Goal: Task Accomplishment & Management: Complete application form

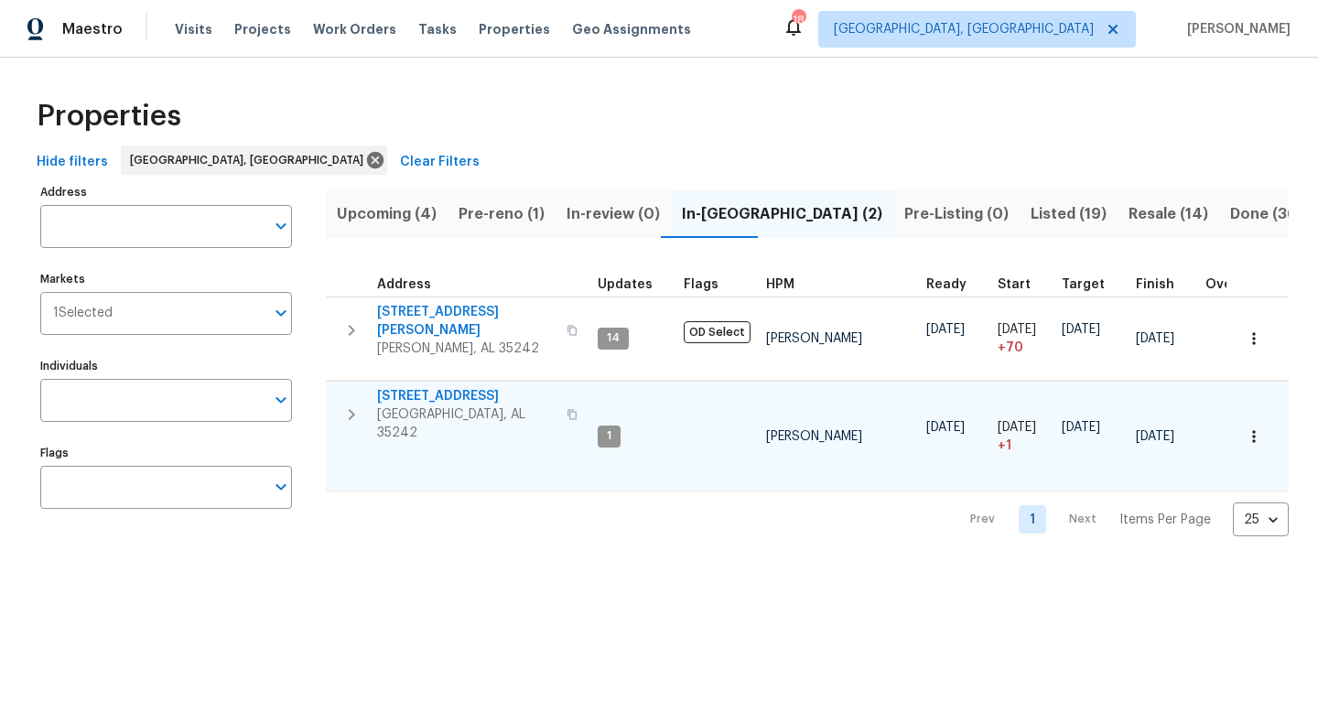
click at [437, 387] on span "5391 Harvest Ridge Ln" at bounding box center [466, 396] width 179 height 18
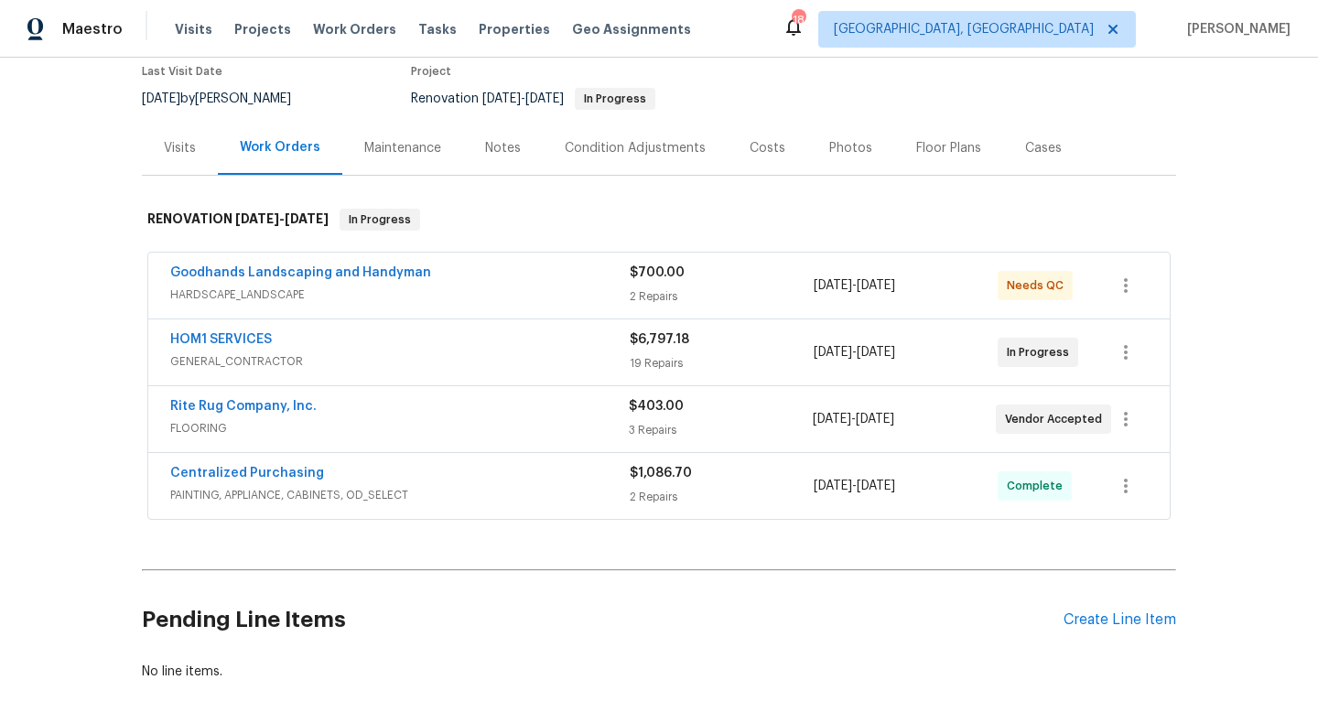
scroll to position [159, 0]
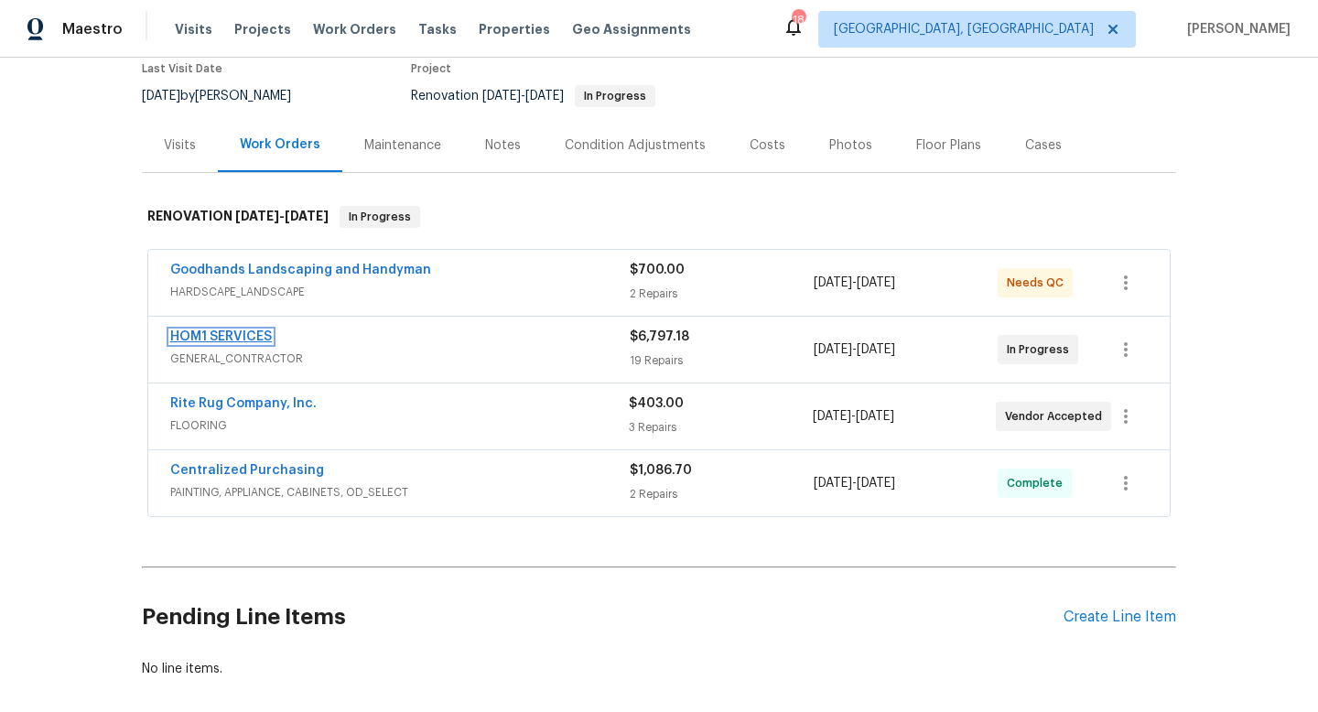
click at [237, 336] on link "HOM1 SERVICES" at bounding box center [221, 336] width 102 height 13
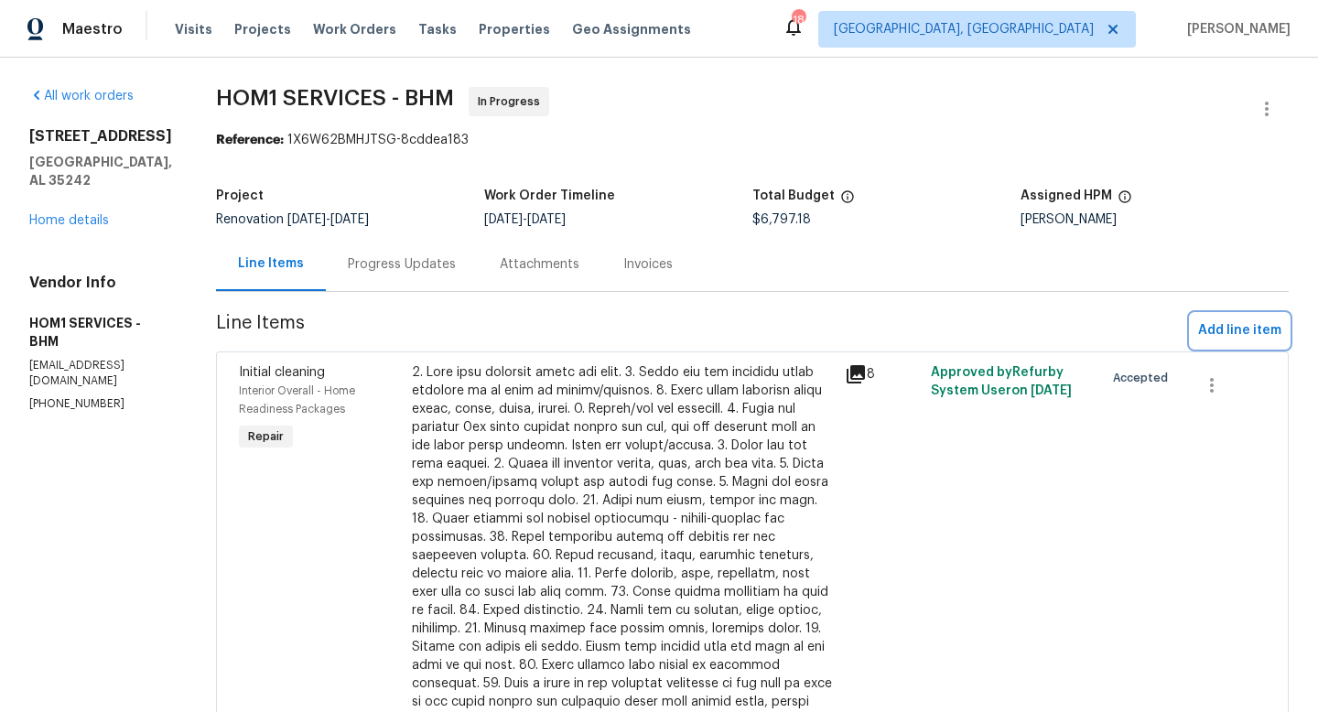
click at [1217, 324] on span "Add line item" at bounding box center [1239, 330] width 83 height 23
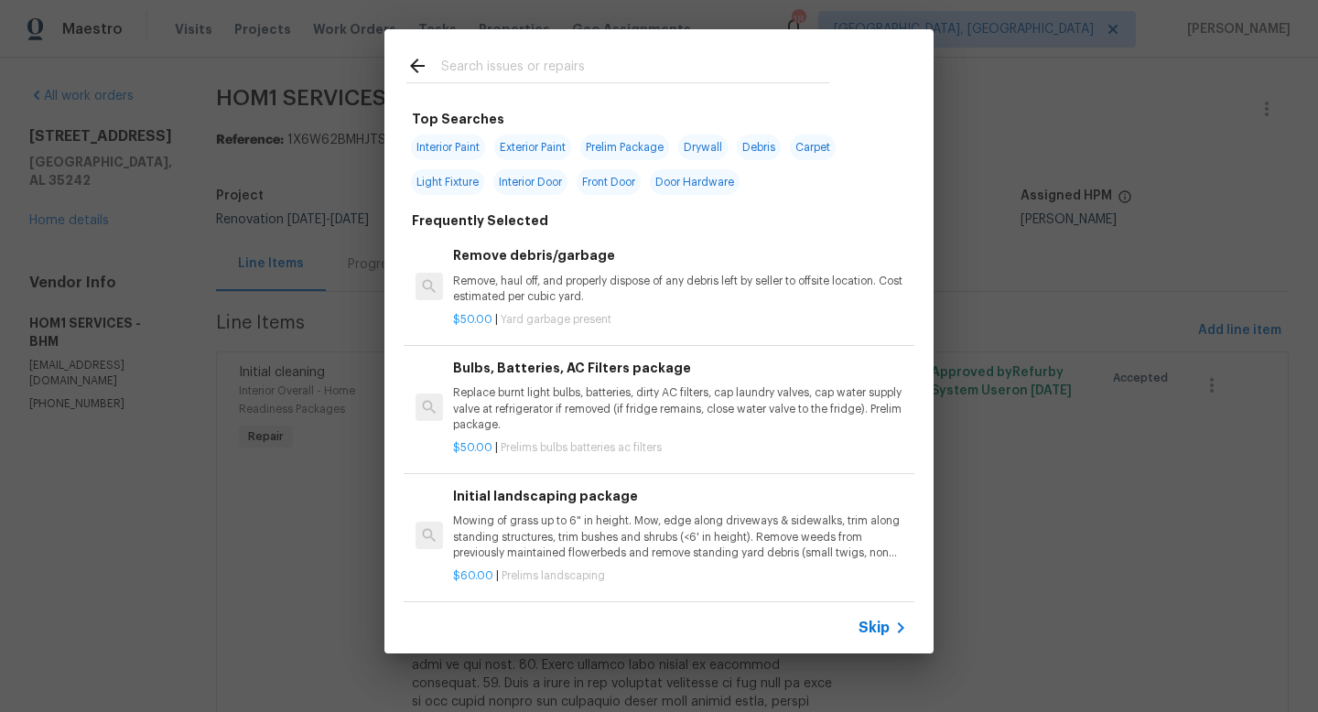
click at [484, 56] on input "text" at bounding box center [635, 68] width 388 height 27
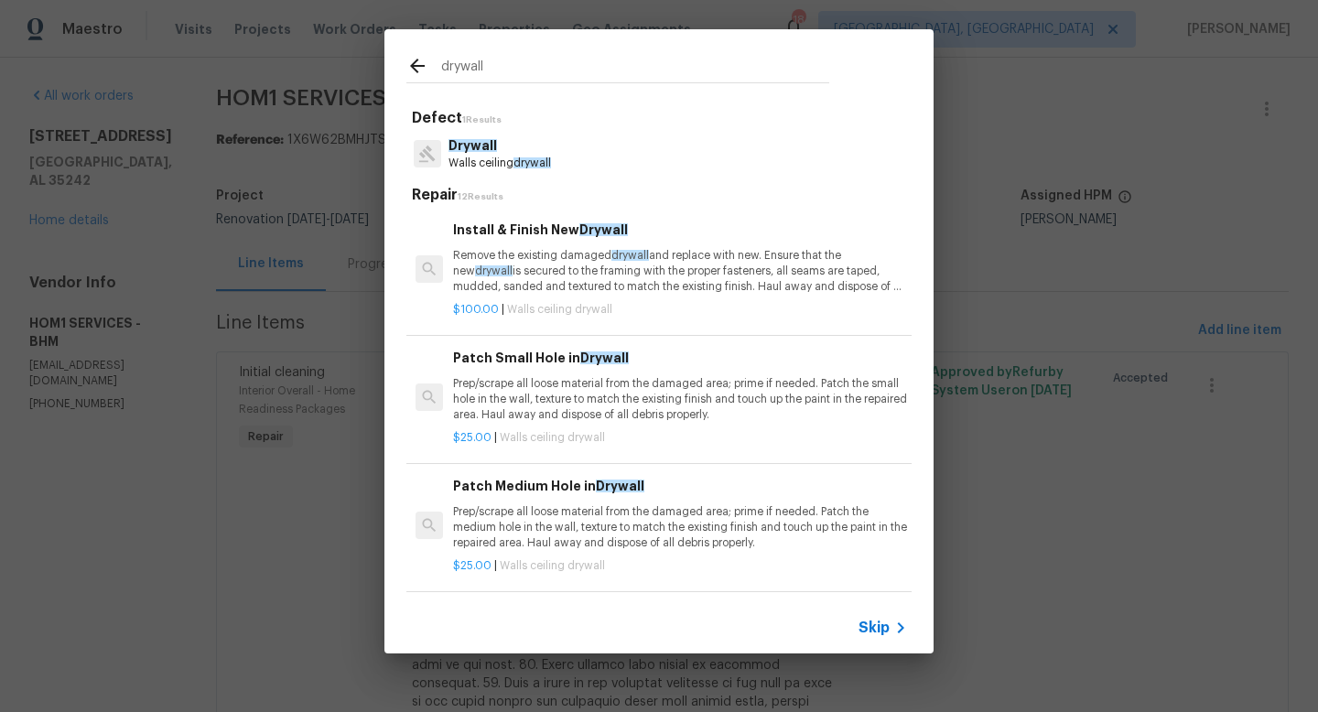
type input "drywall"
click at [532, 264] on p "Remove the existing damaged drywall and replace with new. Ensure that the new d…" at bounding box center [680, 271] width 454 height 47
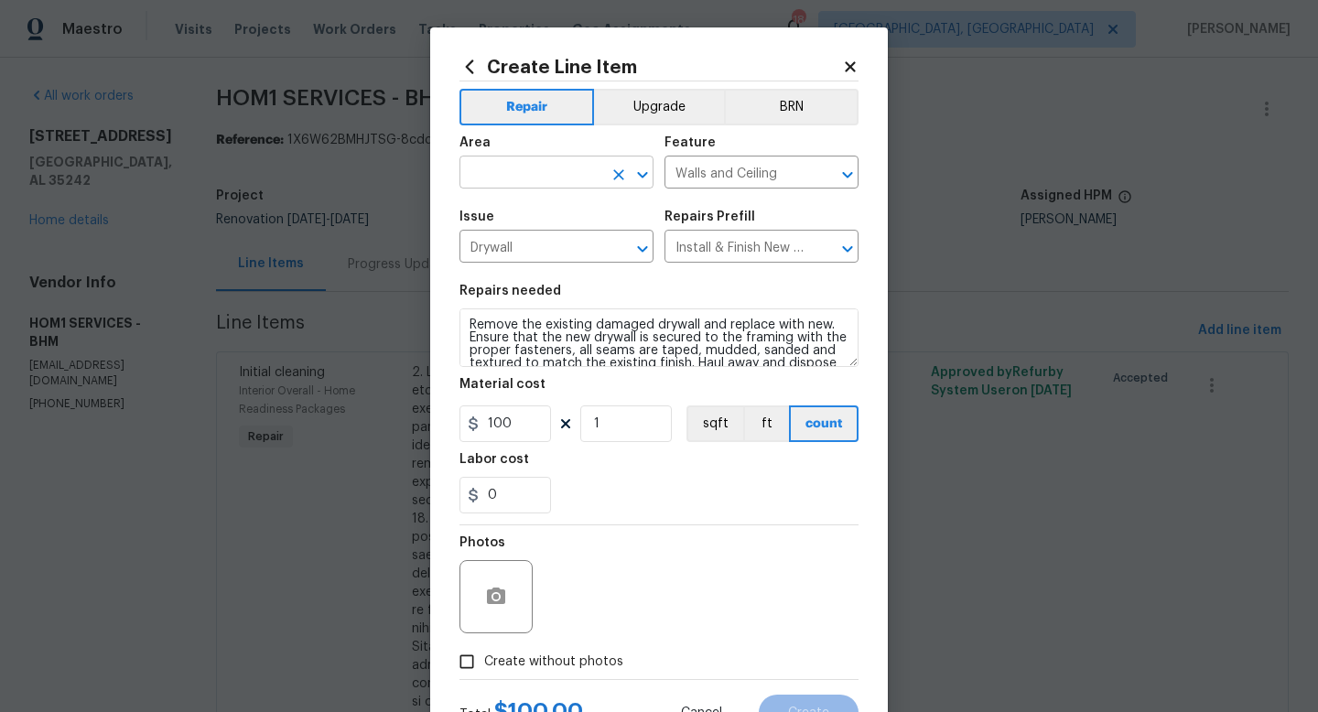
click at [490, 162] on input "text" at bounding box center [531, 174] width 143 height 28
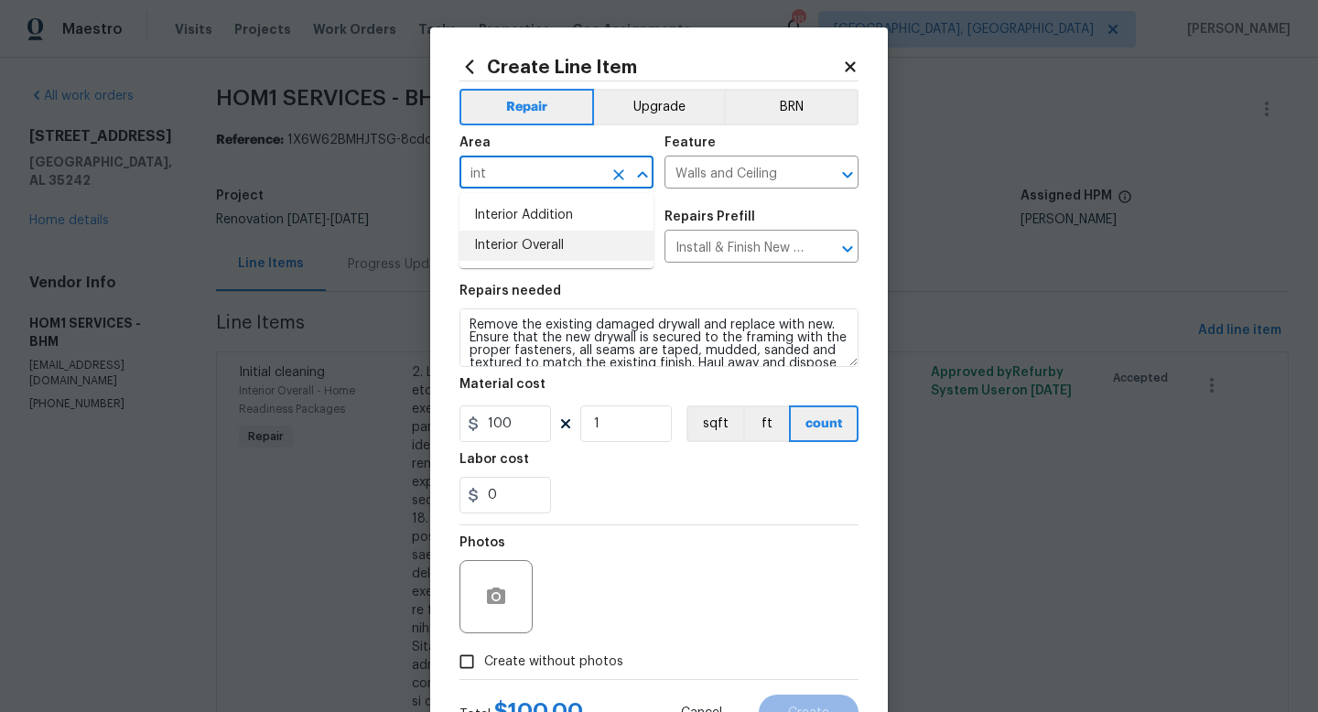
click at [511, 241] on li "Interior Overall" at bounding box center [557, 246] width 194 height 30
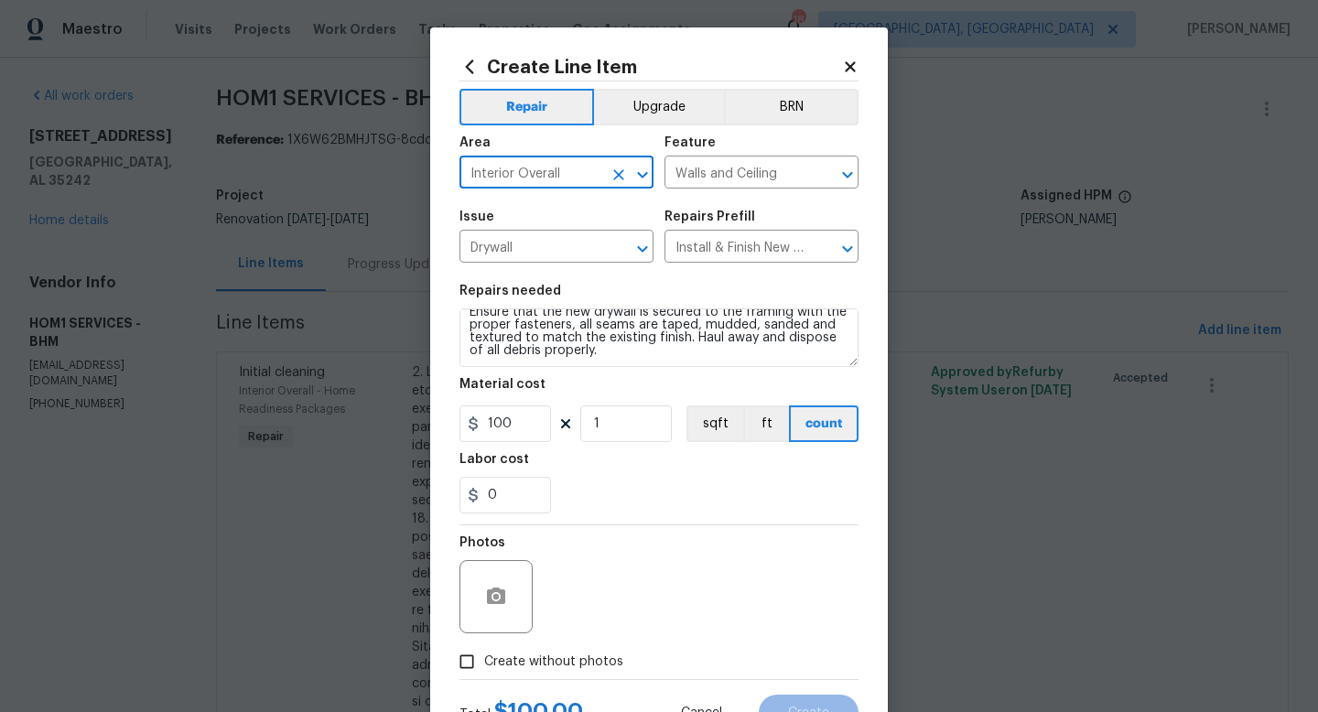
type input "Interior Overall"
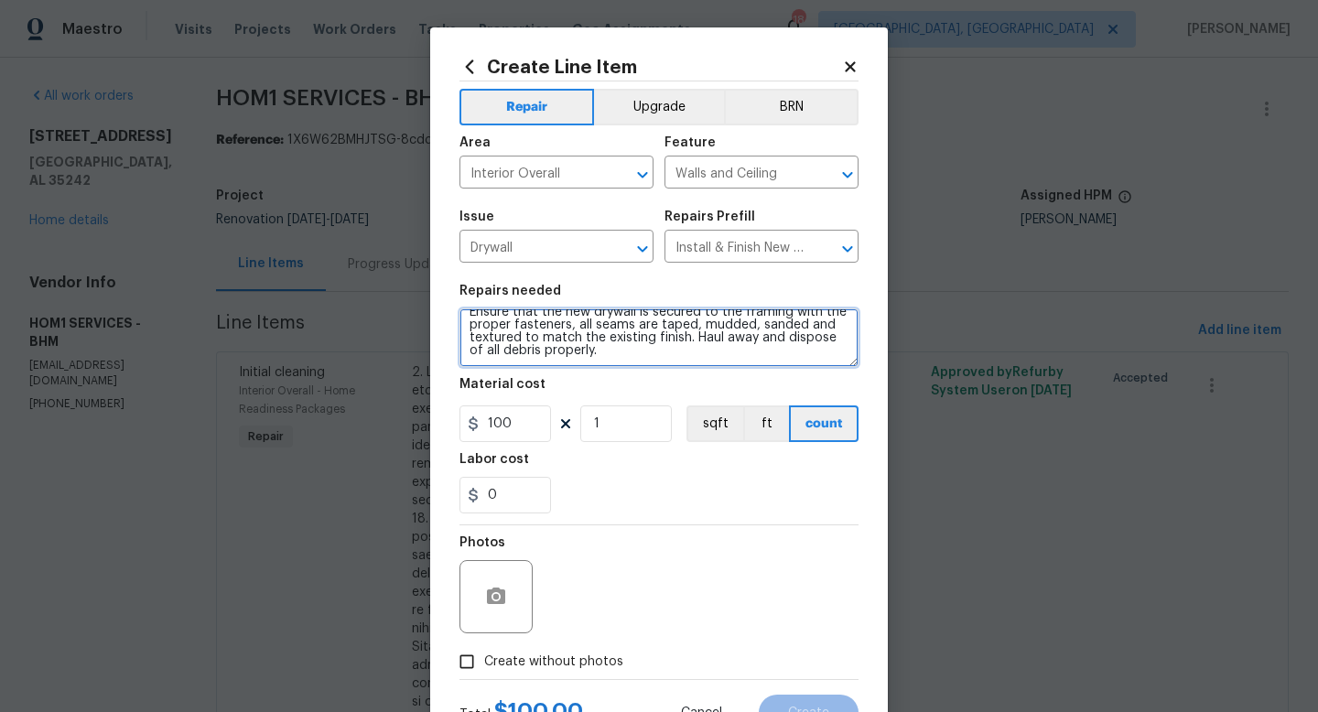
click at [669, 363] on textarea "Remove the existing damaged drywall and replace with new. Ensure that the new d…" at bounding box center [659, 338] width 399 height 59
type textarea "Remove the existing damaged drywall and replace with new. Ensure that the new d…"
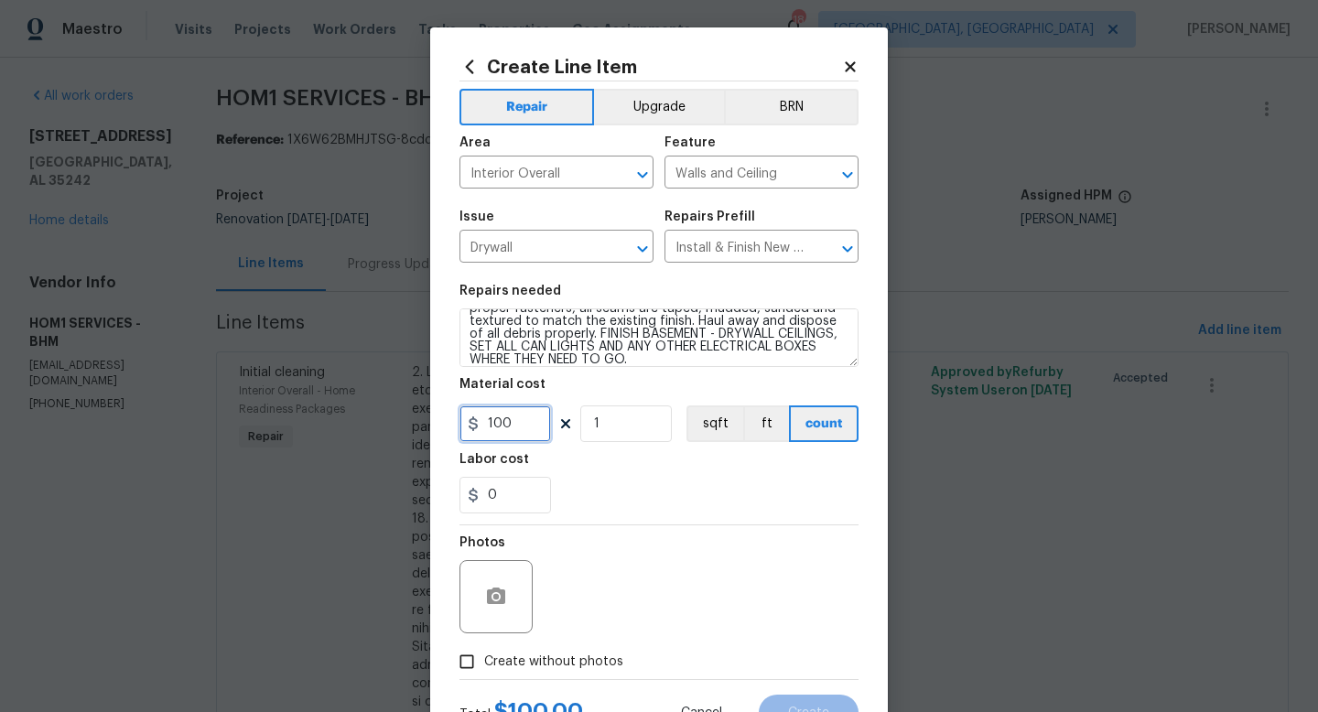
drag, startPoint x: 536, startPoint y: 430, endPoint x: 264, endPoint y: 370, distance: 279.4
click at [269, 371] on div "Create Line Item Repair Upgrade BRN Area Interior Overall ​ Feature Walls and C…" at bounding box center [659, 356] width 1318 height 712
type input "2700"
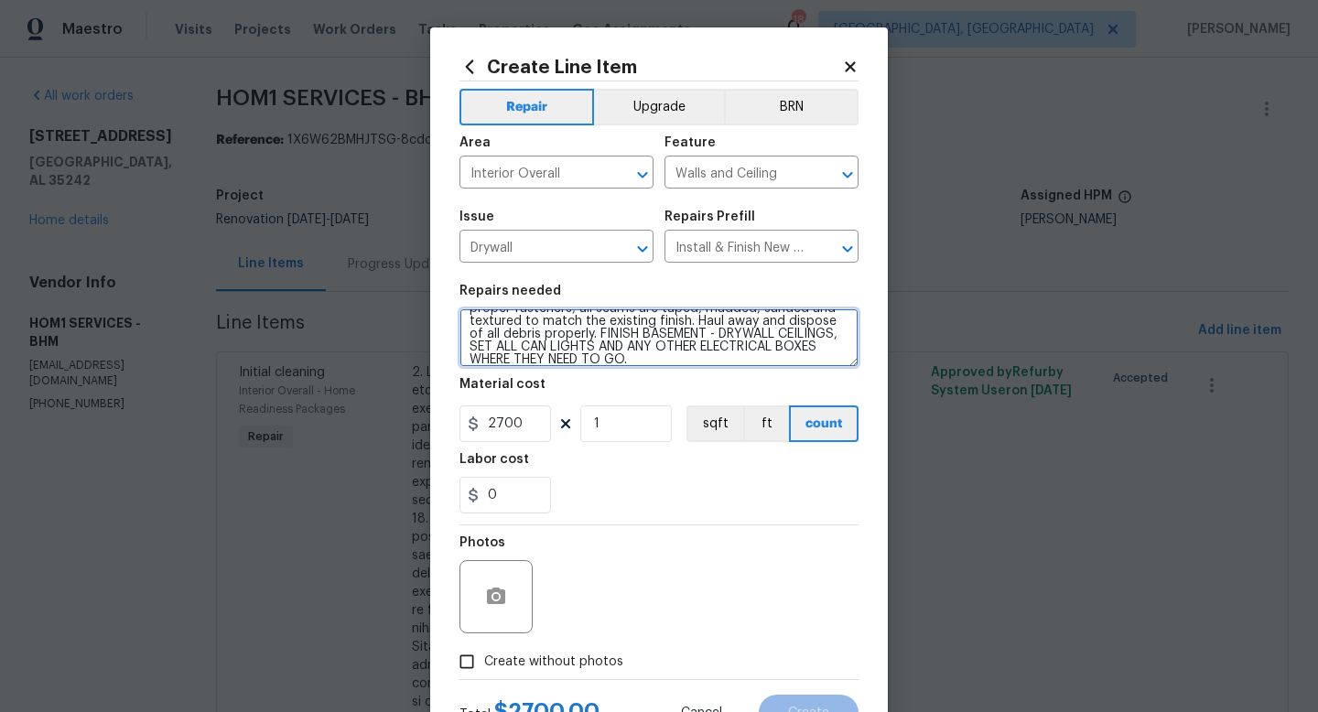
click at [623, 360] on textarea "Remove the existing damaged drywall and replace with new. Ensure that the new d…" at bounding box center [659, 338] width 399 height 59
click at [651, 363] on textarea "Remove the existing damaged drywall and replace with new. Ensure that the new d…" at bounding box center [659, 338] width 399 height 59
type textarea "Remove the existing damaged drywall and replace with new. Ensure that the new d…"
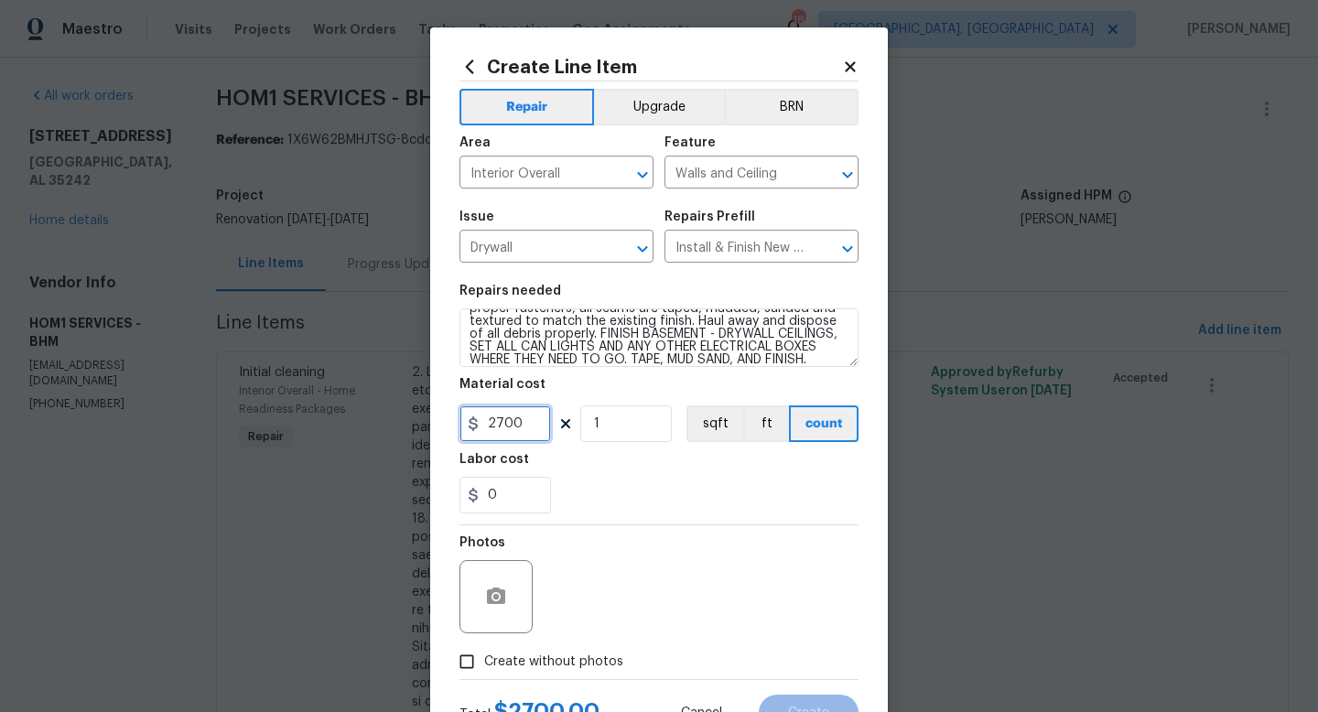
drag, startPoint x: 532, startPoint y: 431, endPoint x: 416, endPoint y: 397, distance: 121.1
click at [432, 402] on div "Create Line Item Repair Upgrade BRN Area Interior Overall ​ Feature Walls and C…" at bounding box center [659, 393] width 458 height 733
type input "700"
click at [626, 418] on input "1" at bounding box center [626, 424] width 92 height 37
type input "4"
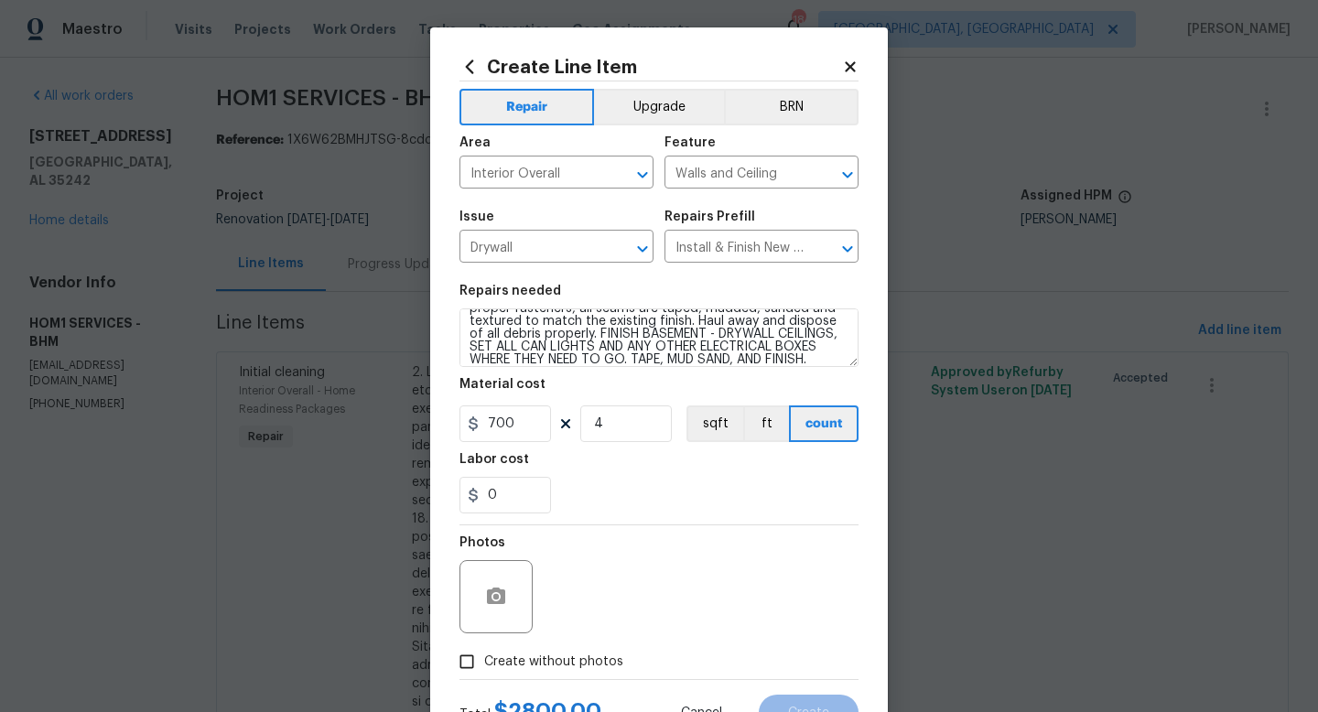
click at [661, 582] on div "Photos" at bounding box center [659, 584] width 399 height 119
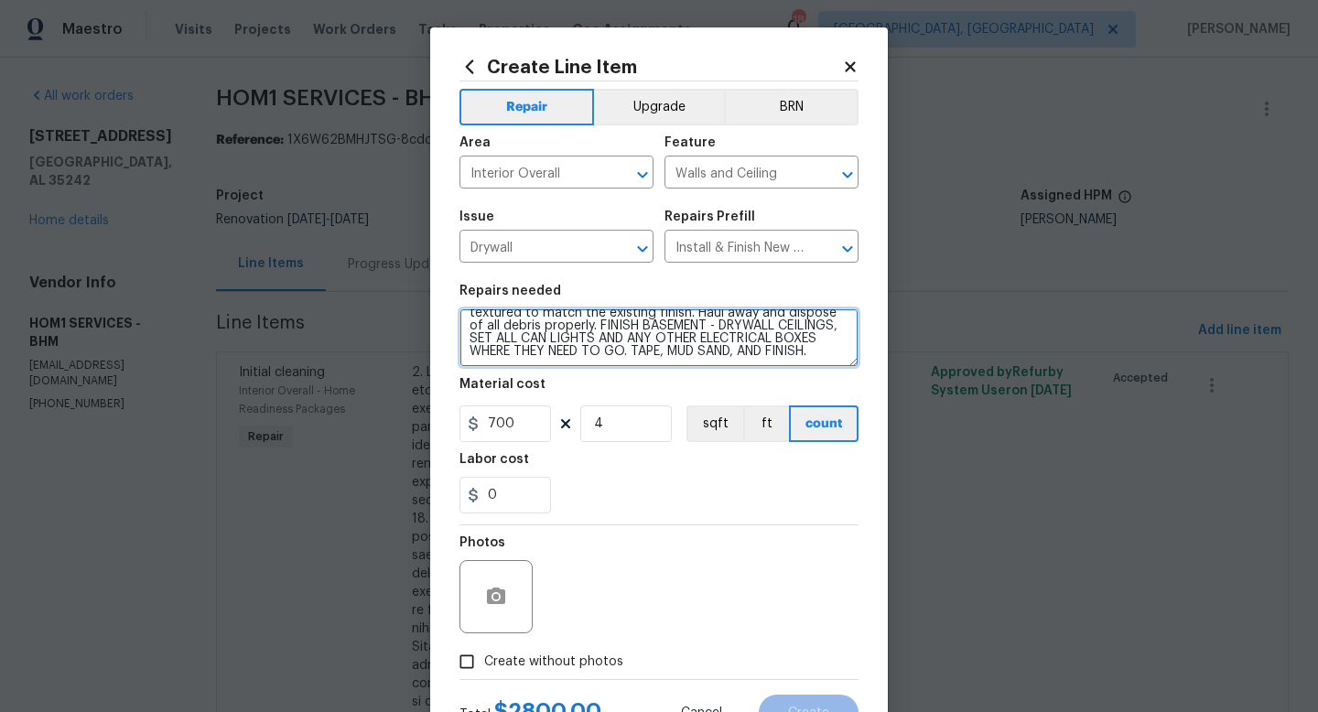
click at [838, 357] on textarea "Remove the existing damaged drywall and replace with new. Ensure that the new d…" at bounding box center [659, 338] width 399 height 59
type textarea "Remove the existing damaged drywall and replace with new. Ensure that the new d…"
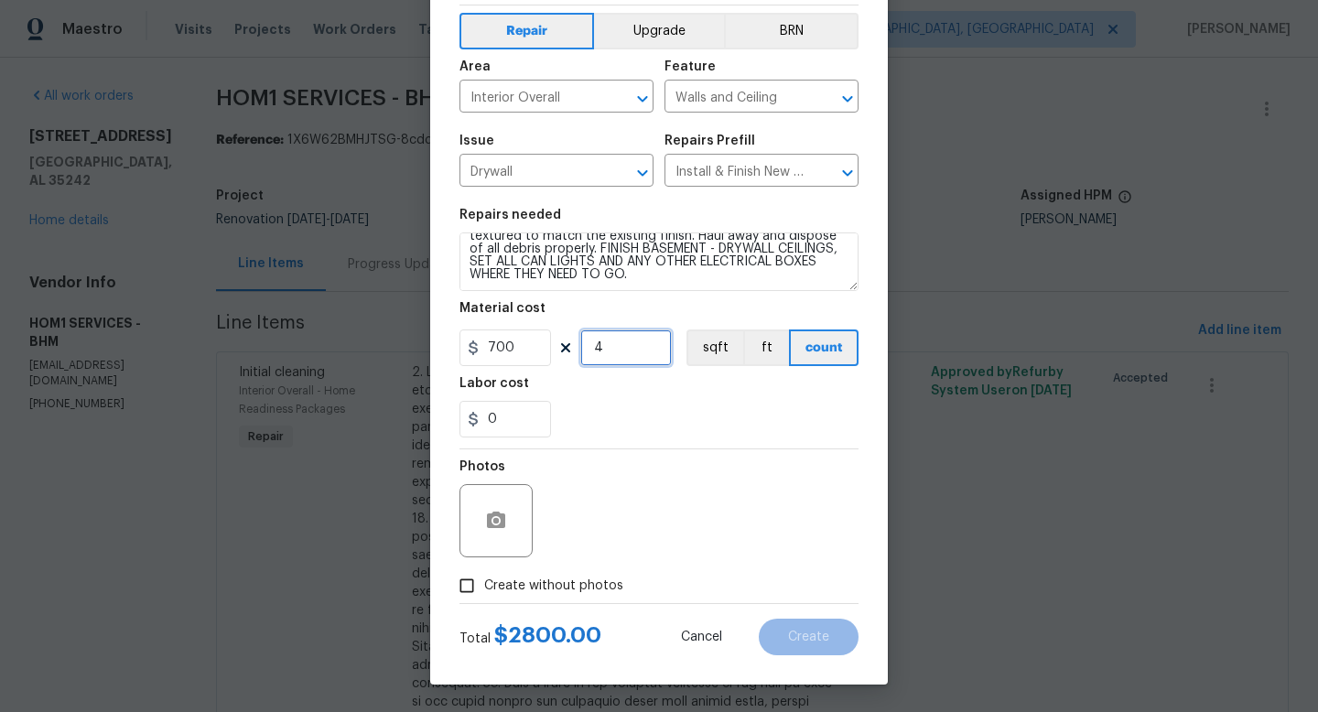
click at [616, 357] on input "4" at bounding box center [626, 348] width 92 height 37
type input "3"
click at [706, 475] on div "Photos" at bounding box center [659, 508] width 399 height 119
drag, startPoint x: 521, startPoint y: 348, endPoint x: 292, endPoint y: 323, distance: 230.2
click at [292, 323] on div "Create Line Item Repair Upgrade BRN Area Interior Overall ​ Feature Walls and C…" at bounding box center [659, 356] width 1318 height 712
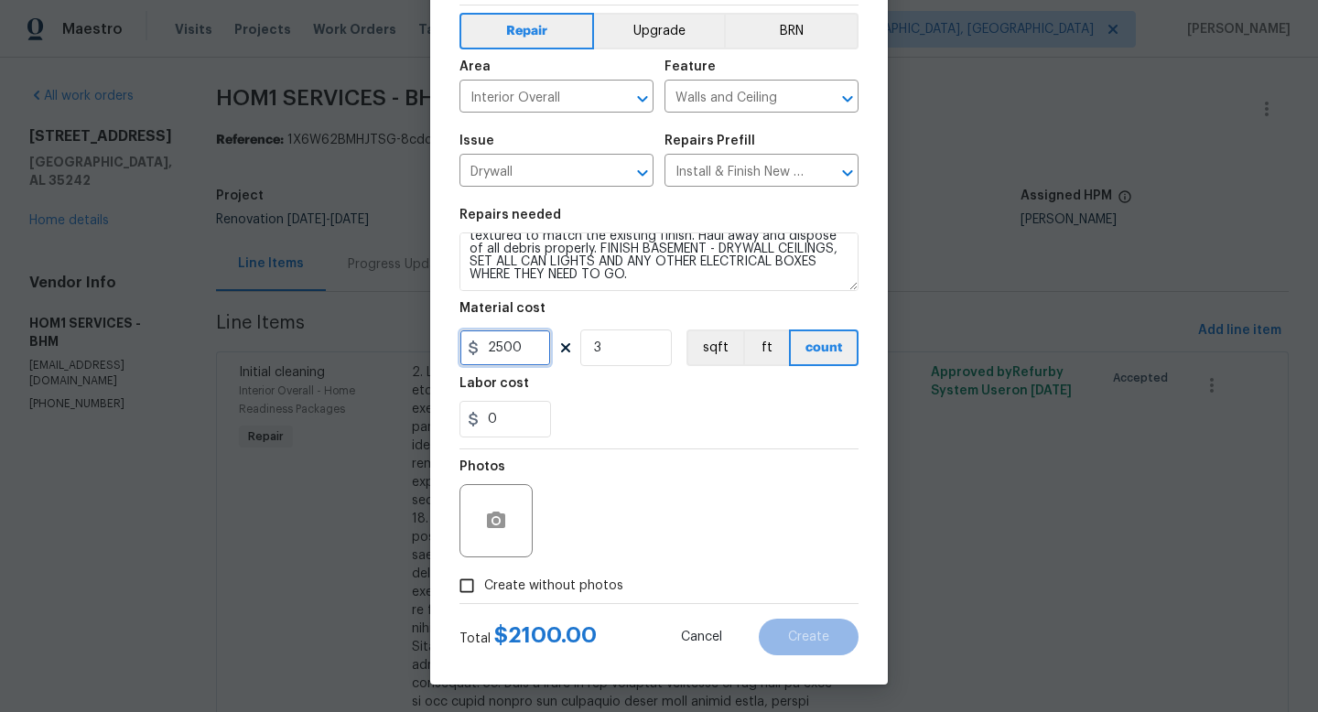
type input "2500"
click at [623, 341] on input "3" at bounding box center [626, 348] width 92 height 37
type input "1"
click at [694, 455] on div "Photos" at bounding box center [659, 508] width 399 height 119
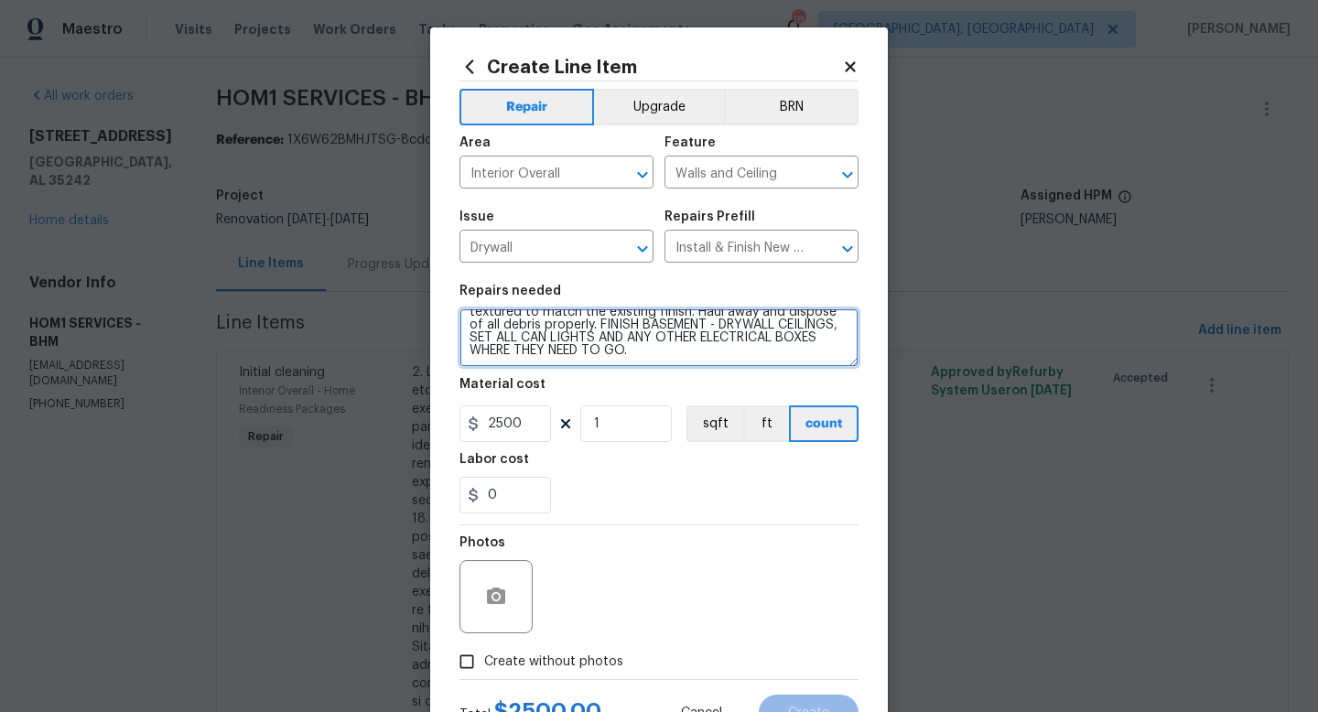
click at [660, 363] on textarea "Remove the existing damaged drywall and replace with new. Ensure that the new d…" at bounding box center [659, 338] width 399 height 59
type textarea "Remove the existing damaged drywall and replace with new. Ensure that the new d…"
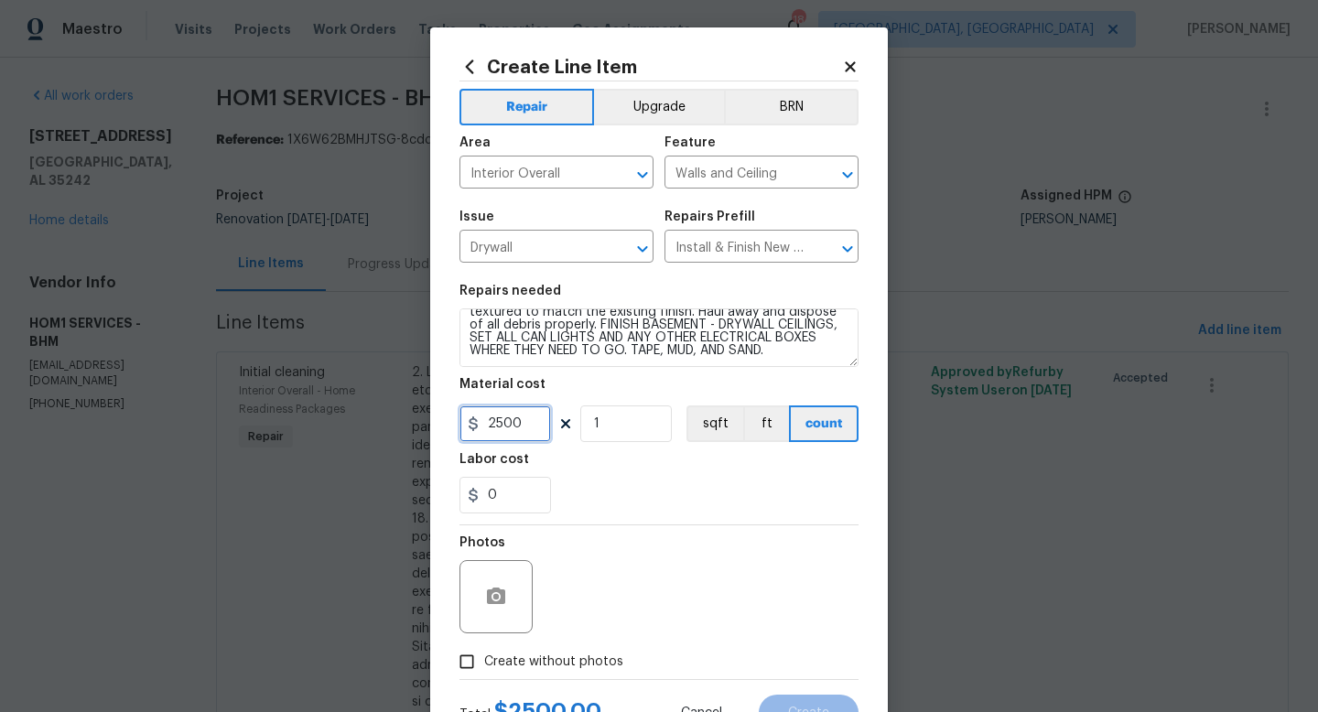
drag, startPoint x: 528, startPoint y: 432, endPoint x: 364, endPoint y: 366, distance: 176.6
click at [369, 367] on div "Create Line Item Repair Upgrade BRN Area Interior Overall ​ Feature Walls and C…" at bounding box center [659, 356] width 1318 height 712
type input "700"
click at [643, 423] on input "1" at bounding box center [626, 424] width 92 height 37
type input "3"
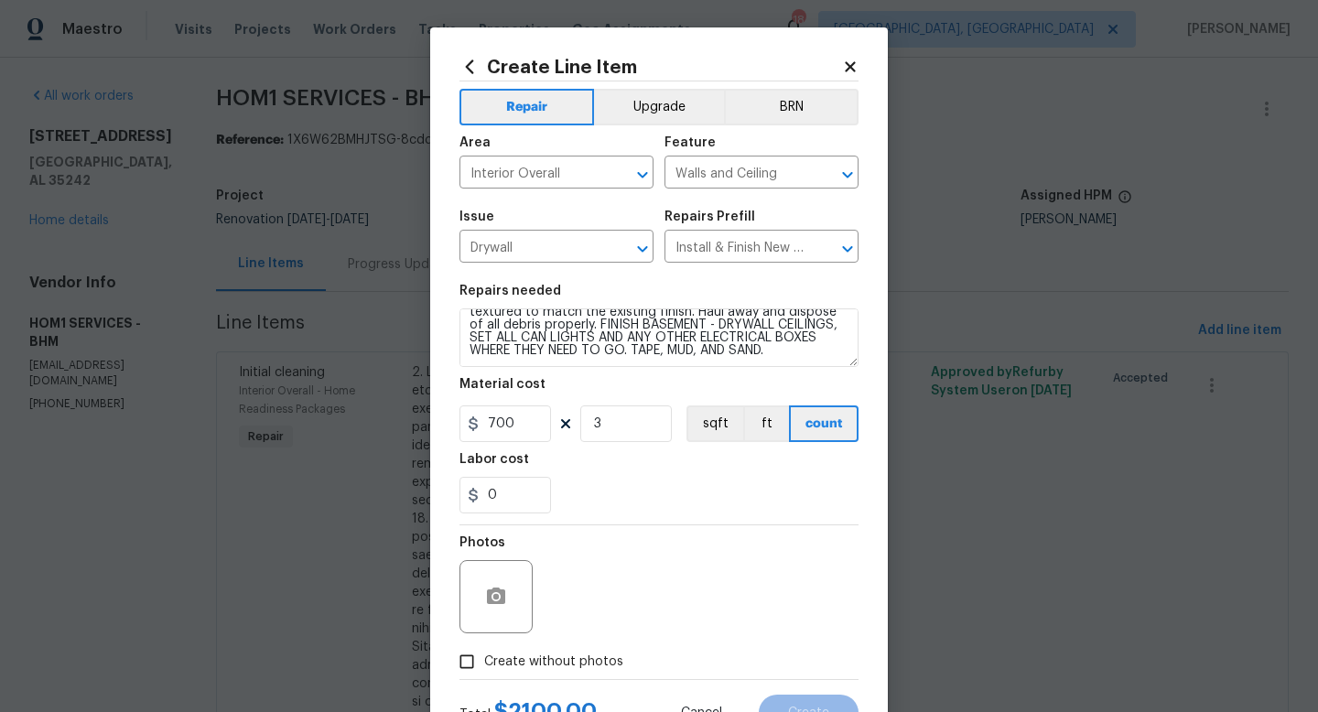
click at [672, 561] on div "Photos" at bounding box center [659, 584] width 399 height 119
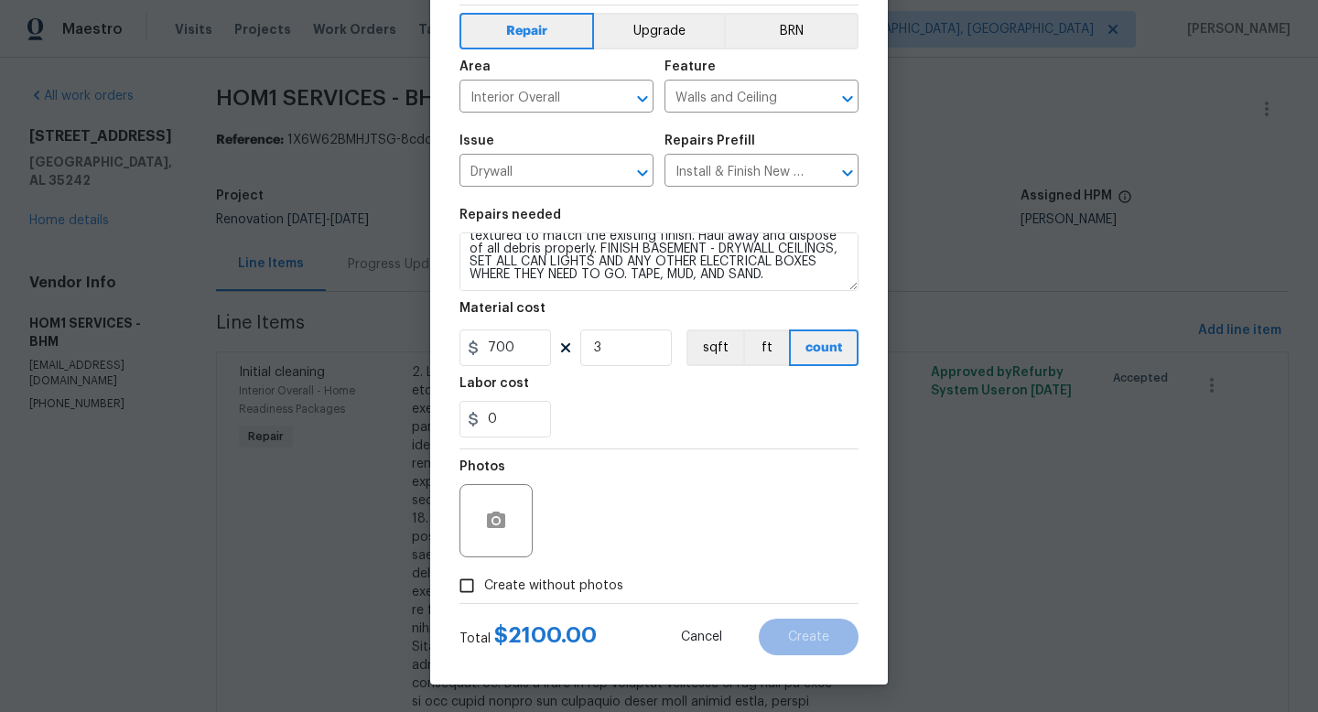
click at [556, 580] on span "Create without photos" at bounding box center [553, 586] width 139 height 19
click at [484, 580] on input "Create without photos" at bounding box center [466, 585] width 35 height 35
checkbox input "true"
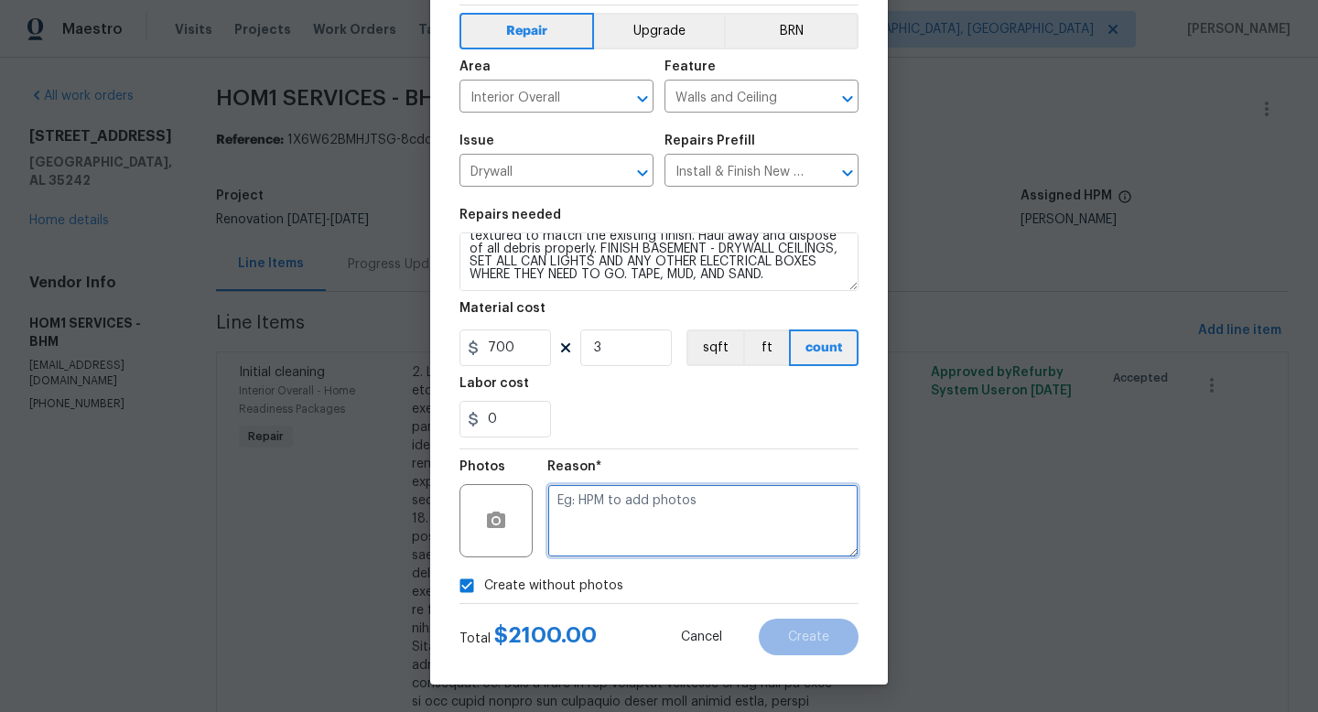
click at [645, 534] on textarea at bounding box center [702, 520] width 311 height 73
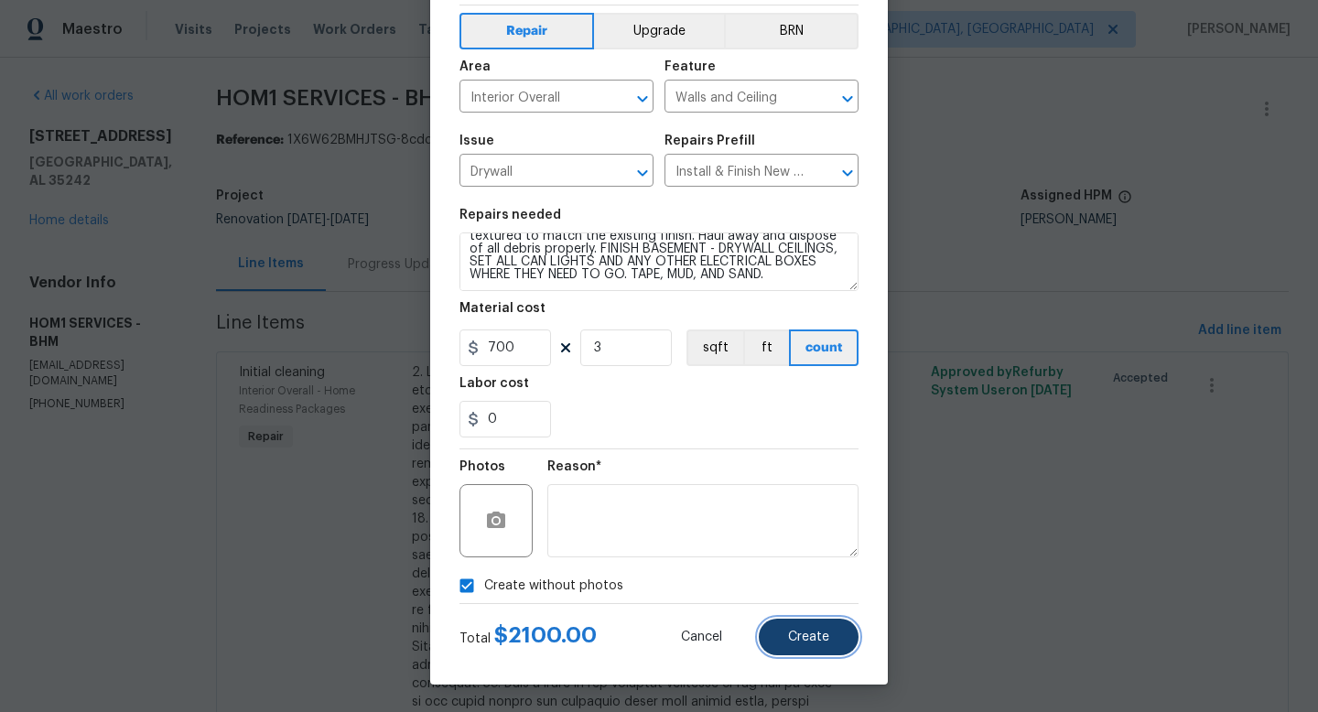
click at [807, 629] on button "Create" at bounding box center [809, 637] width 100 height 37
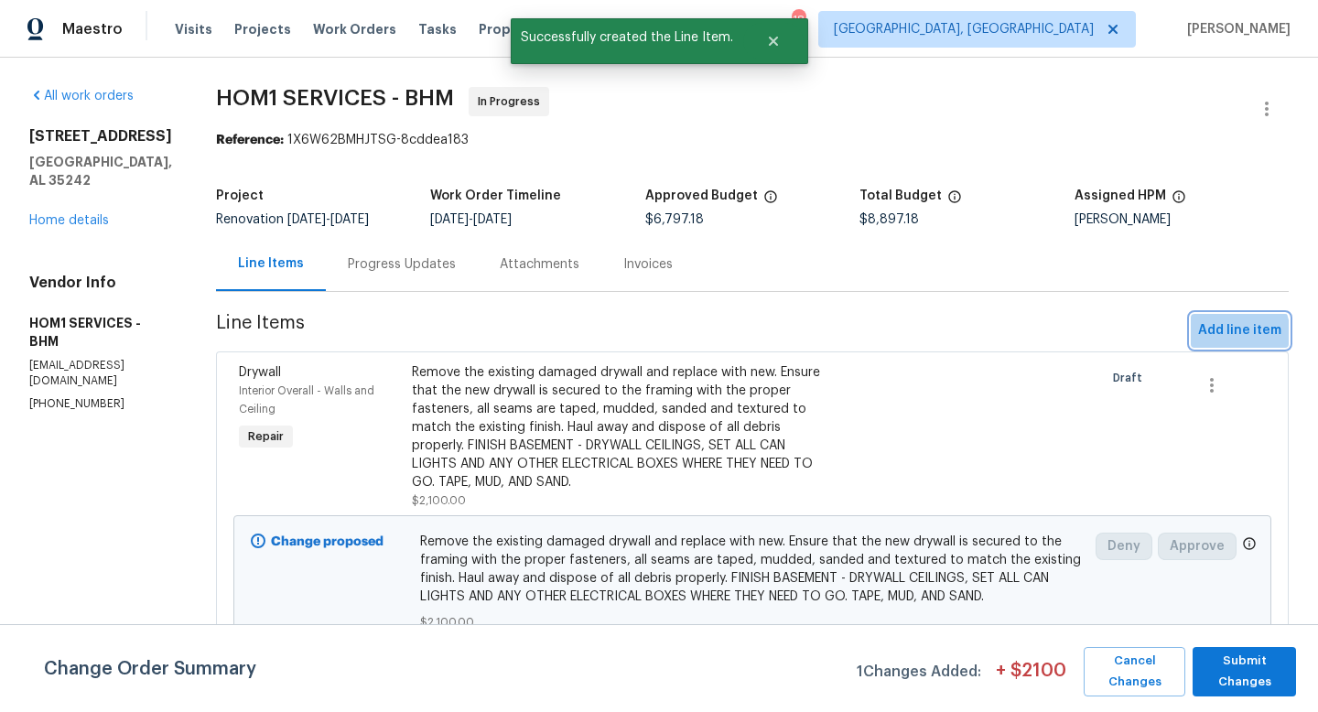
click at [1225, 337] on span "Add line item" at bounding box center [1239, 330] width 83 height 23
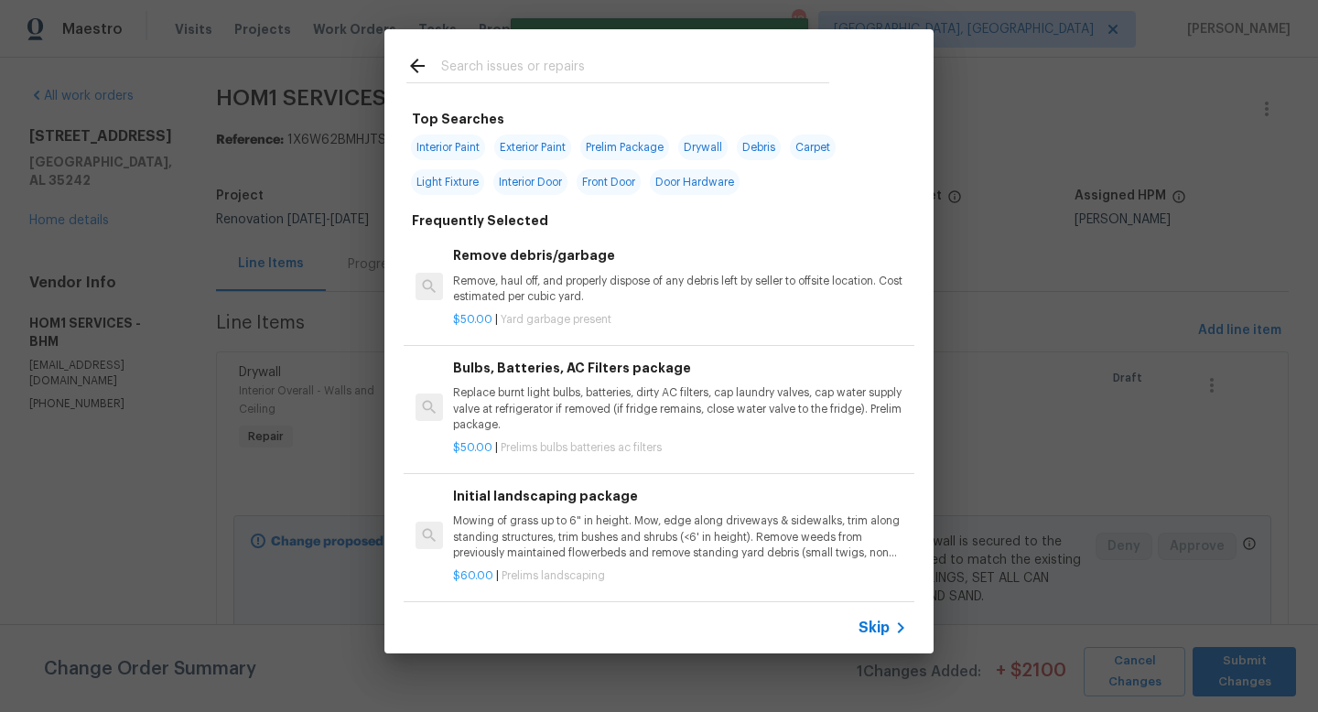
click at [540, 55] on input "text" at bounding box center [635, 68] width 388 height 27
type input "U"
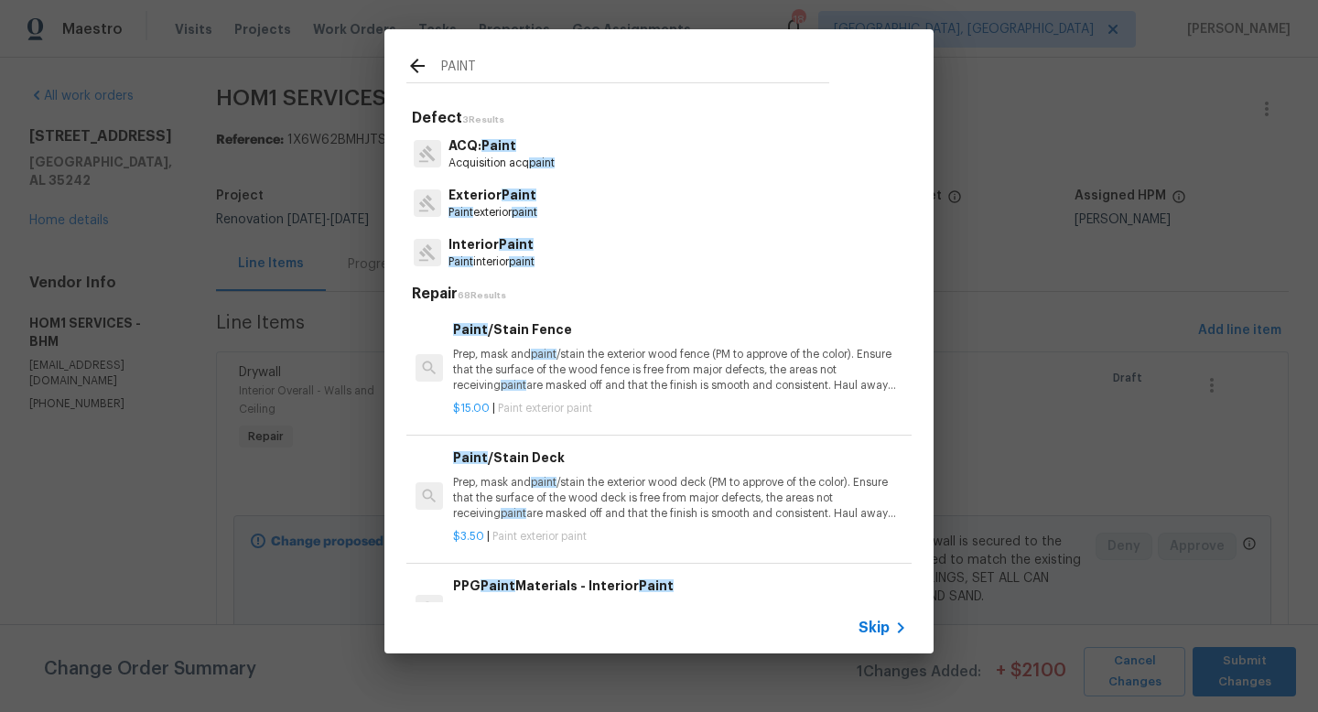
type input "PAINT"
click at [483, 256] on p "Paint interior paint" at bounding box center [492, 262] width 86 height 16
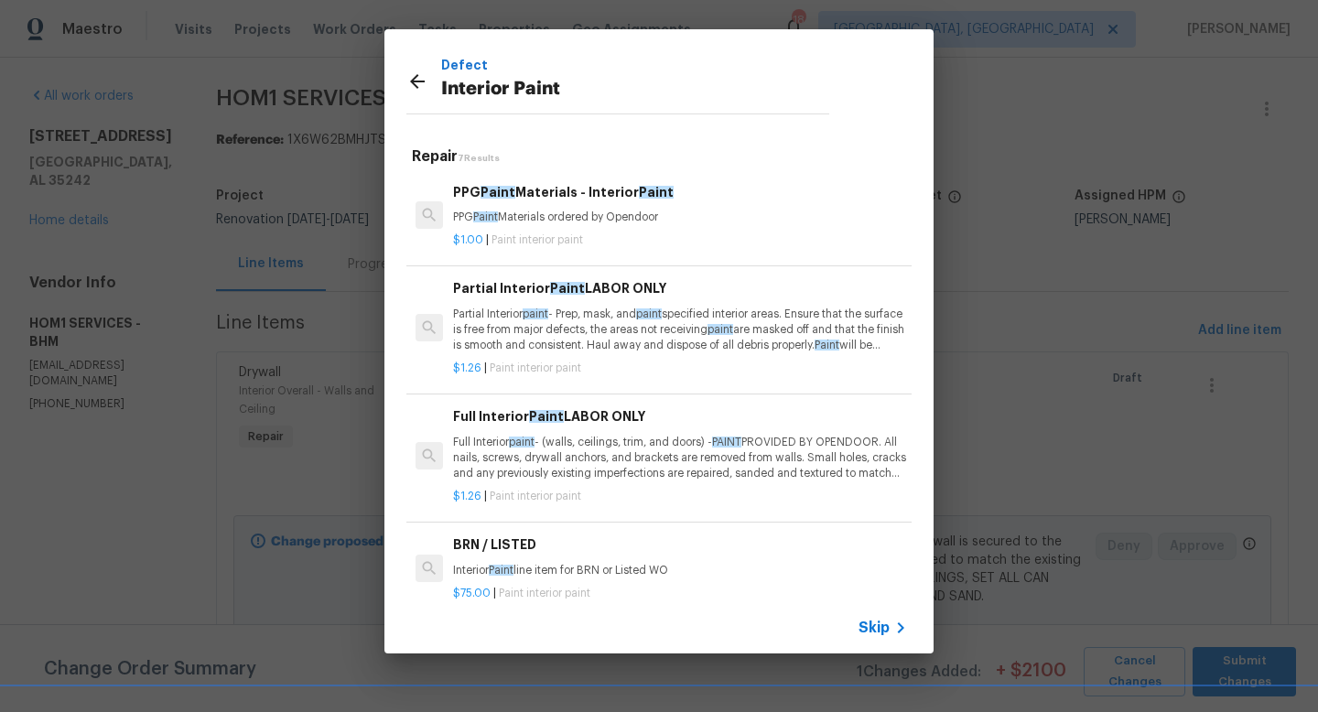
click at [552, 330] on p "Partial Interior paint - Prep, mask, and paint specified interior areas. Ensure…" at bounding box center [680, 330] width 454 height 47
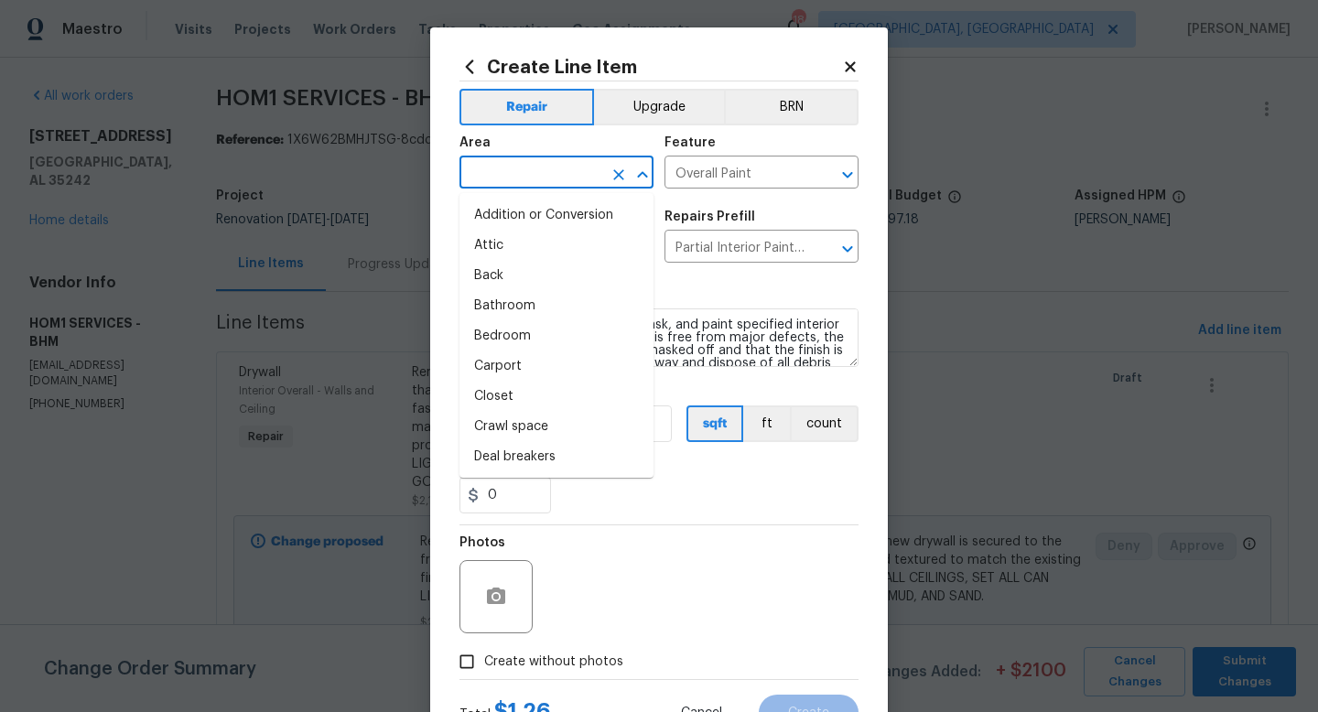
click at [538, 182] on input "text" at bounding box center [531, 174] width 143 height 28
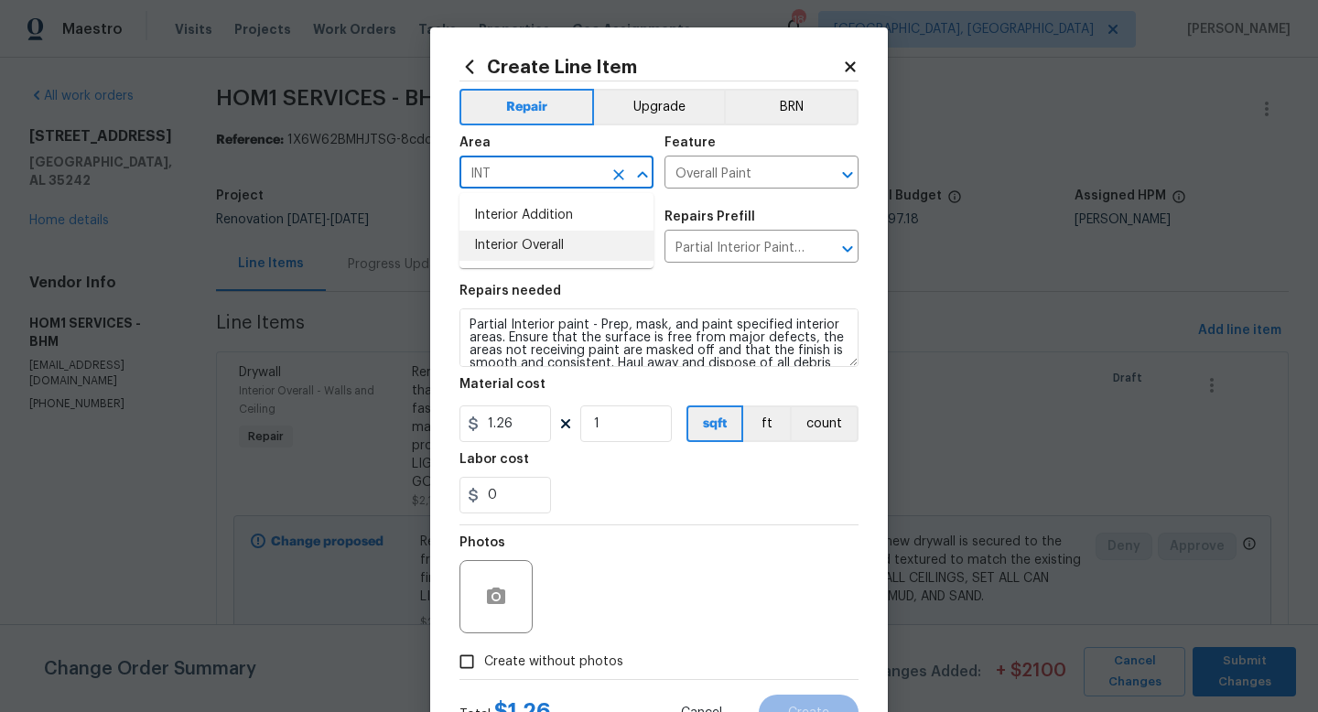
click at [553, 242] on li "Interior Overall" at bounding box center [557, 246] width 194 height 30
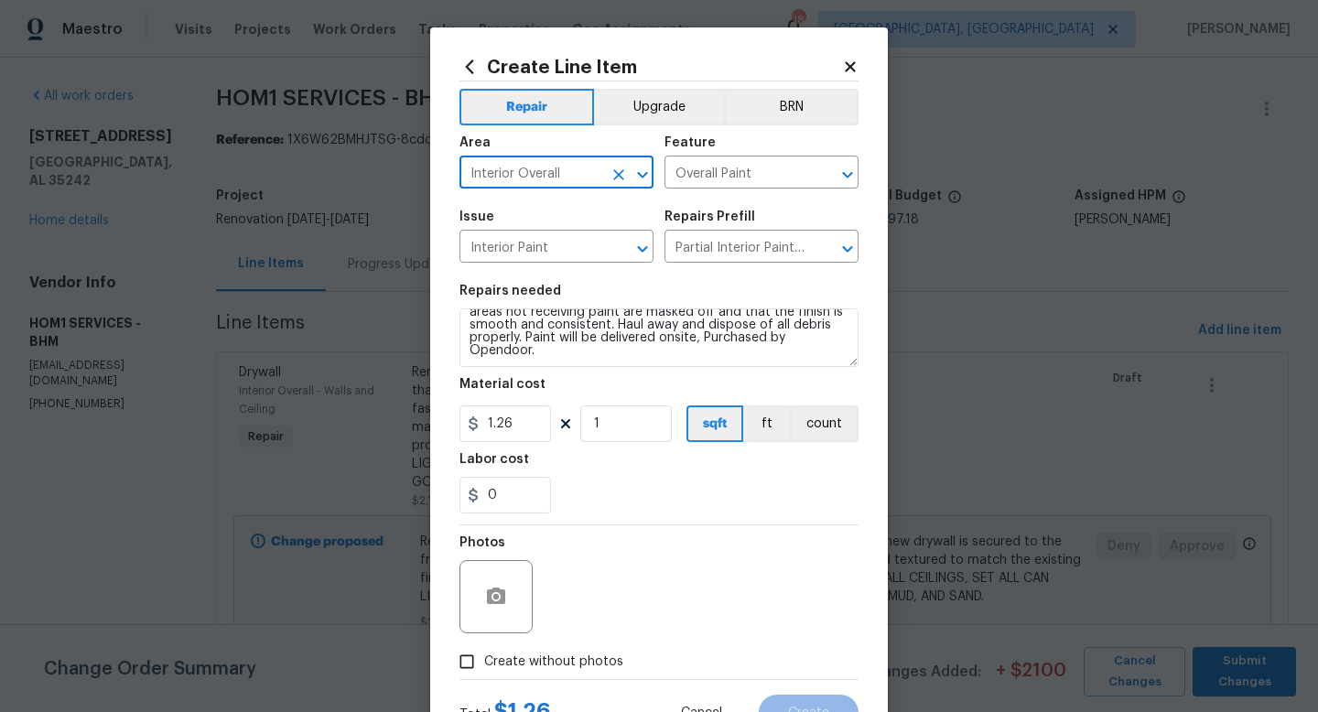
type input "Interior Overall"
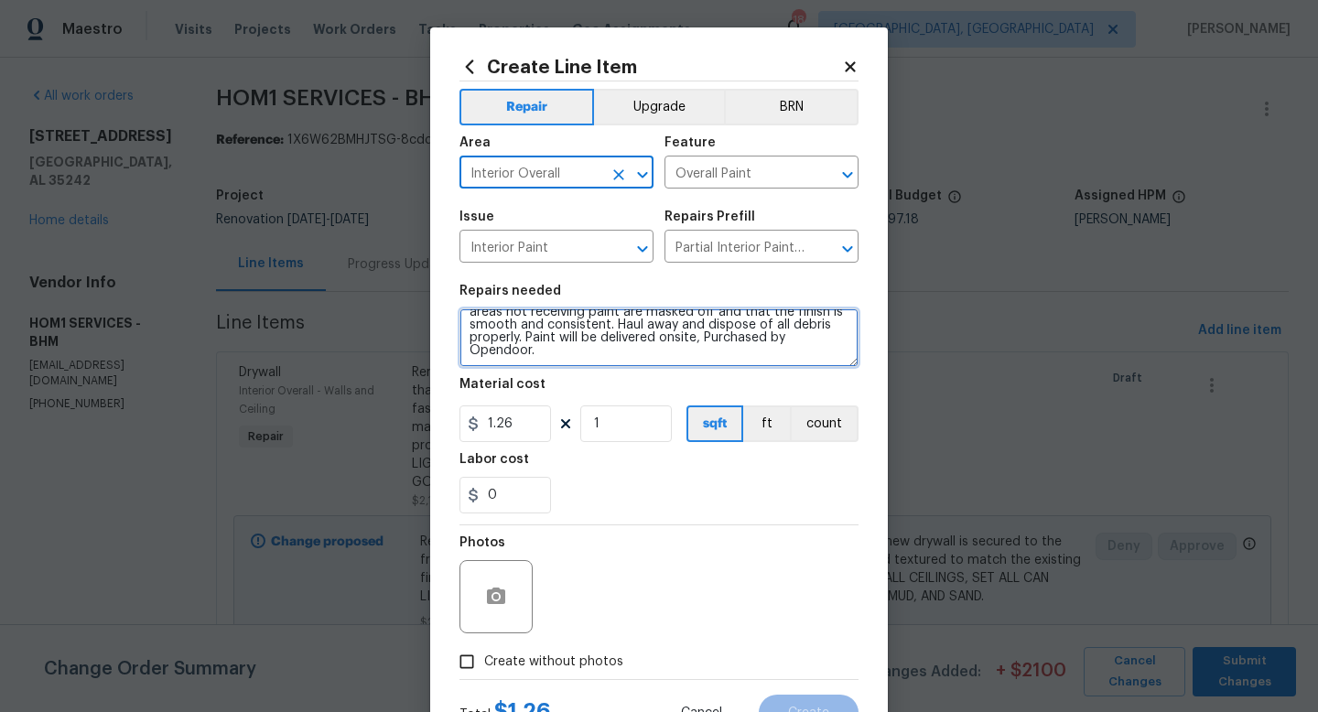
click at [661, 356] on textarea "Partial Interior paint - Prep, mask, and paint specified interior areas. Ensure…" at bounding box center [659, 338] width 399 height 59
type textarea "Partial Interior paint - Prep, mask, and paint specified interior areas. Ensure…"
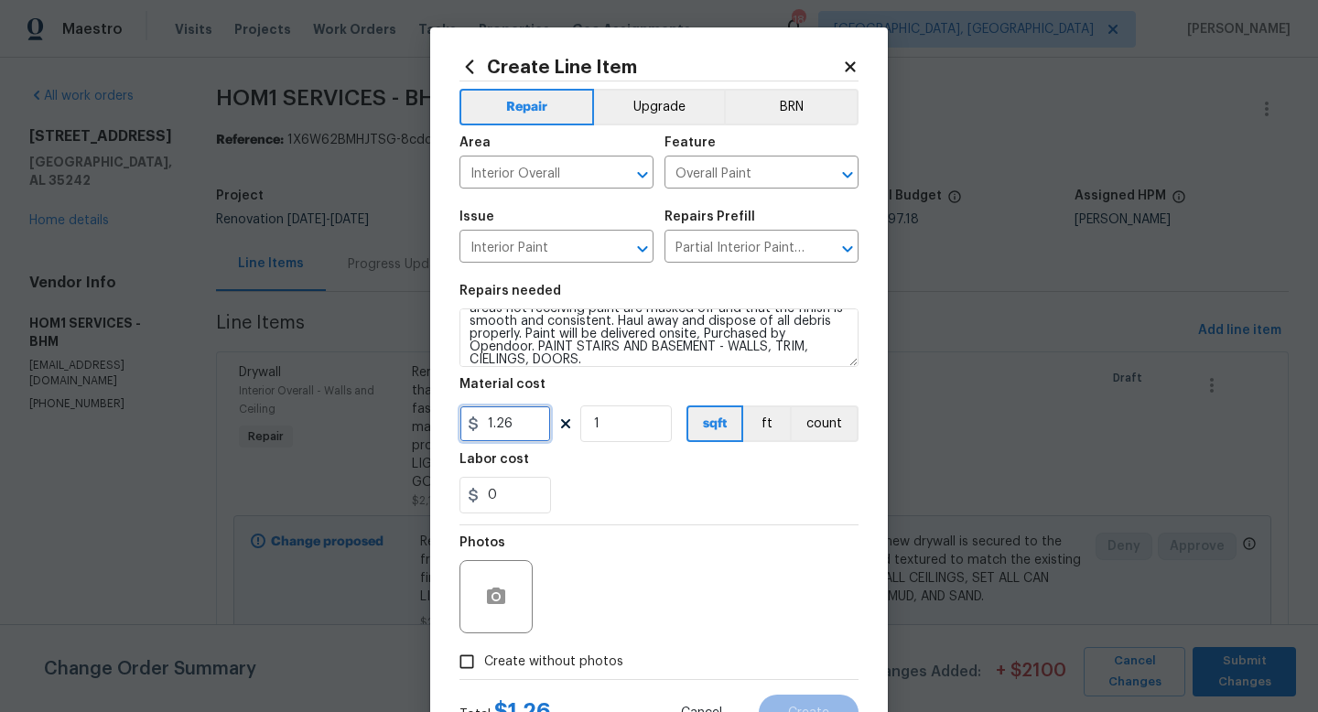
click at [503, 424] on input "1.26" at bounding box center [506, 424] width 92 height 37
type input "1.66"
click at [619, 416] on input "1" at bounding box center [626, 424] width 92 height 37
type input "700"
click at [692, 552] on div "Photos" at bounding box center [659, 584] width 399 height 119
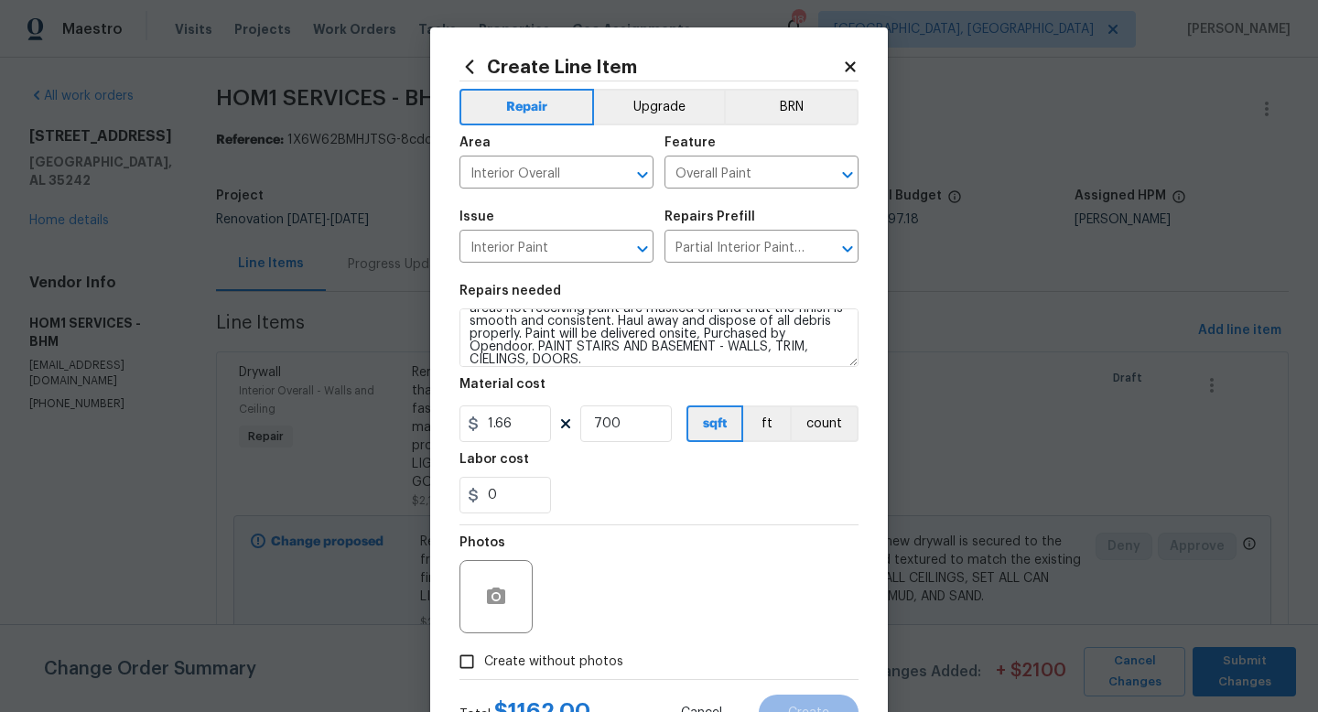
scroll to position [77, 0]
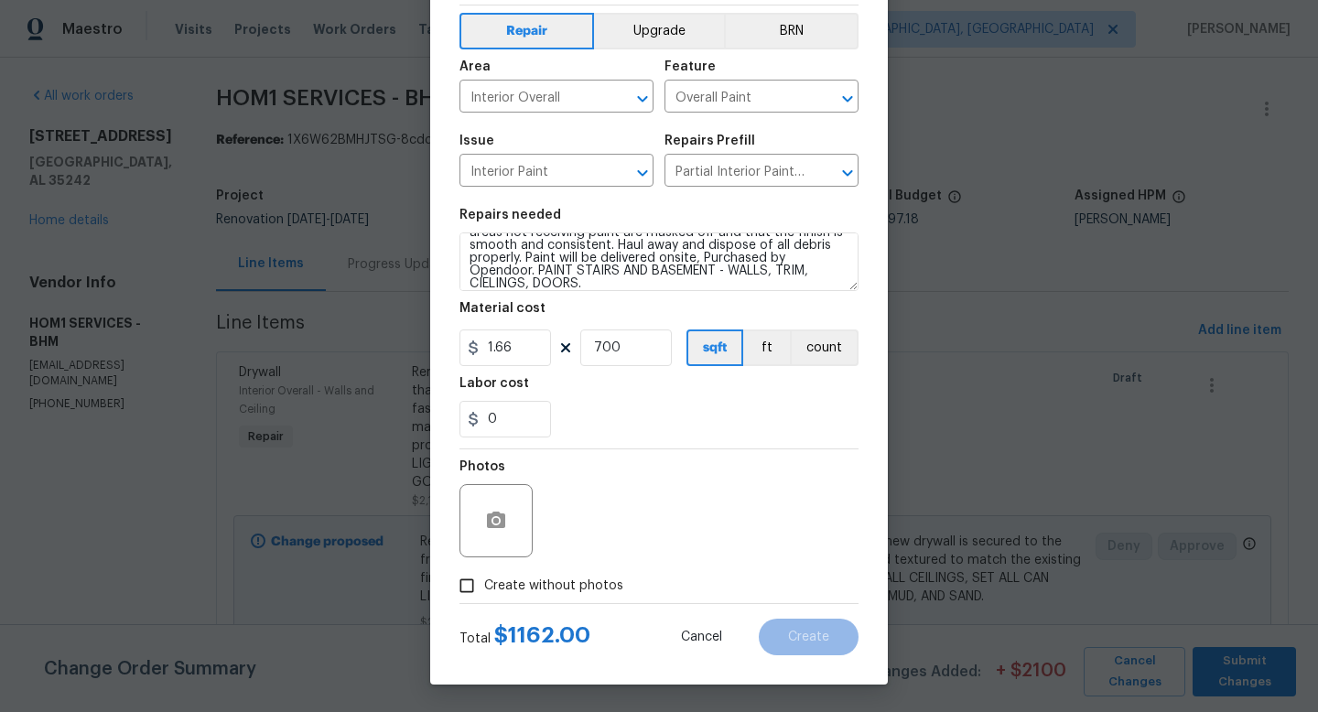
click at [575, 589] on span "Create without photos" at bounding box center [553, 586] width 139 height 19
click at [484, 589] on input "Create without photos" at bounding box center [466, 585] width 35 height 35
checkbox input "true"
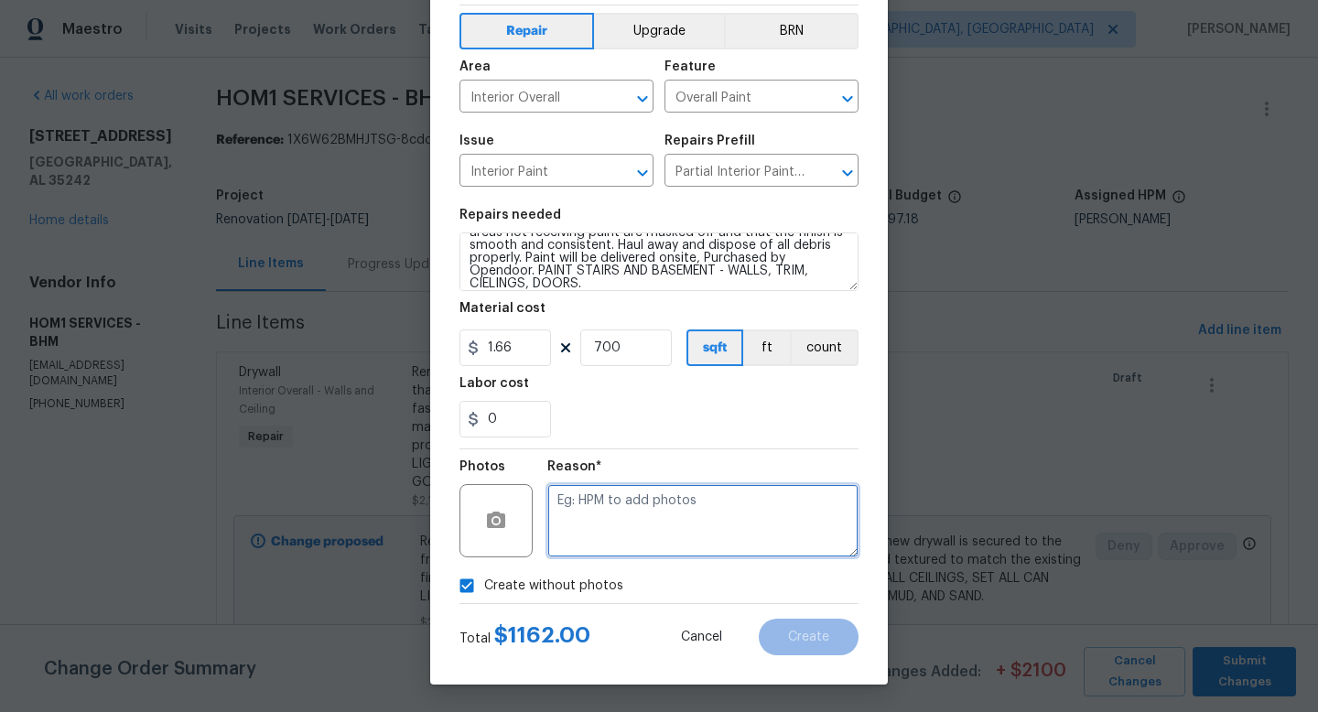
click at [657, 529] on textarea at bounding box center [702, 520] width 311 height 73
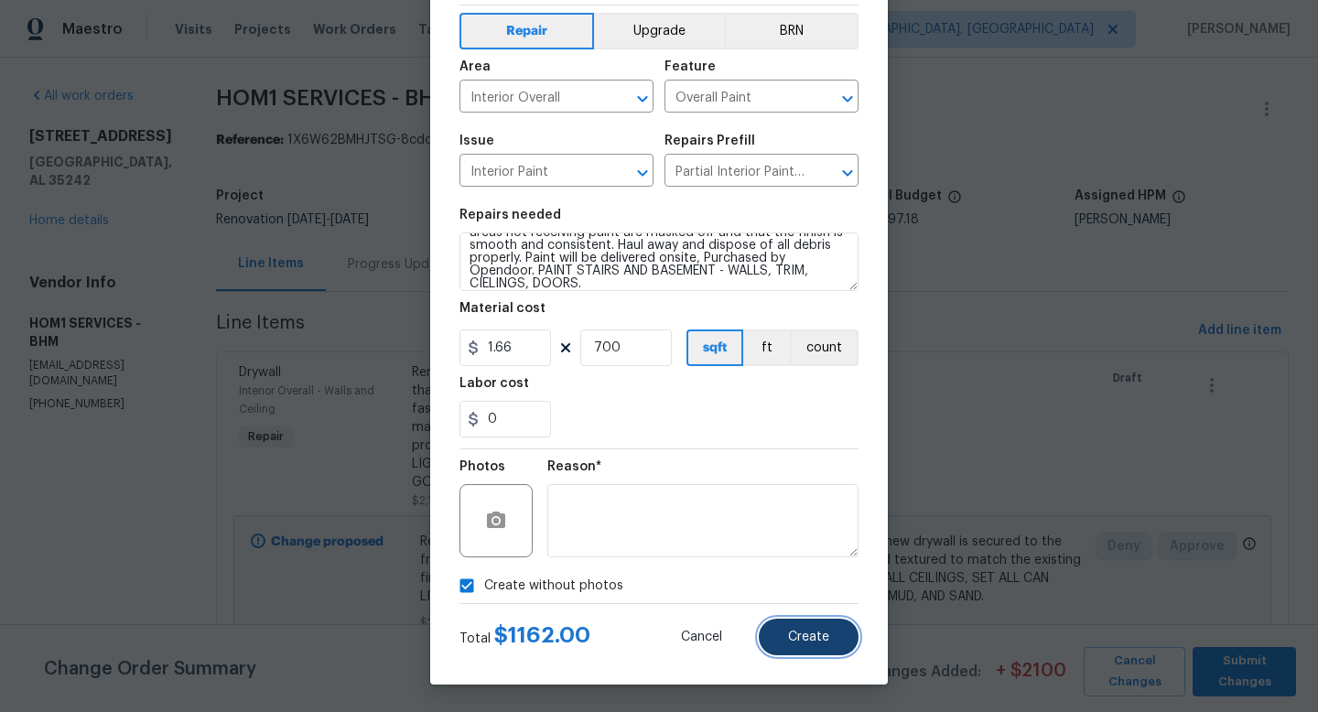
click at [828, 636] on span "Create" at bounding box center [808, 638] width 41 height 14
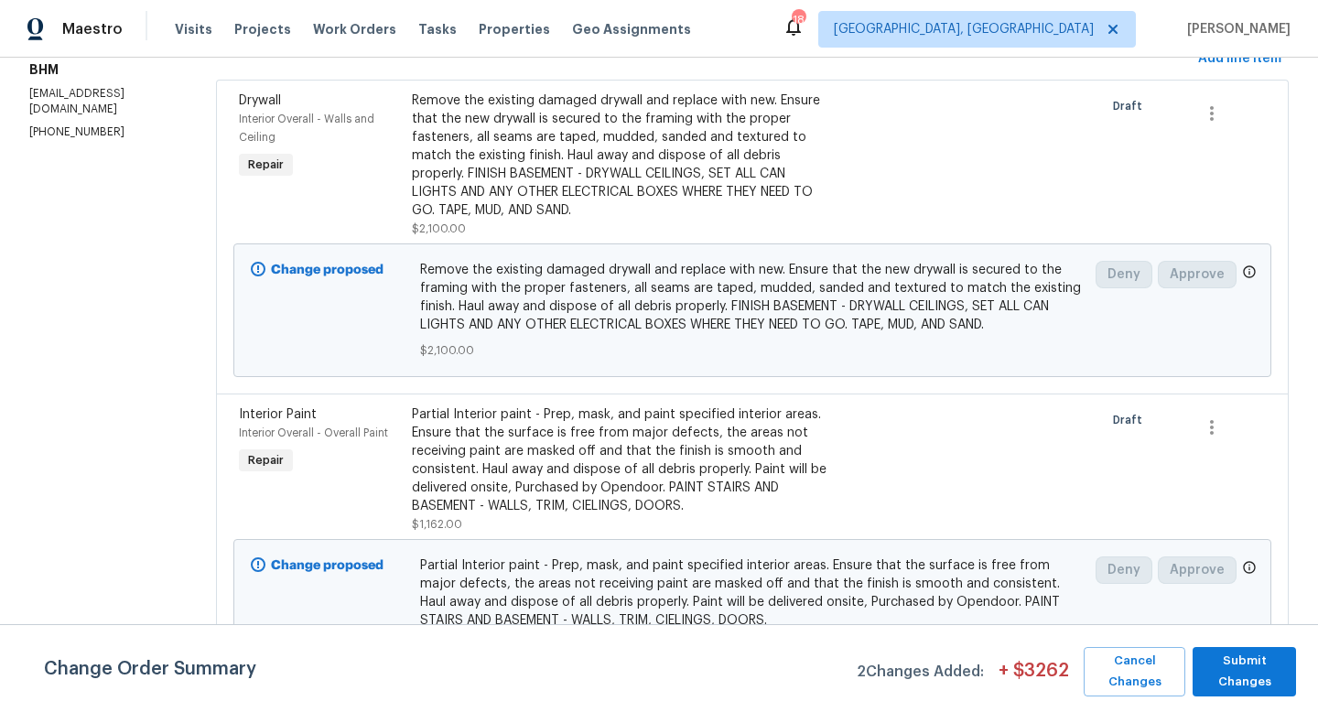
scroll to position [294, 0]
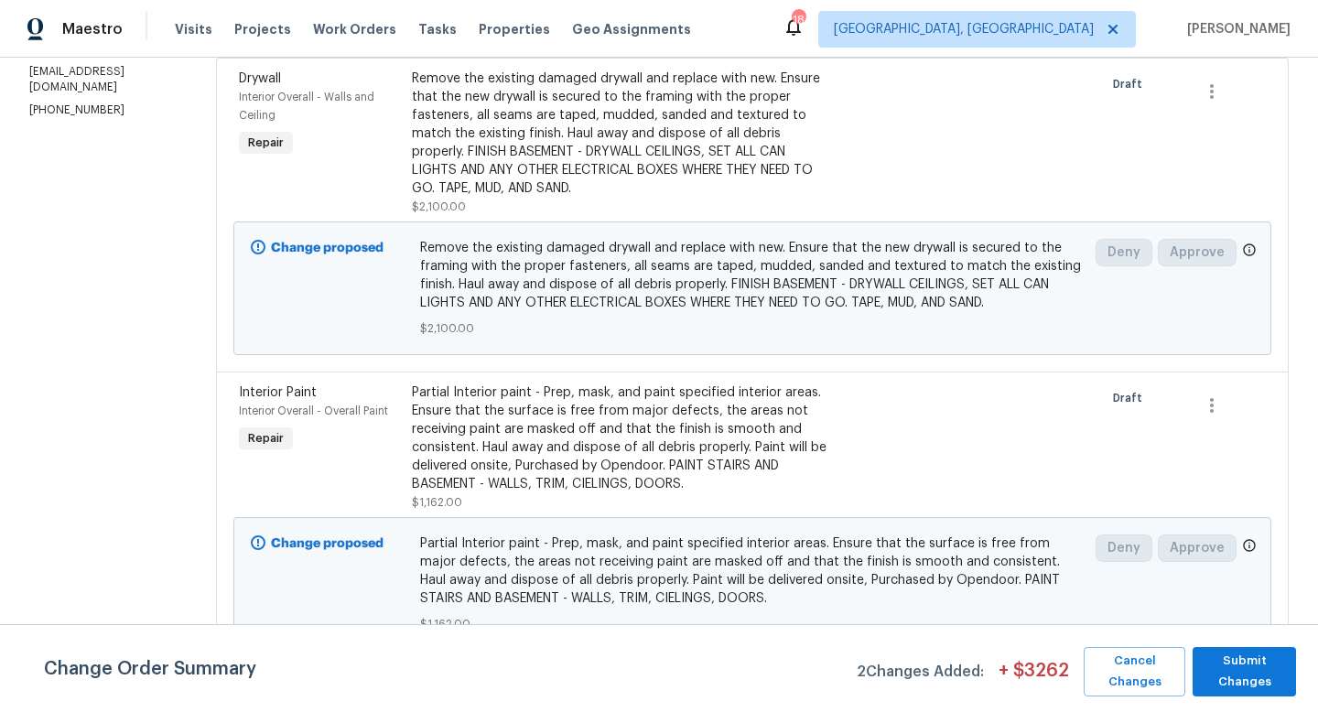
click at [605, 450] on div "Partial Interior paint - Prep, mask, and paint specified interior areas. Ensure…" at bounding box center [623, 439] width 422 height 110
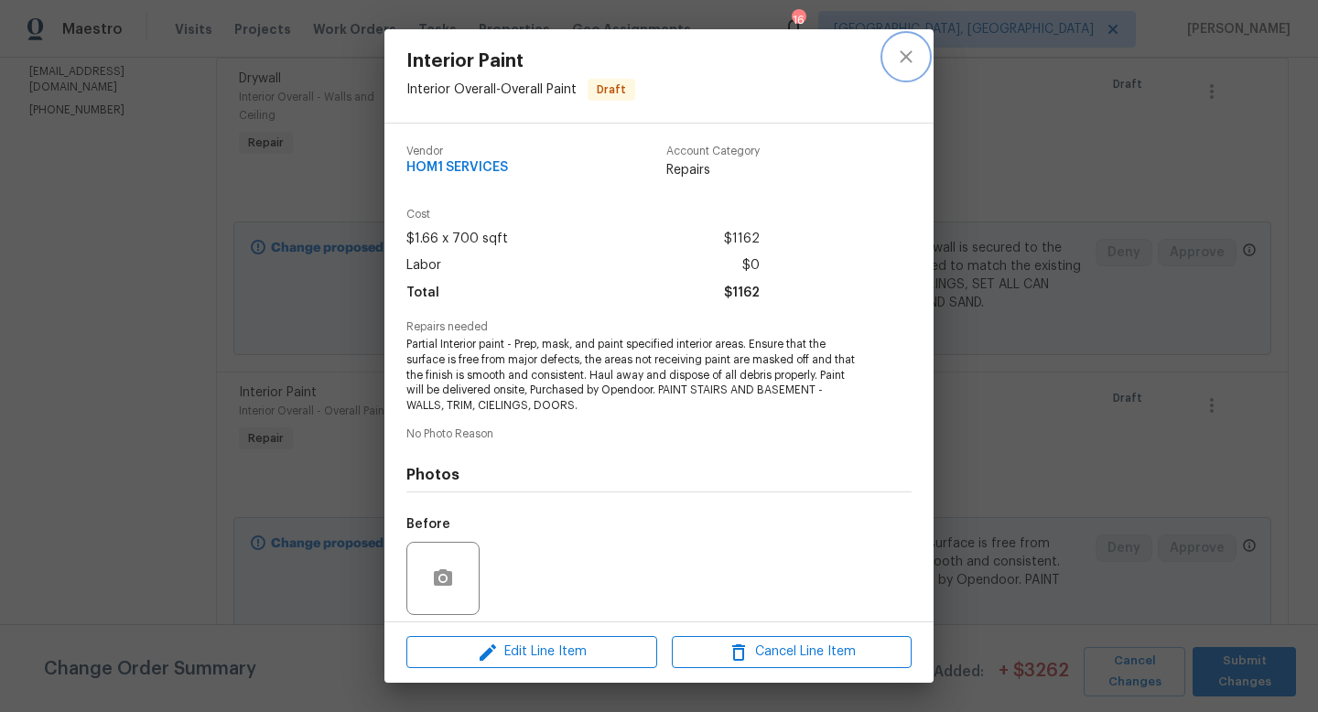
click at [908, 56] on icon "close" at bounding box center [906, 57] width 22 height 22
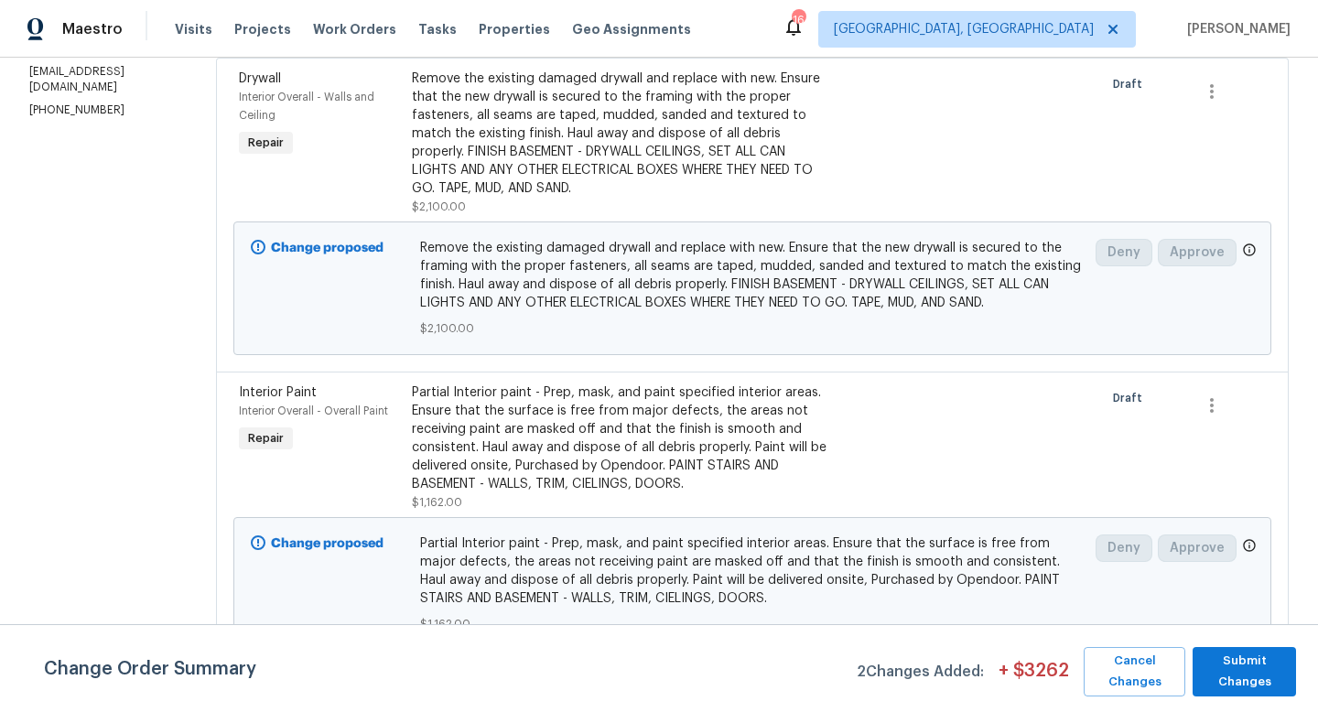
click at [476, 132] on div "Remove the existing damaged drywall and replace with new. Ensure that the new d…" at bounding box center [623, 134] width 422 height 128
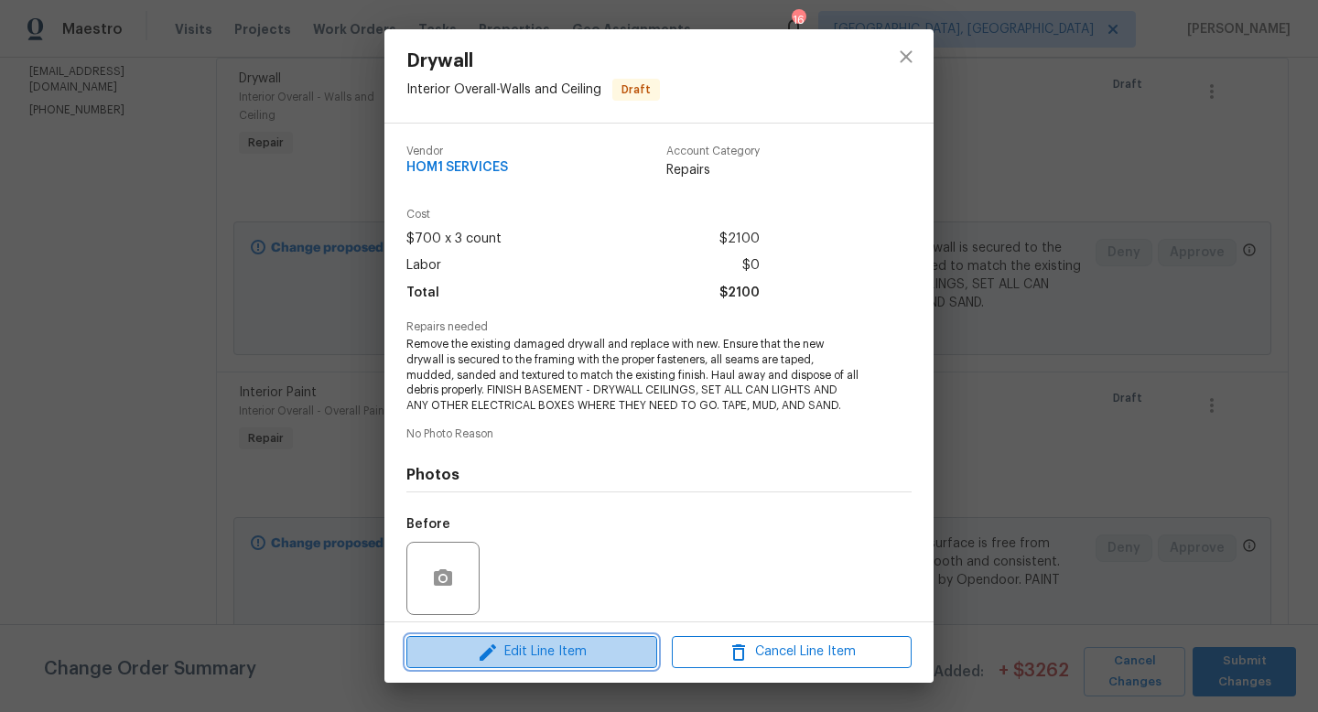
click at [526, 647] on span "Edit Line Item" at bounding box center [532, 652] width 240 height 23
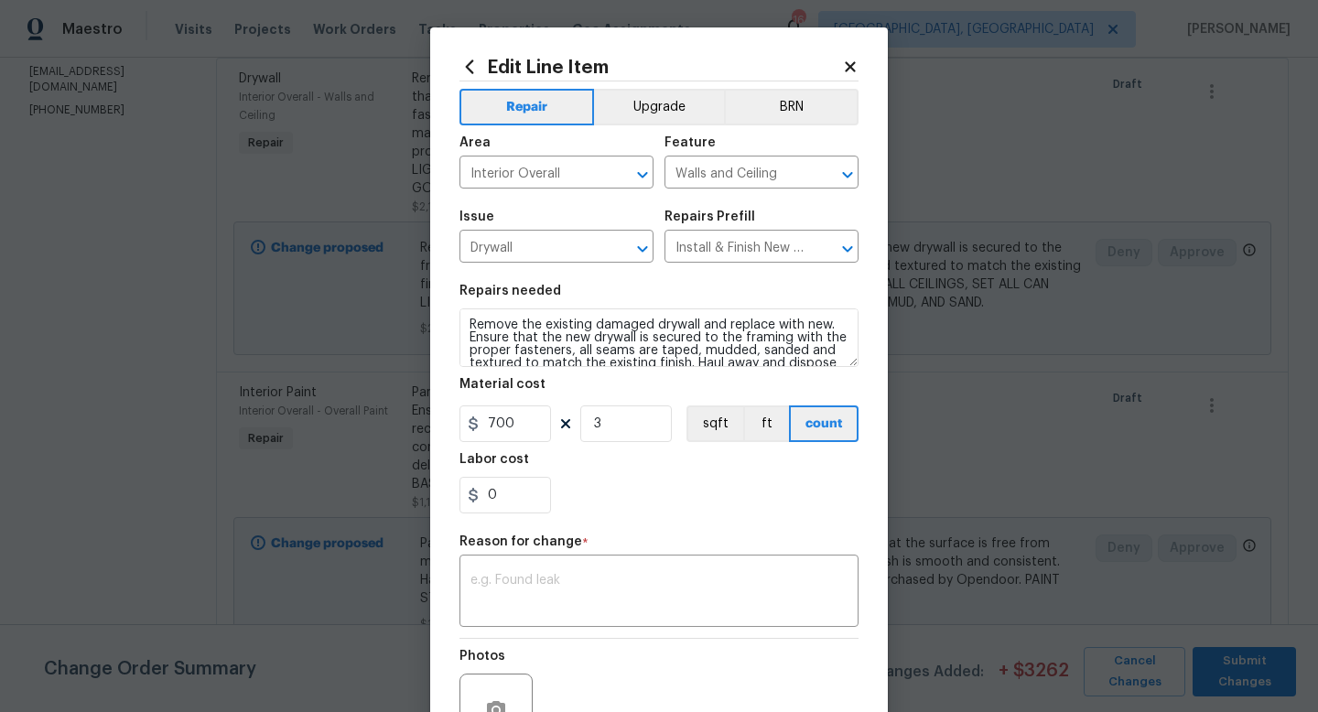
scroll to position [51, 0]
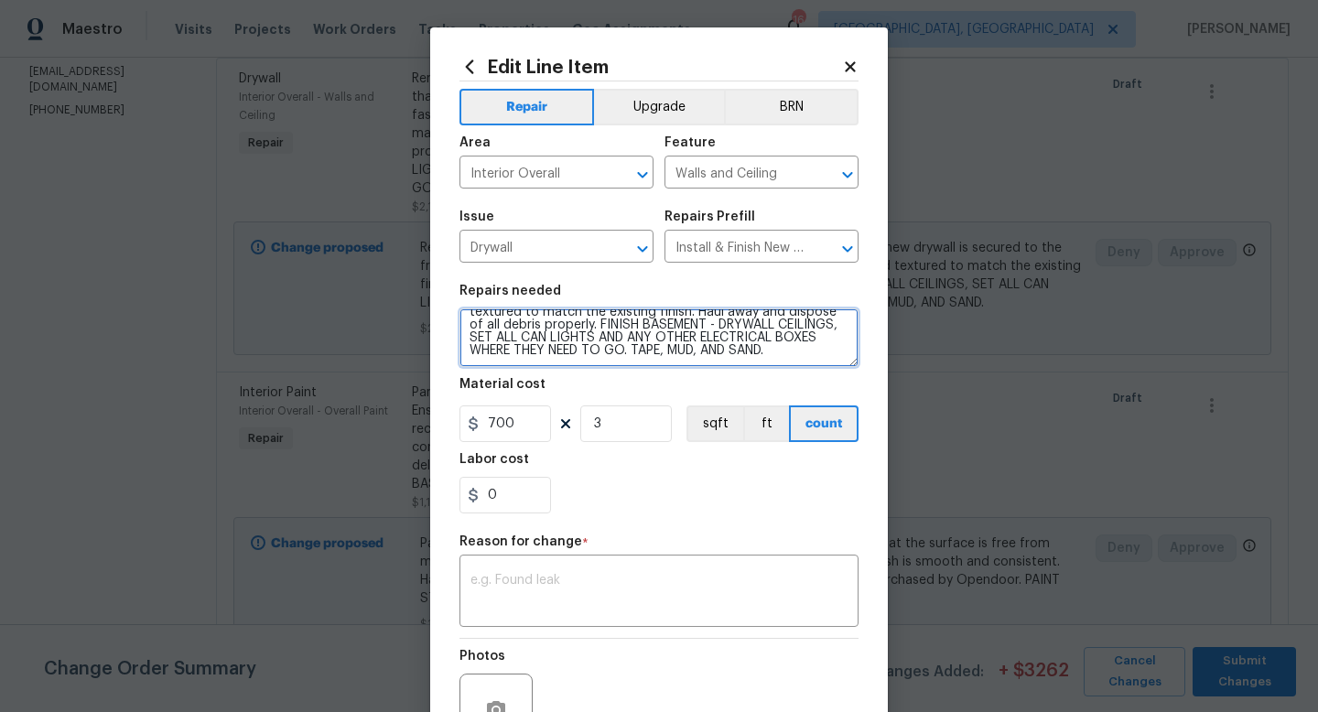
click at [785, 358] on textarea "Remove the existing damaged drywall and replace with new. Ensure that the new d…" at bounding box center [659, 338] width 399 height 59
type textarea "Remove the existing damaged drywall and replace with new. Ensure that the new d…"
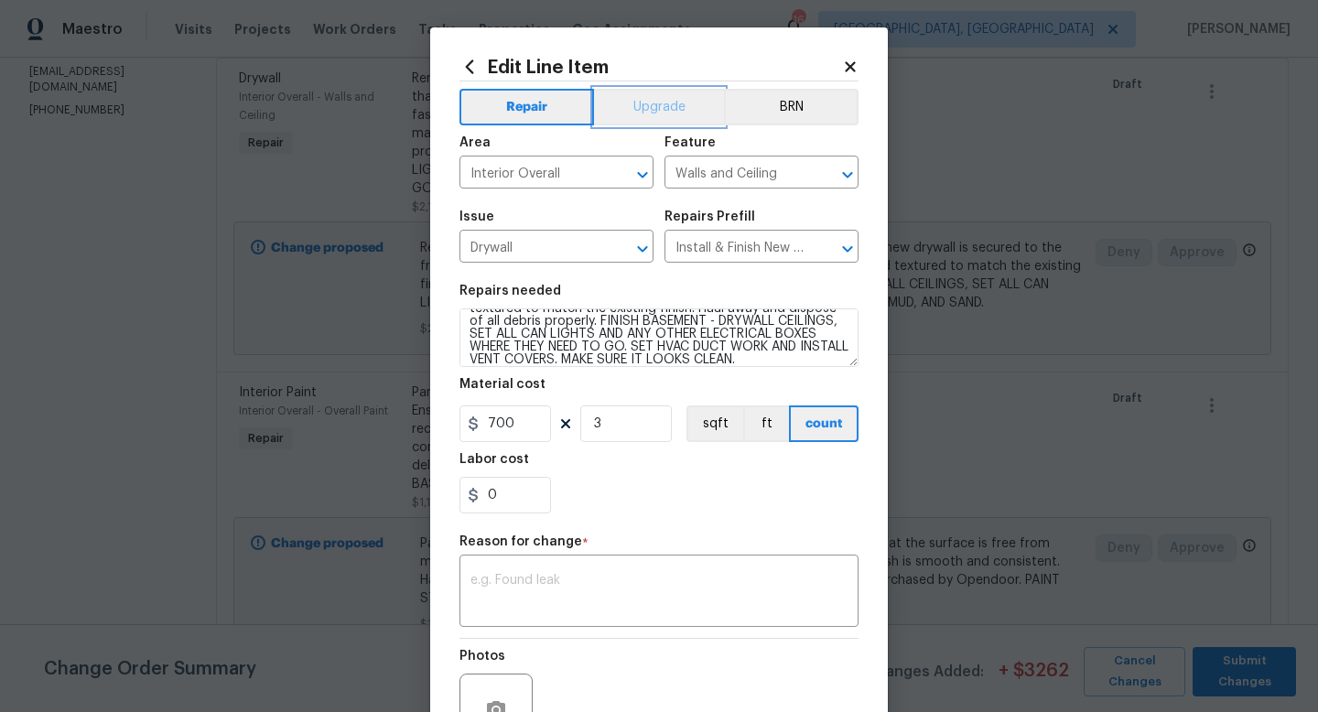
click at [650, 101] on button "Upgrade" at bounding box center [659, 107] width 131 height 37
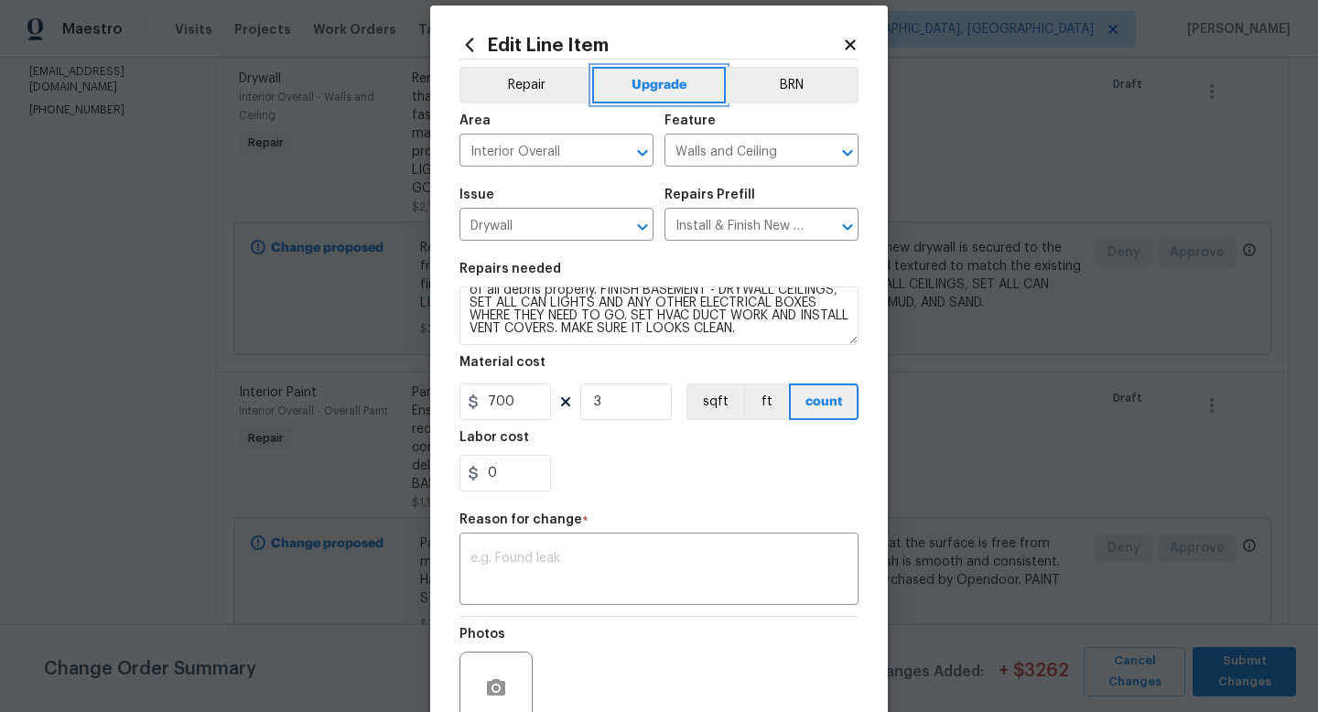
scroll to position [30, 0]
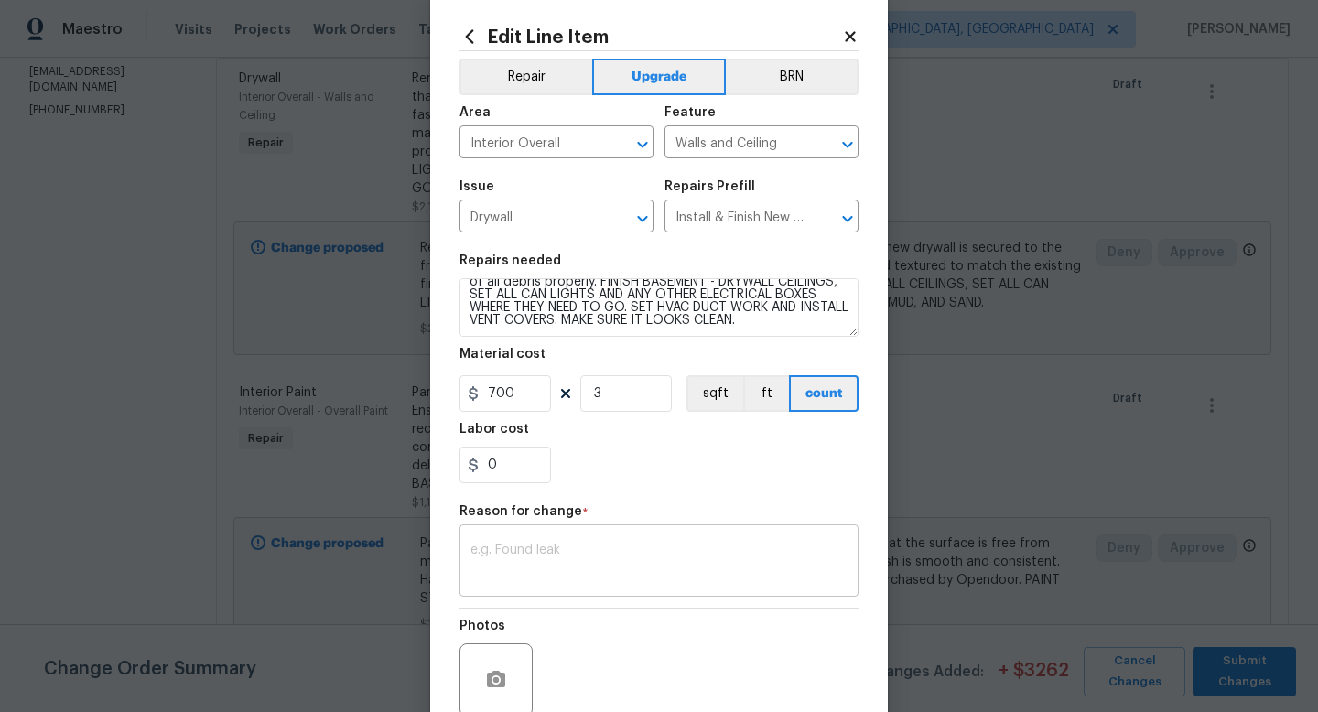
click at [713, 542] on div "x ​" at bounding box center [659, 563] width 399 height 68
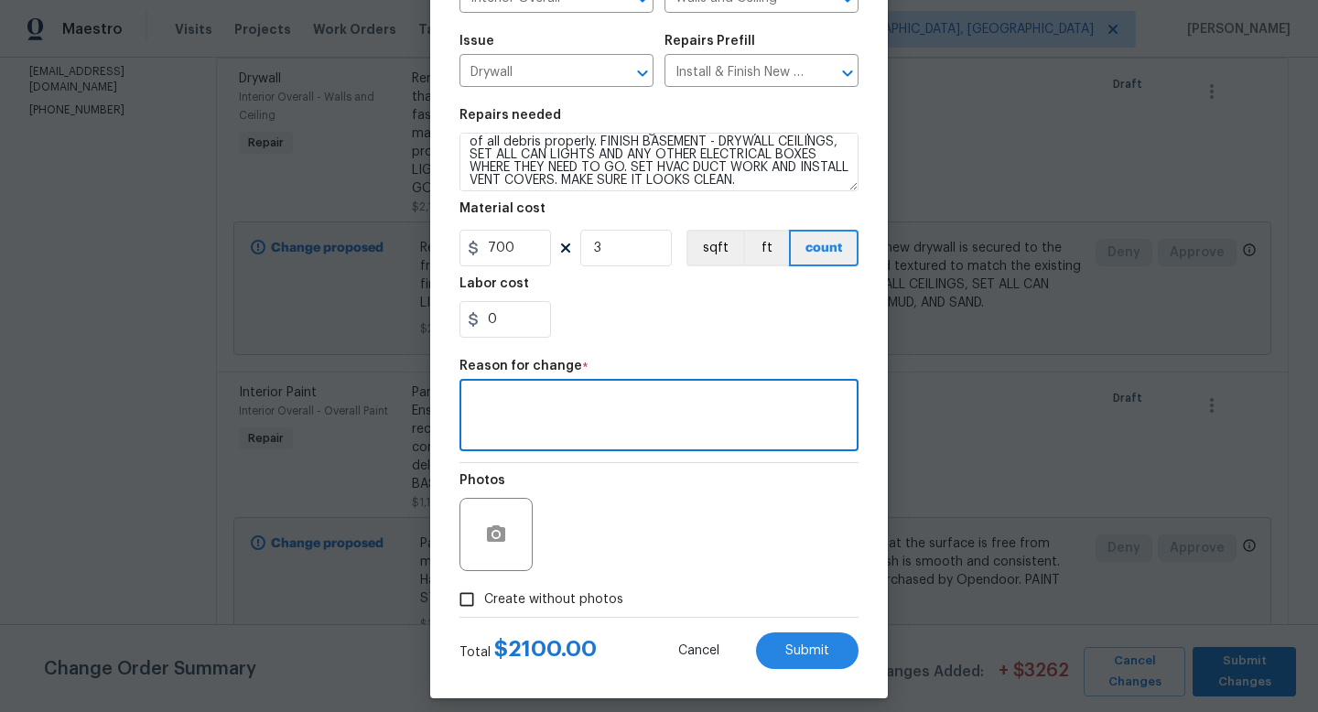
scroll to position [64, 0]
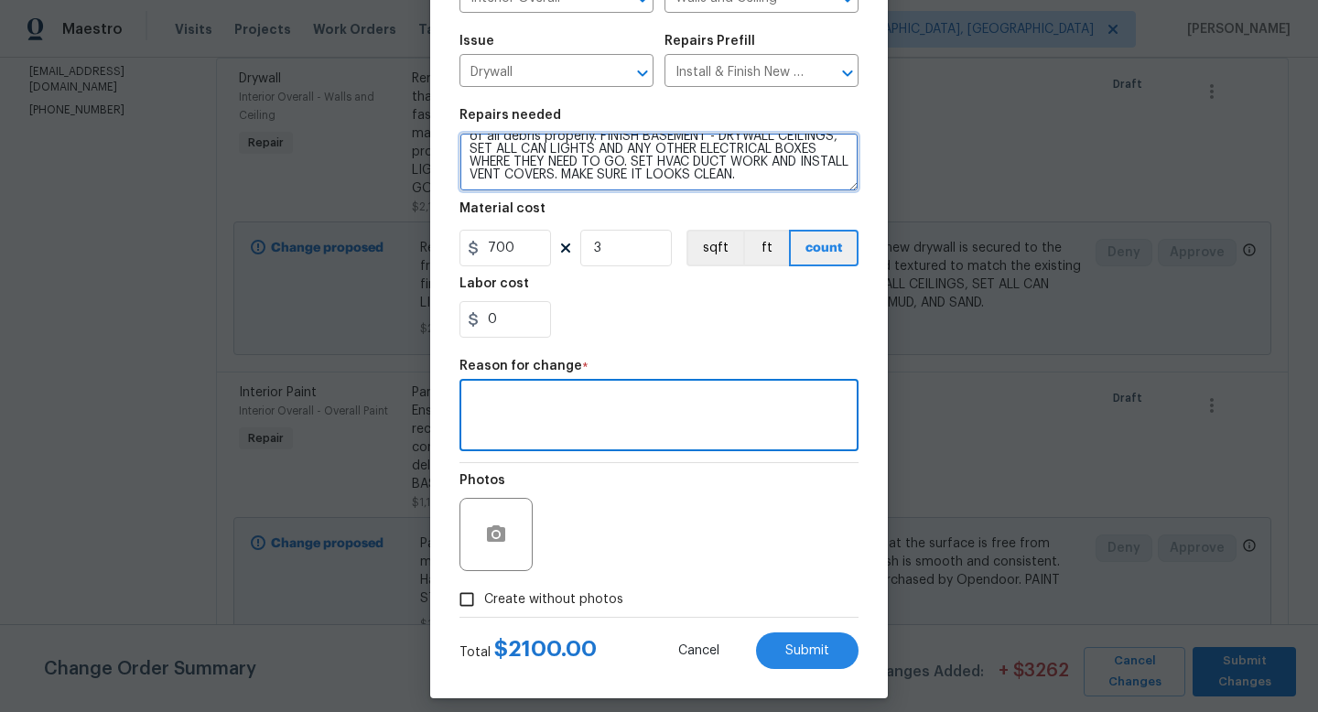
click at [796, 180] on textarea "Remove the existing damaged drywall and replace with new. Ensure that the new d…" at bounding box center [659, 162] width 399 height 59
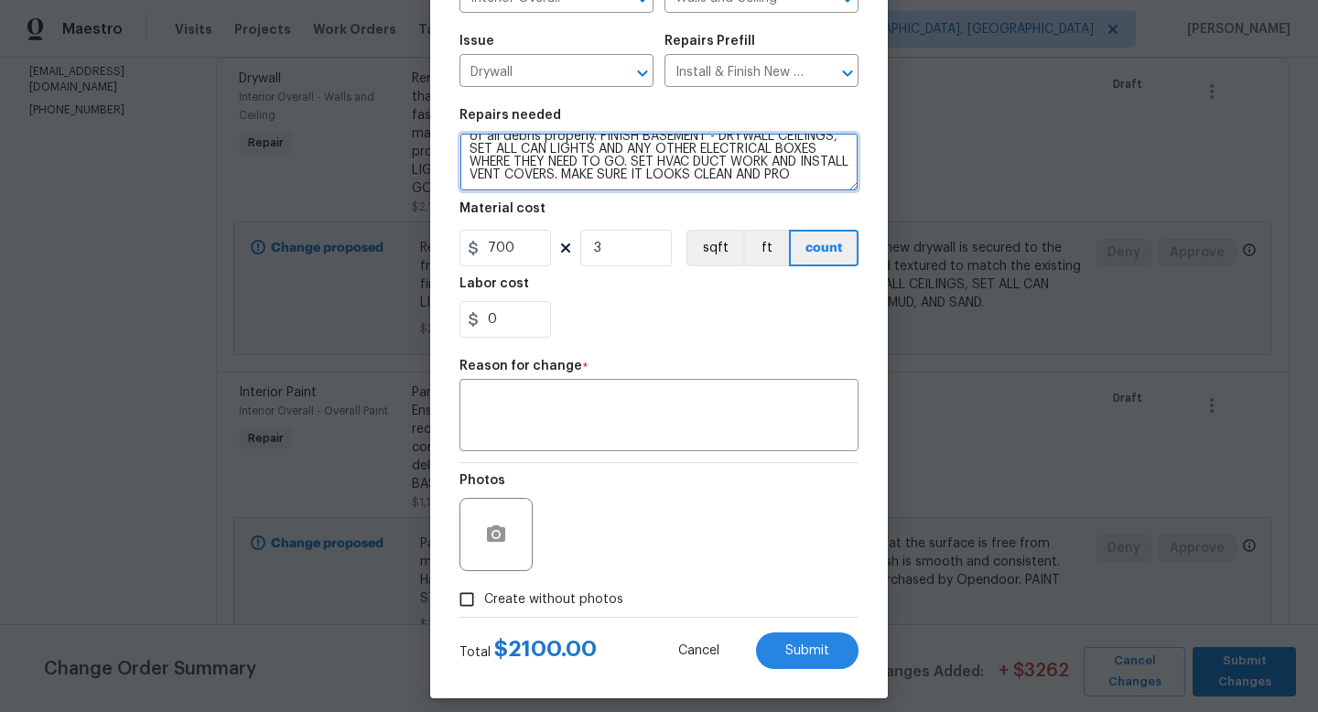
scroll to position [68, 0]
type textarea "Remove the existing damaged drywall and replace with new. Ensure that the new d…"
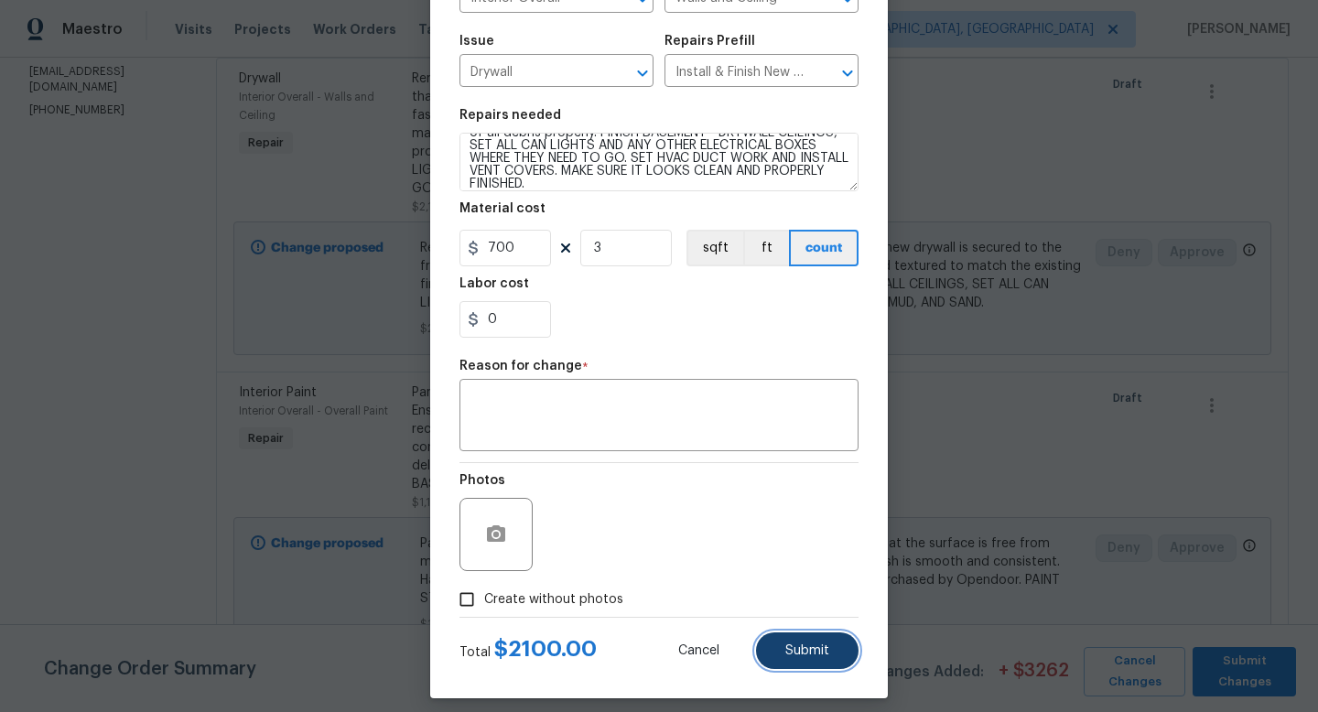
click at [807, 647] on span "Submit" at bounding box center [807, 651] width 44 height 14
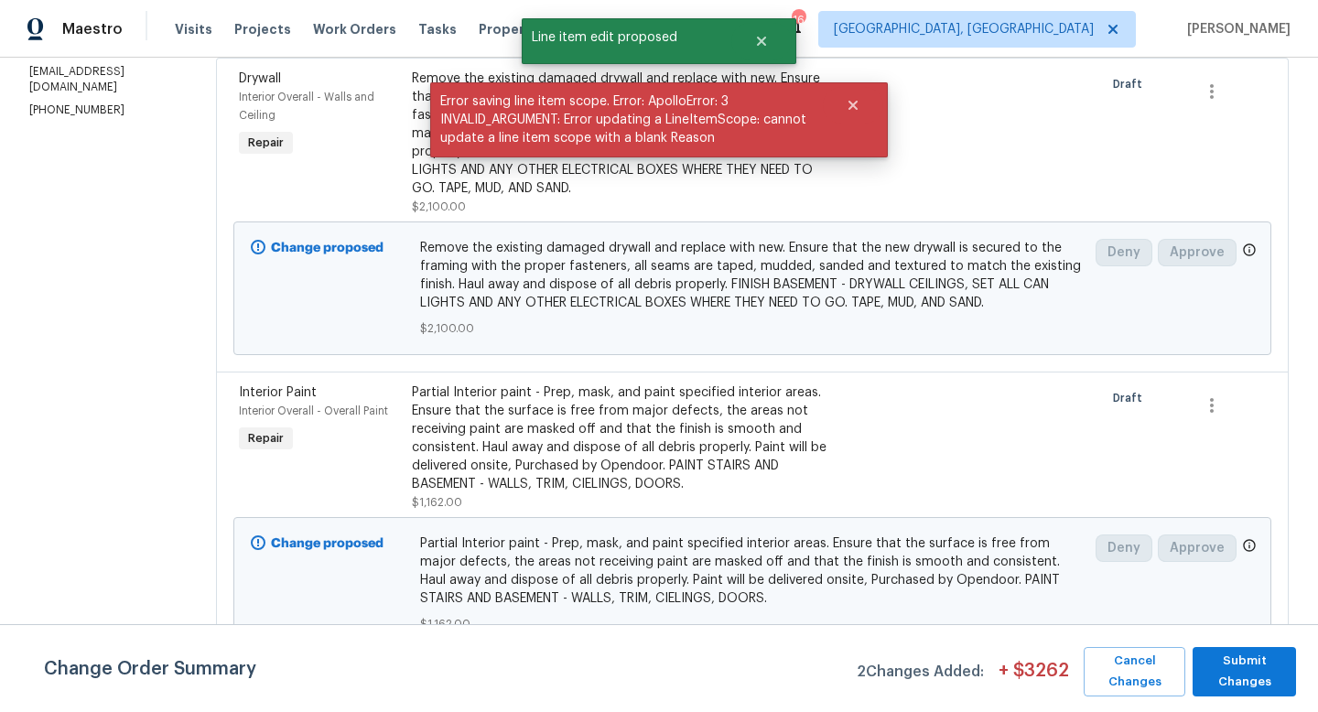
scroll to position [0, 0]
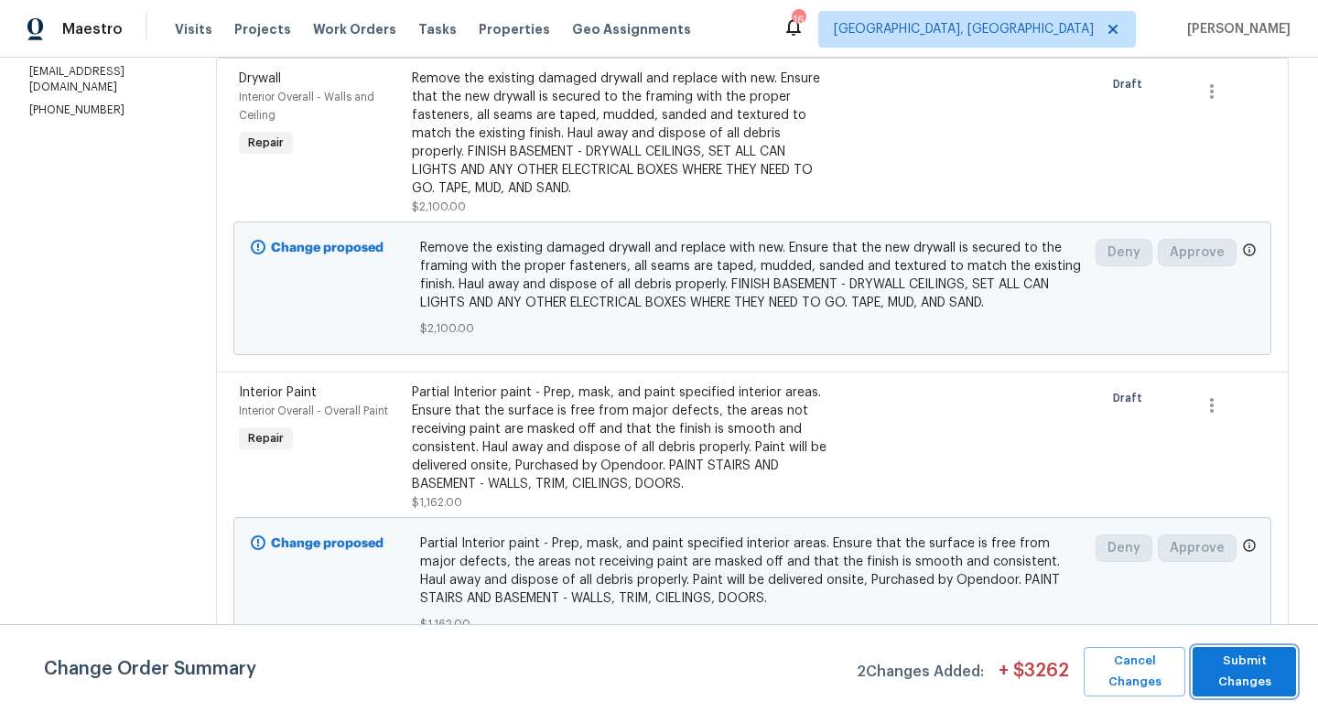
click at [1233, 676] on span "Submit Changes" at bounding box center [1244, 672] width 85 height 42
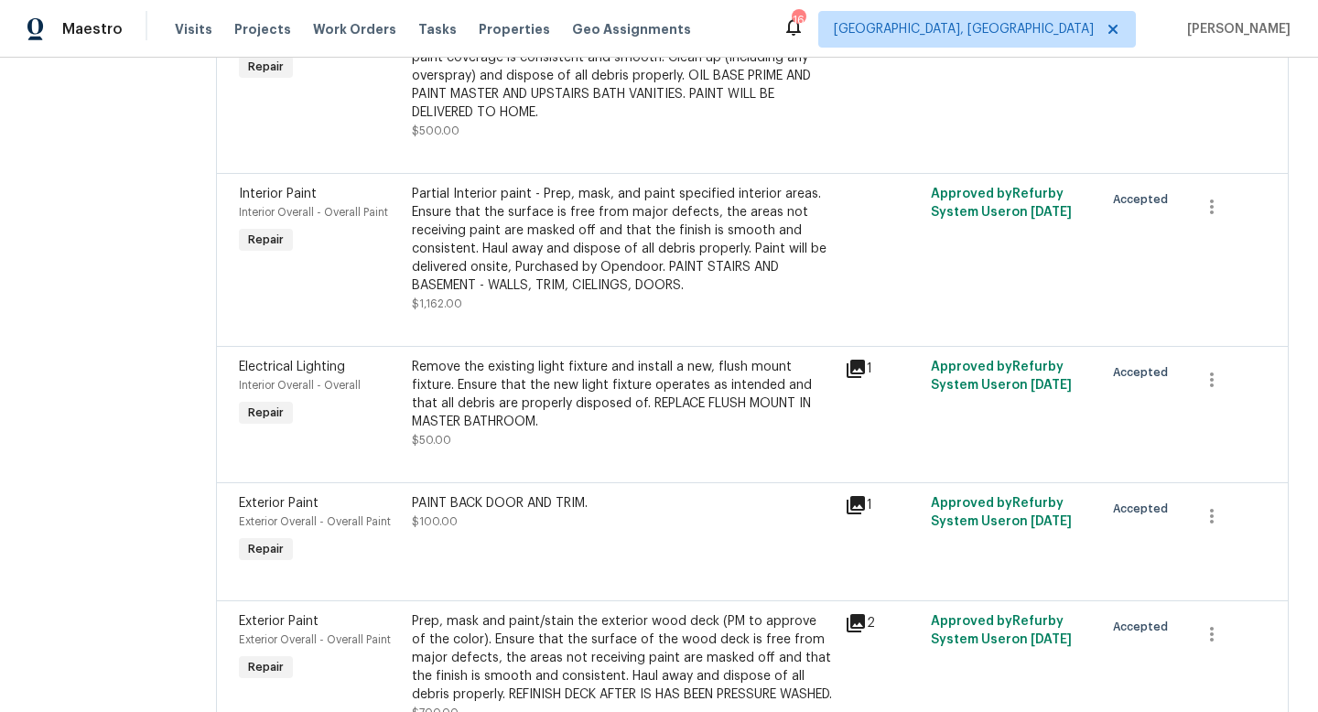
scroll to position [2497, 0]
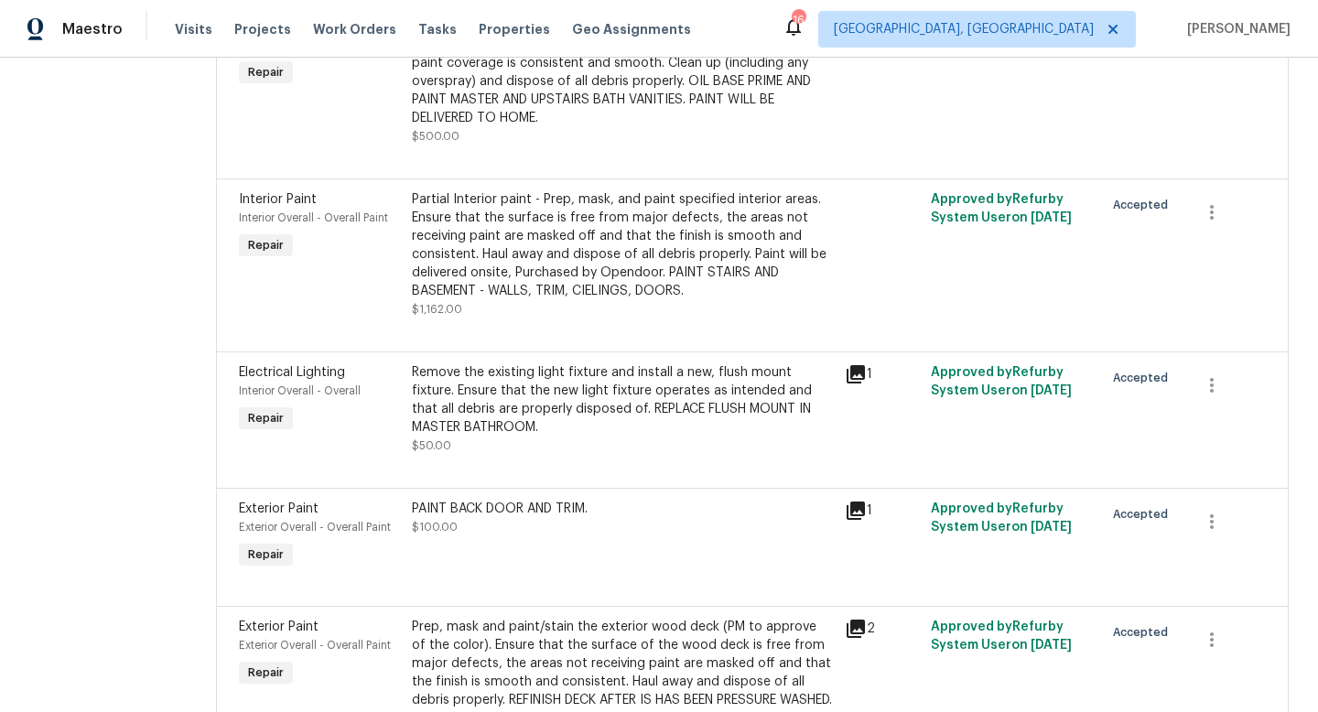
click at [544, 202] on div "Partial Interior paint - Prep, mask, and paint specified interior areas. Ensure…" at bounding box center [623, 245] width 422 height 110
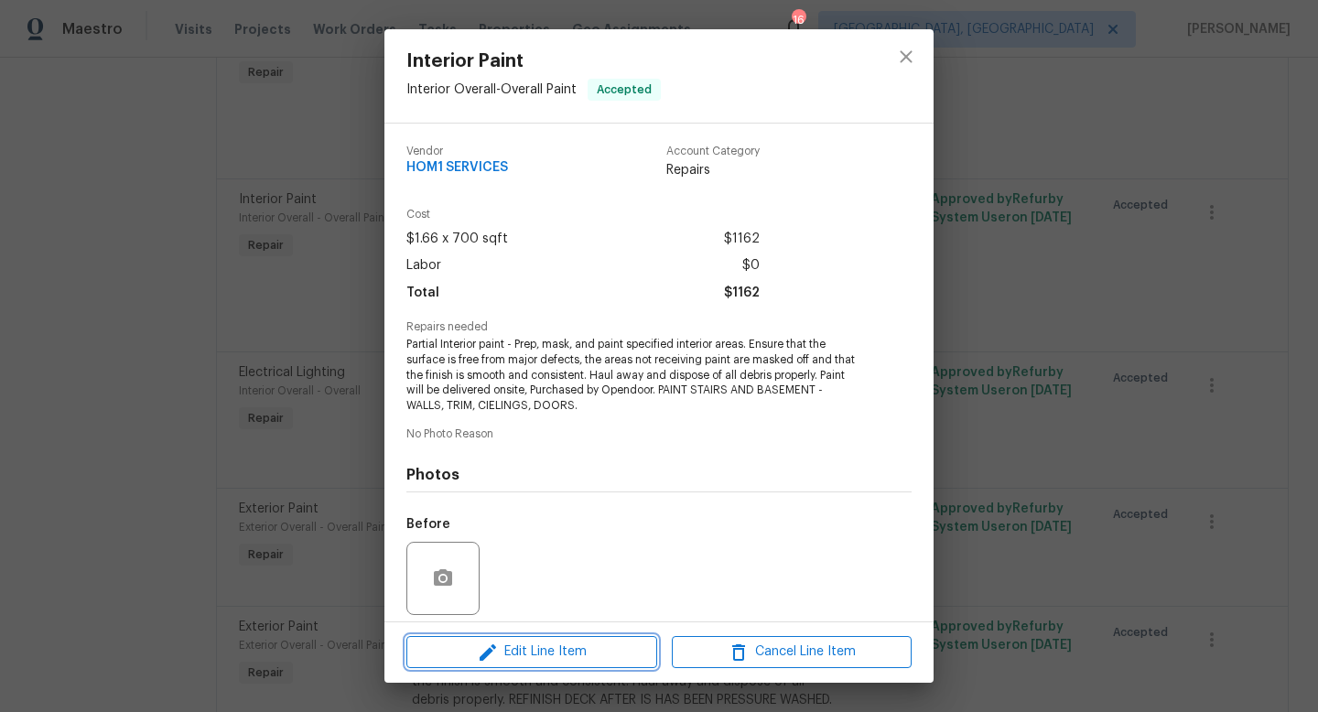
click at [525, 648] on span "Edit Line Item" at bounding box center [532, 652] width 240 height 23
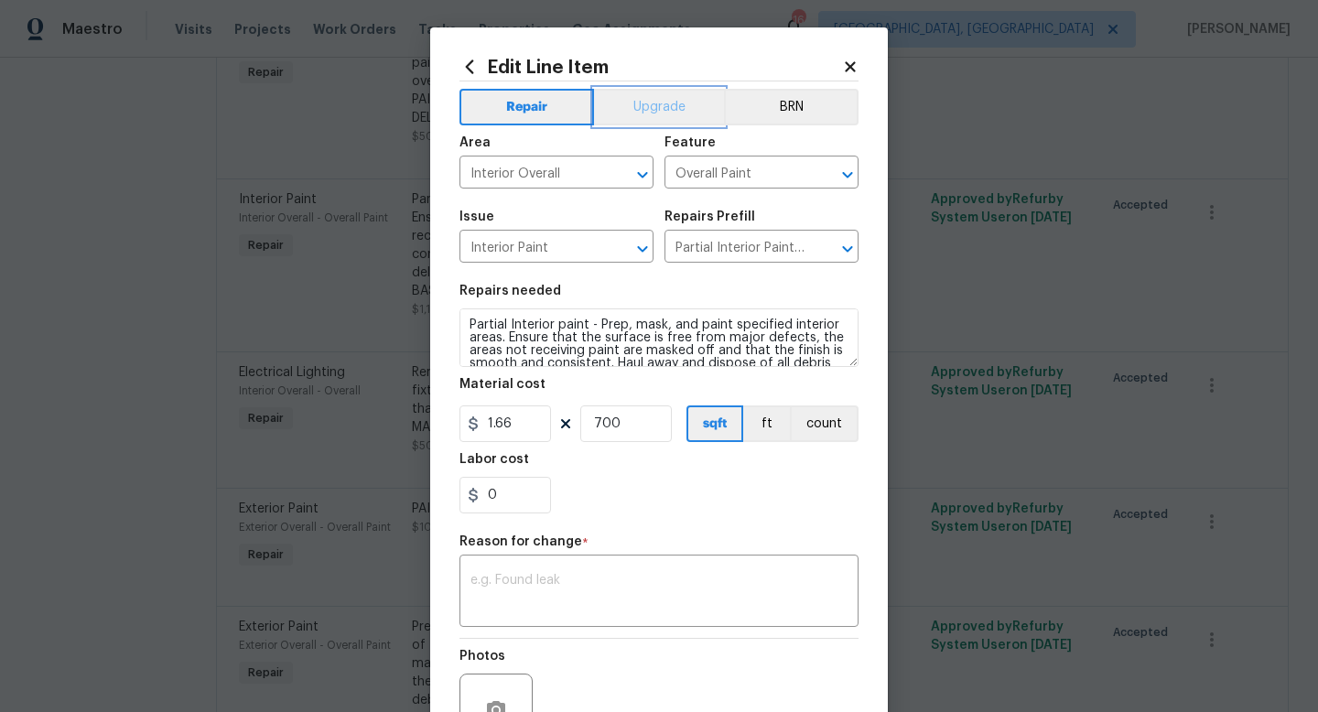
click at [657, 104] on button "Upgrade" at bounding box center [659, 107] width 131 height 37
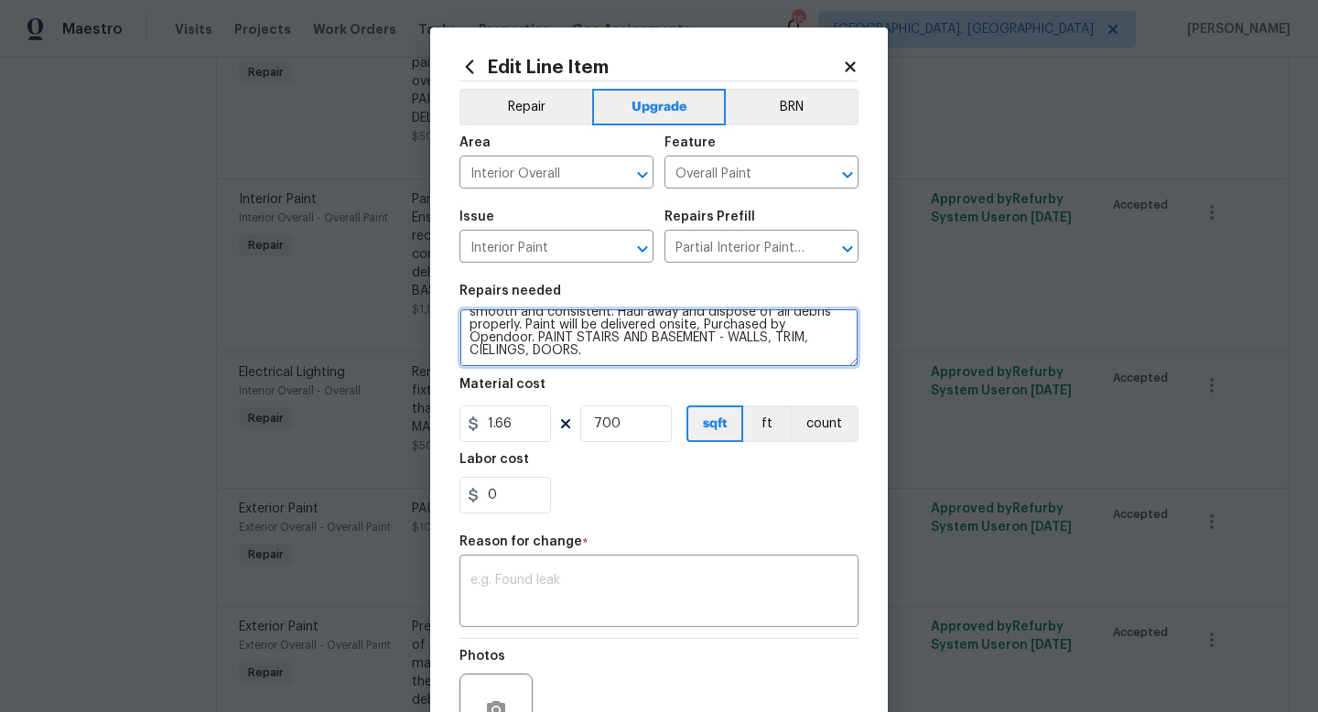
click at [683, 358] on textarea "Partial Interior paint - Prep, mask, and paint specified interior areas. Ensure…" at bounding box center [659, 338] width 399 height 59
type textarea "Partial Interior paint - Prep, mask, and paint specified interior areas. Ensure…"
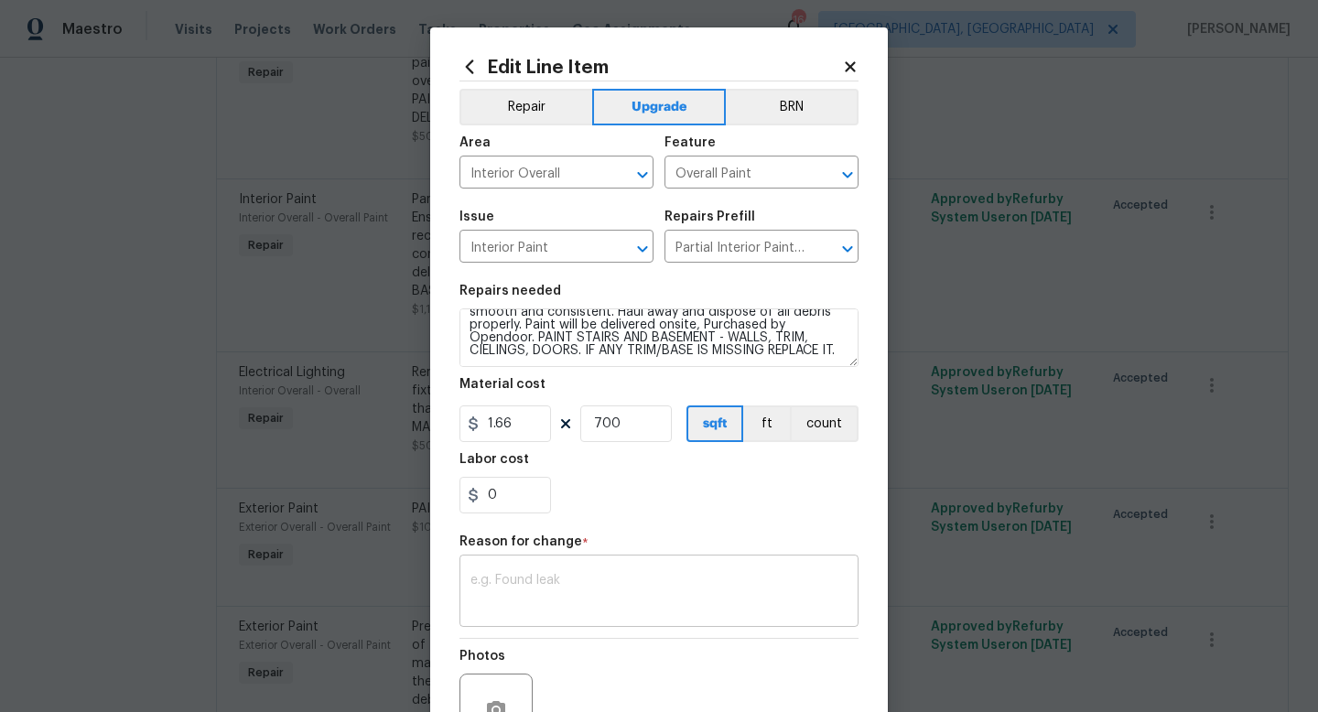
click at [652, 583] on textarea at bounding box center [659, 593] width 377 height 38
type textarea "S"
type textarea "scope"
click at [834, 532] on div "Repair Upgrade BRN Area Interior Overall ​ Feature Overall Paint ​ Issue Interi…" at bounding box center [659, 436] width 399 height 711
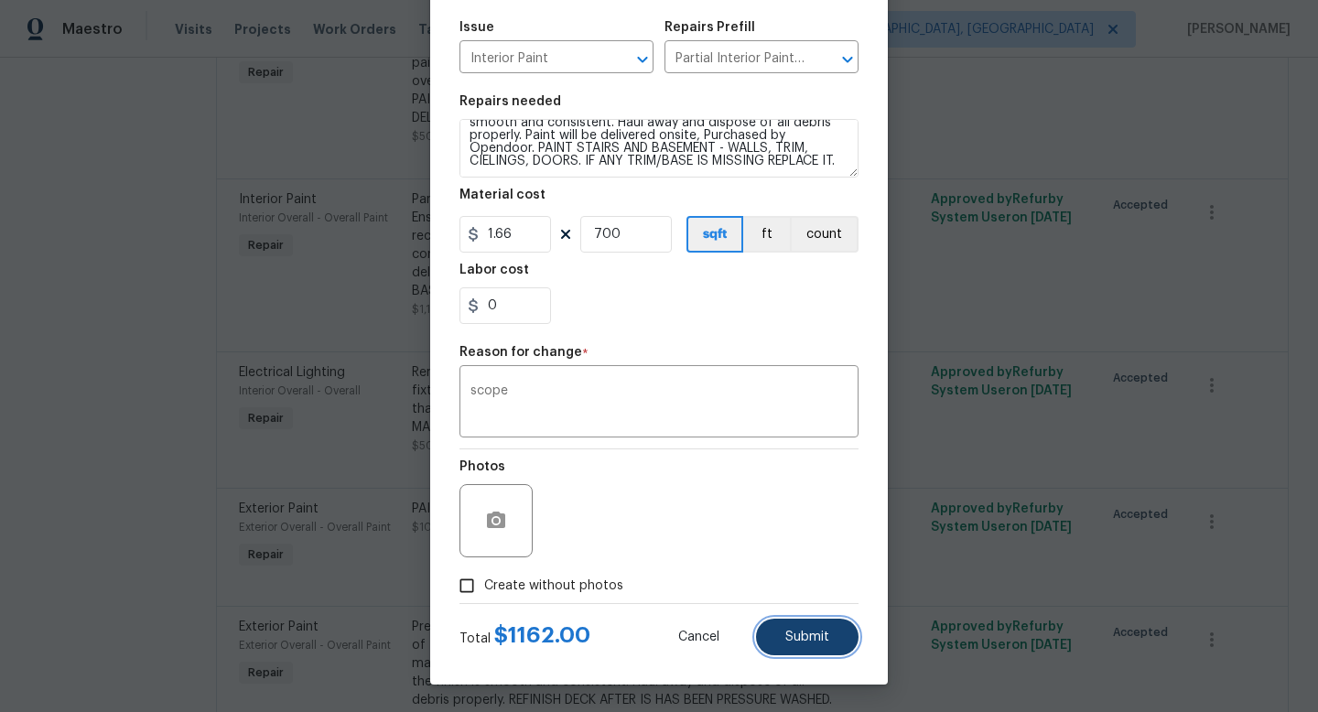
click at [818, 633] on span "Submit" at bounding box center [807, 638] width 44 height 14
type textarea "Partial Interior paint - Prep, mask, and paint specified interior areas. Ensure…"
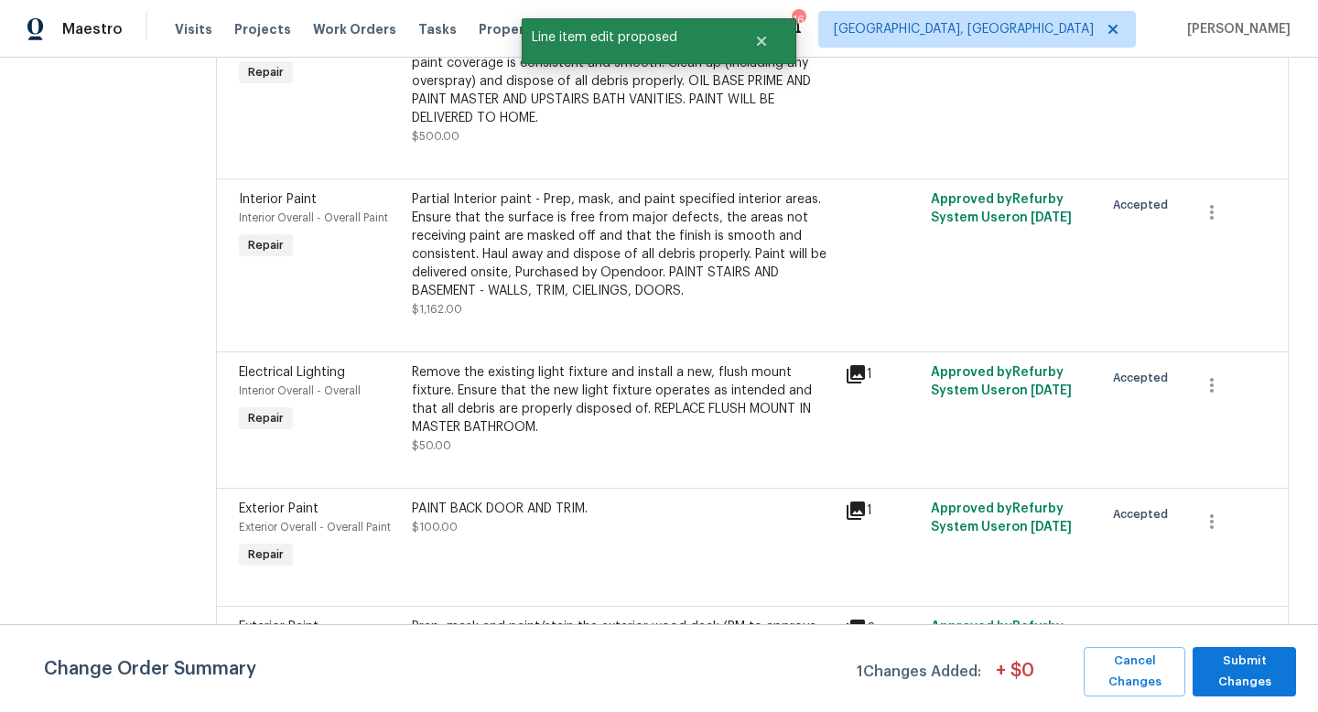
scroll to position [0, 0]
click at [1261, 673] on span "Submit Changes" at bounding box center [1244, 672] width 85 height 42
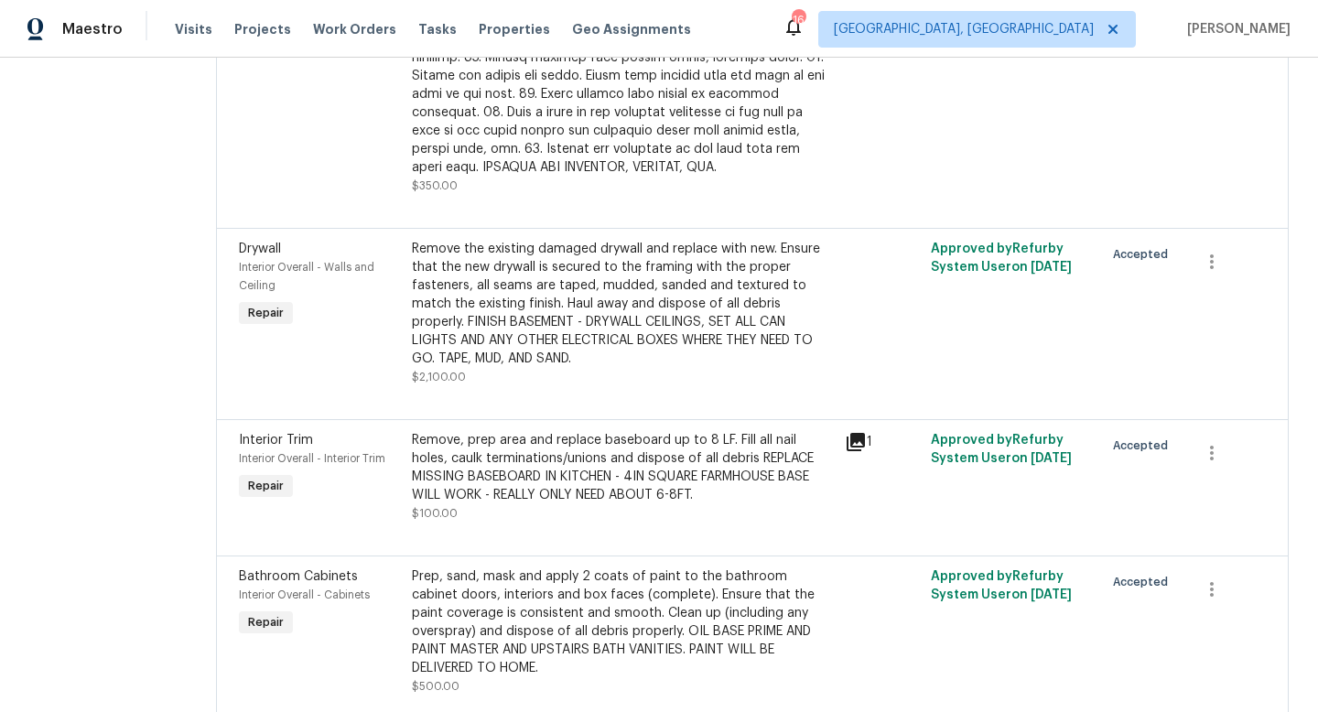
scroll to position [1963, 0]
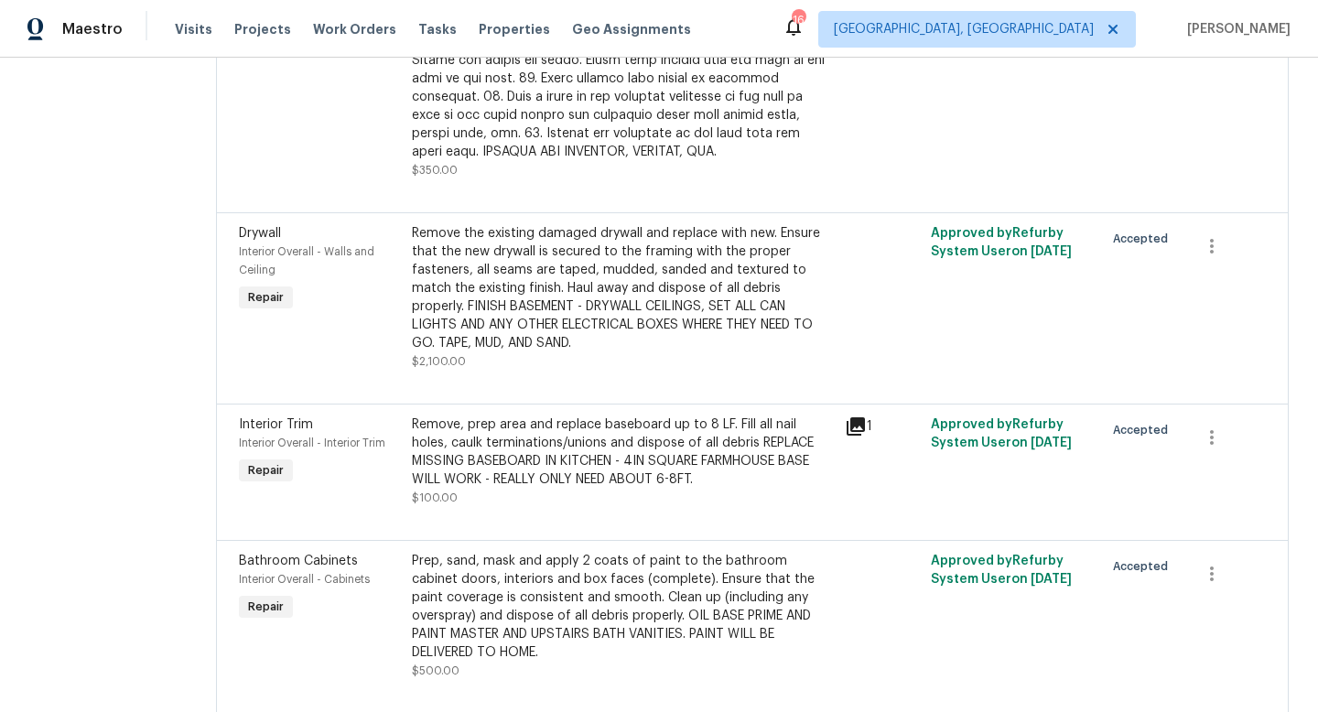
click at [625, 241] on div "Remove the existing damaged drywall and replace with new. Ensure that the new d…" at bounding box center [623, 288] width 422 height 128
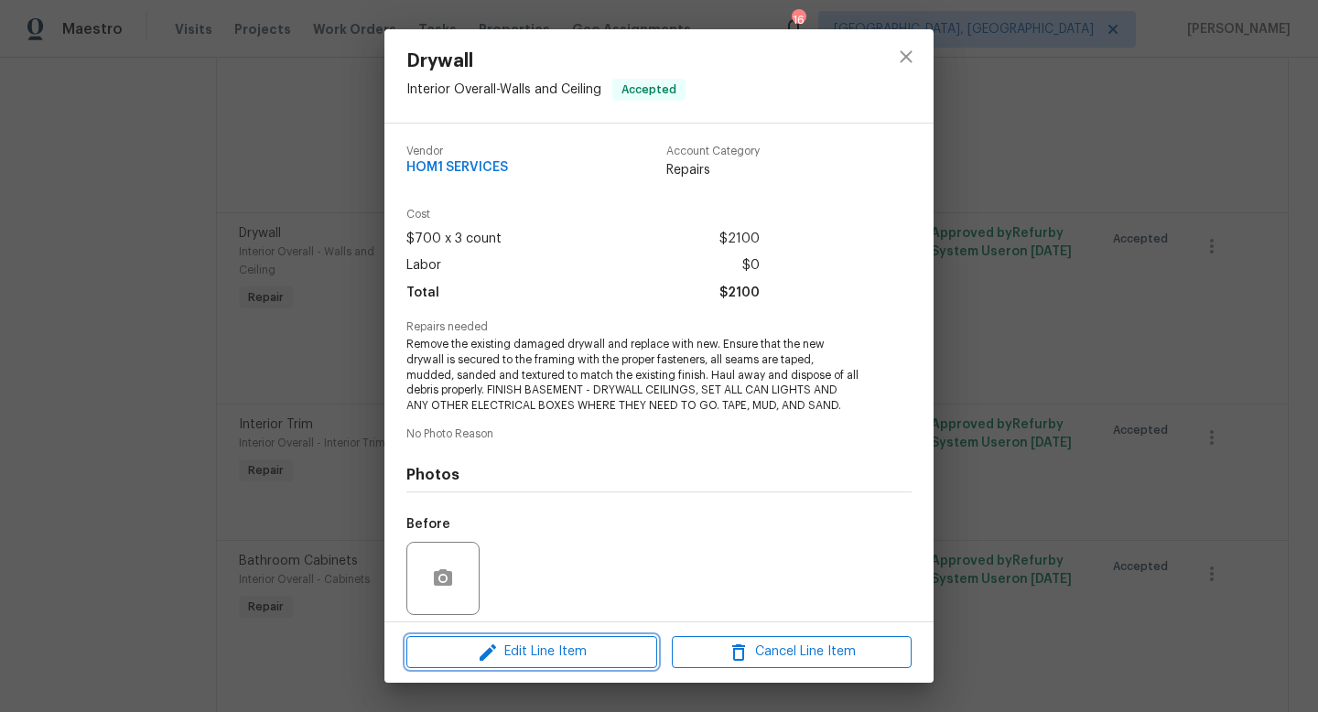
click at [579, 643] on span "Edit Line Item" at bounding box center [532, 652] width 240 height 23
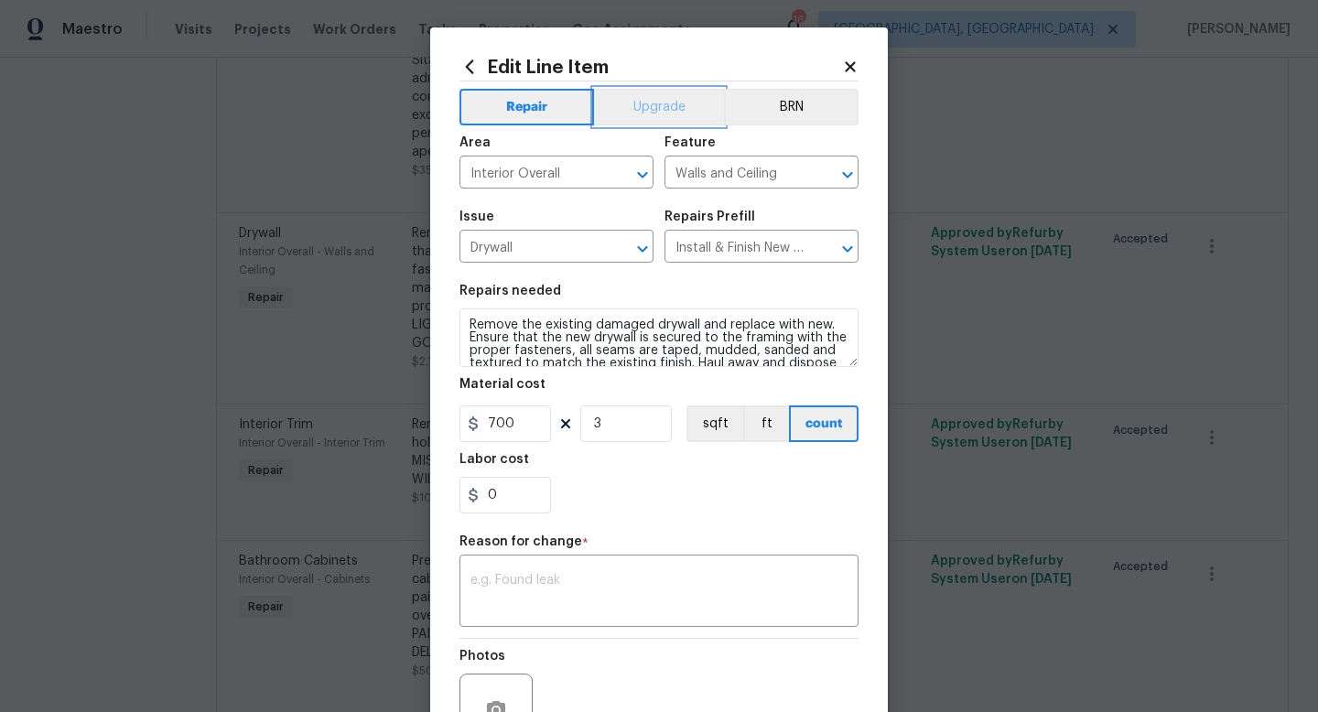
click at [641, 101] on button "Upgrade" at bounding box center [659, 107] width 131 height 37
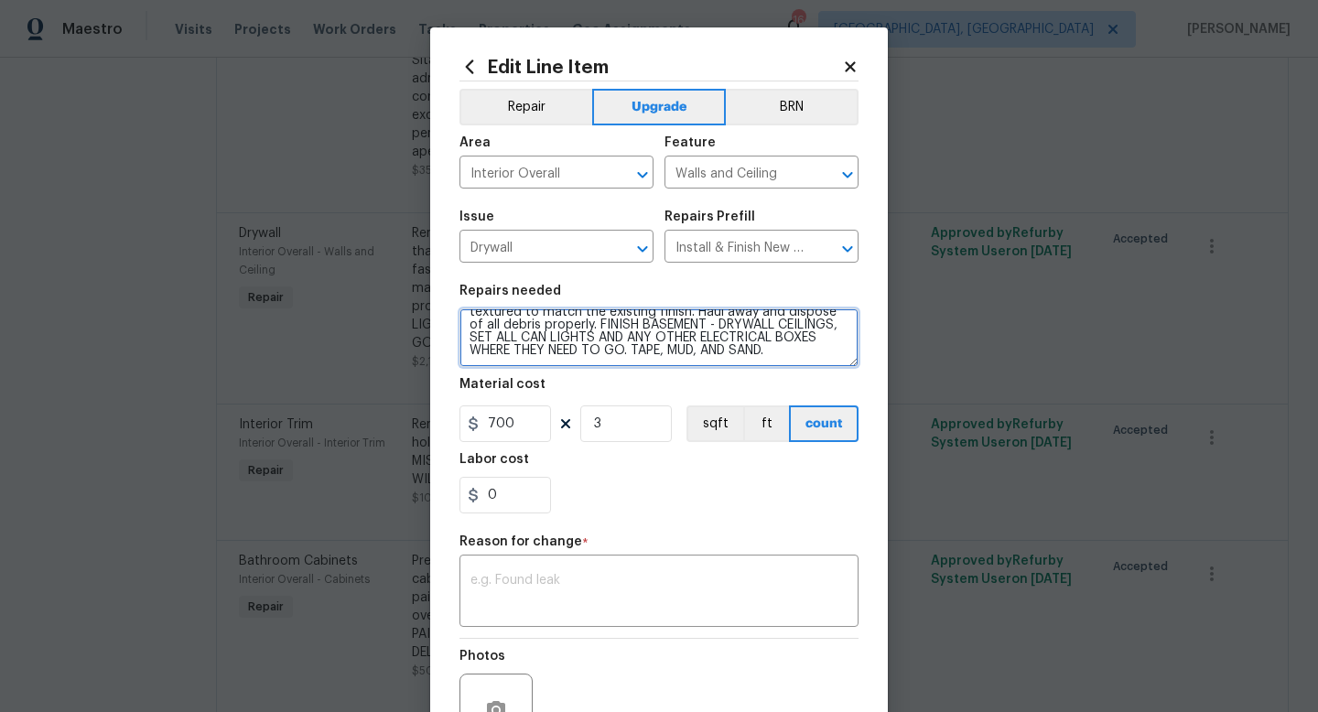
click at [810, 363] on textarea "Remove the existing damaged drywall and replace with new. Ensure that the new d…" at bounding box center [659, 338] width 399 height 59
type textarea "Remove the existing damaged drywall and replace with new. Ensure that the new d…"
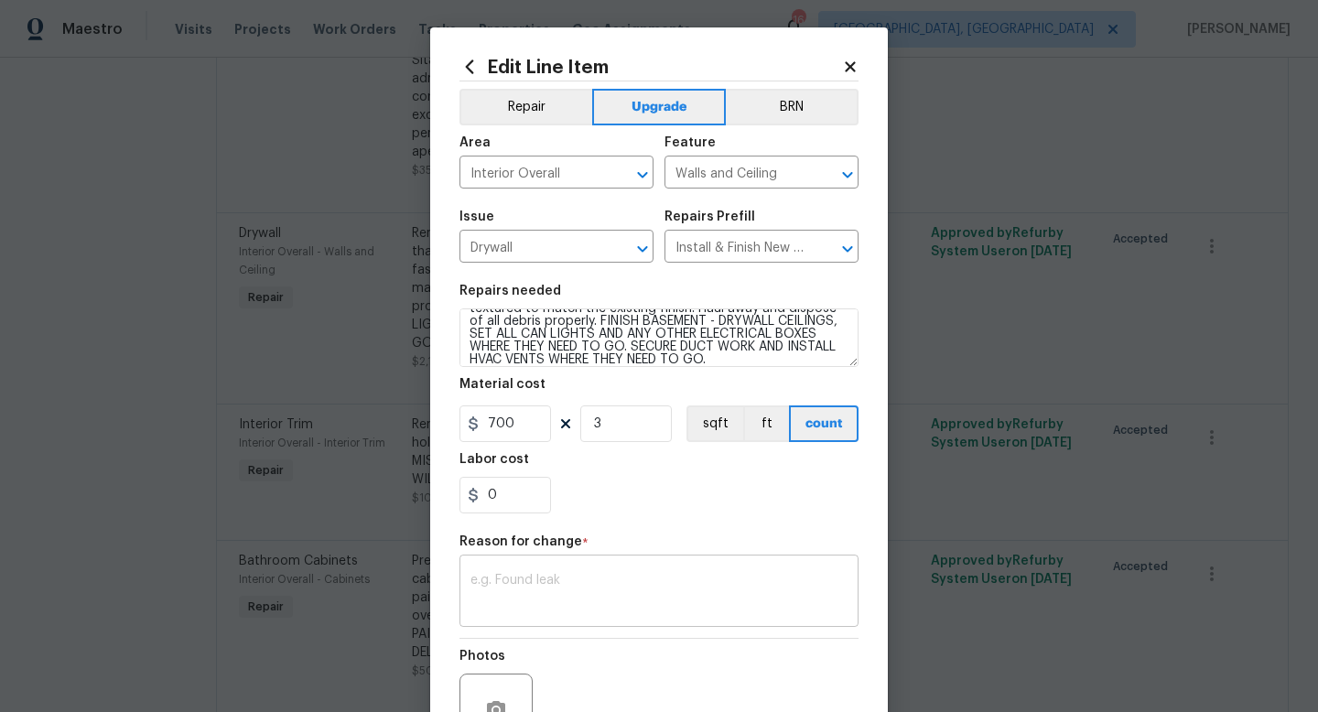
drag, startPoint x: 695, startPoint y: 599, endPoint x: 695, endPoint y: 588, distance: 11.0
click at [695, 599] on textarea at bounding box center [659, 593] width 377 height 38
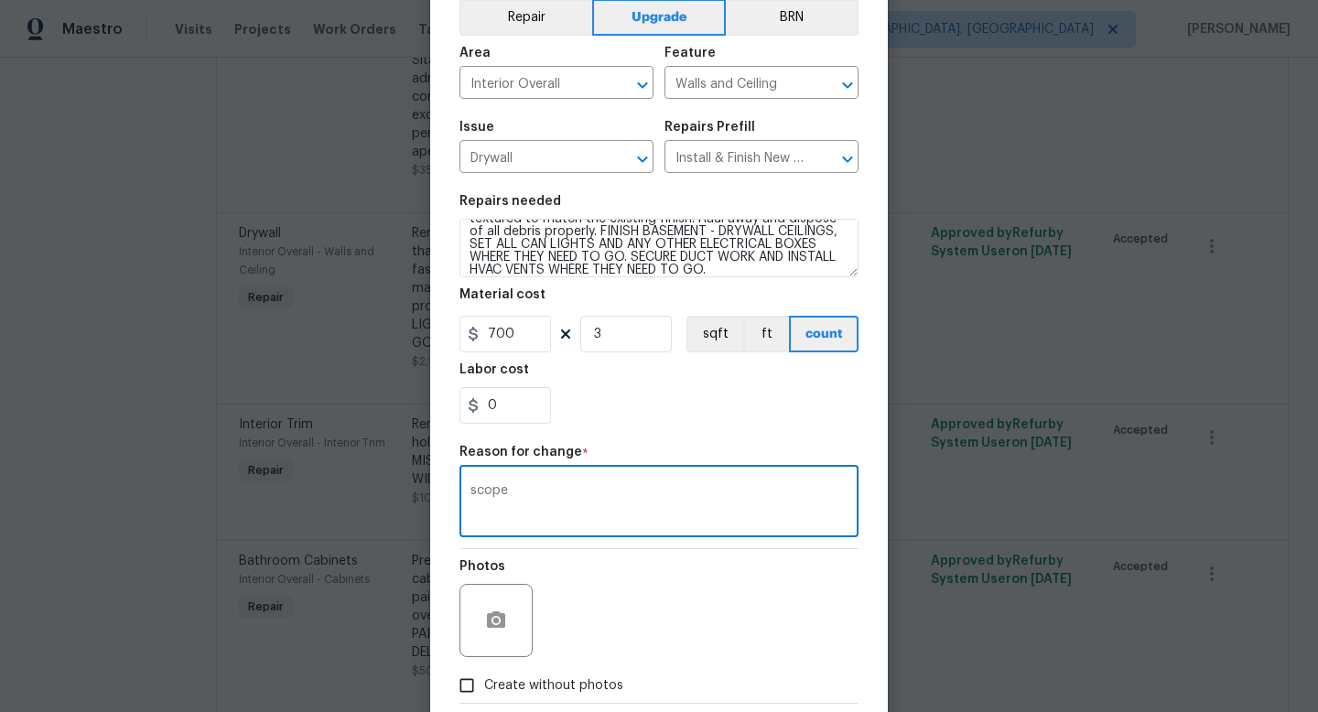
scroll to position [190, 0]
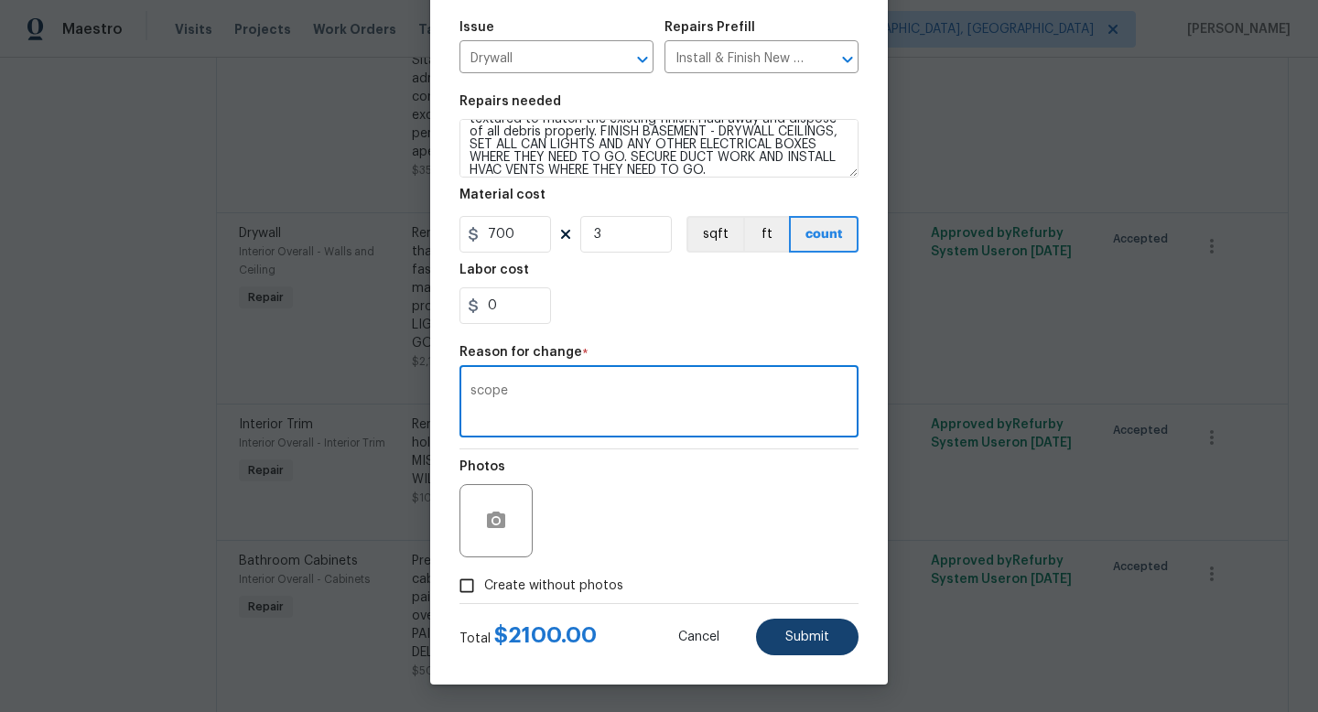
type textarea "scope"
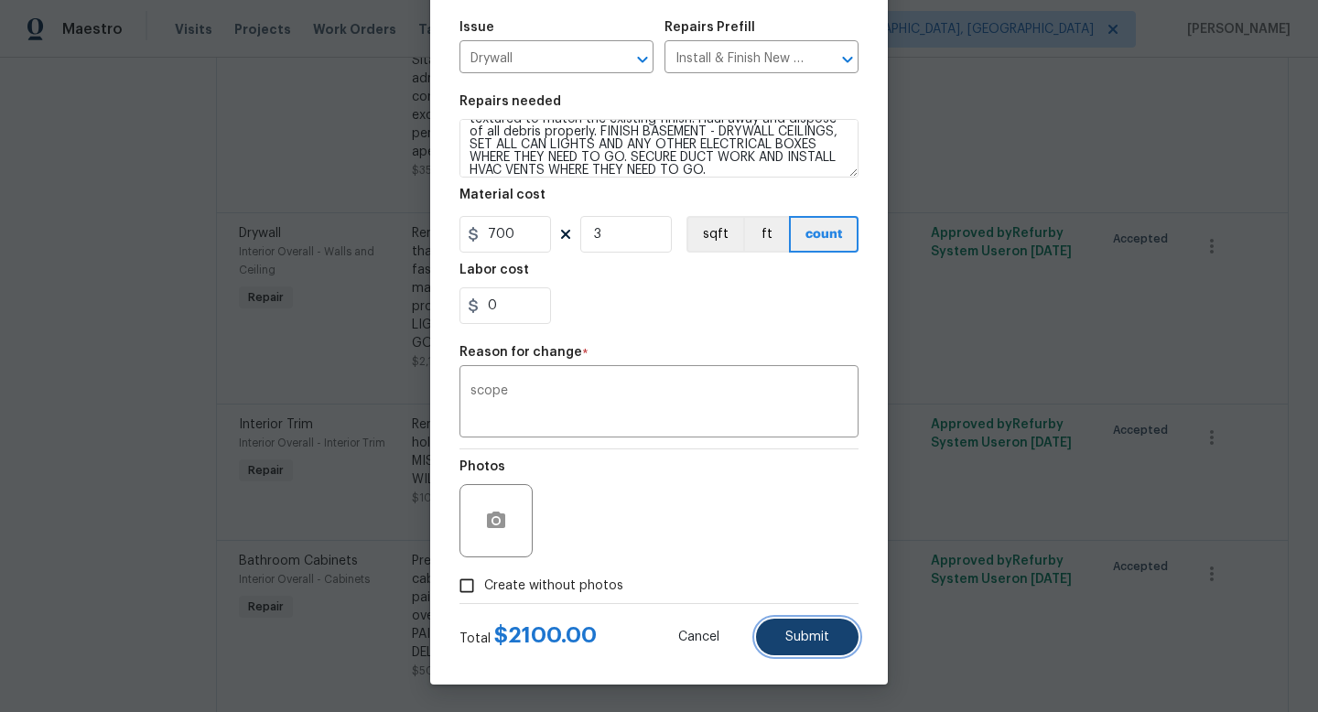
click at [798, 627] on button "Submit" at bounding box center [807, 637] width 103 height 37
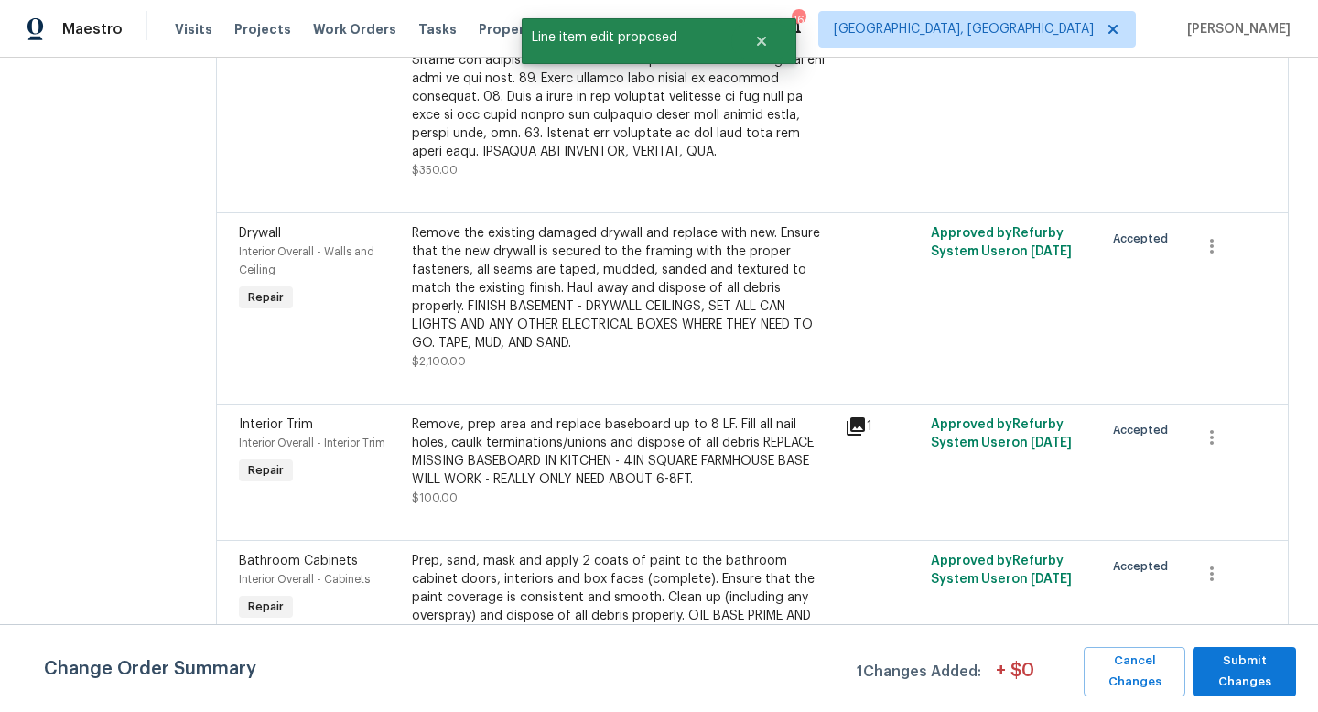
scroll to position [0, 0]
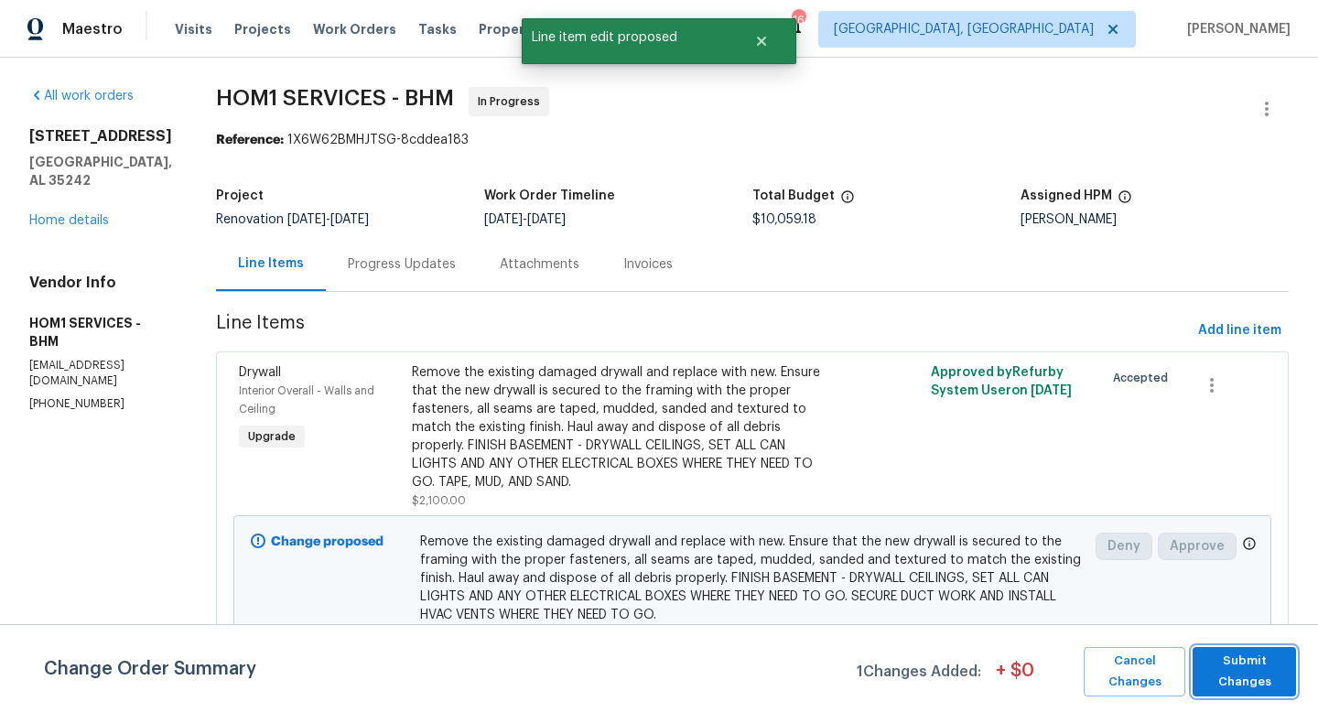
click at [1226, 655] on span "Submit Changes" at bounding box center [1244, 672] width 85 height 42
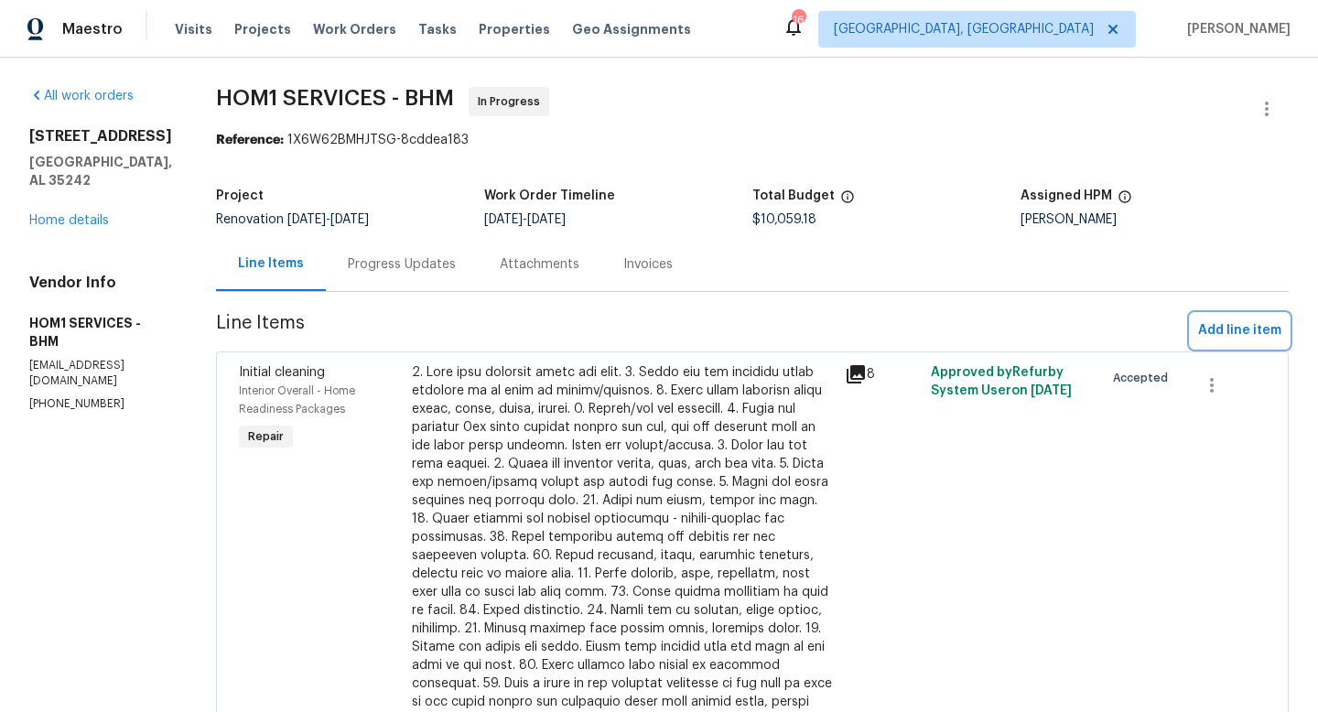
click at [1226, 329] on span "Add line item" at bounding box center [1239, 330] width 83 height 23
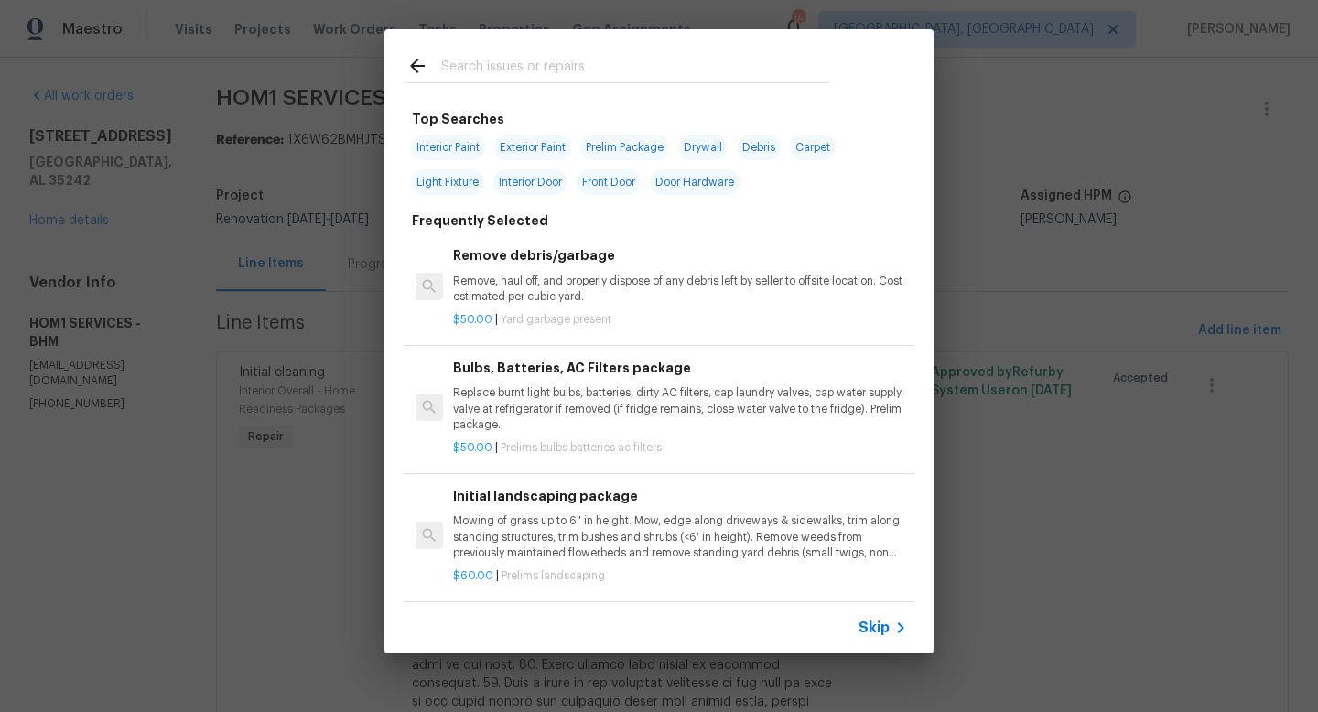
click at [527, 81] on input "text" at bounding box center [635, 68] width 388 height 27
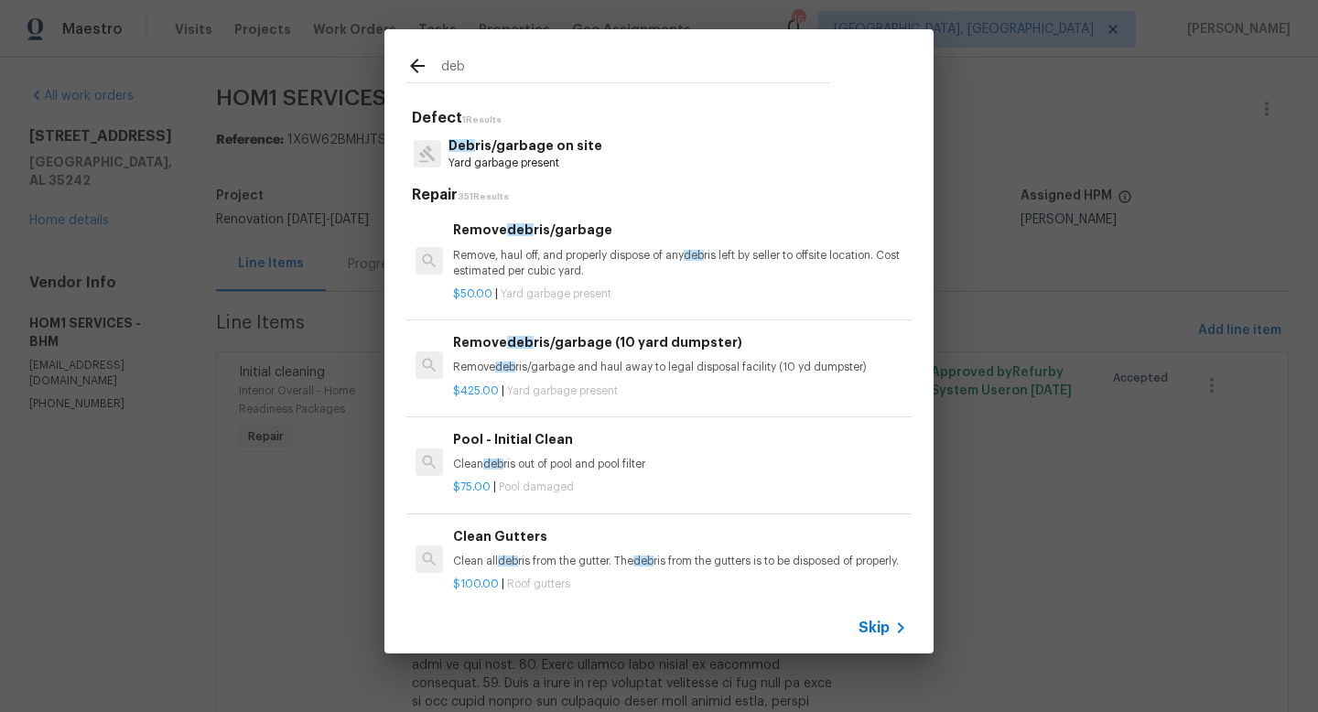
type input "deb"
click at [525, 157] on p "Yard garbage present" at bounding box center [526, 164] width 154 height 16
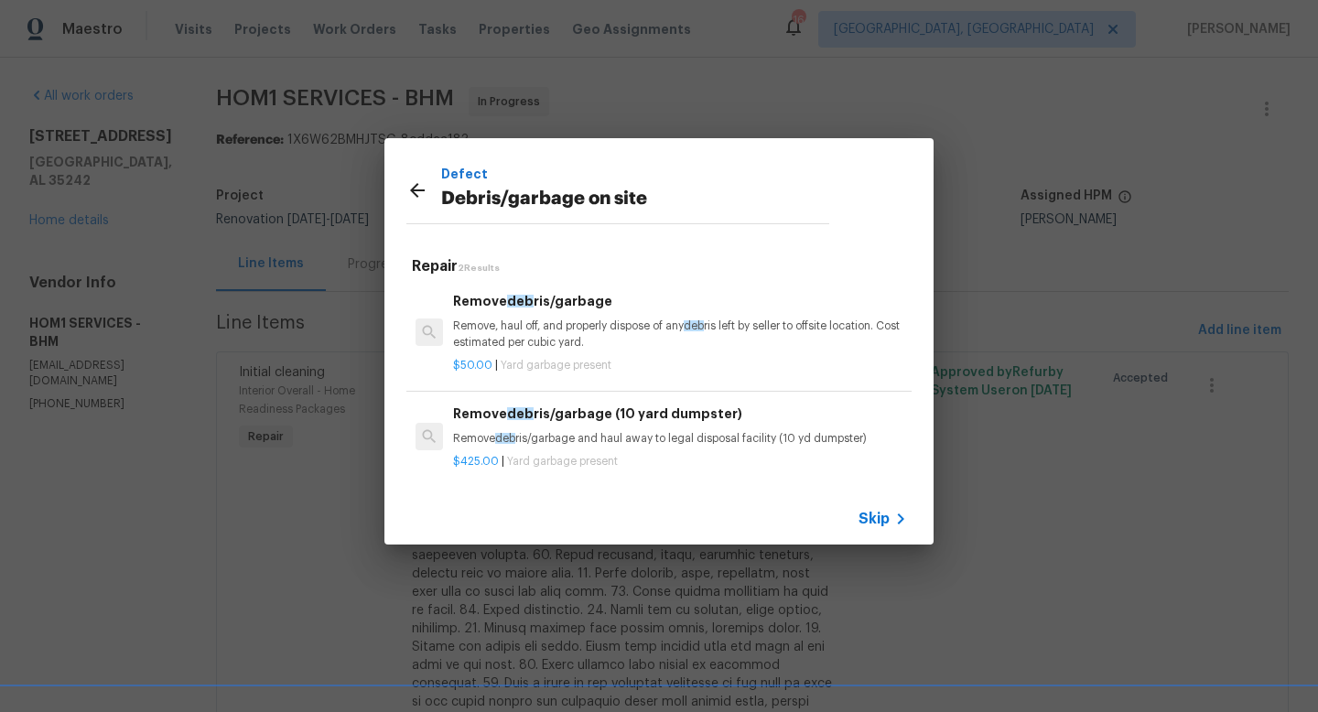
click at [528, 322] on p "Remove, haul off, and properly dispose of any deb ris left by seller to offsite…" at bounding box center [680, 334] width 454 height 31
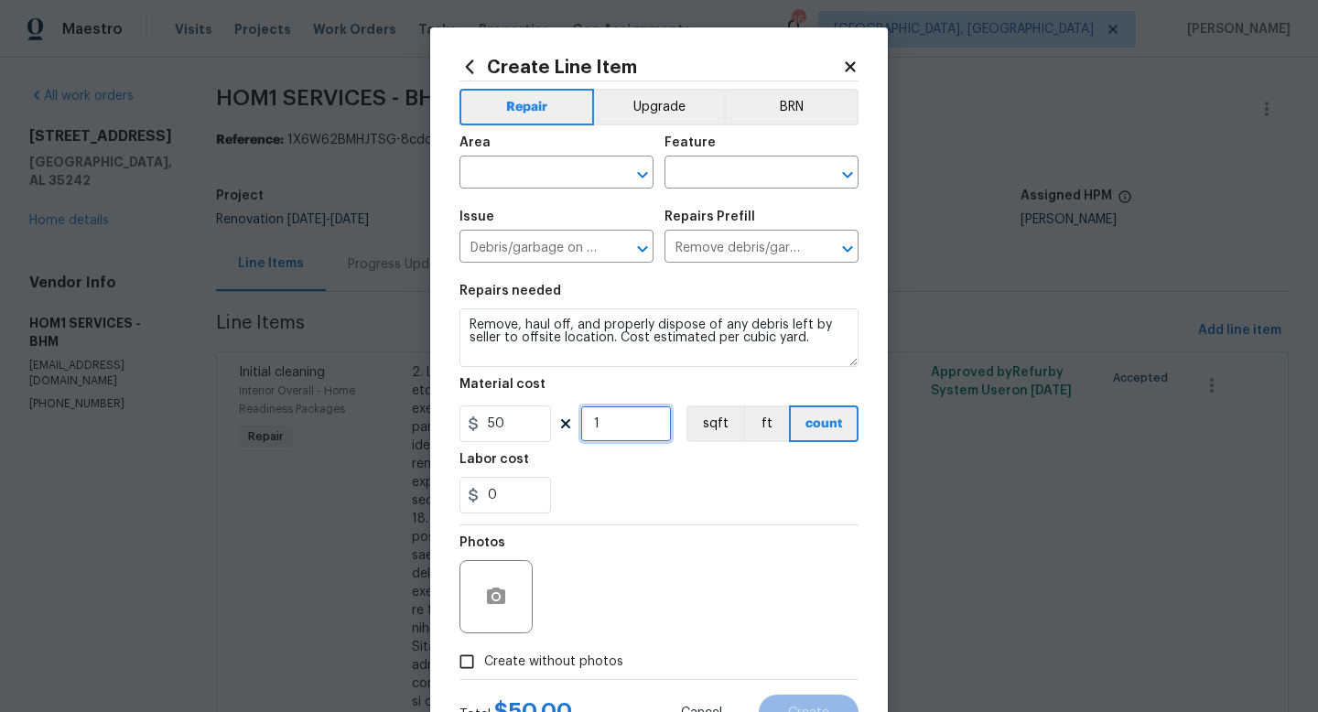
click at [600, 429] on input "1" at bounding box center [626, 424] width 92 height 37
type input "2"
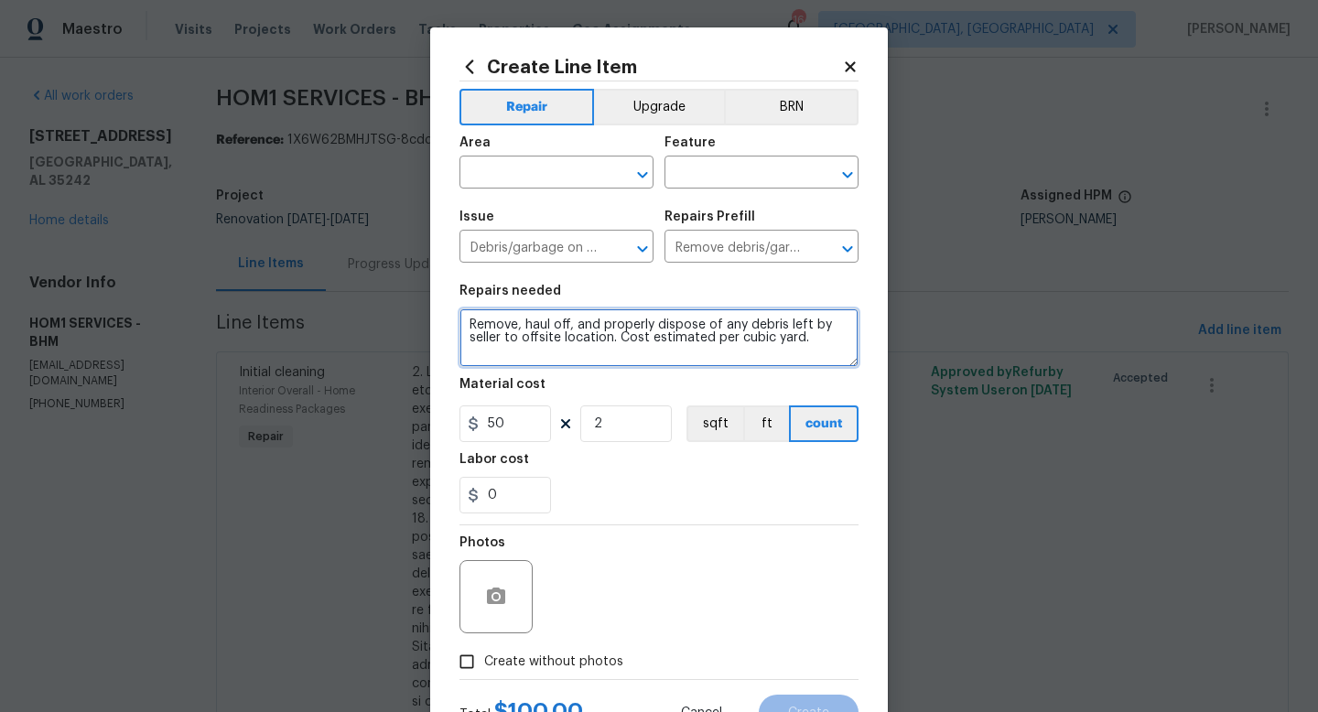
click at [829, 341] on textarea "Remove, haul off, and properly dispose of any debris left by seller to offsite …" at bounding box center [659, 338] width 399 height 59
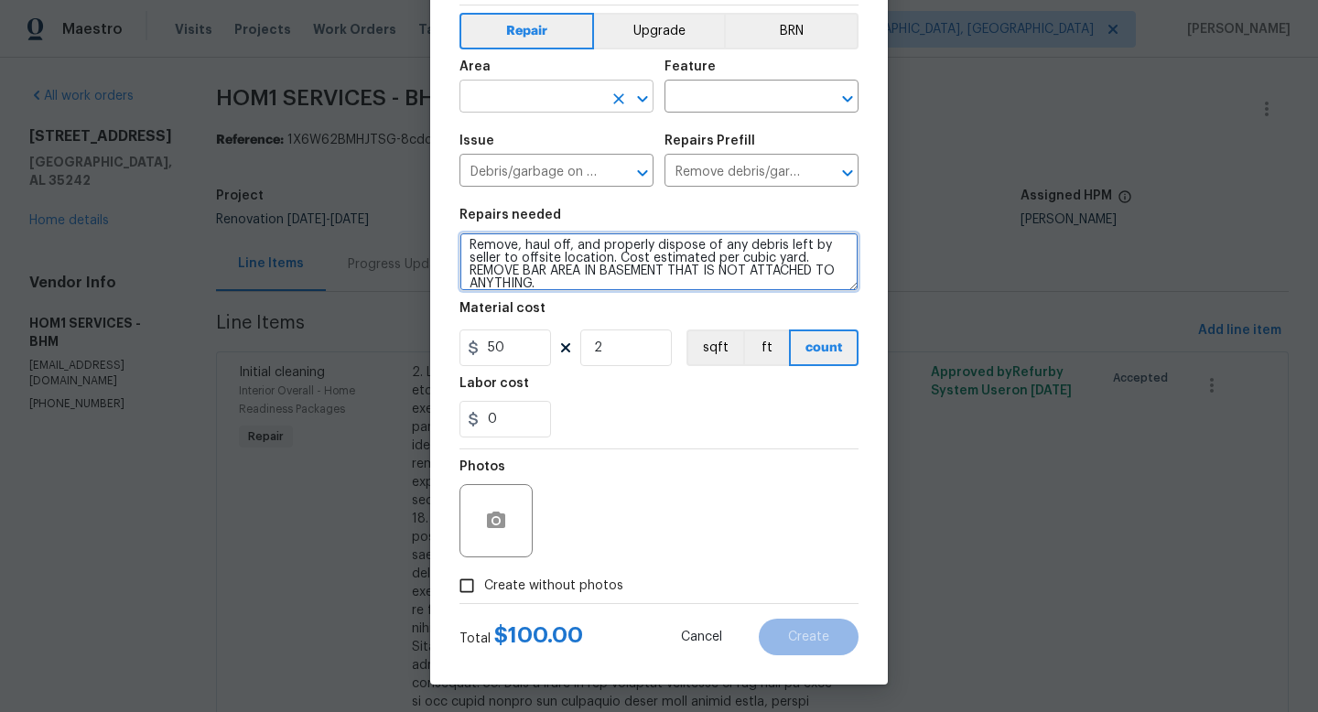
type textarea "Remove, haul off, and properly dispose of any debris left by seller to offsite …"
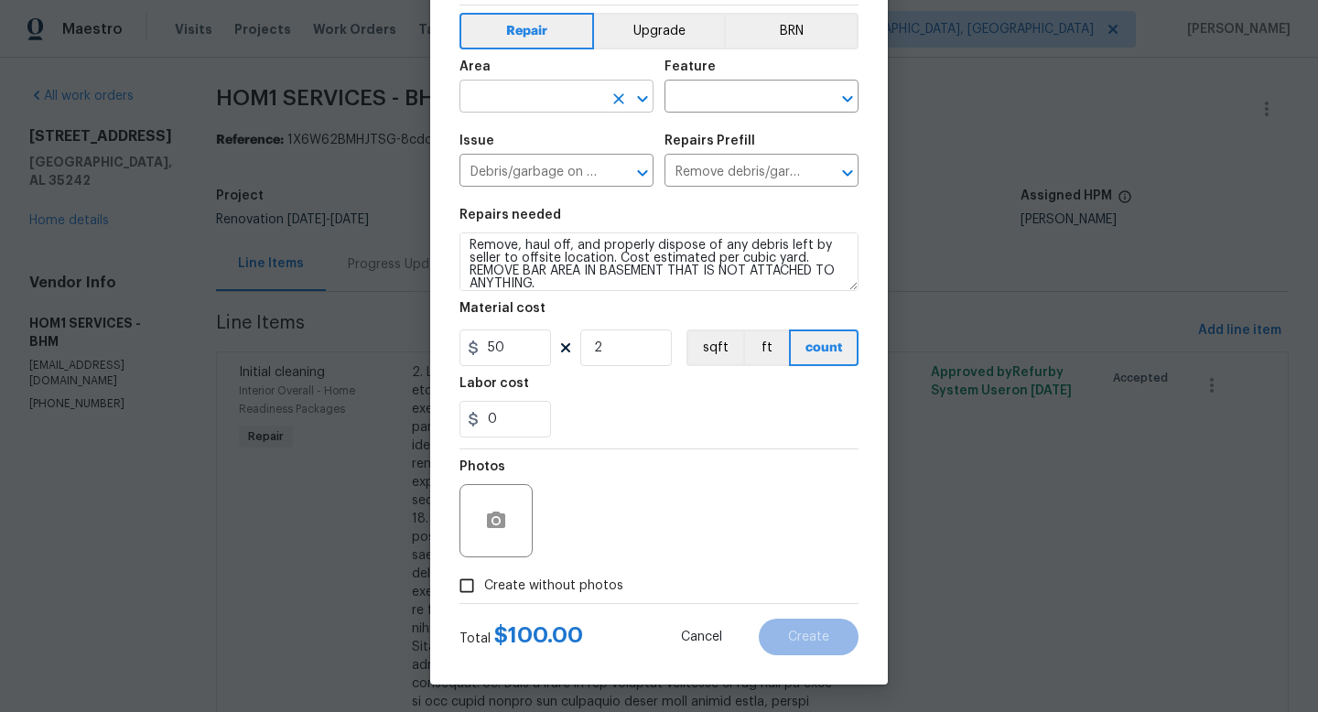
click at [558, 111] on input "text" at bounding box center [531, 98] width 143 height 28
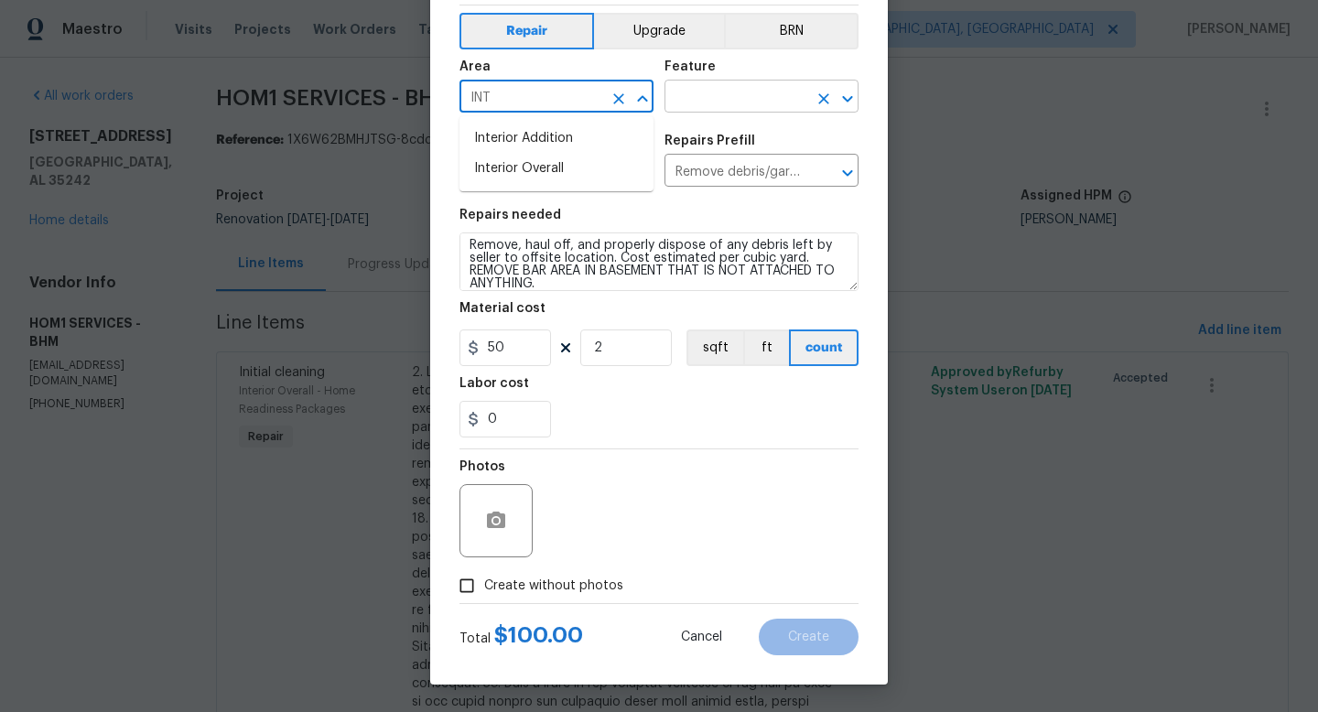
type input "INT"
click at [701, 96] on input "text" at bounding box center [736, 98] width 143 height 28
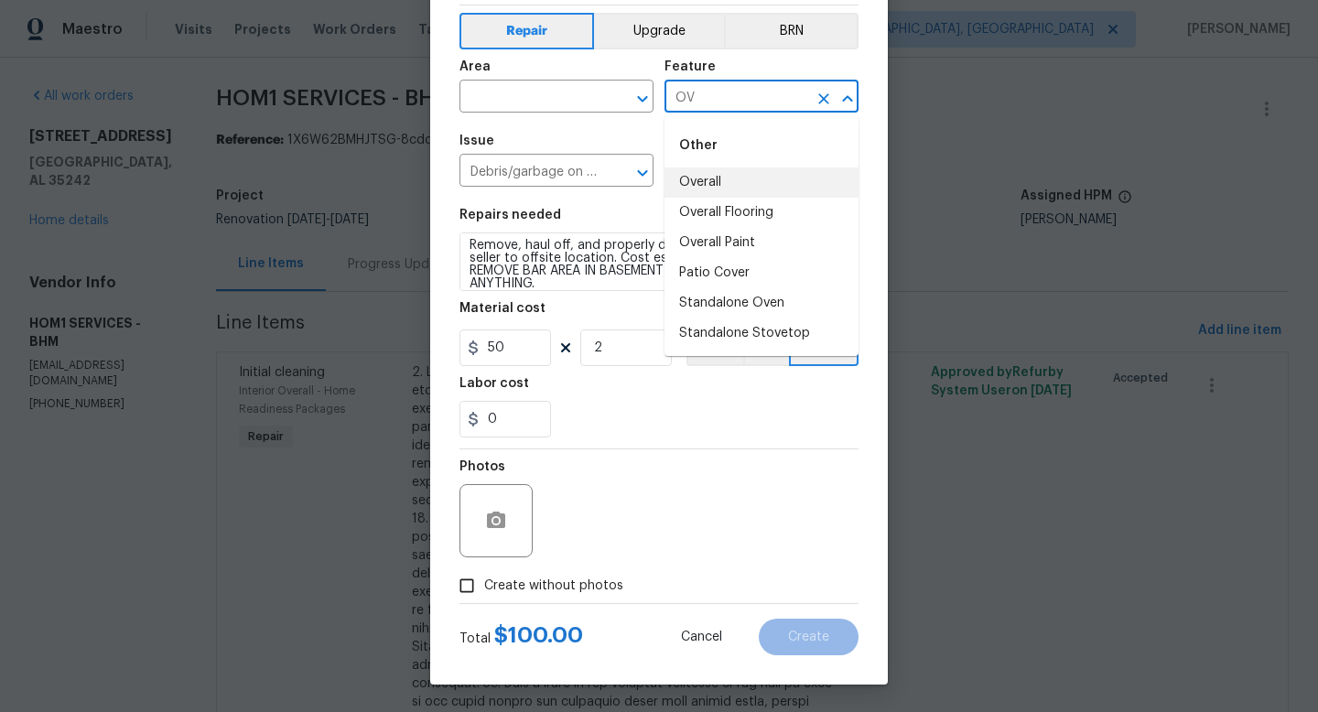
click at [701, 189] on li "Overall" at bounding box center [762, 183] width 194 height 30
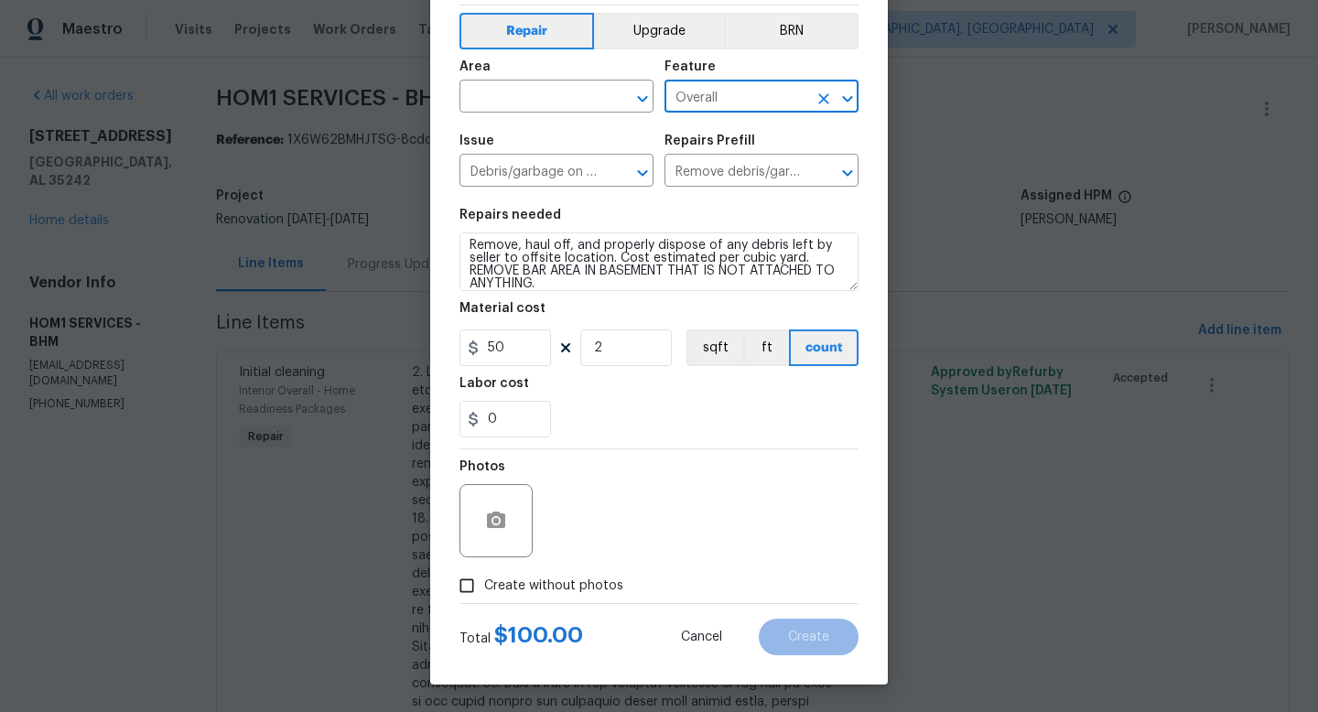
type input "Overall"
click at [581, 582] on span "Create without photos" at bounding box center [553, 586] width 139 height 19
click at [484, 582] on input "Create without photos" at bounding box center [466, 585] width 35 height 35
checkbox input "true"
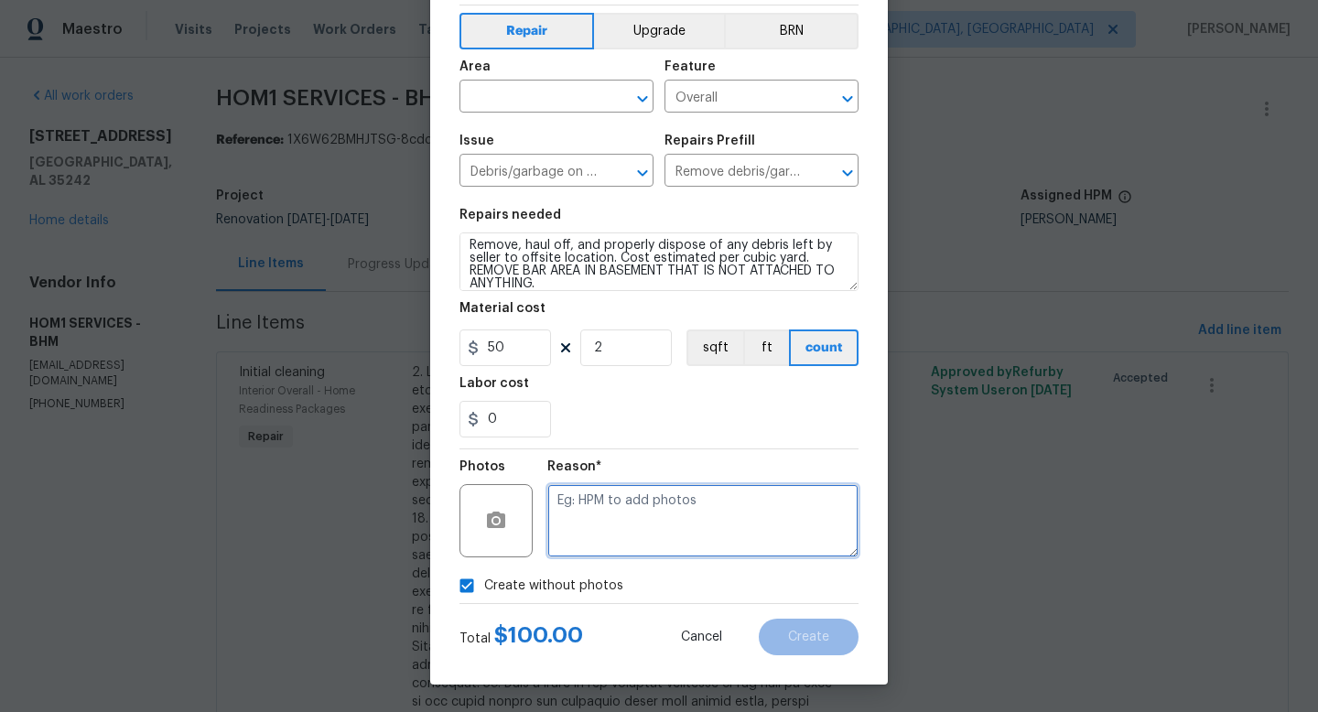
click at [710, 524] on textarea at bounding box center [702, 520] width 311 height 73
click at [518, 105] on input "text" at bounding box center [531, 98] width 143 height 28
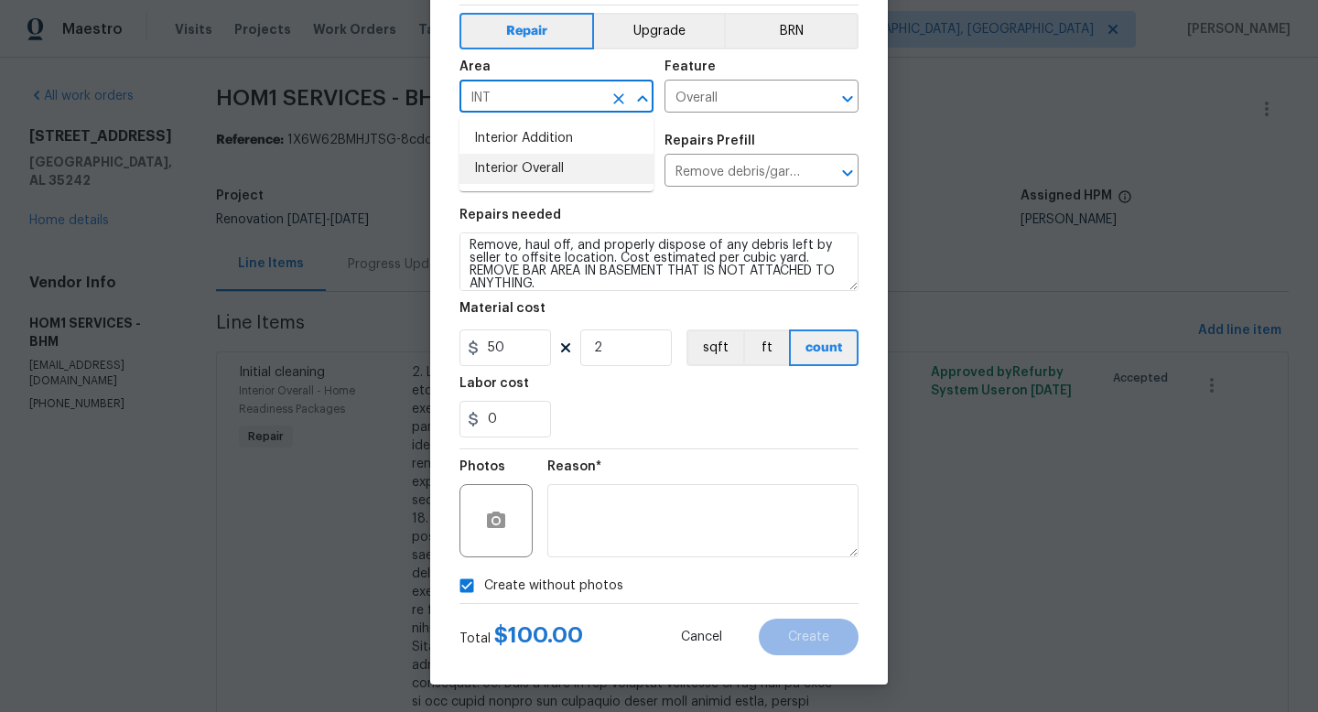
click at [525, 166] on li "Interior Overall" at bounding box center [557, 169] width 194 height 30
type input "Interior Overall"
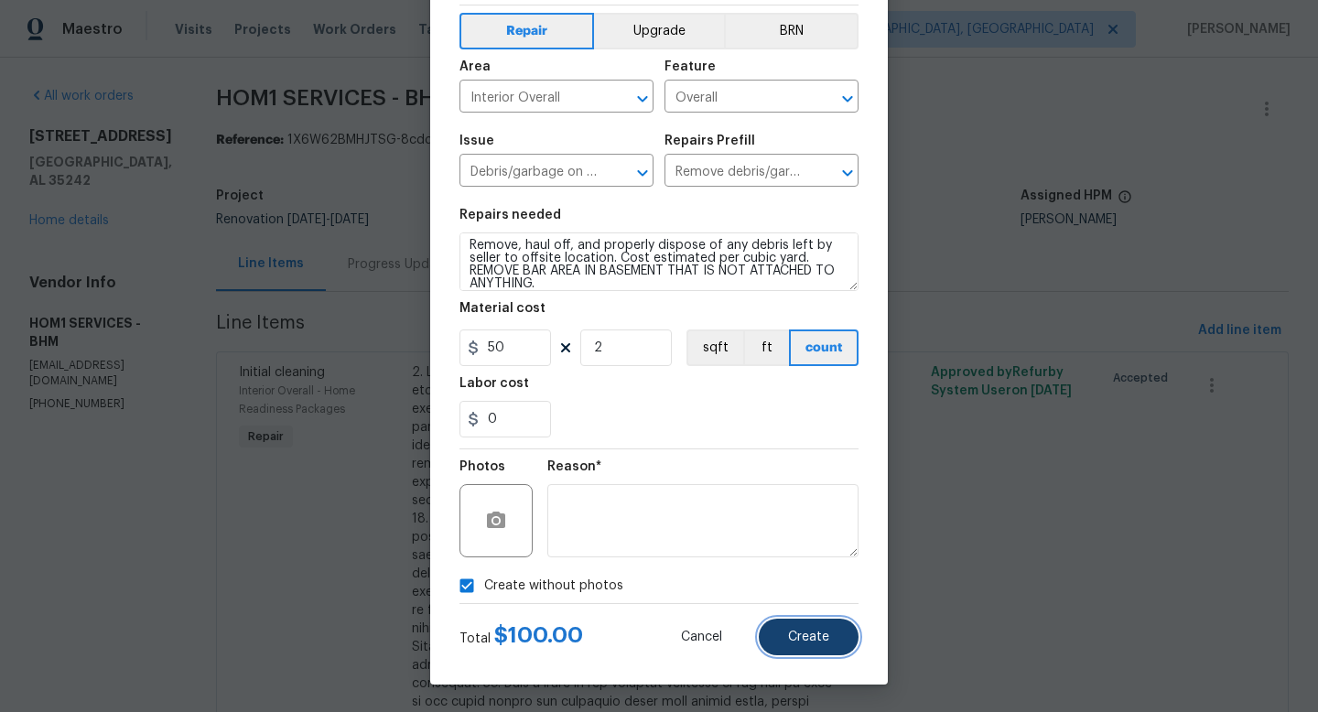
click at [807, 642] on span "Create" at bounding box center [808, 638] width 41 height 14
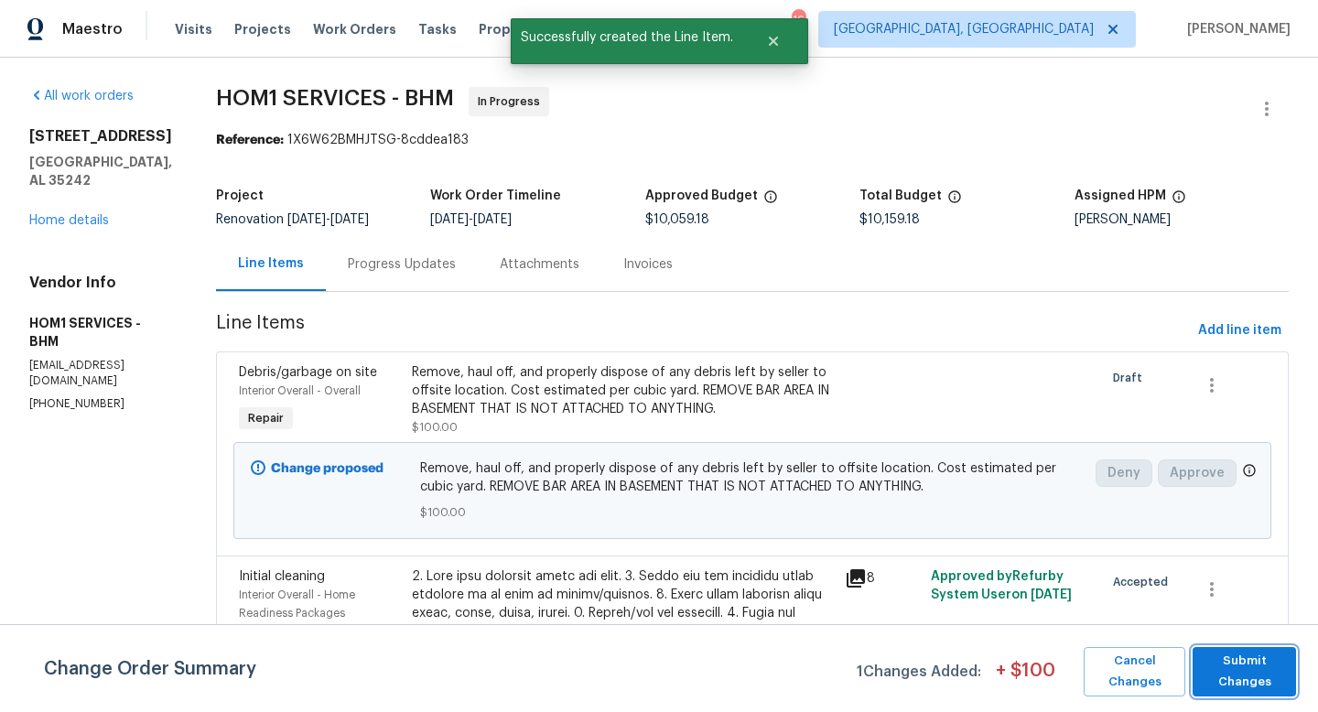
click at [1244, 661] on span "Submit Changes" at bounding box center [1244, 672] width 85 height 42
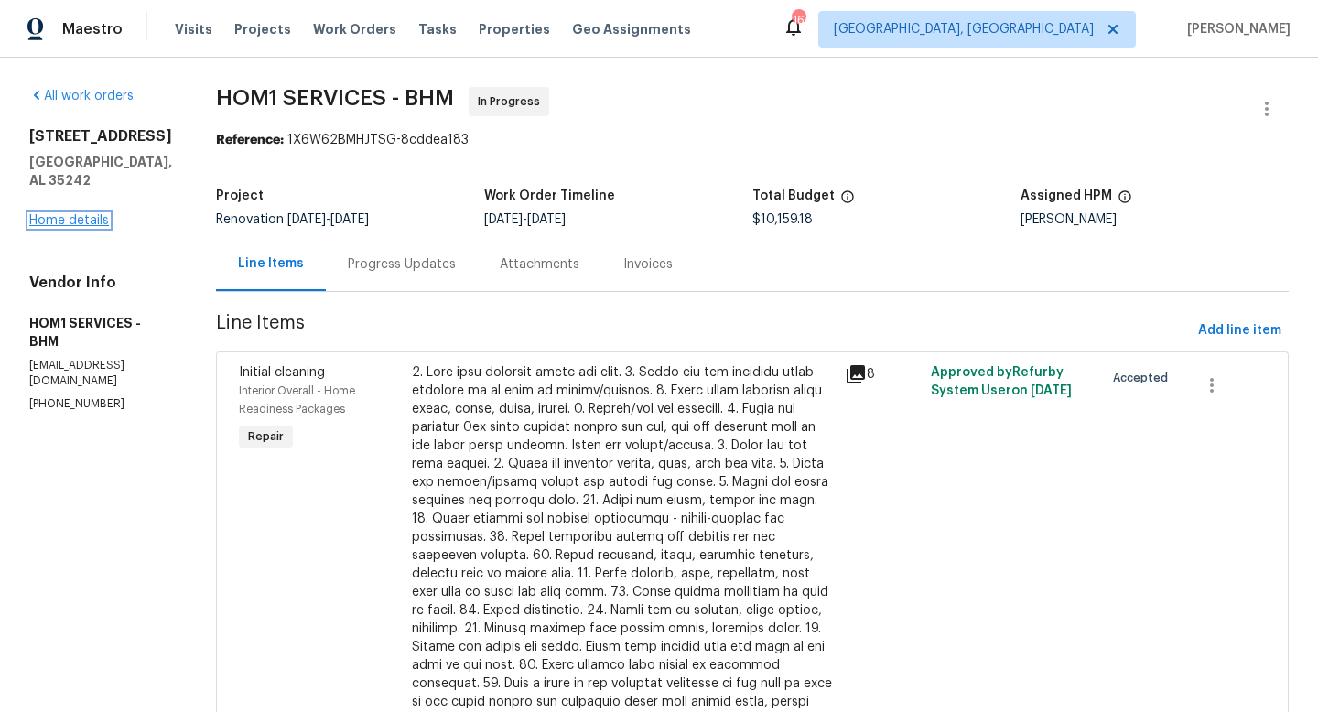
click at [82, 227] on link "Home details" at bounding box center [69, 220] width 80 height 13
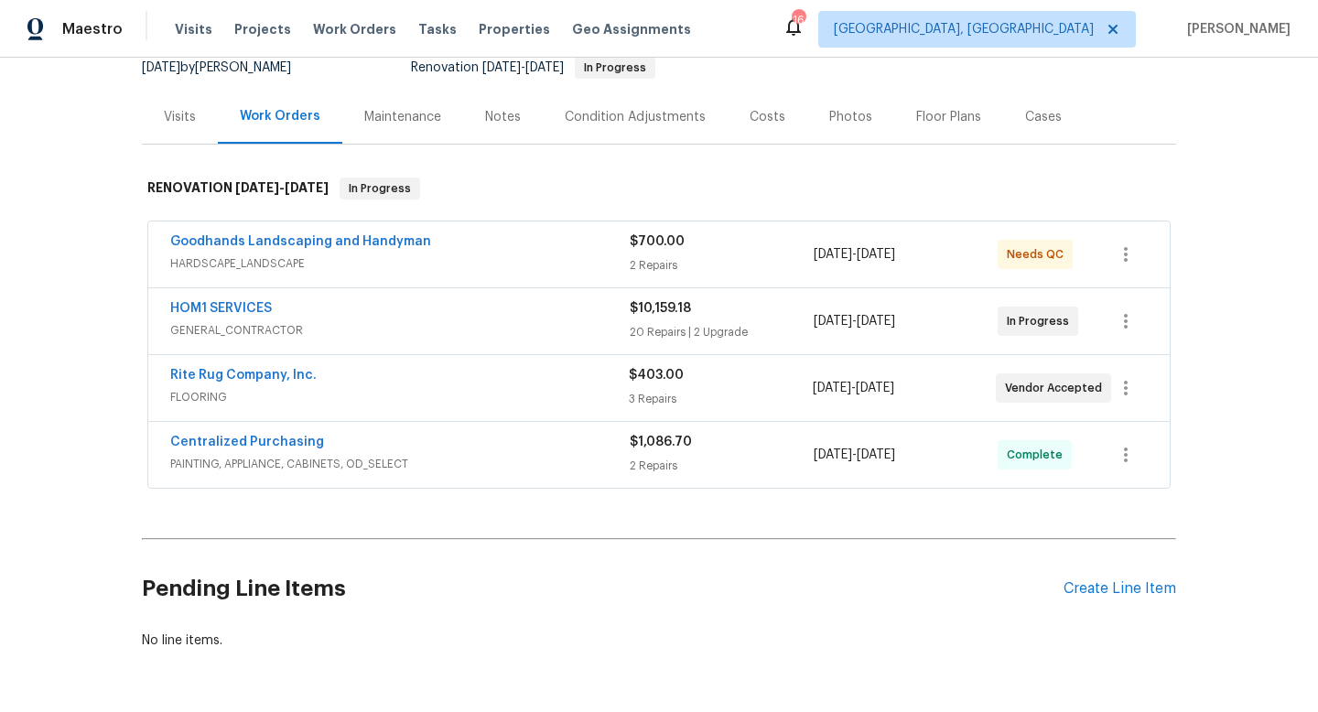
scroll to position [190, 0]
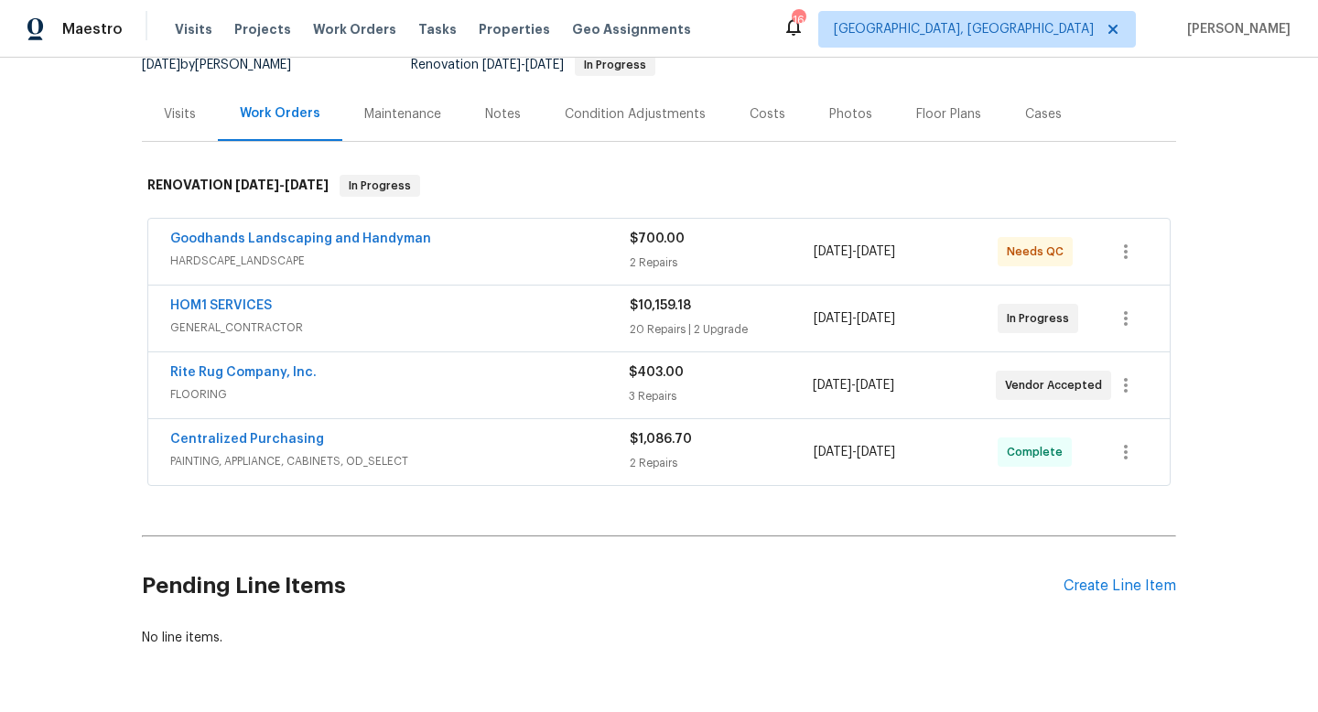
click at [755, 114] on div "Costs" at bounding box center [768, 114] width 36 height 18
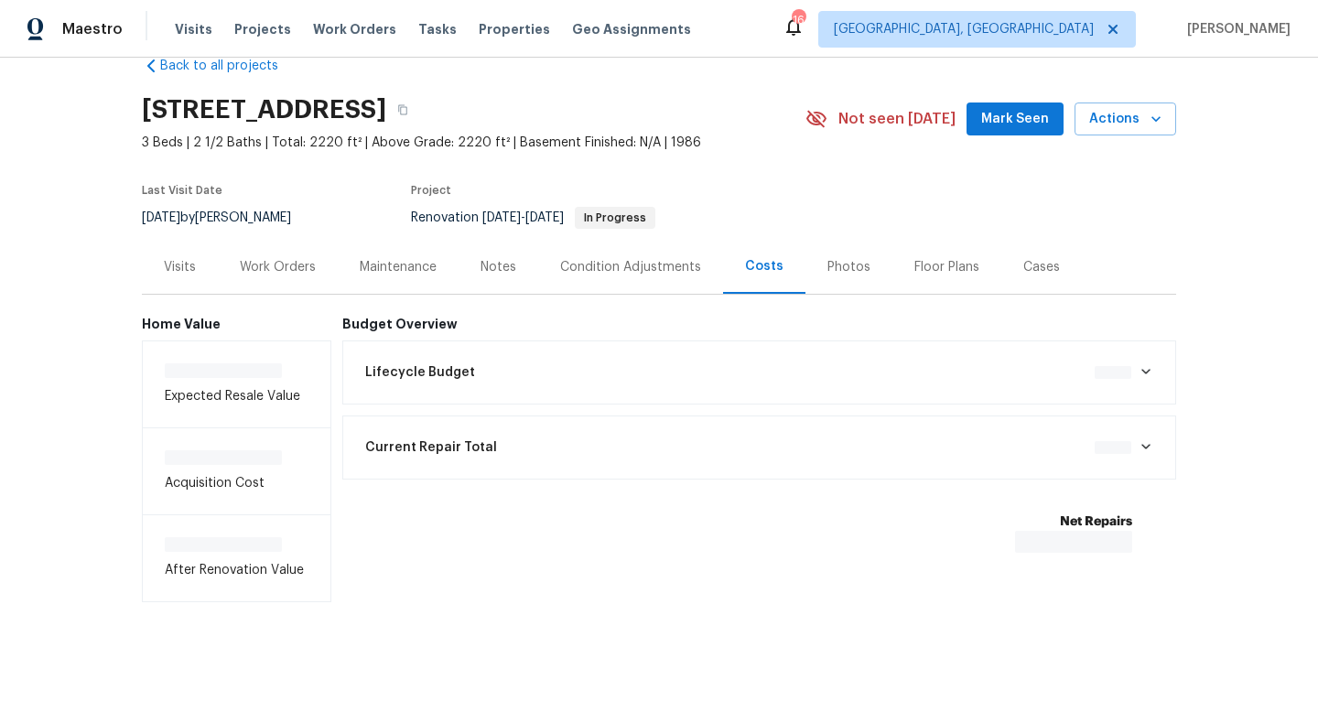
scroll to position [41, 0]
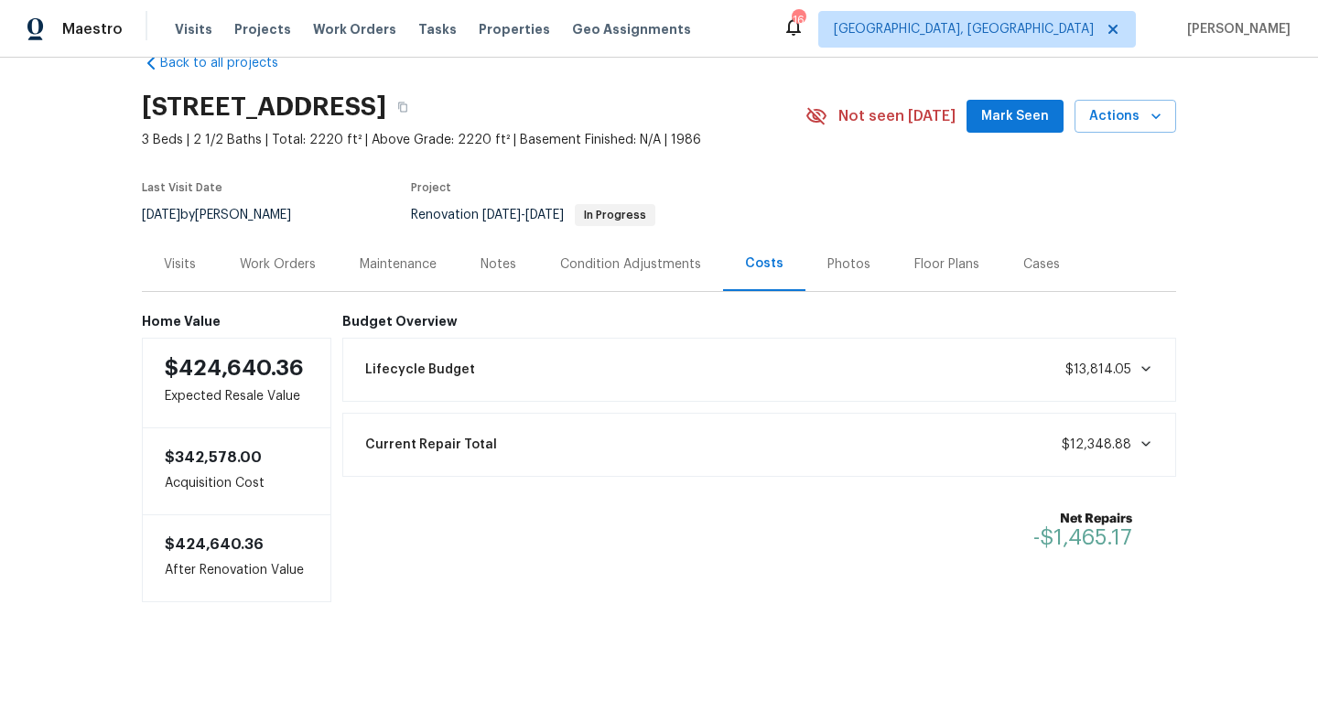
click at [274, 261] on div "Work Orders" at bounding box center [278, 264] width 76 height 18
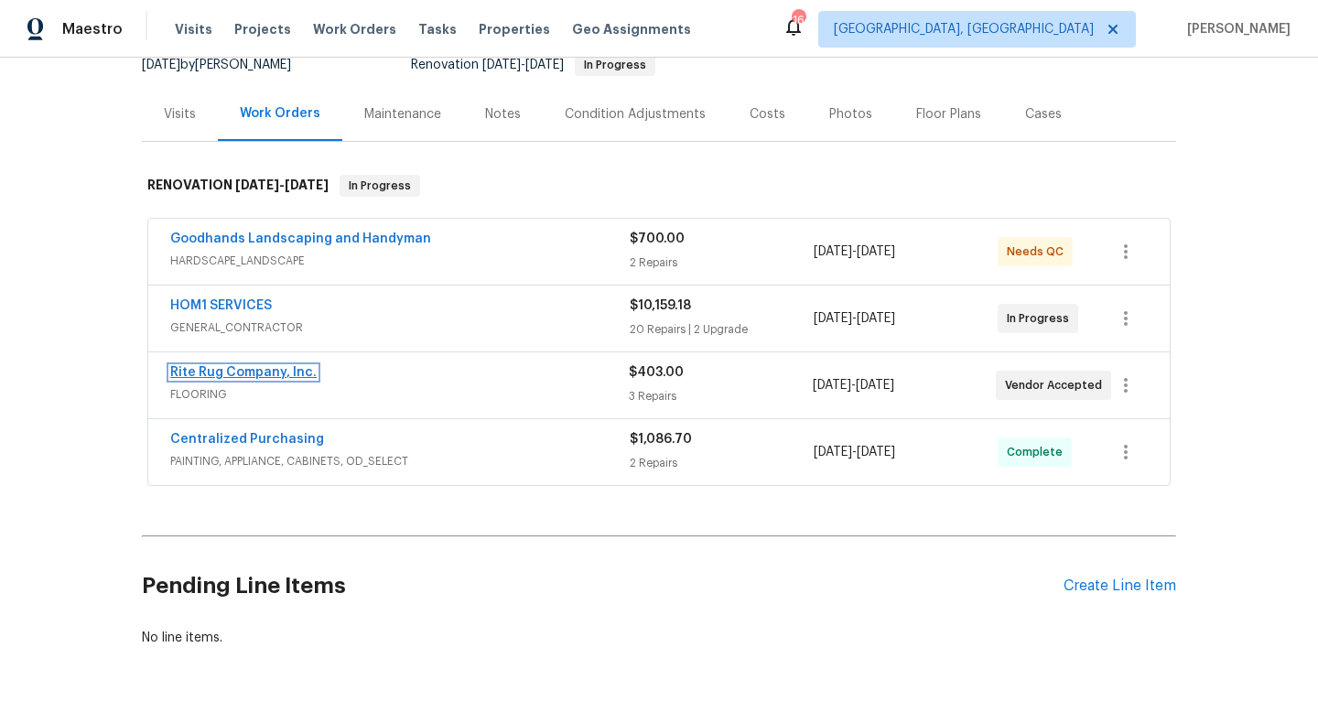
click at [224, 378] on link "Rite Rug Company, Inc." at bounding box center [243, 372] width 146 height 13
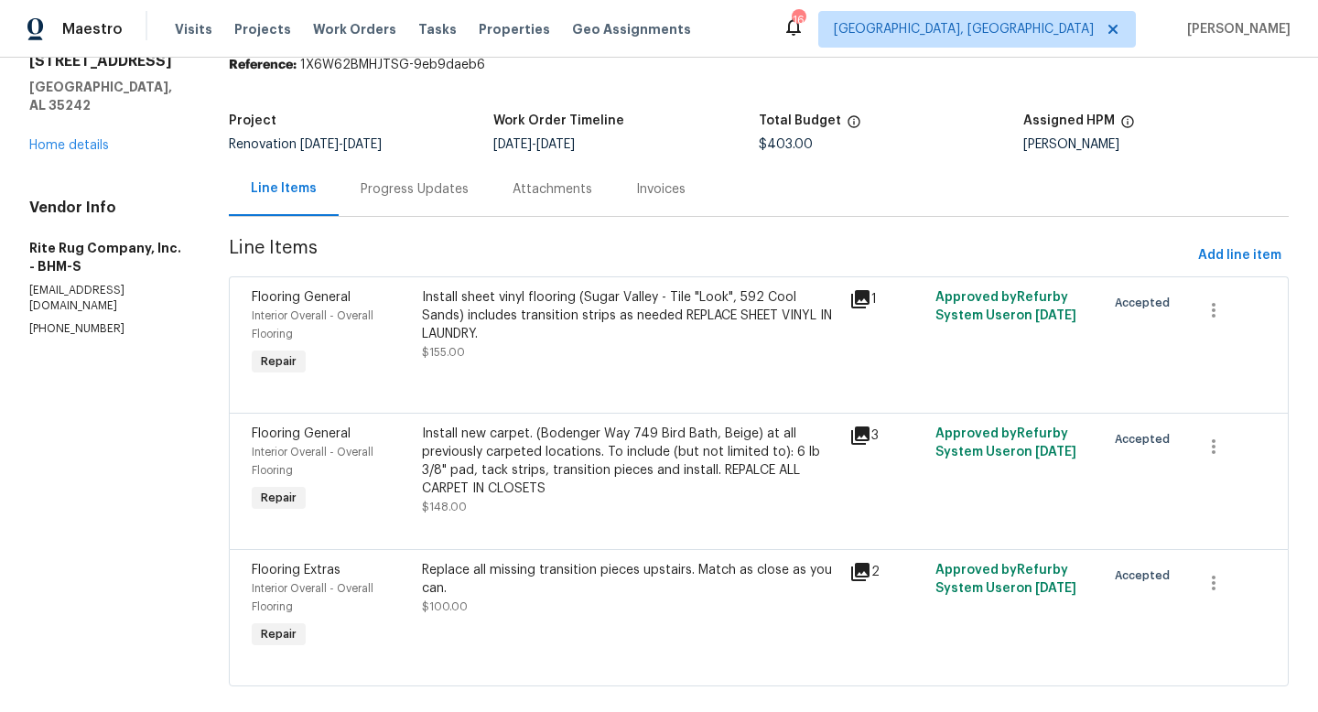
scroll to position [104, 0]
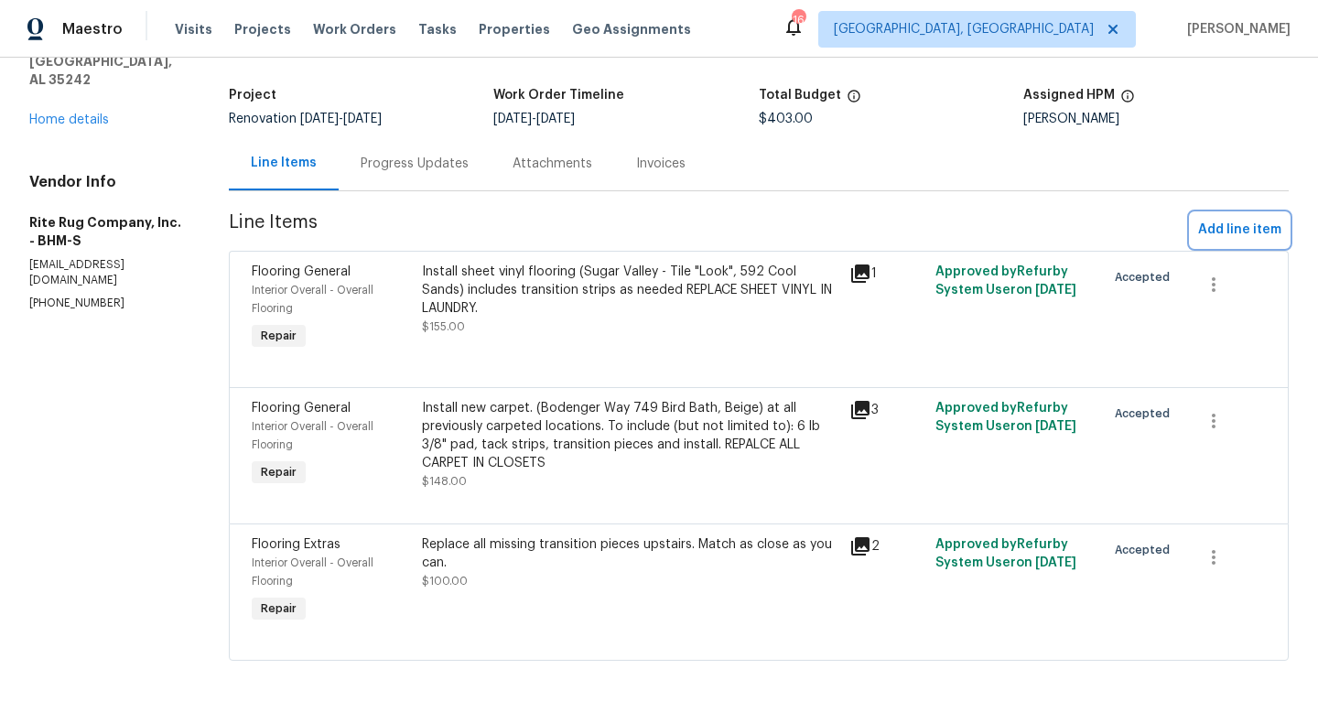
click at [1249, 228] on span "Add line item" at bounding box center [1239, 230] width 83 height 23
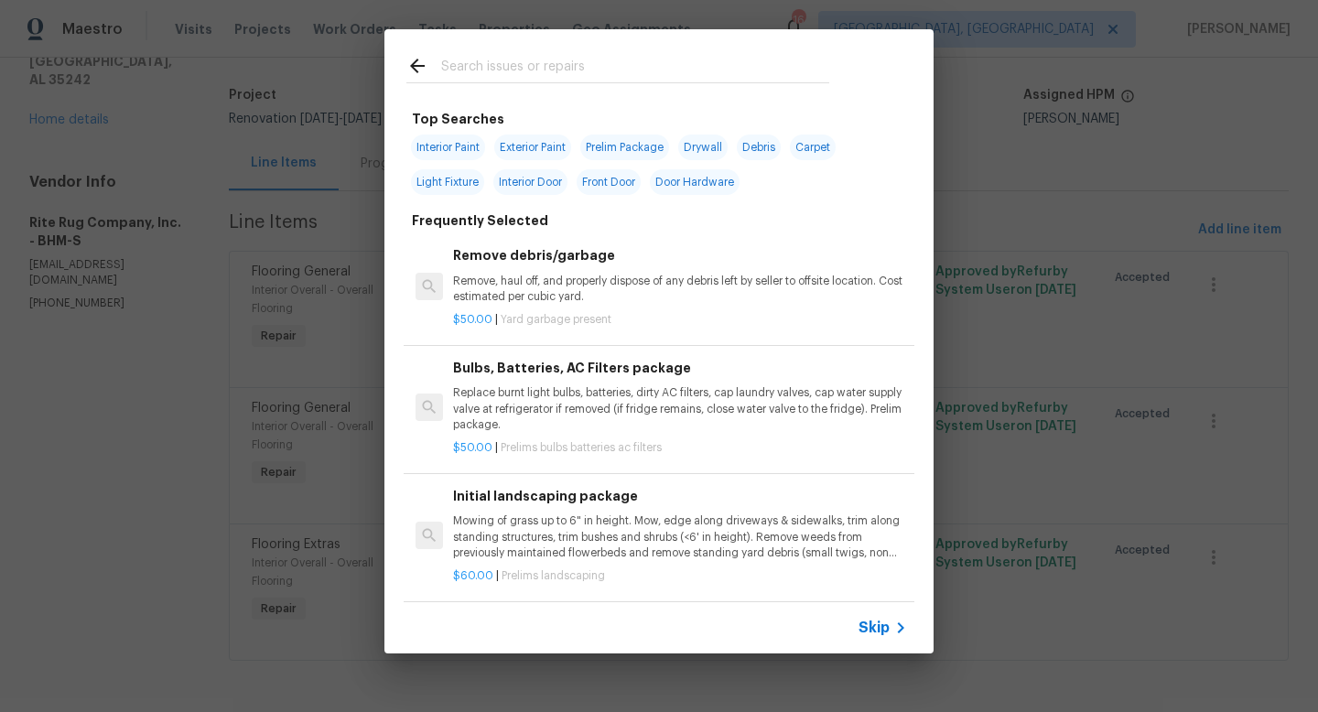
click at [577, 72] on input "text" at bounding box center [635, 68] width 388 height 27
type input "C"
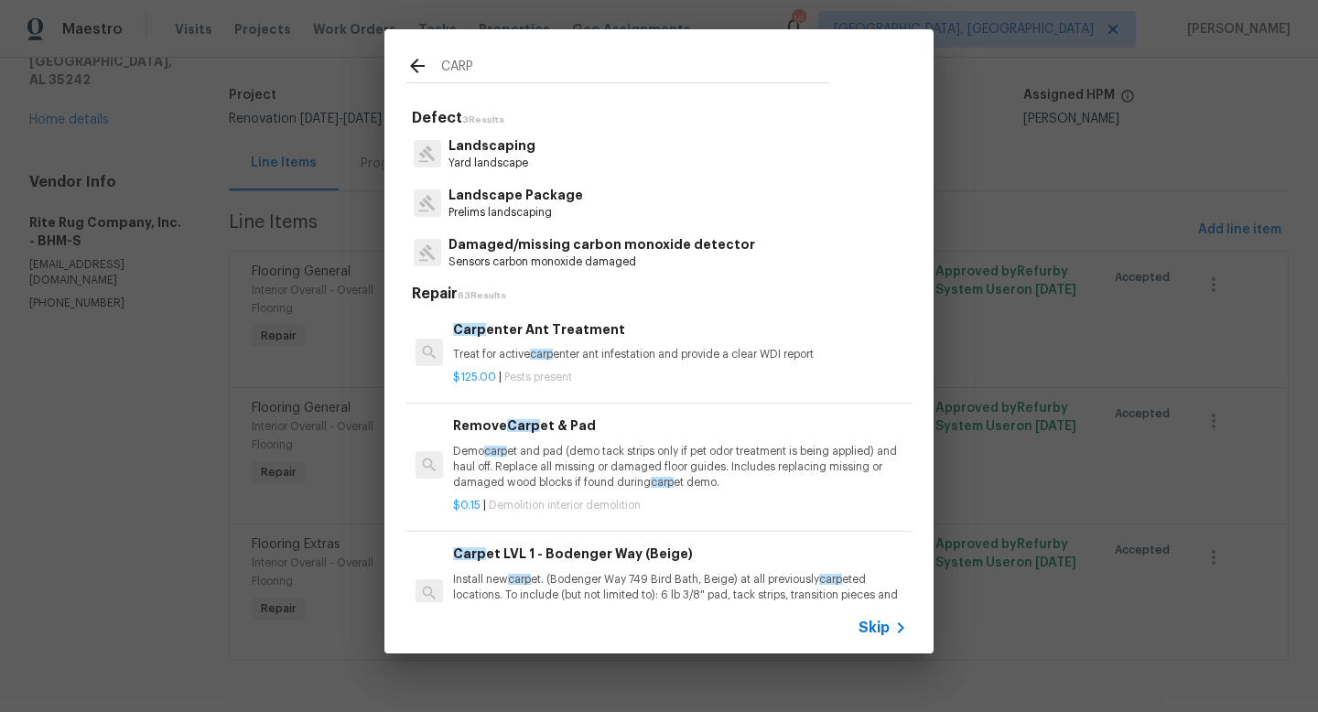
type input "CARP"
click at [602, 569] on div "Carp et LVL 1 - Bodenger Way (Beige) Install new carp et. (Bodenger Way 749 Bir…" at bounding box center [680, 581] width 454 height 75
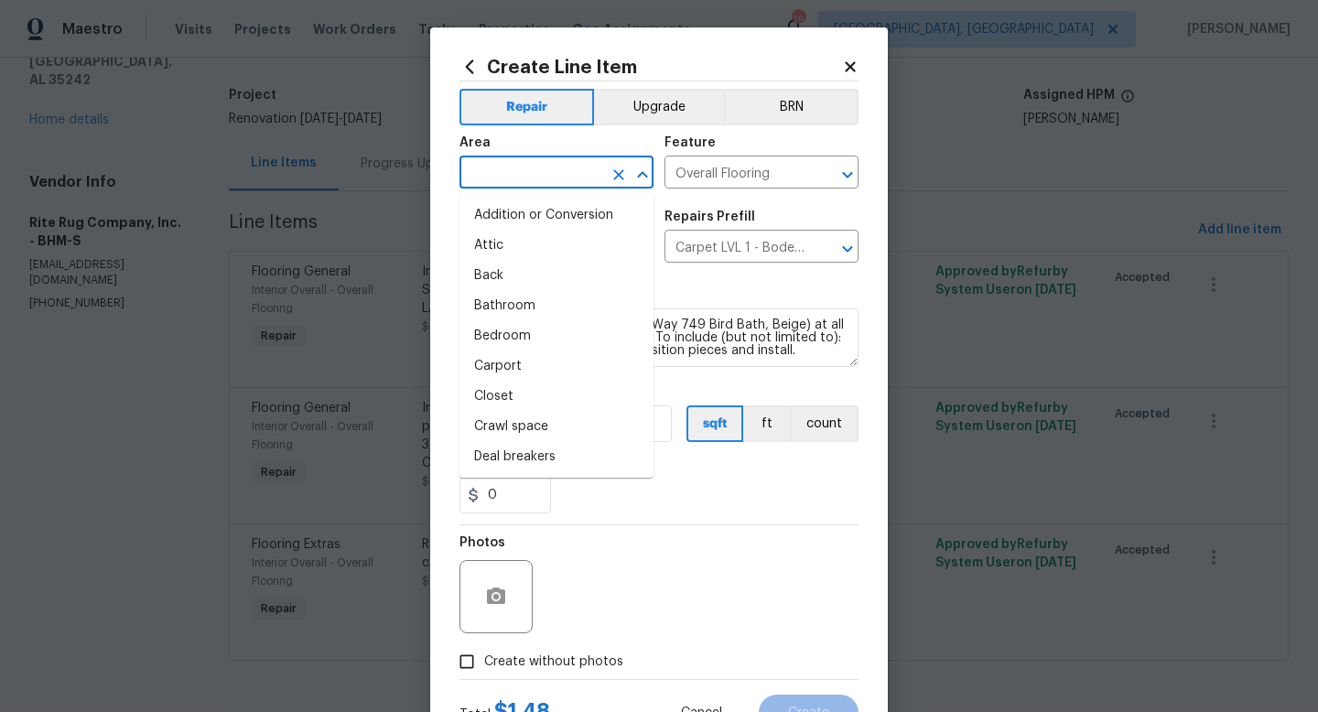
click at [517, 170] on input "text" at bounding box center [531, 174] width 143 height 28
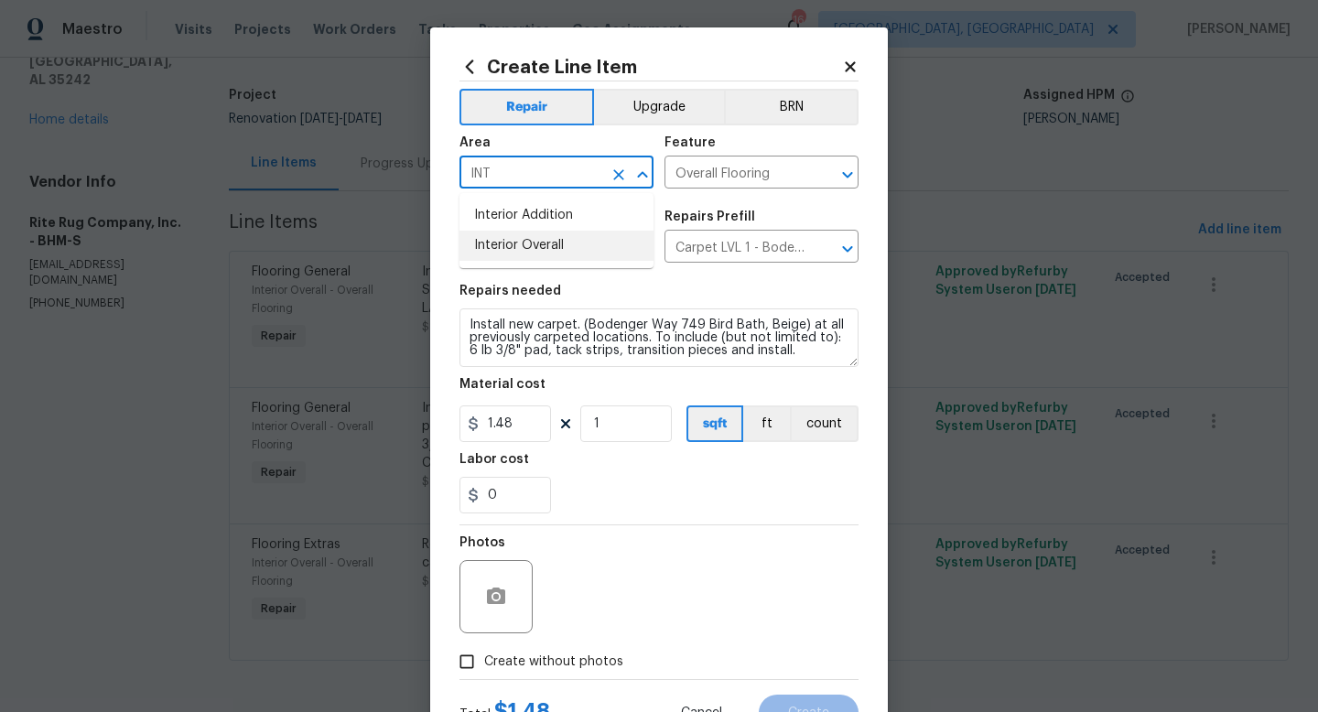
click at [542, 244] on li "Interior Overall" at bounding box center [557, 246] width 194 height 30
type input "Interior Overall"
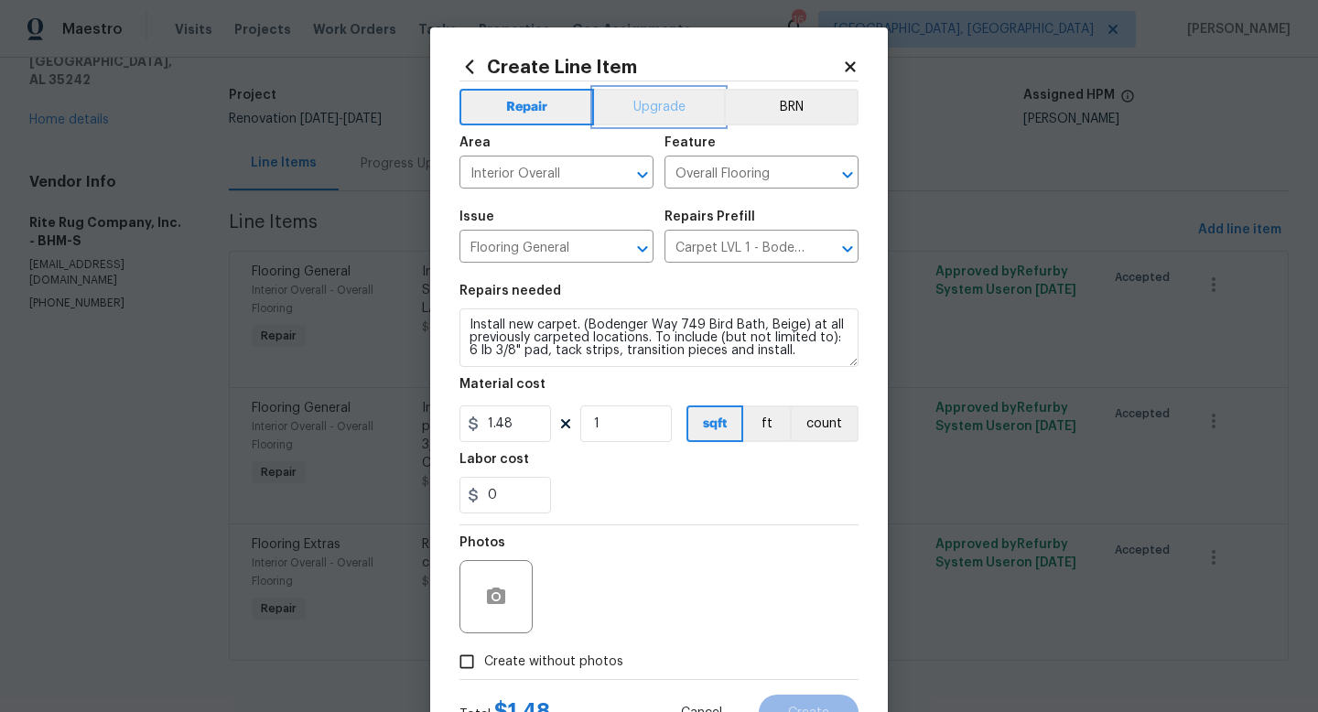
click at [667, 112] on button "Upgrade" at bounding box center [659, 107] width 131 height 37
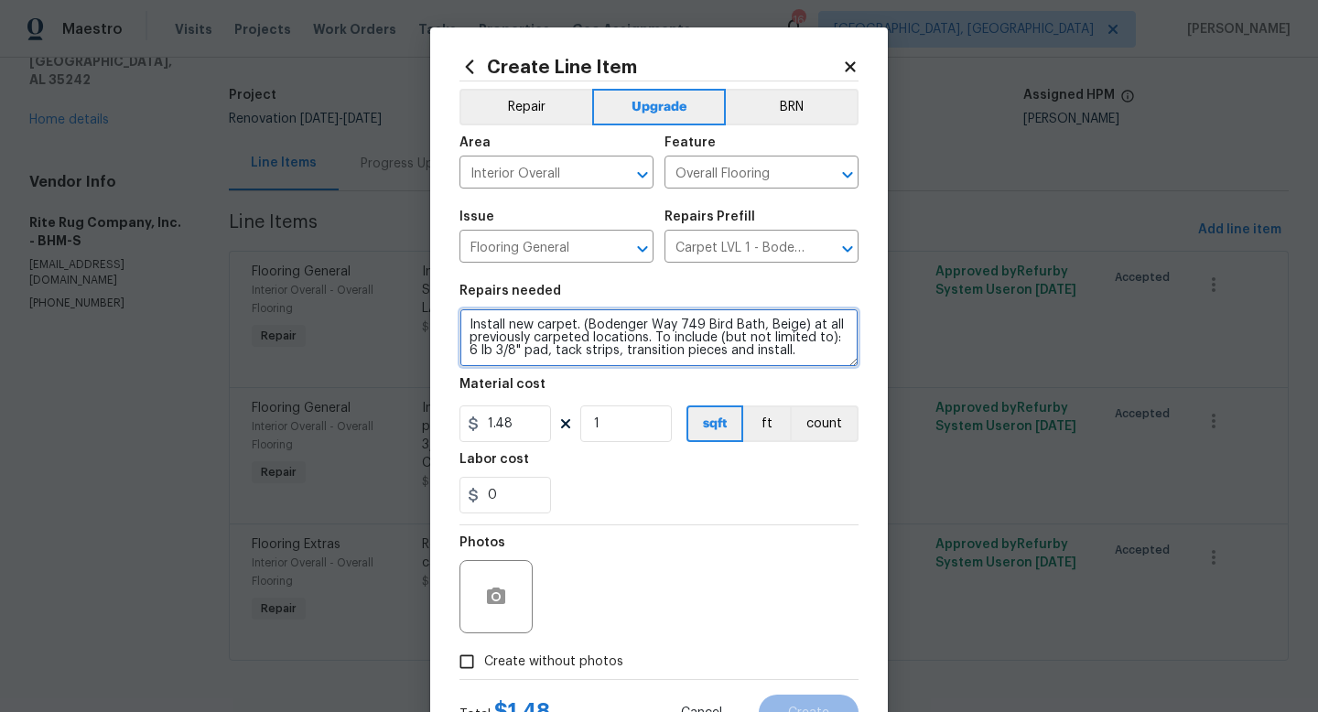
click at [796, 354] on textarea "Install new carpet. (Bodenger Way 749 Bird Bath, Beige) at all previously carpe…" at bounding box center [659, 338] width 399 height 59
type textarea "Install new carpet. (Bodenger Way 749 Bird Bath, Beige) at all previously carpe…"
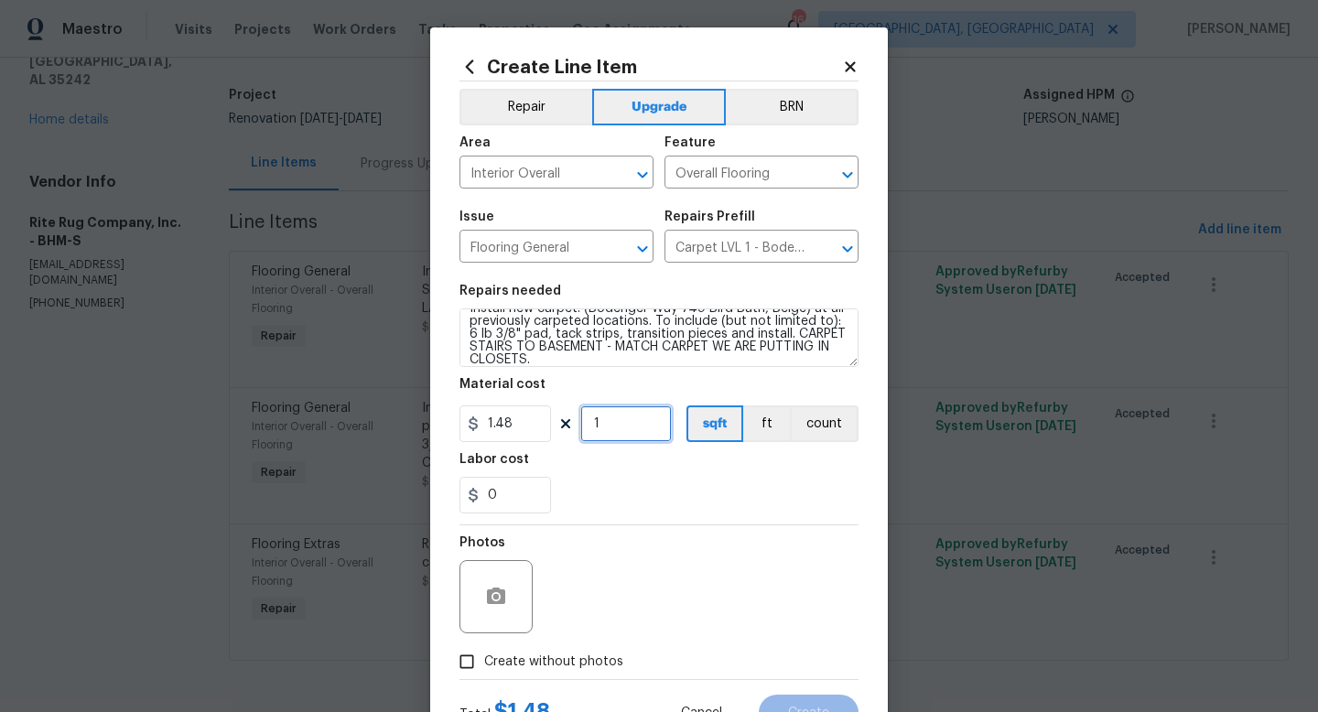
click at [626, 417] on input "1" at bounding box center [626, 424] width 92 height 37
type input "200"
click at [709, 554] on div "Photos" at bounding box center [659, 584] width 399 height 119
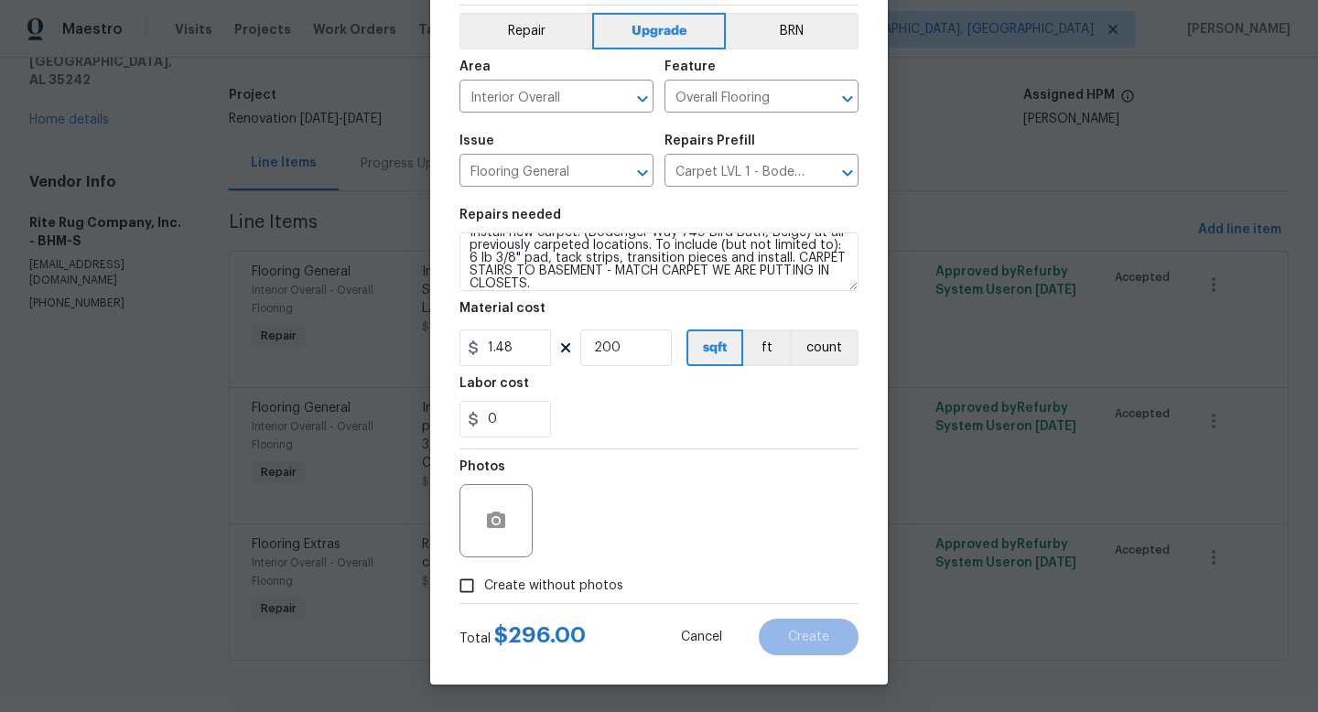
click at [585, 589] on span "Create without photos" at bounding box center [553, 586] width 139 height 19
click at [484, 589] on input "Create without photos" at bounding box center [466, 585] width 35 height 35
checkbox input "true"
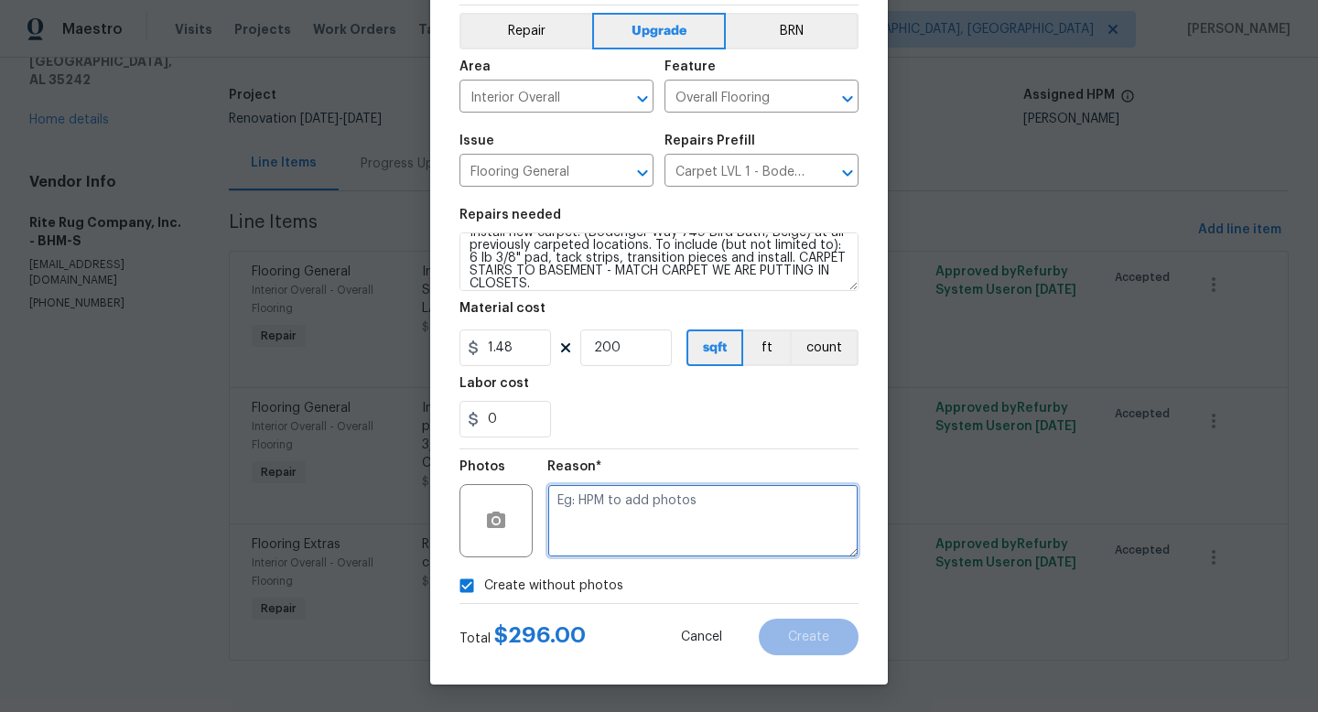
click at [724, 510] on textarea at bounding box center [702, 520] width 311 height 73
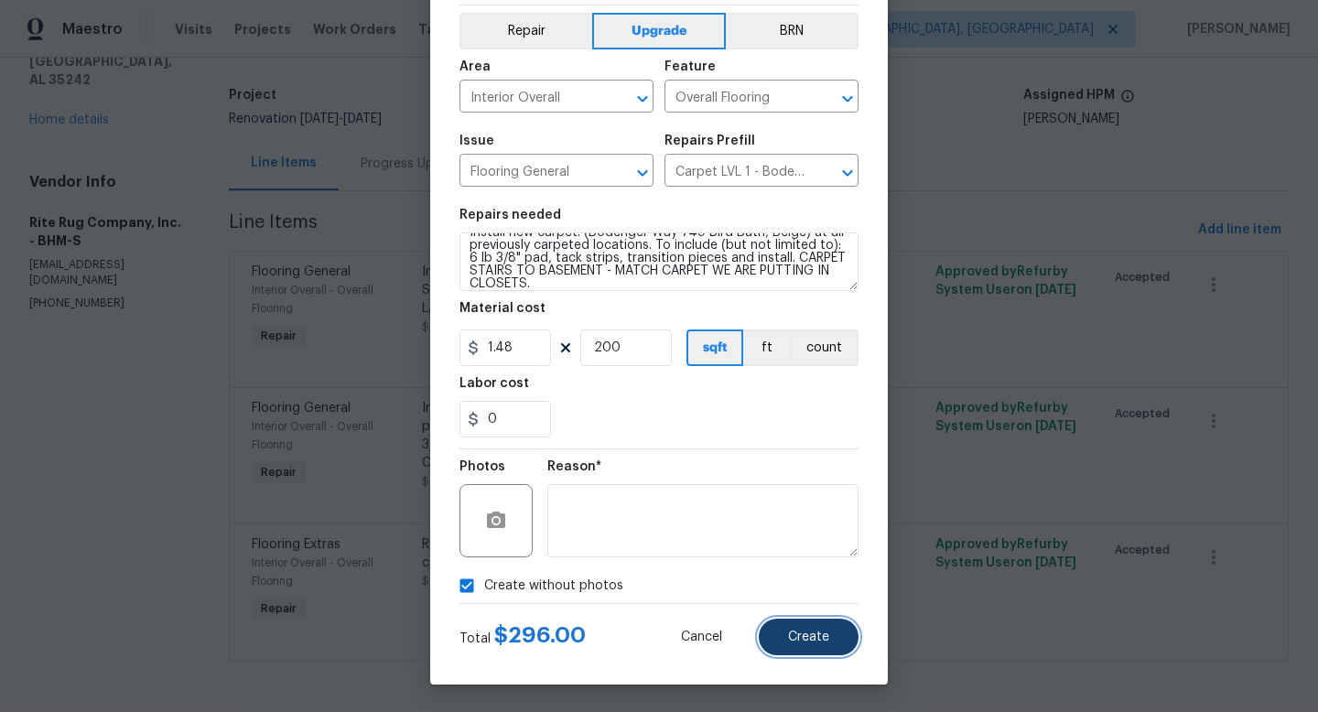
click at [805, 637] on span "Create" at bounding box center [808, 638] width 41 height 14
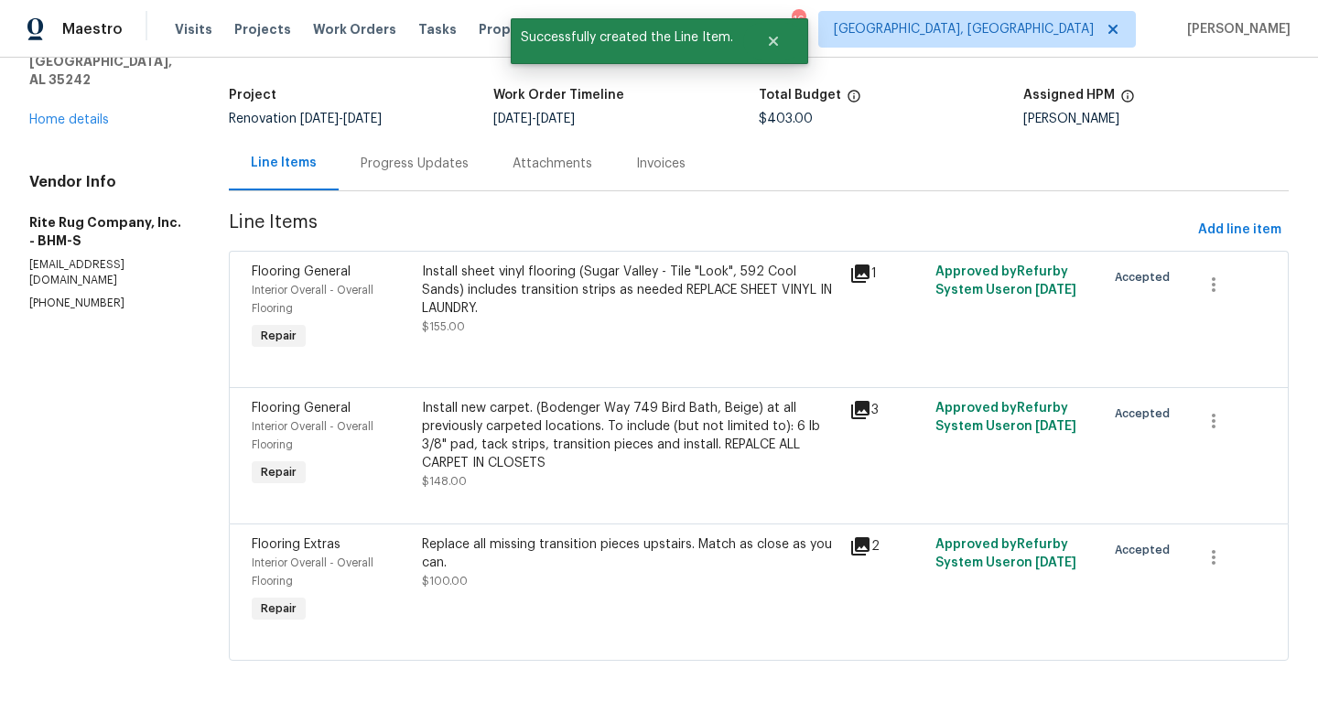
scroll to position [0, 0]
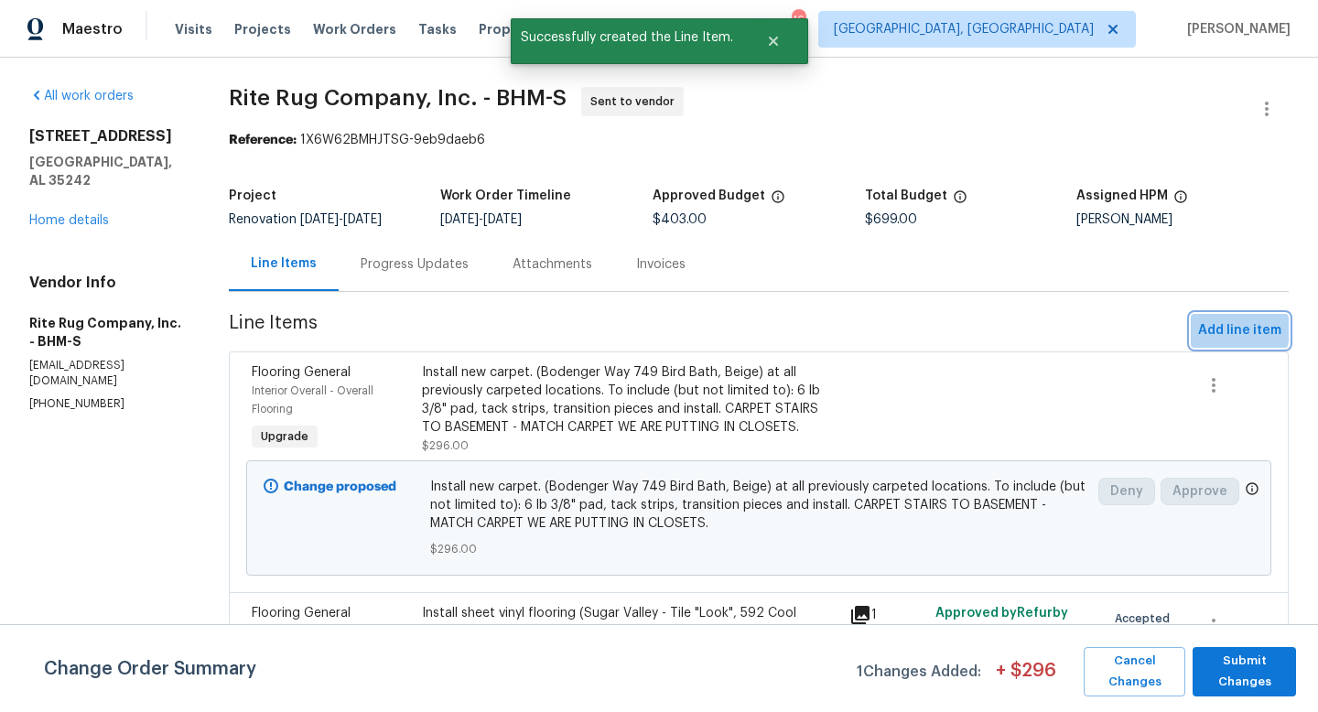
click at [1223, 330] on span "Add line item" at bounding box center [1239, 330] width 83 height 23
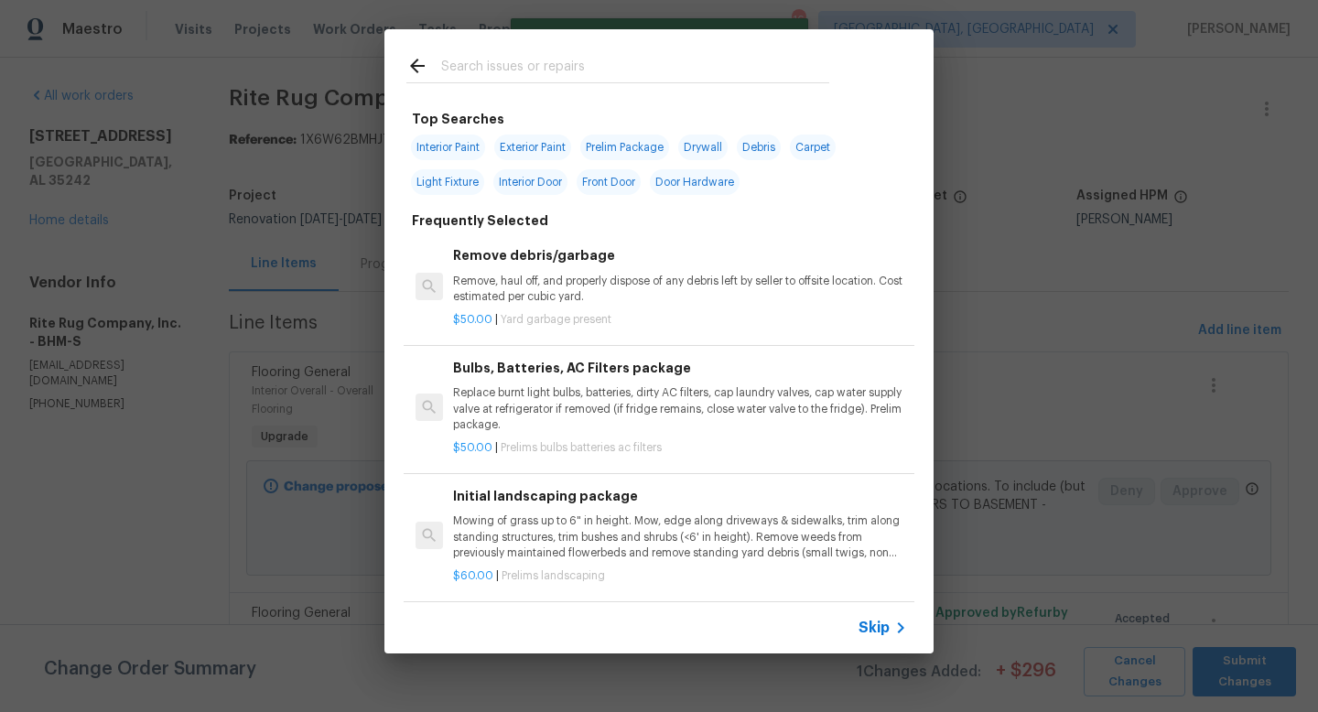
click at [621, 68] on input "text" at bounding box center [635, 68] width 388 height 27
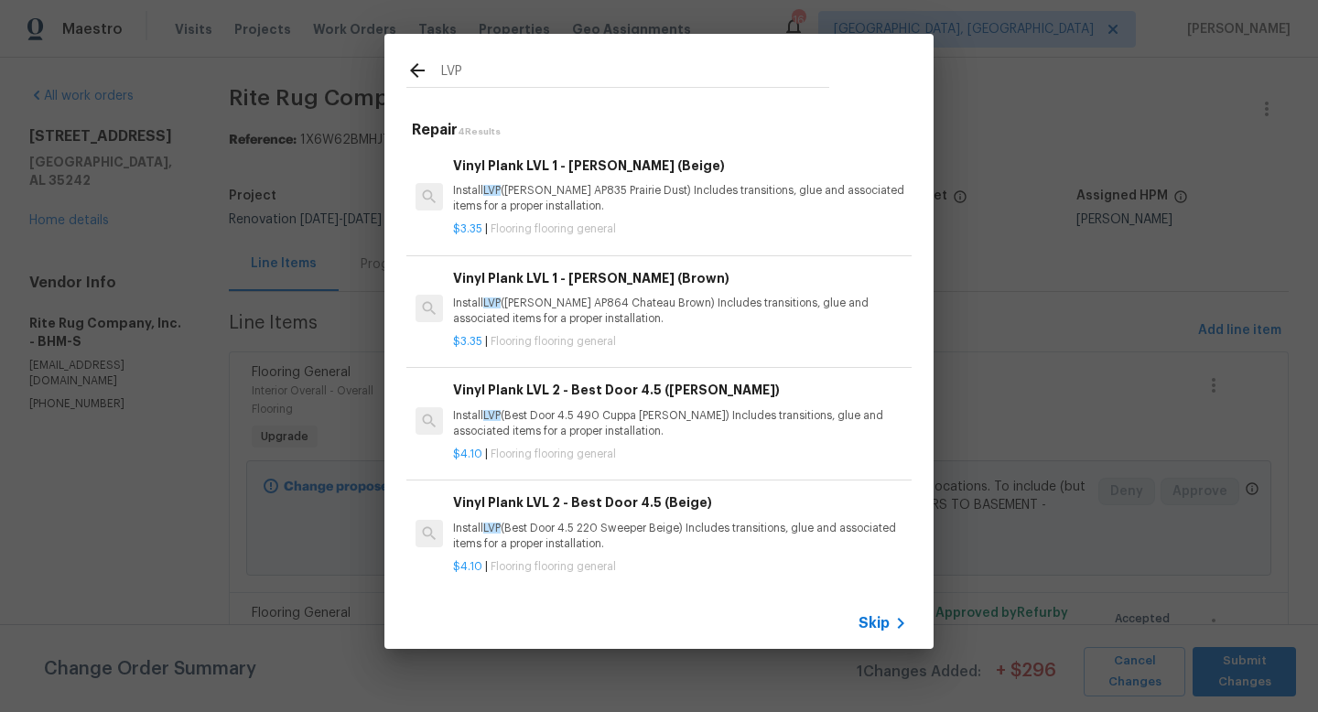
type input "LVP"
click at [611, 172] on h6 "Vinyl Plank LVL 1 - Knighton (Beige)" at bounding box center [680, 166] width 454 height 20
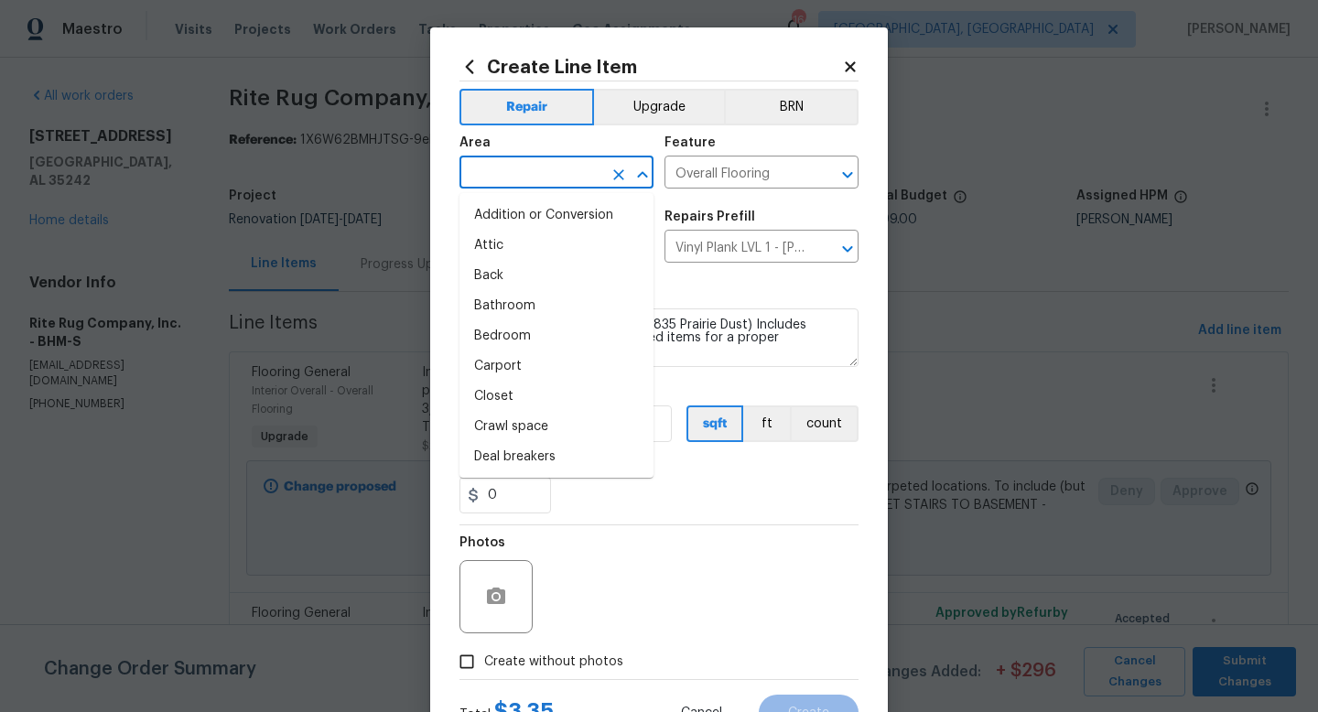
click at [557, 165] on input "text" at bounding box center [531, 174] width 143 height 28
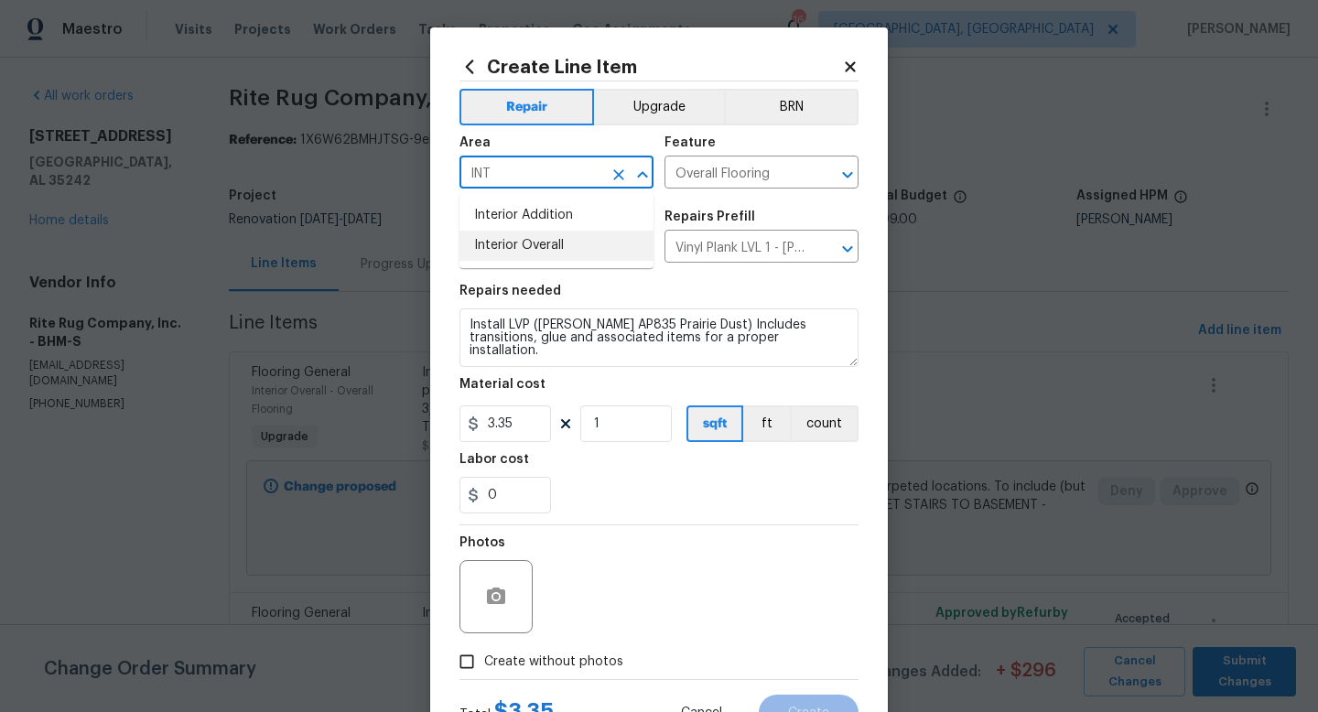
click at [554, 239] on li "Interior Overall" at bounding box center [557, 246] width 194 height 30
type input "Interior Overall"
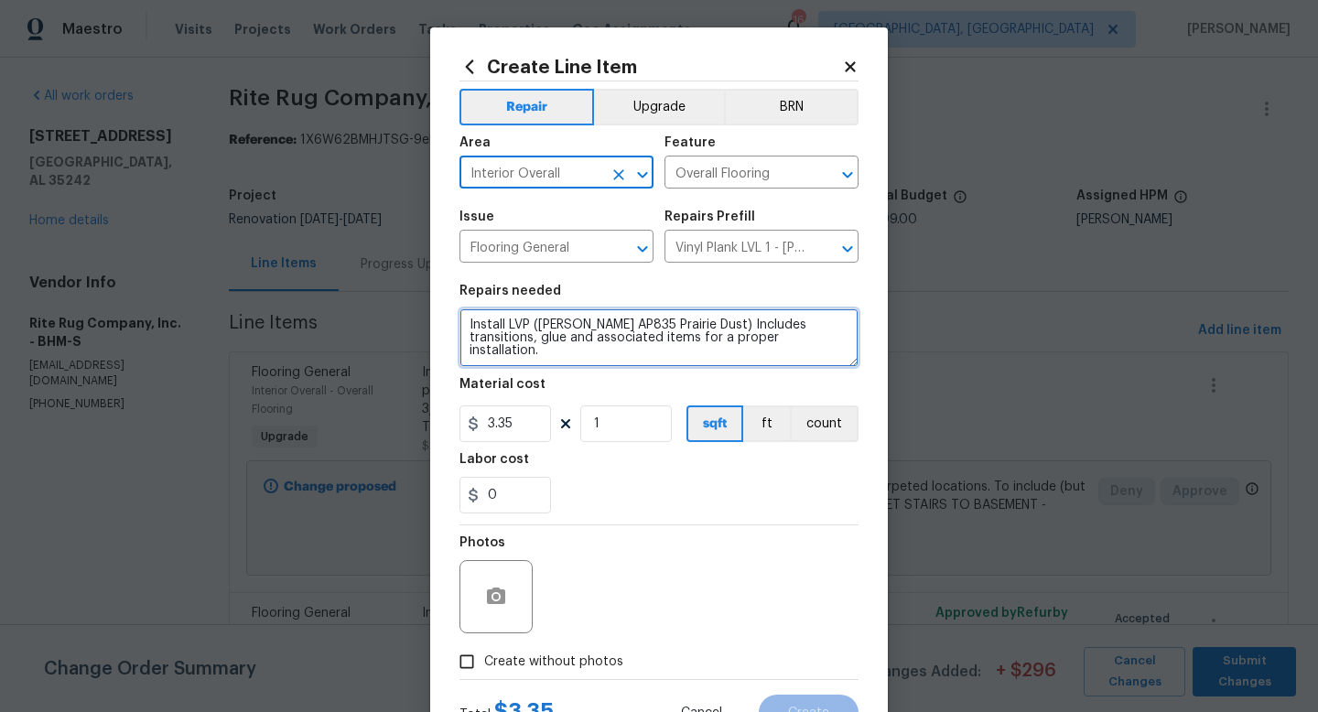
click at [811, 358] on textarea "Install LVP (Knighton AP835 Prairie Dust) Includes transitions, glue and associ…" at bounding box center [659, 338] width 399 height 59
type textarea "Install LVP (Knighton AP835 Prairie Dust) Includes transitions, glue and associ…"
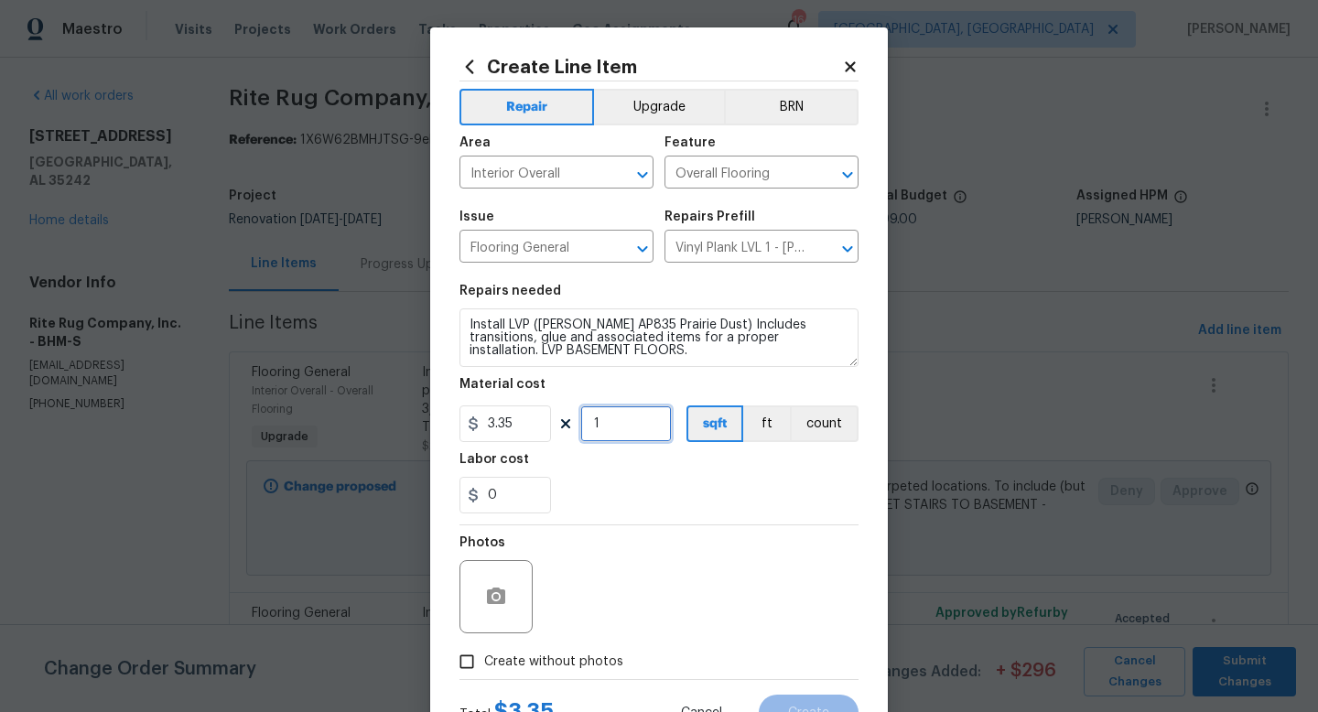
click at [612, 432] on input "1" at bounding box center [626, 424] width 92 height 37
type input "700"
click at [634, 119] on button "Upgrade" at bounding box center [659, 107] width 131 height 37
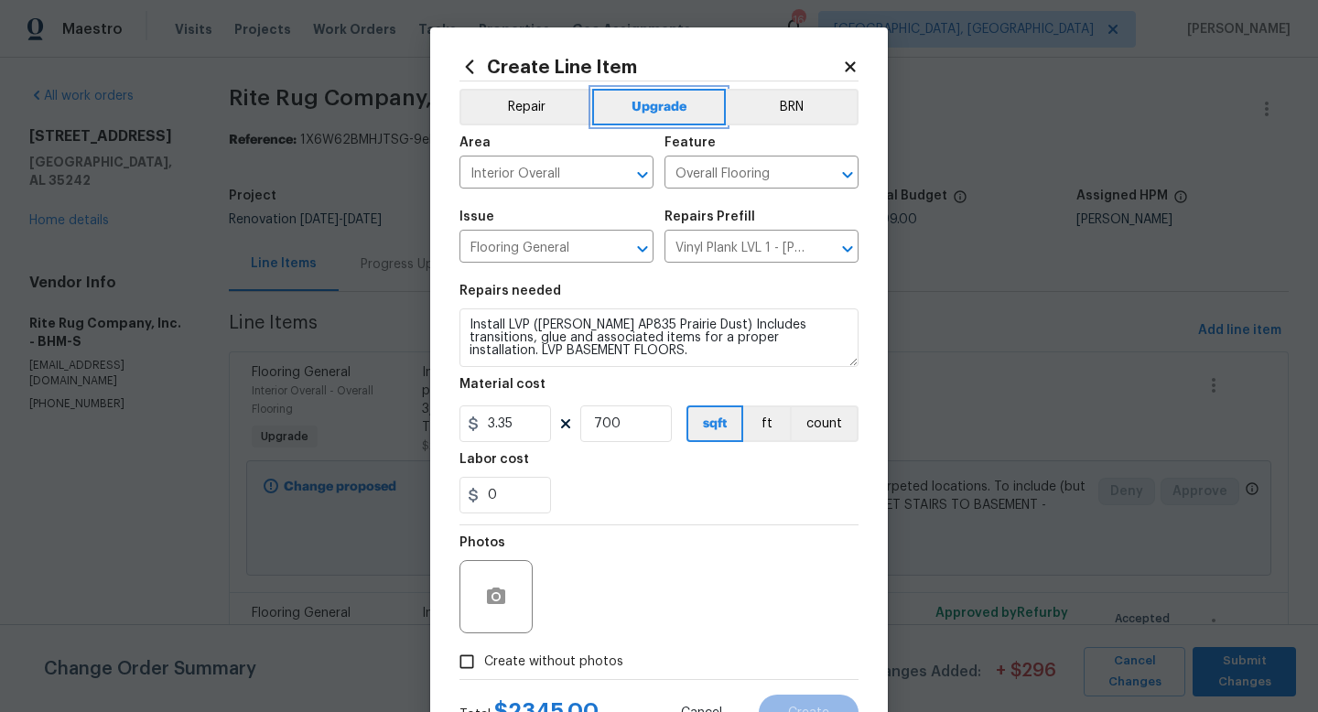
scroll to position [77, 0]
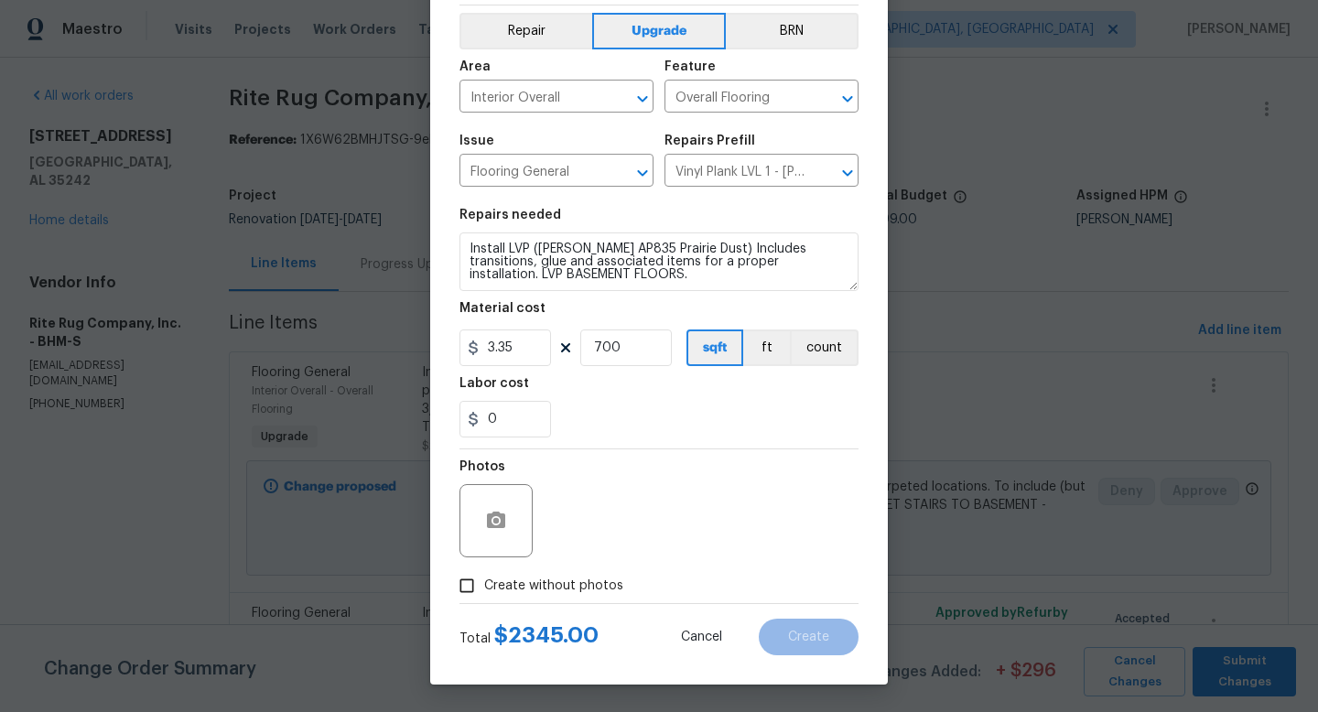
click at [565, 577] on span "Create without photos" at bounding box center [553, 586] width 139 height 19
click at [484, 577] on input "Create without photos" at bounding box center [466, 585] width 35 height 35
checkbox input "true"
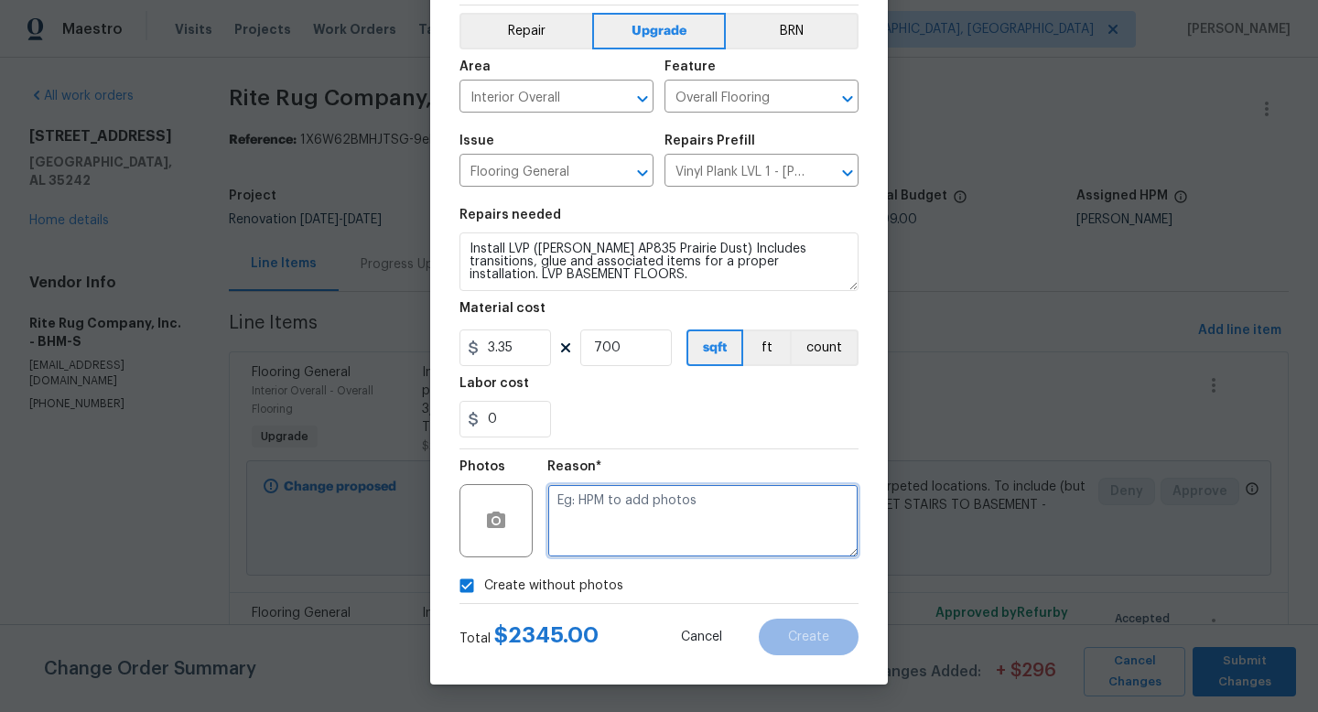
click at [669, 525] on textarea at bounding box center [702, 520] width 311 height 73
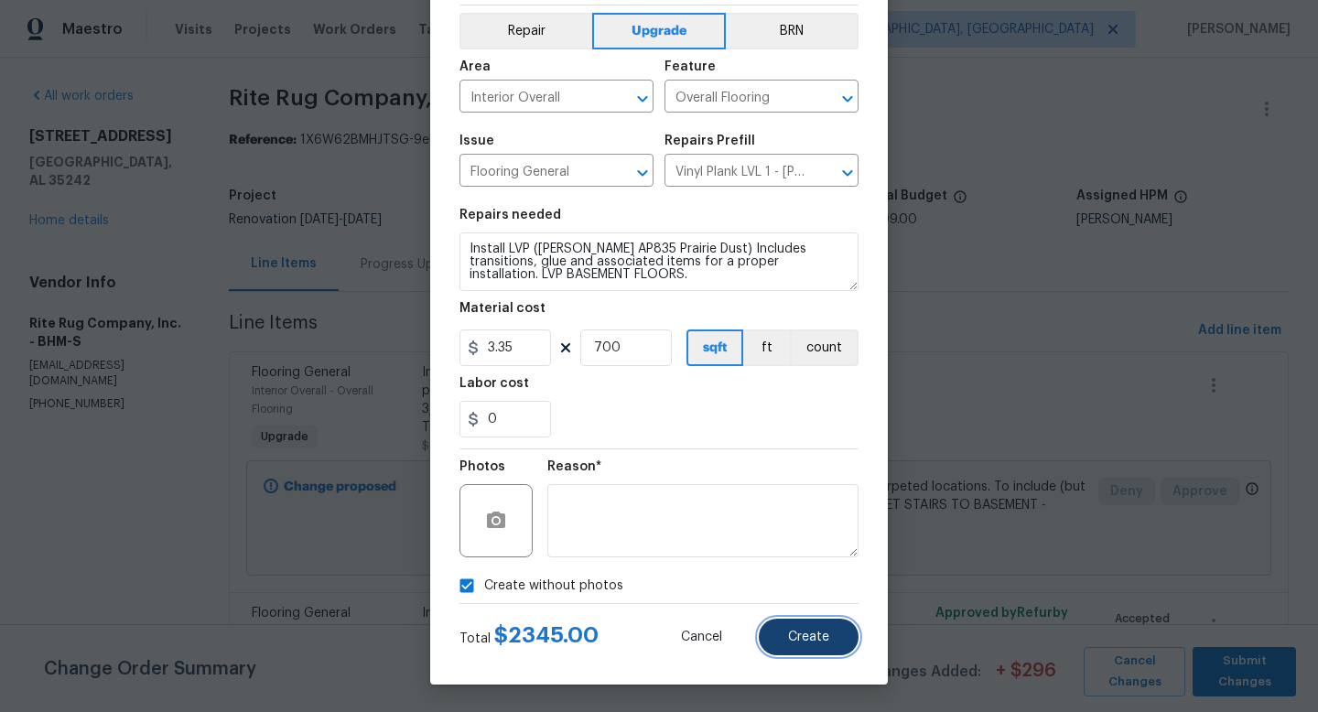
click at [802, 632] on span "Create" at bounding box center [808, 638] width 41 height 14
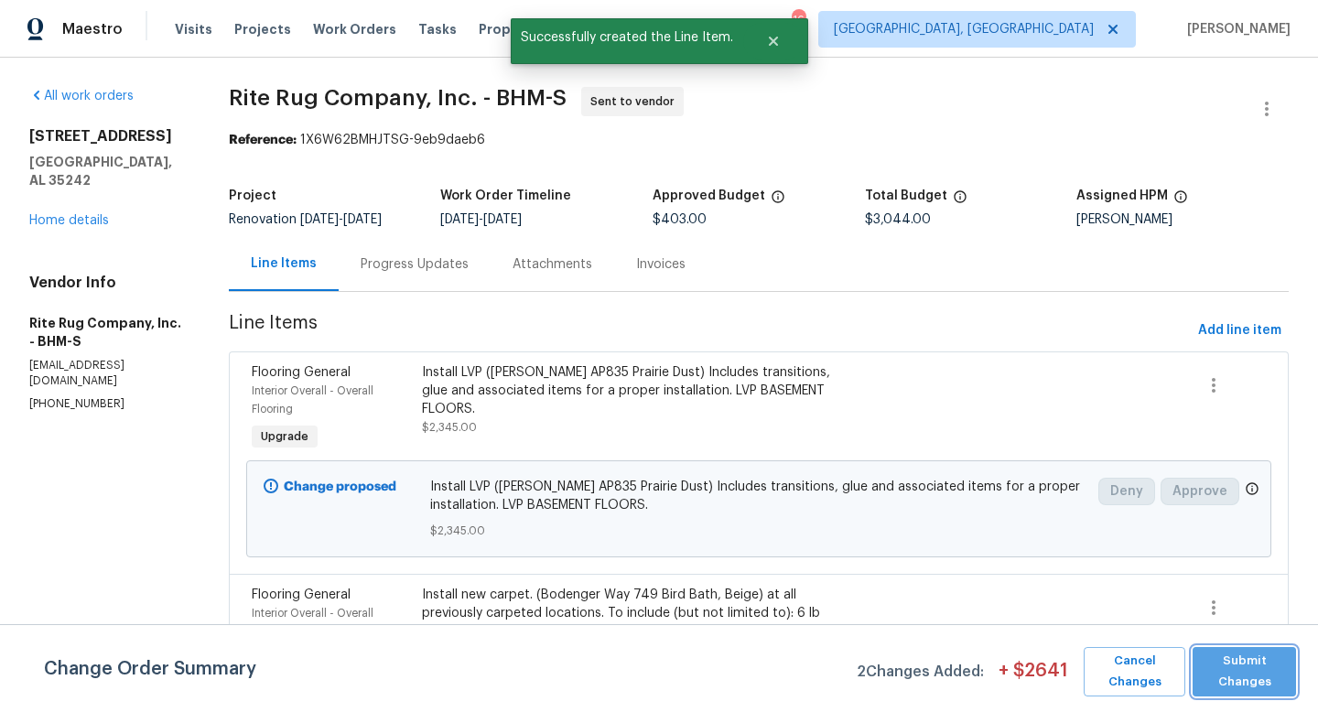
click at [1251, 667] on span "Submit Changes" at bounding box center [1244, 672] width 85 height 42
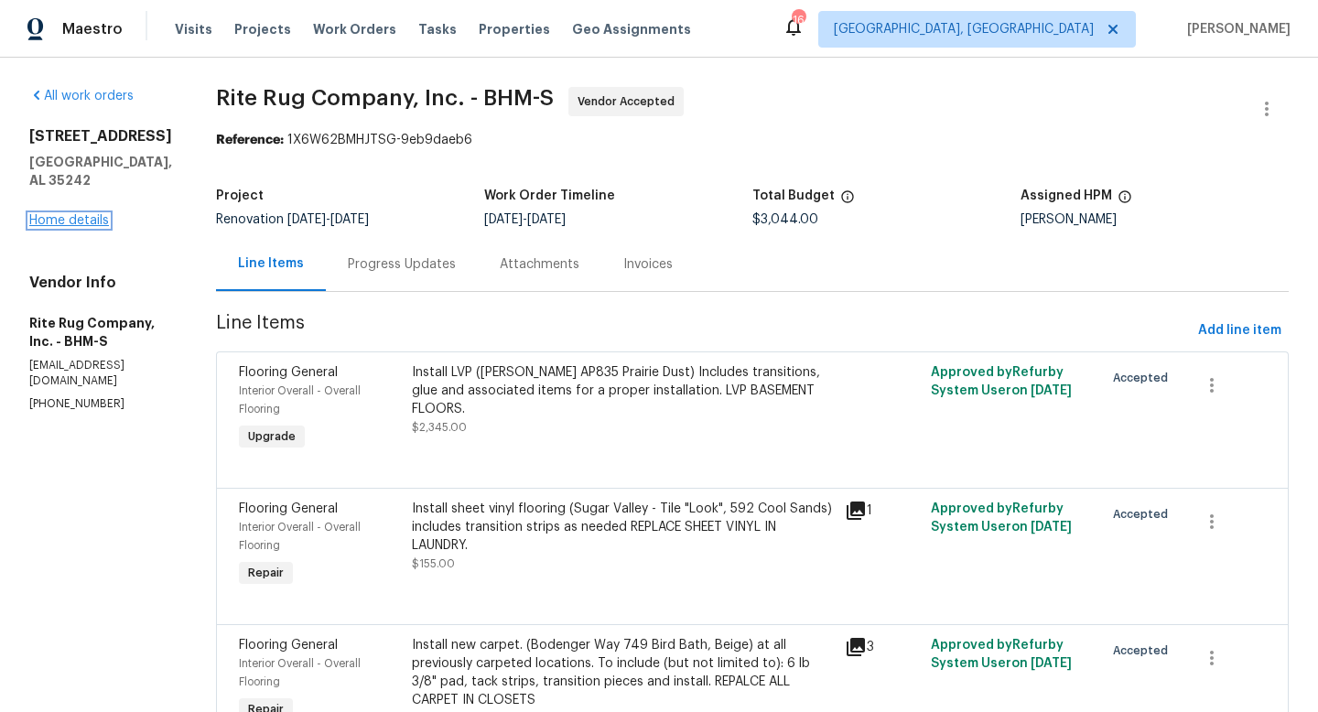
click at [70, 214] on link "Home details" at bounding box center [69, 220] width 80 height 13
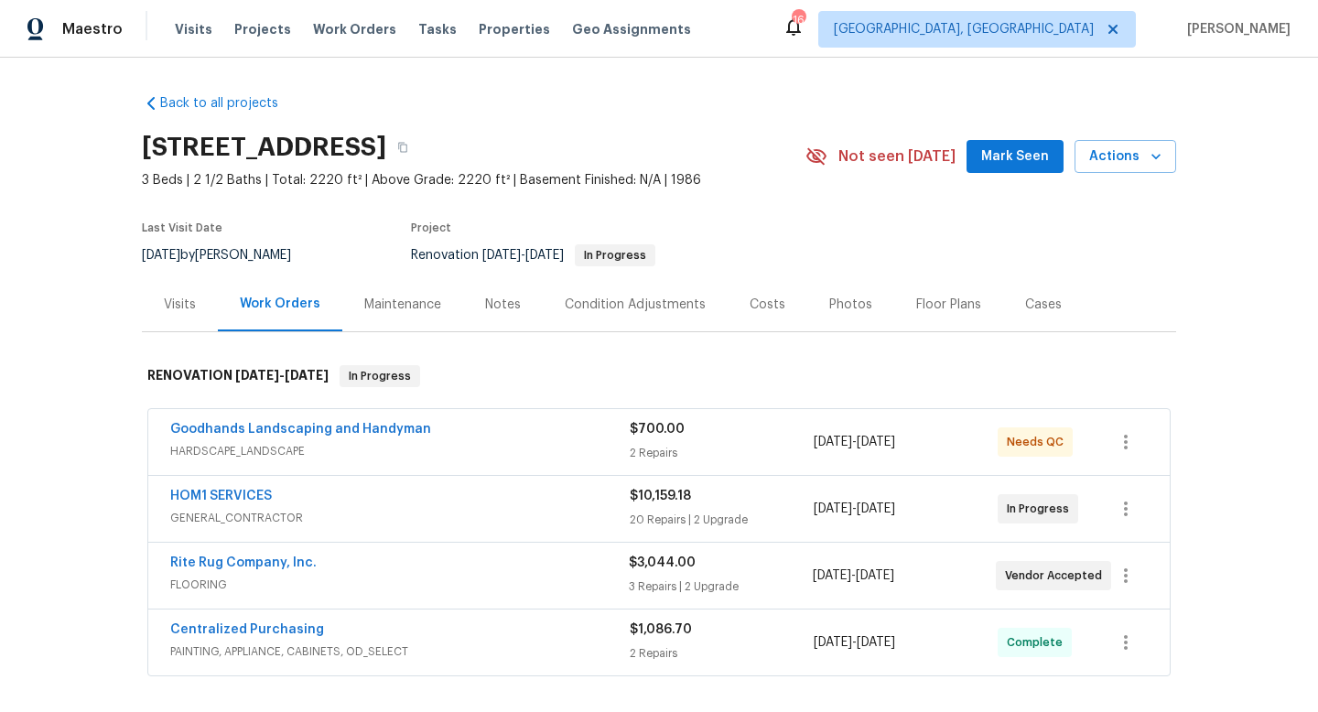
click at [751, 307] on div "Costs" at bounding box center [768, 305] width 36 height 18
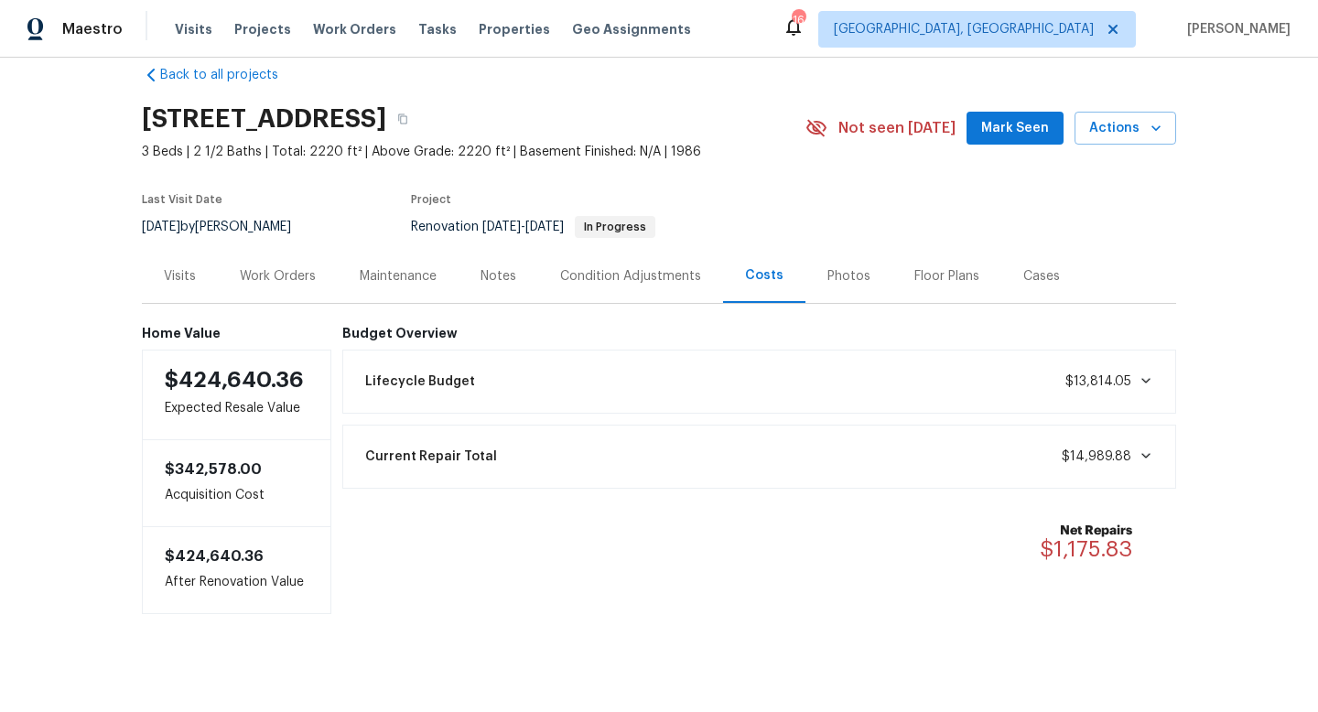
scroll to position [32, 0]
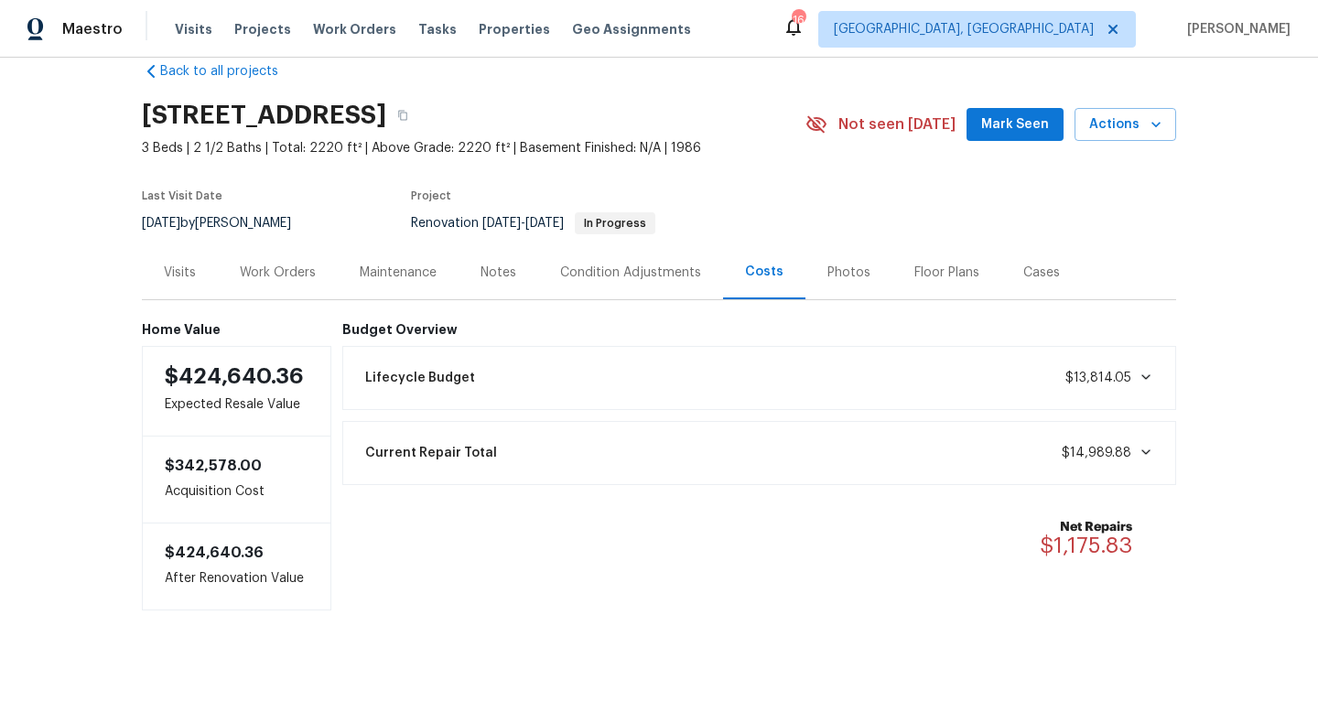
click at [273, 276] on div "Work Orders" at bounding box center [278, 273] width 76 height 18
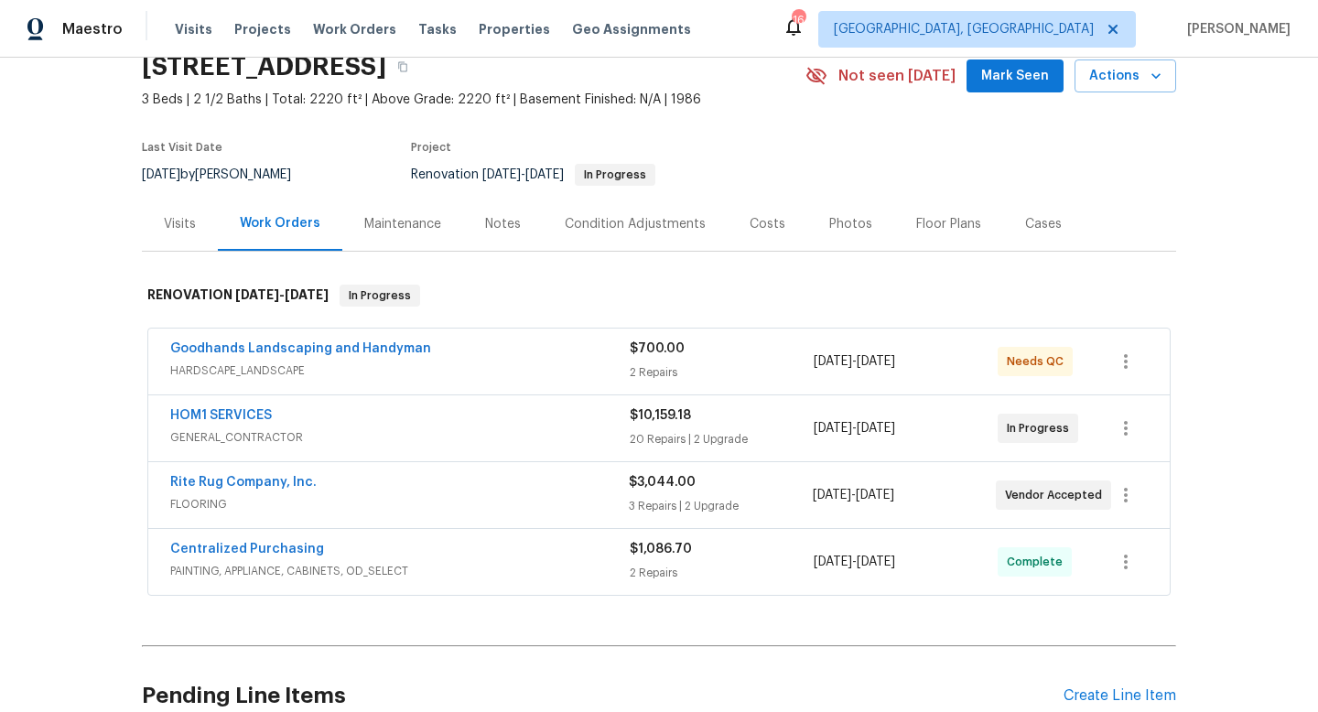
scroll to position [82, 0]
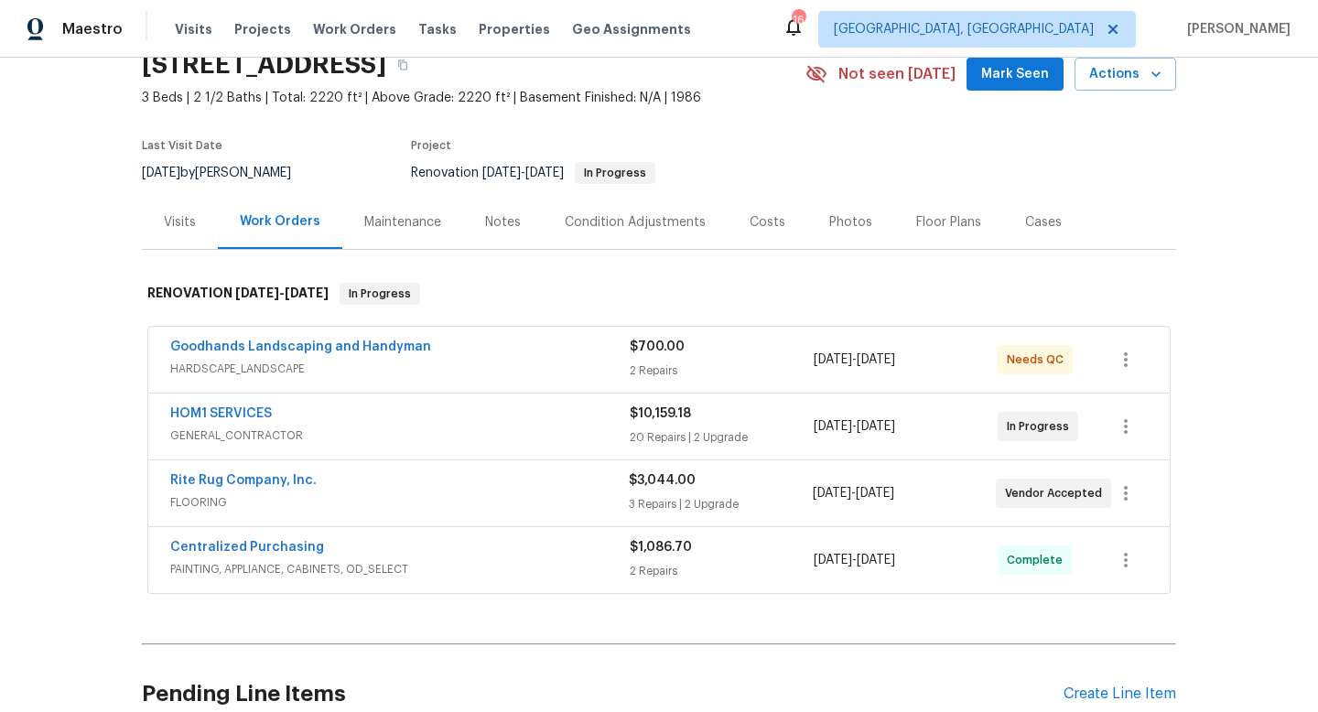
click at [572, 433] on span "GENERAL_CONTRACTOR" at bounding box center [400, 436] width 460 height 18
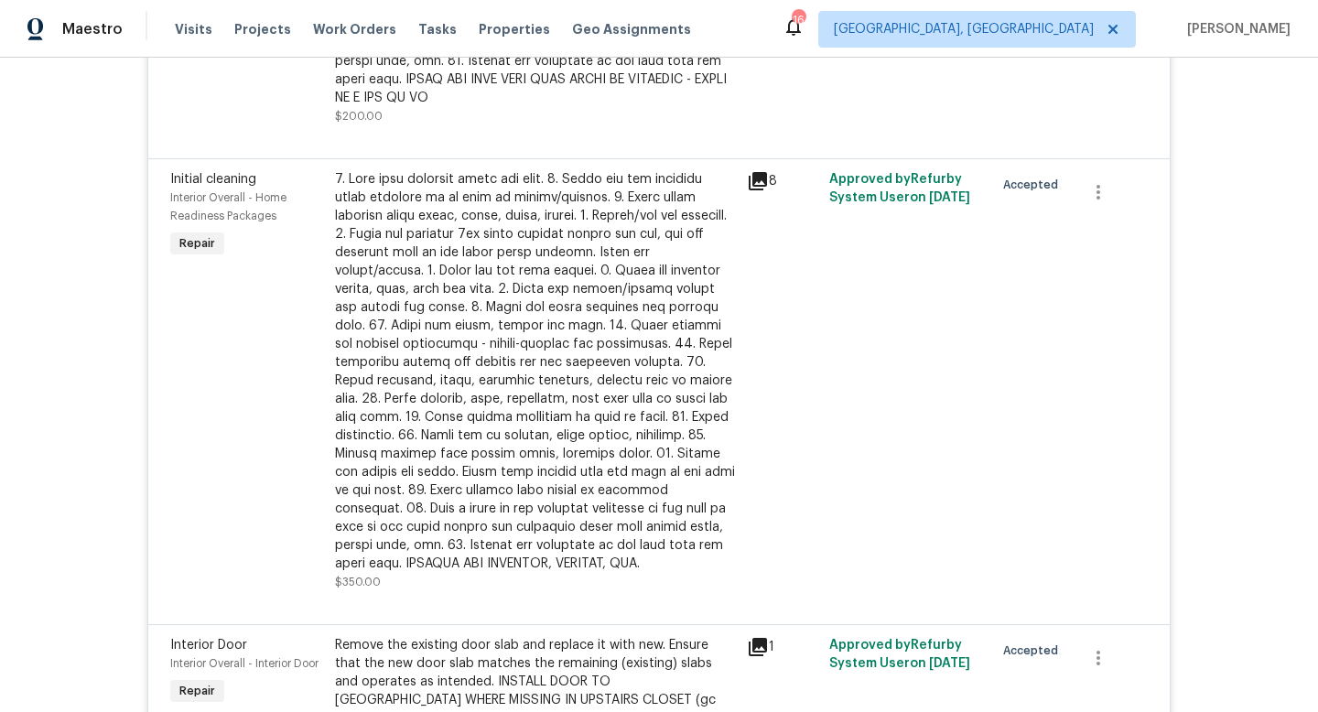
scroll to position [2028, 0]
click at [1103, 179] on icon "button" at bounding box center [1099, 190] width 22 height 22
click at [1103, 168] on li "Cancel" at bounding box center [1112, 175] width 70 height 30
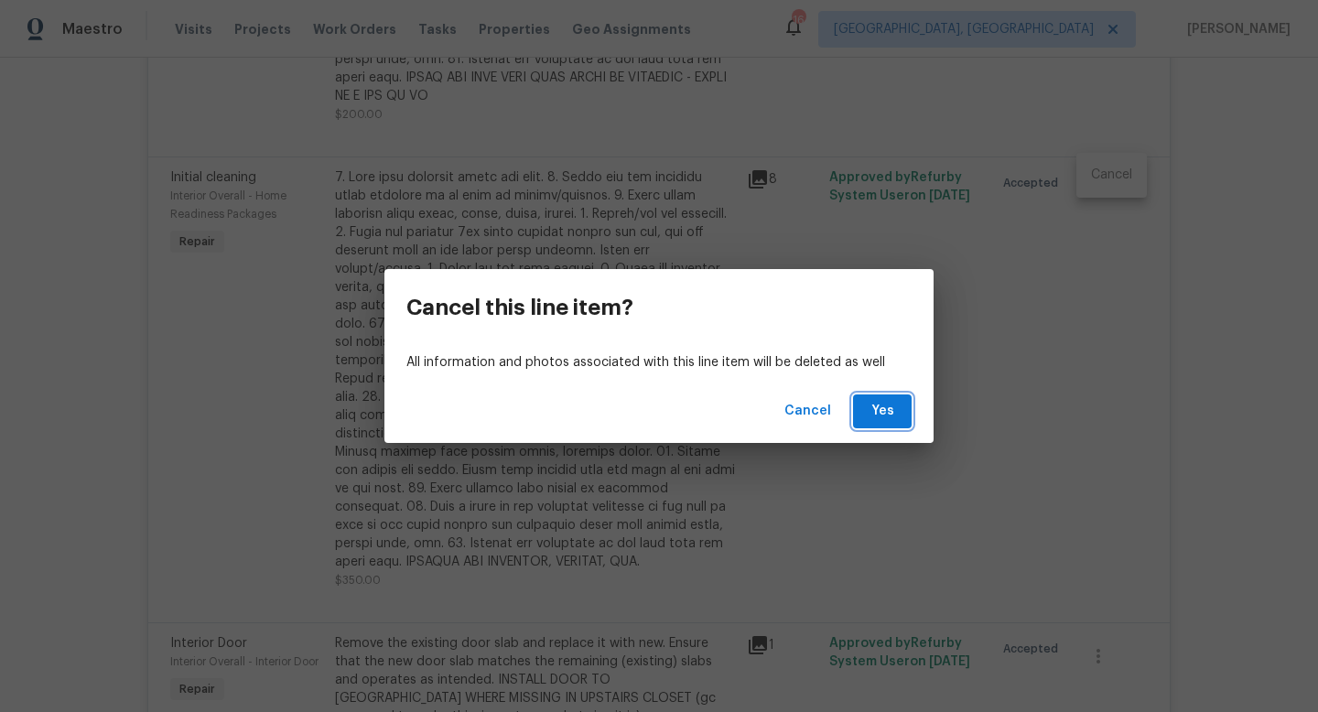
click at [884, 410] on span "Yes" at bounding box center [882, 411] width 29 height 23
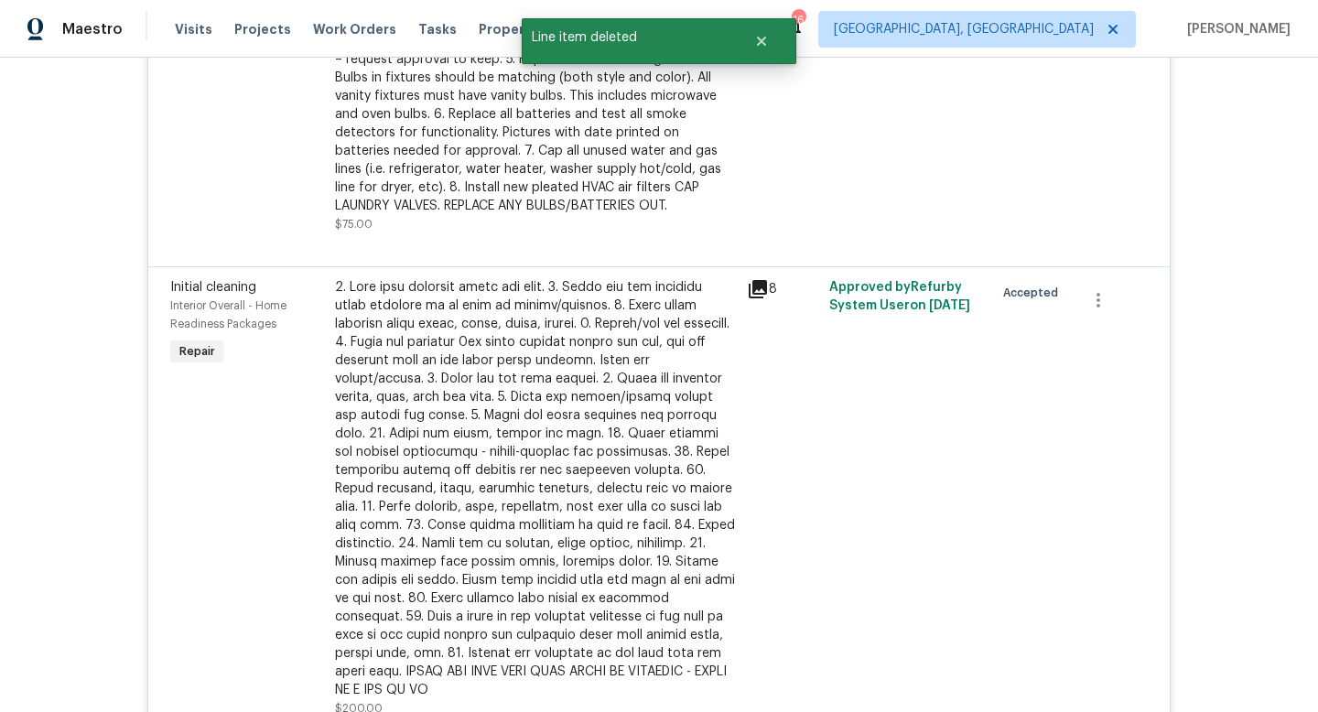
scroll to position [0, 0]
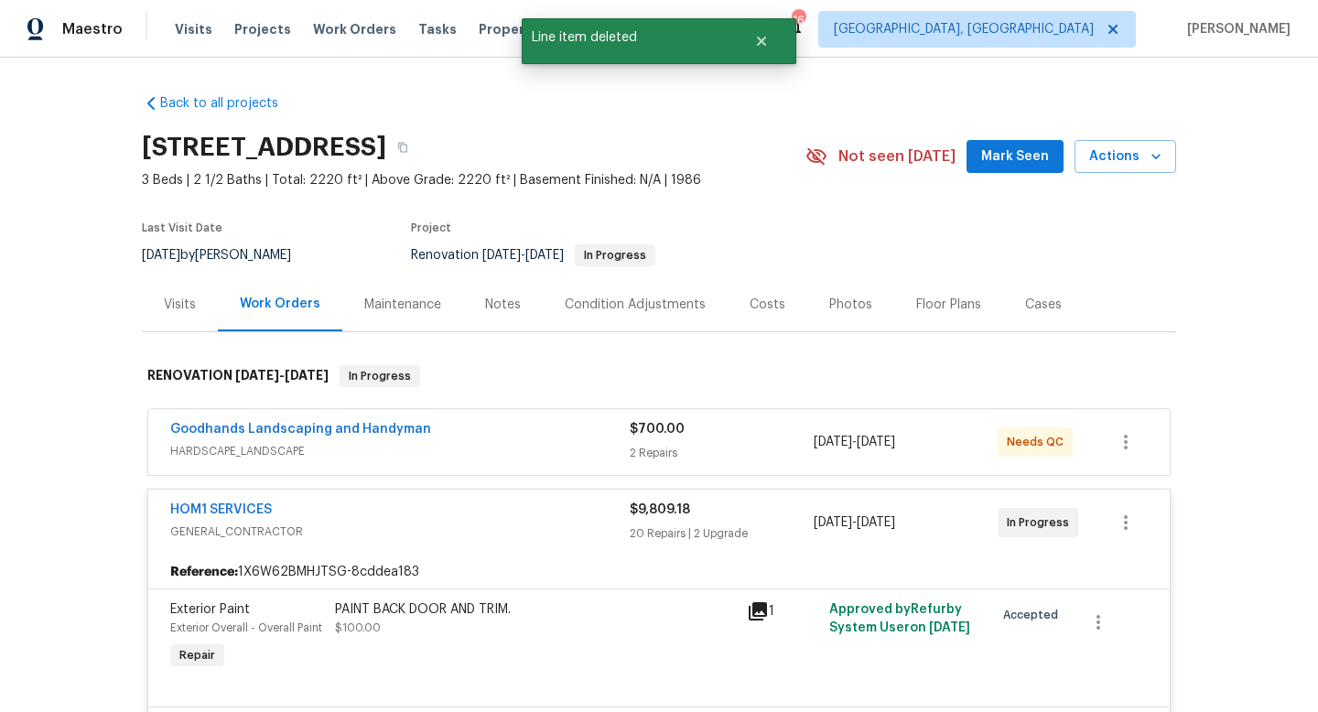
click at [466, 516] on div "HOM1 SERVICES" at bounding box center [400, 512] width 460 height 22
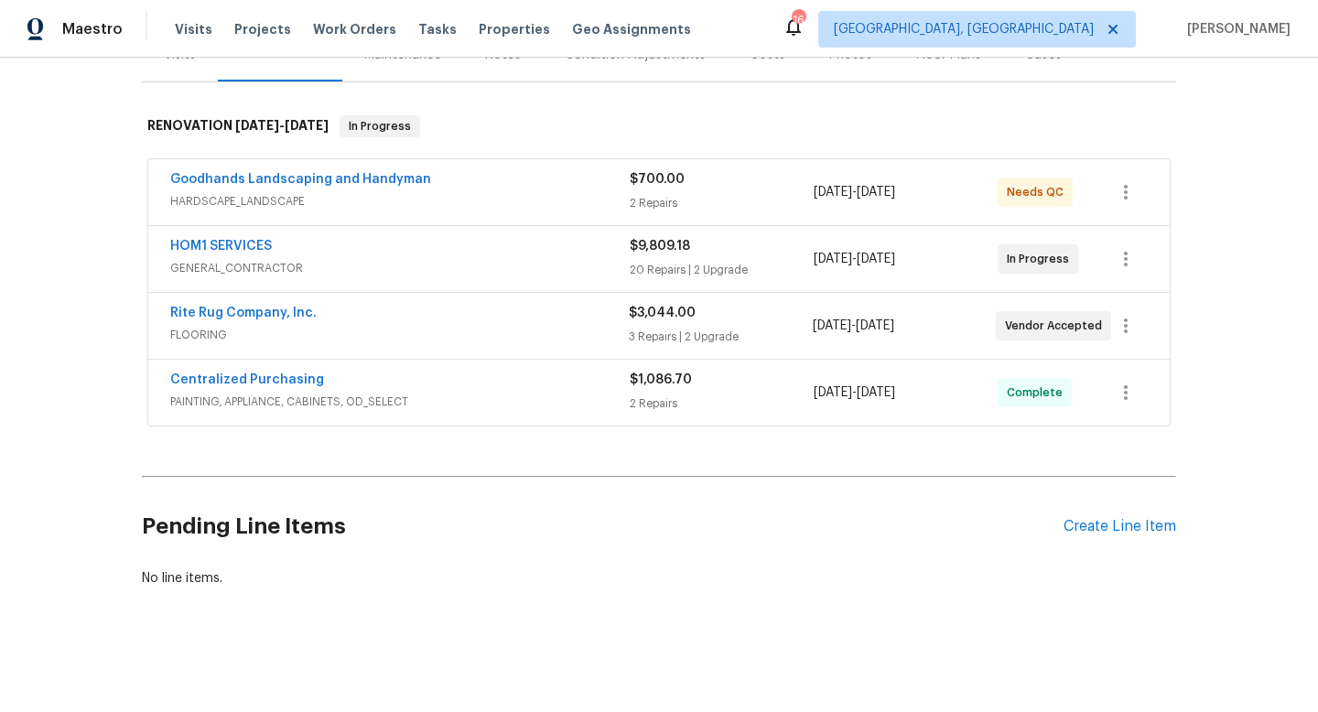
scroll to position [125, 0]
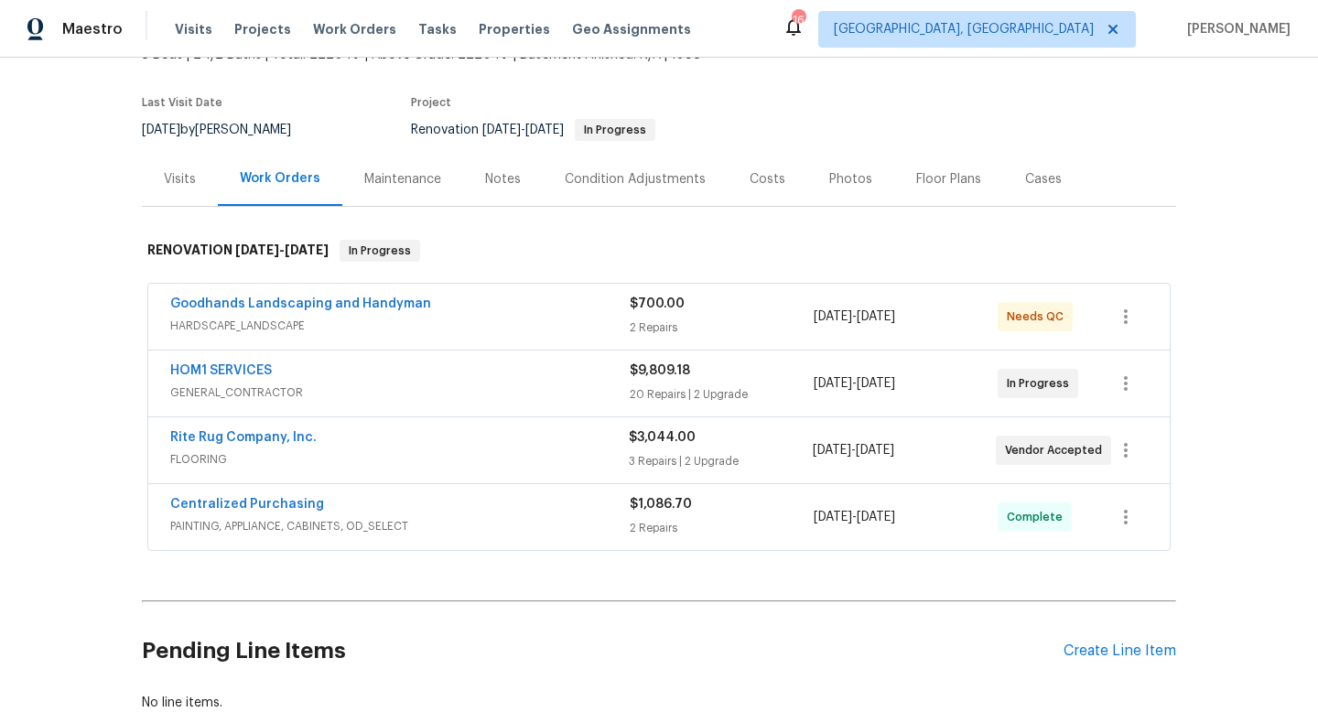
click at [508, 369] on div "HOM1 SERVICES" at bounding box center [400, 373] width 460 height 22
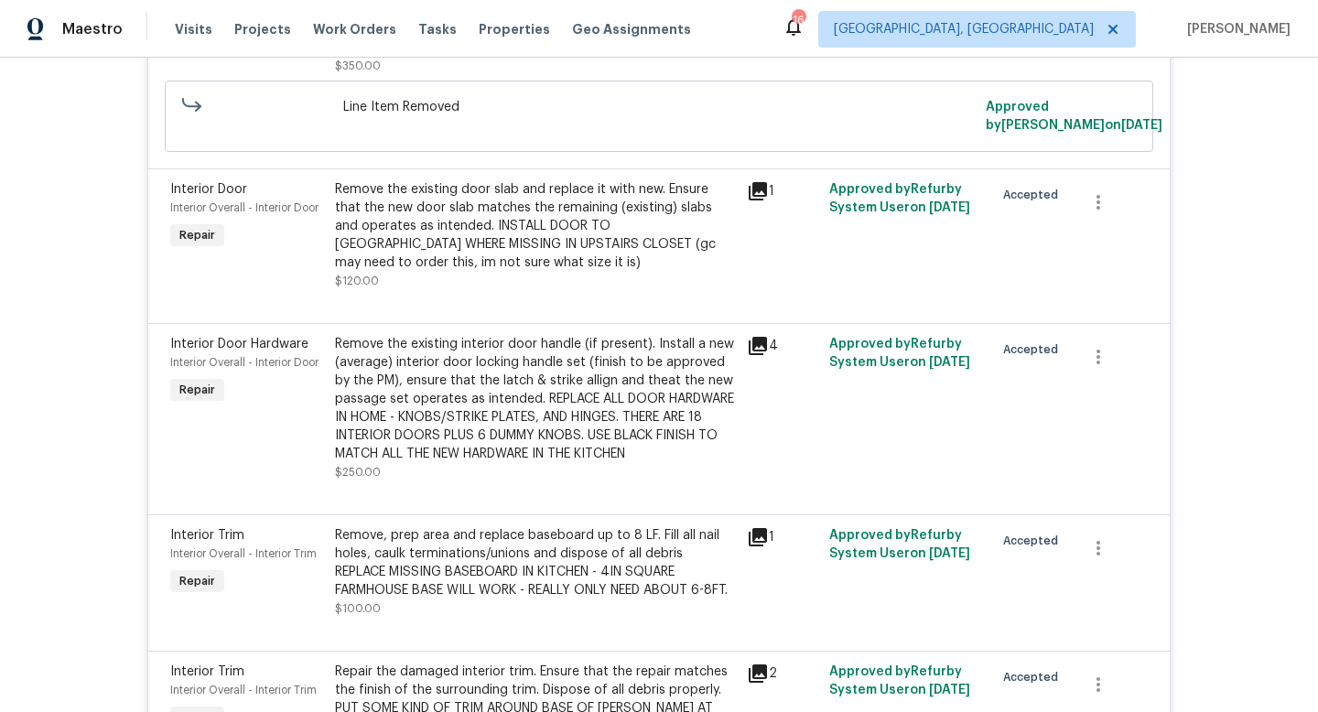
scroll to position [2544, 0]
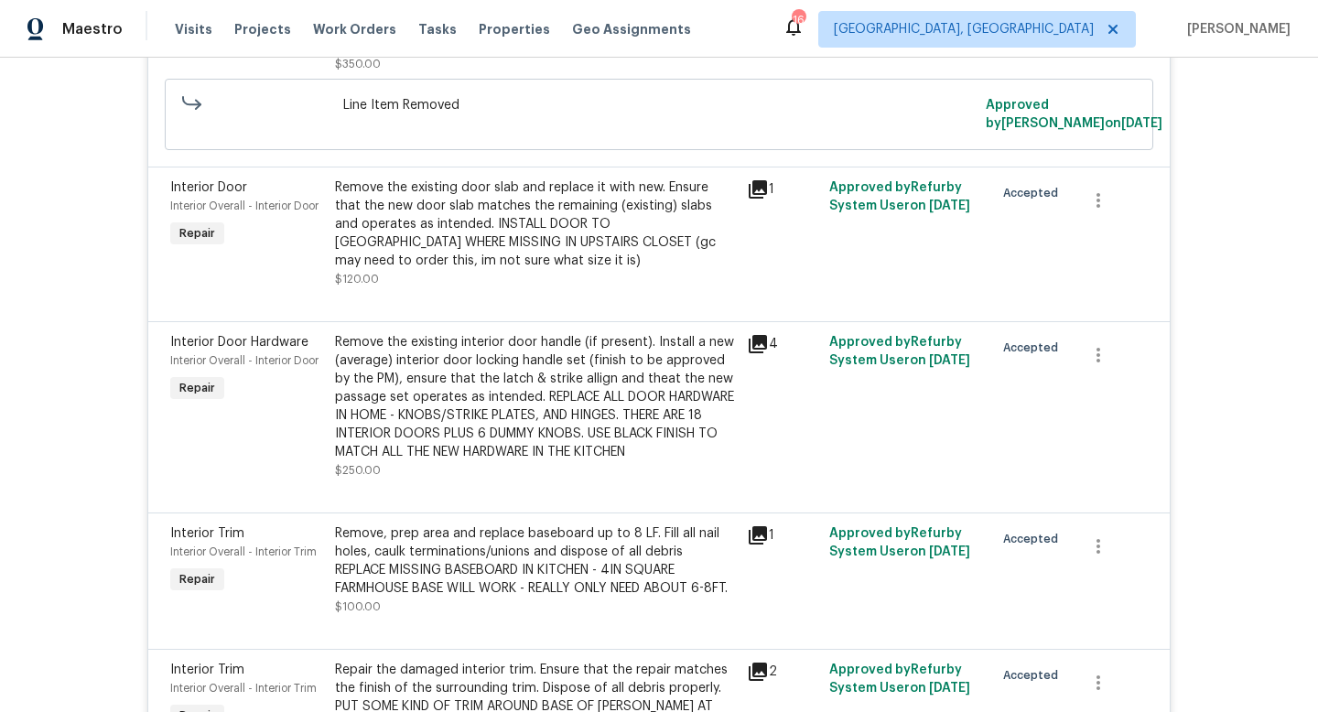
click at [562, 375] on div "Remove the existing interior door handle (if present). Install a new (average) …" at bounding box center [535, 397] width 401 height 128
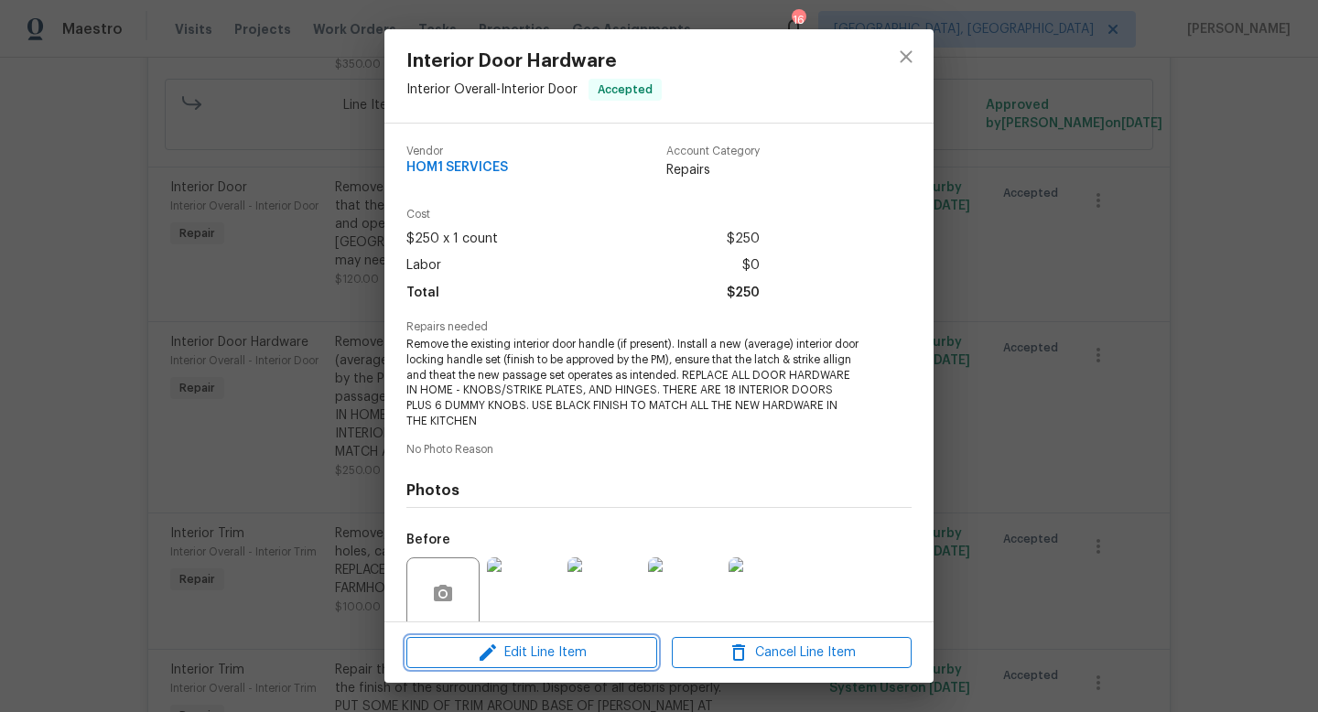
click at [500, 658] on span "Edit Line Item" at bounding box center [532, 653] width 240 height 23
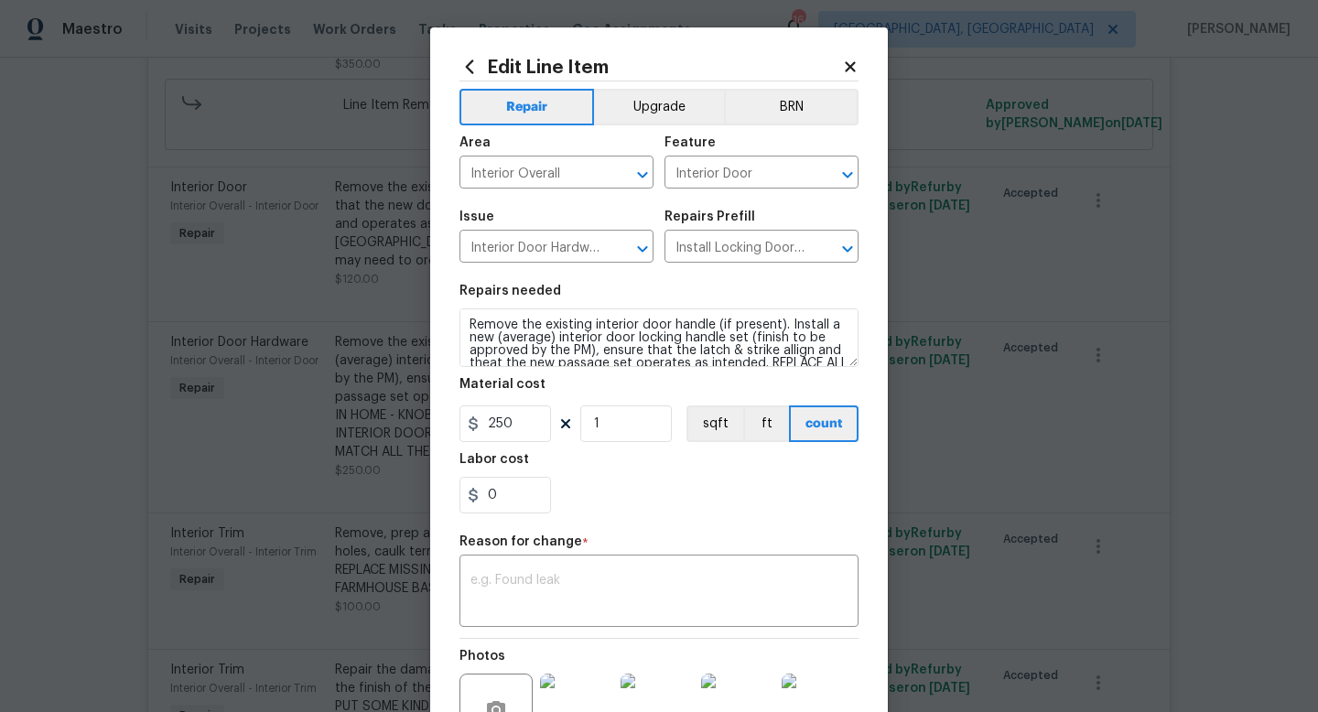
scroll to position [64, 0]
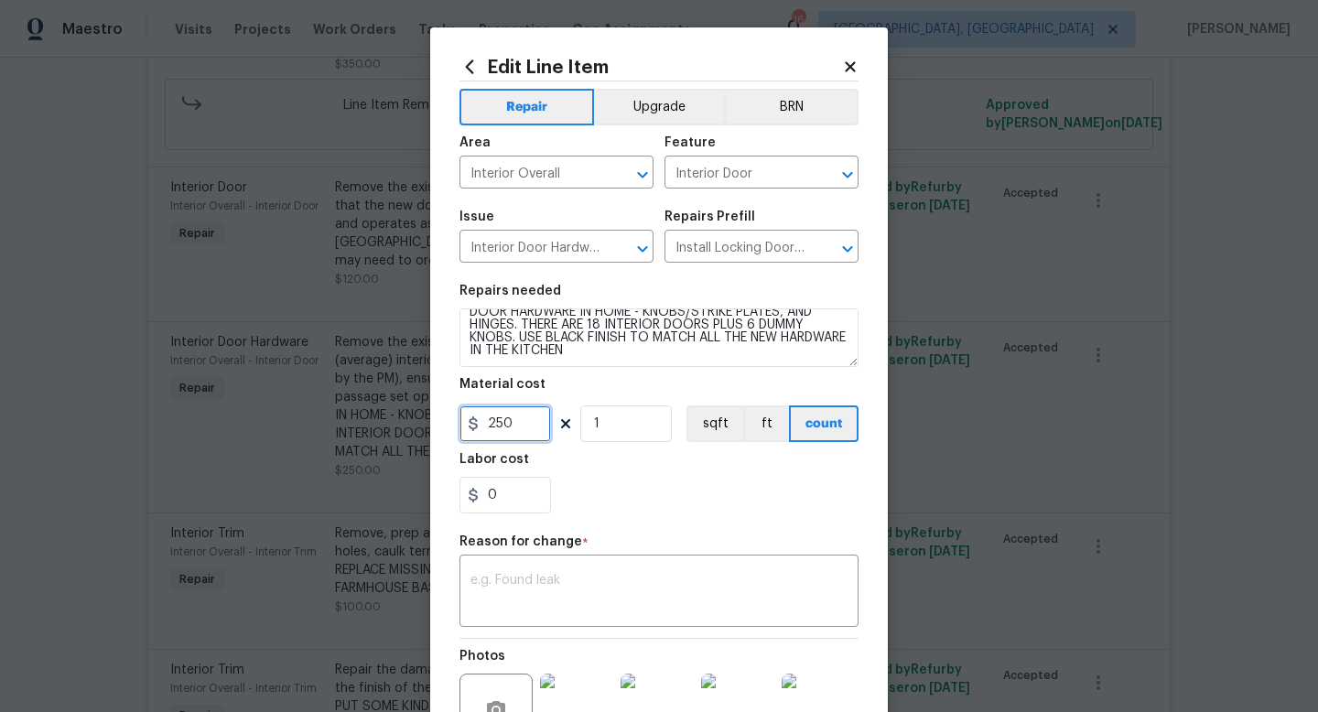
drag, startPoint x: 529, startPoint y: 428, endPoint x: 266, endPoint y: 410, distance: 263.4
click at [297, 412] on div "Edit Line Item Repair Upgrade BRN Area Interior Overall ​ Feature Interior Door…" at bounding box center [659, 356] width 1318 height 712
type input "35"
click at [629, 425] on input "1" at bounding box center [626, 424] width 92 height 37
type input "18"
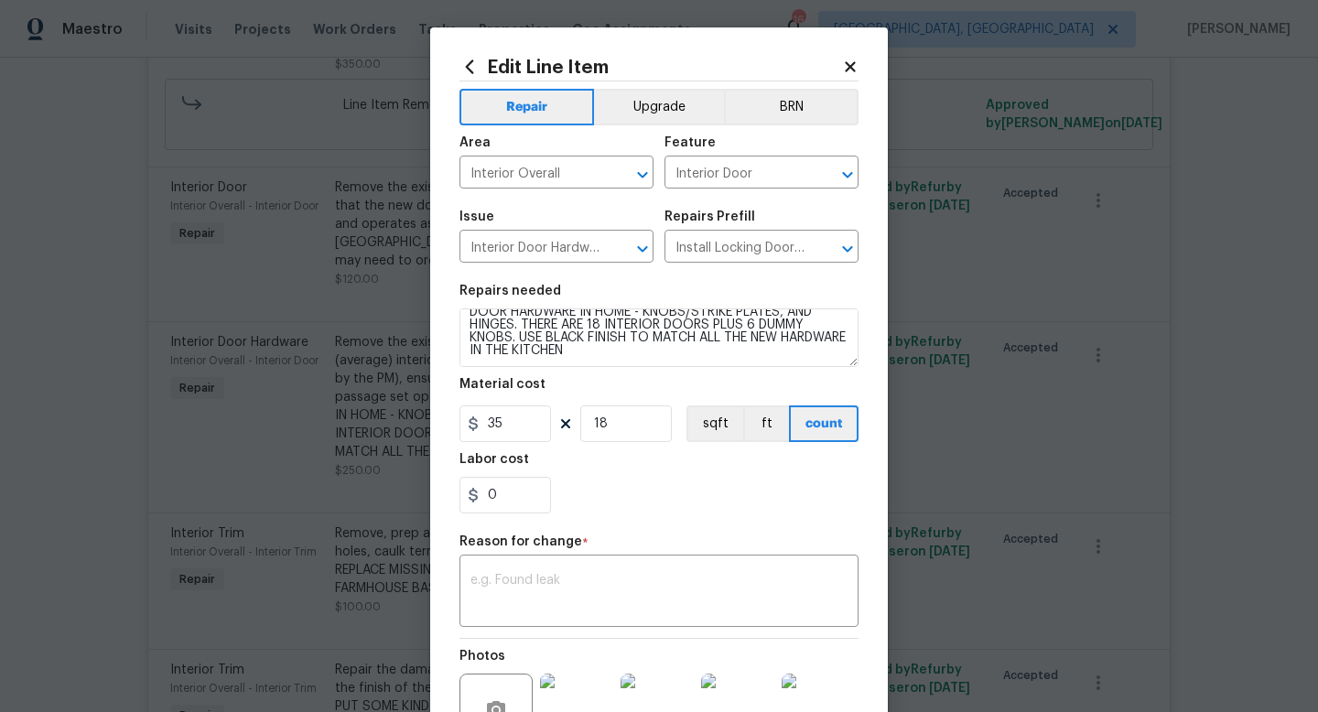
click at [686, 529] on div "Repair Upgrade BRN Area Interior Overall ​ Feature Interior Door ​ Issue Interi…" at bounding box center [659, 436] width 399 height 711
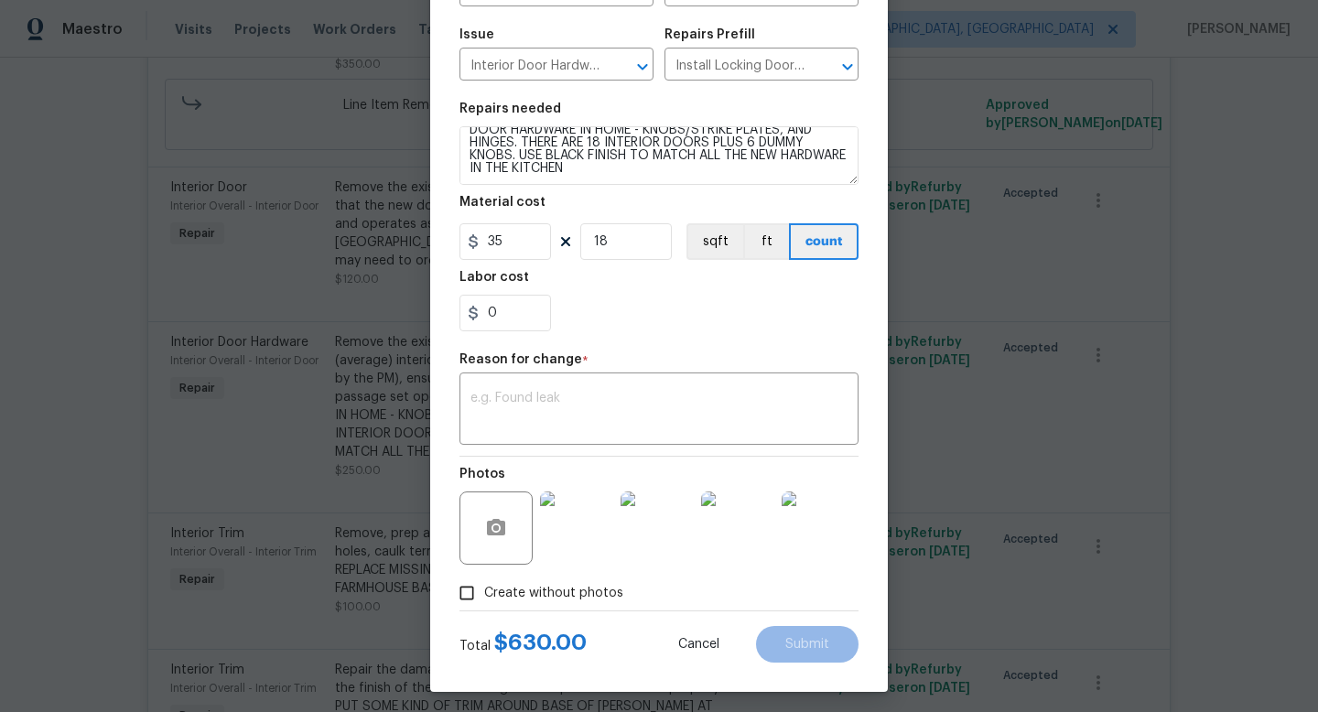
scroll to position [185, 0]
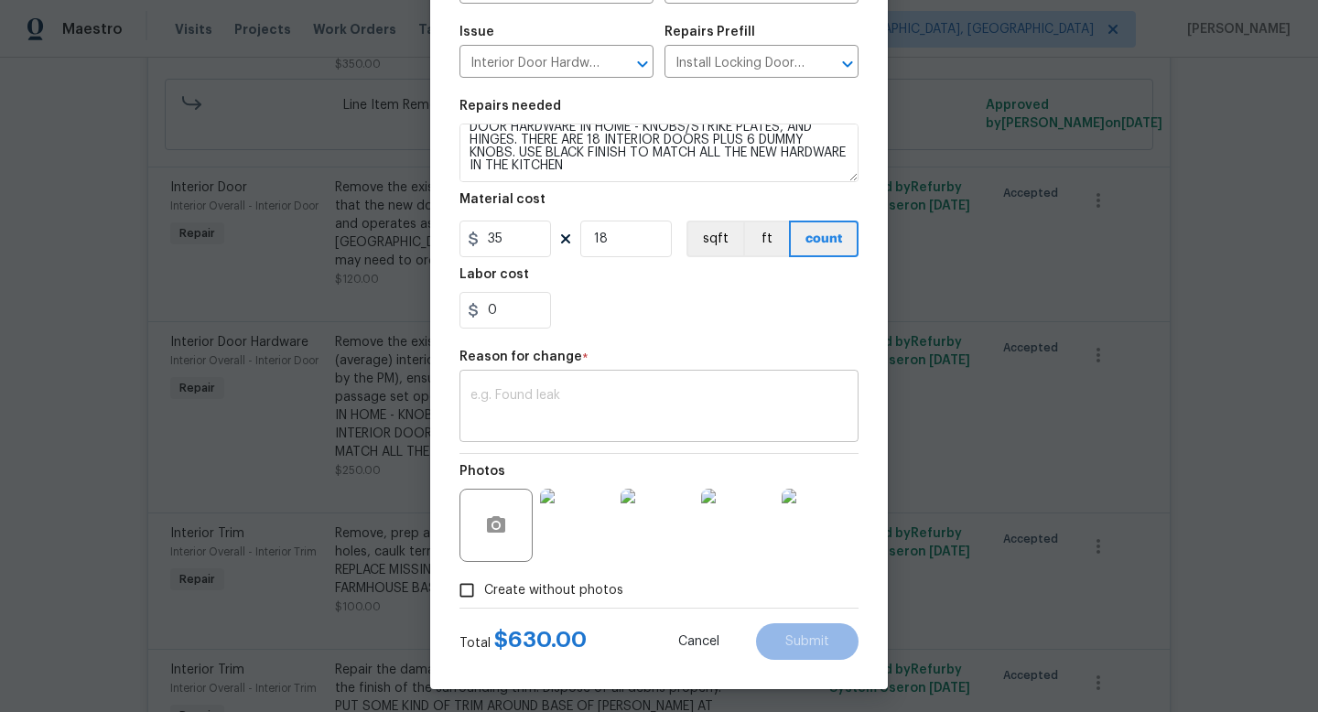
click at [654, 409] on textarea at bounding box center [659, 408] width 377 height 38
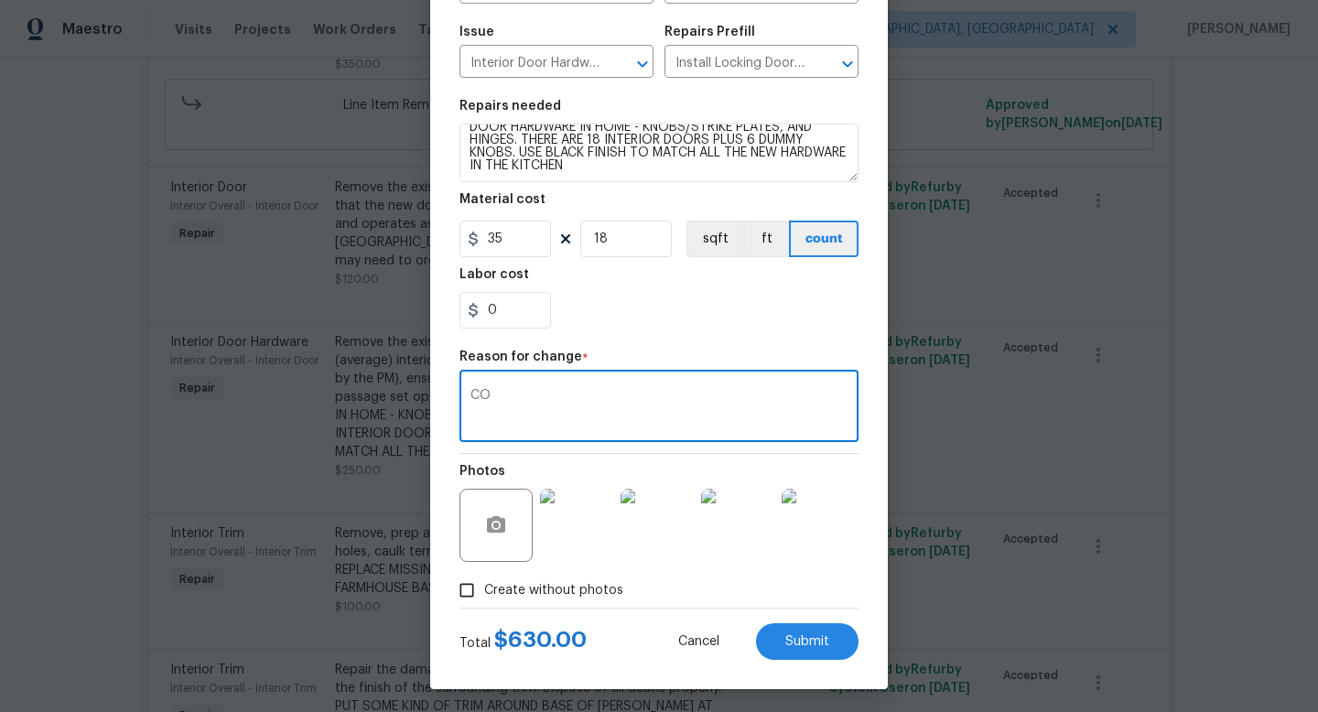
type textarea "C"
type textarea "cost"
click at [778, 332] on section "Repairs needed Remove the existing interior door handle (if present). Install a…" at bounding box center [659, 214] width 399 height 251
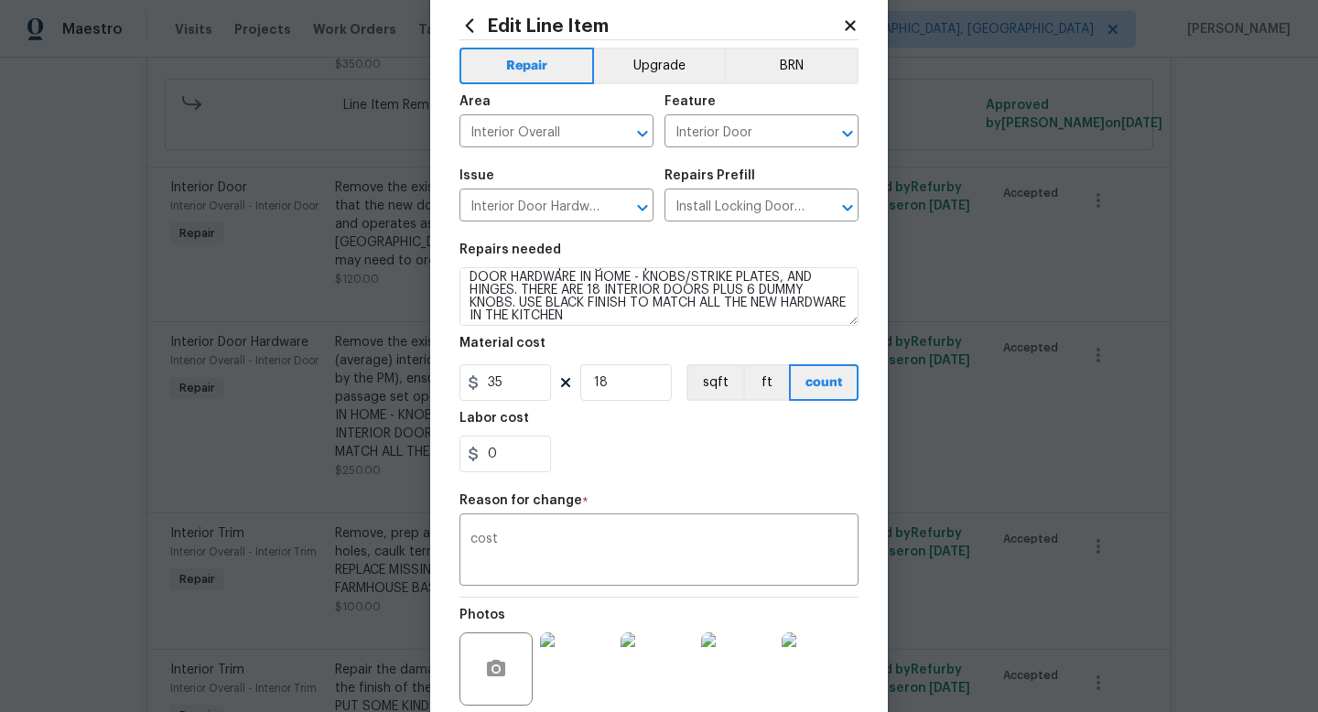
scroll to position [64, 0]
click at [761, 469] on div "0" at bounding box center [659, 454] width 399 height 37
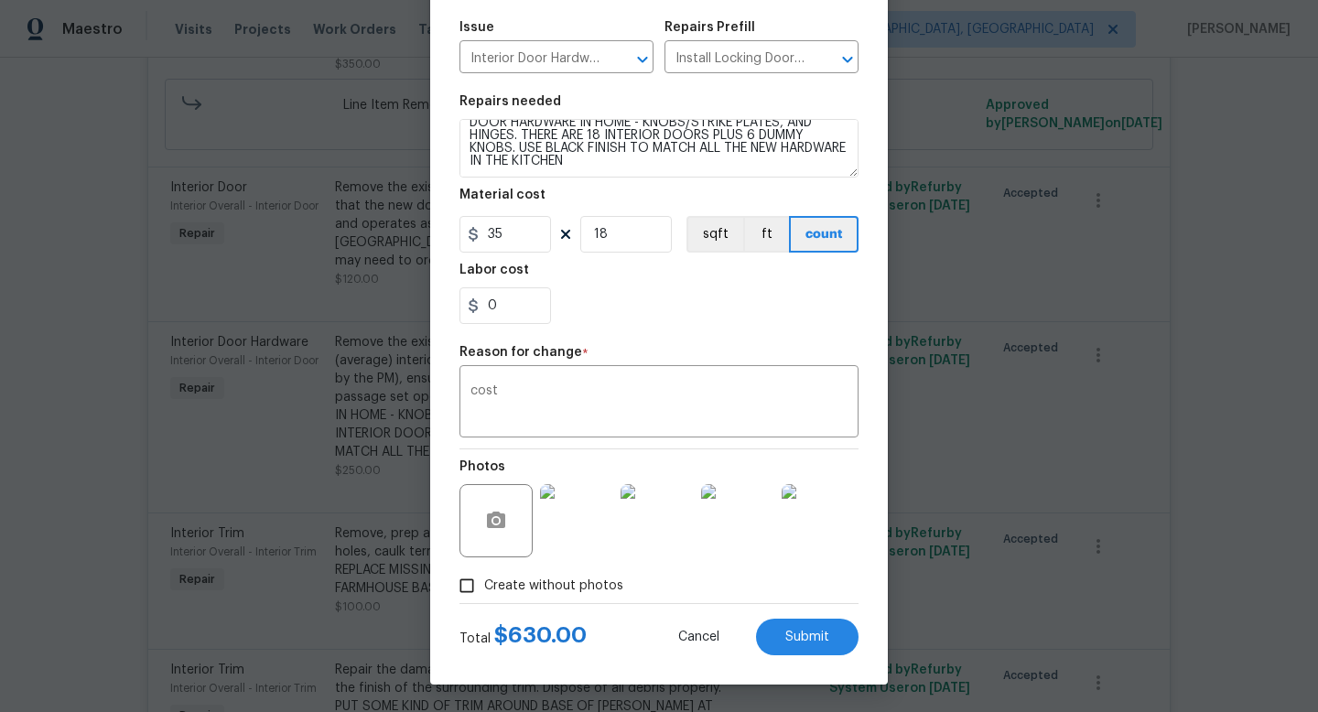
scroll to position [43, 0]
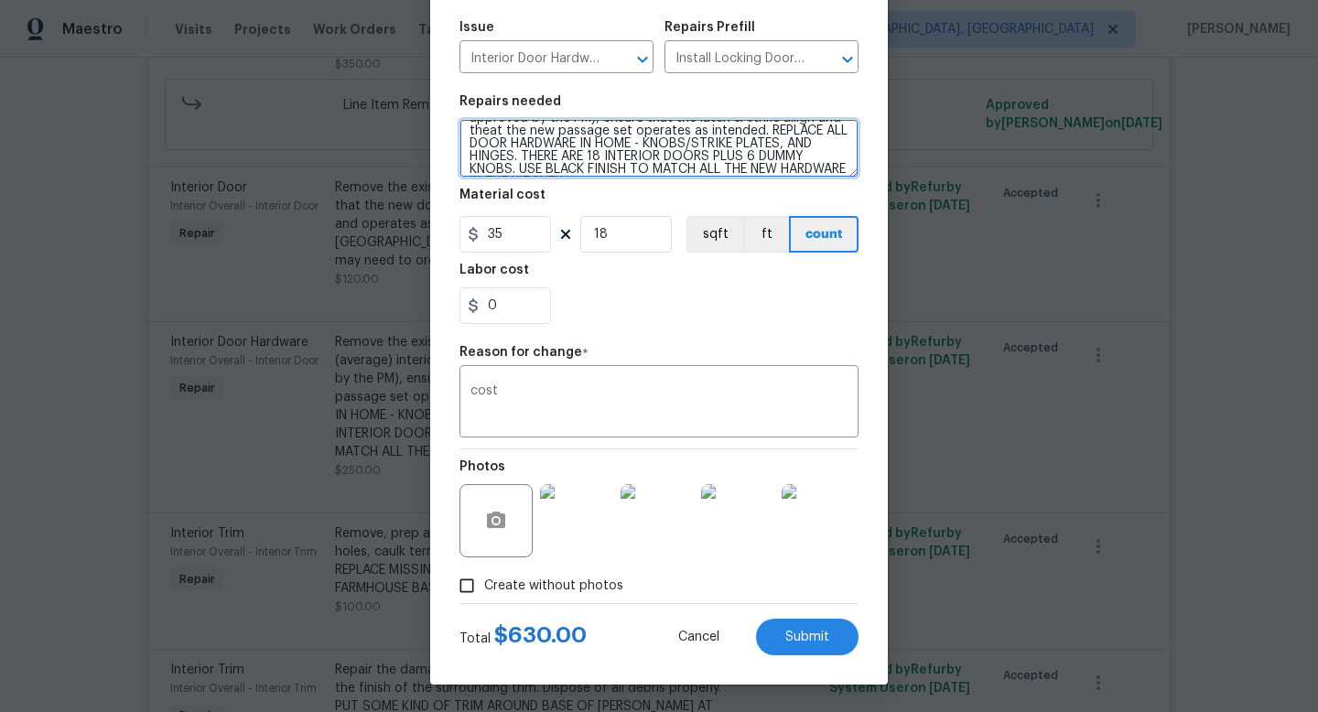
click at [517, 157] on textarea "Remove the existing interior door handle (if present). Install a new (average) …" at bounding box center [659, 148] width 399 height 59
click at [791, 144] on textarea "Remove the existing interior door handle (if present). Install a new (average) …" at bounding box center [659, 148] width 399 height 59
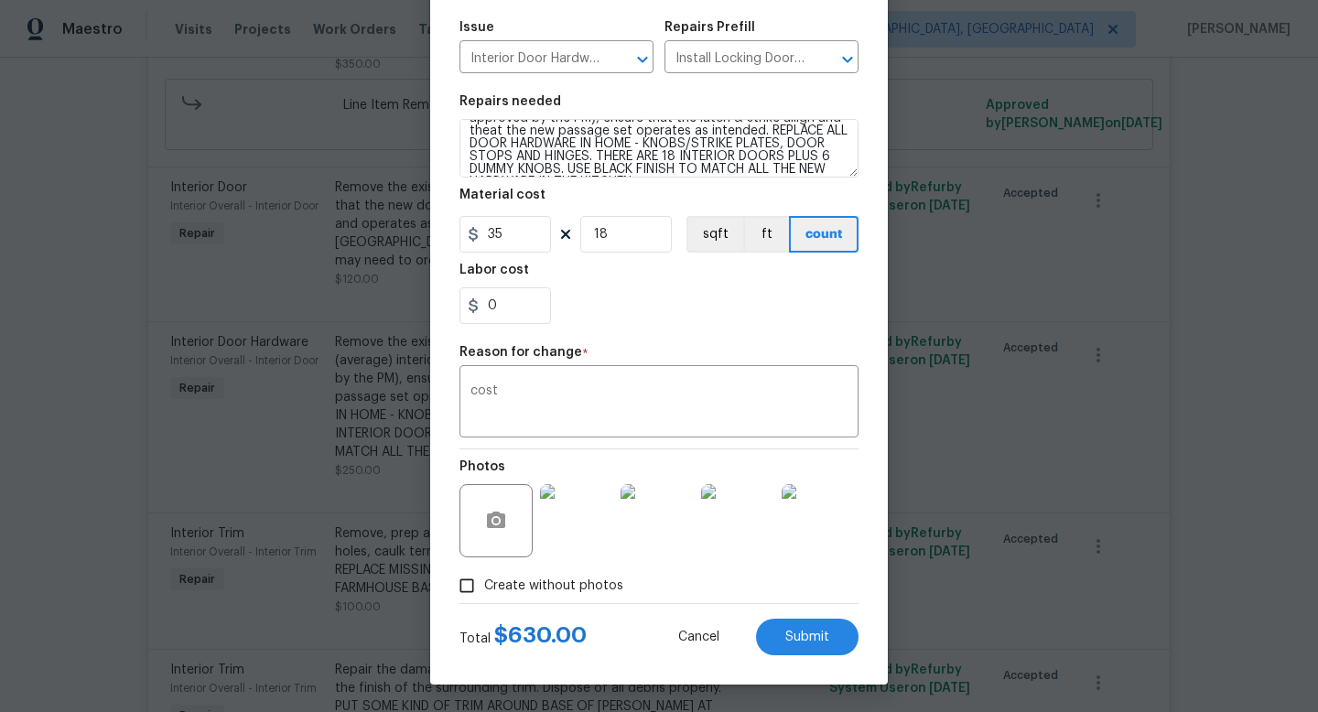
click at [773, 319] on div "0" at bounding box center [659, 305] width 399 height 37
click at [789, 643] on span "Submit" at bounding box center [807, 638] width 44 height 14
type textarea "Remove the existing interior door handle (if present). Install a new (average) …"
type input "1"
type input "250"
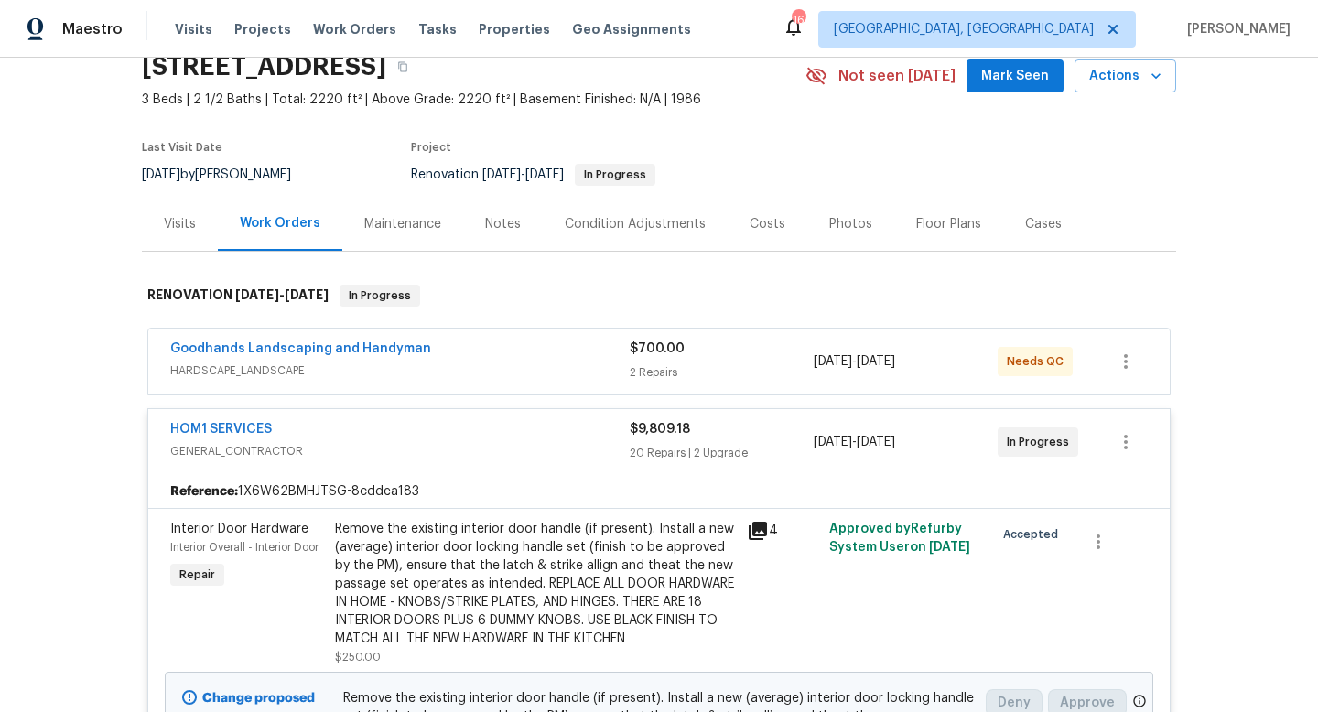
scroll to position [0, 0]
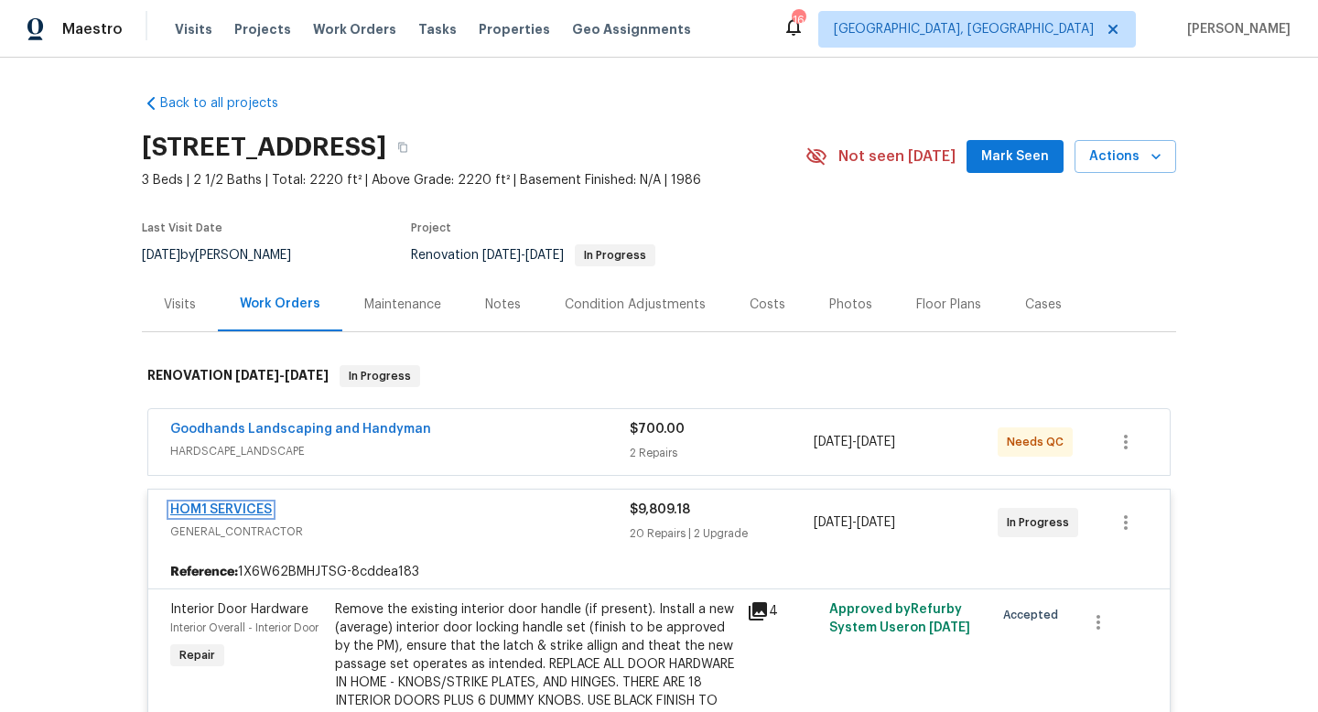
click at [256, 510] on link "HOM1 SERVICES" at bounding box center [221, 509] width 102 height 13
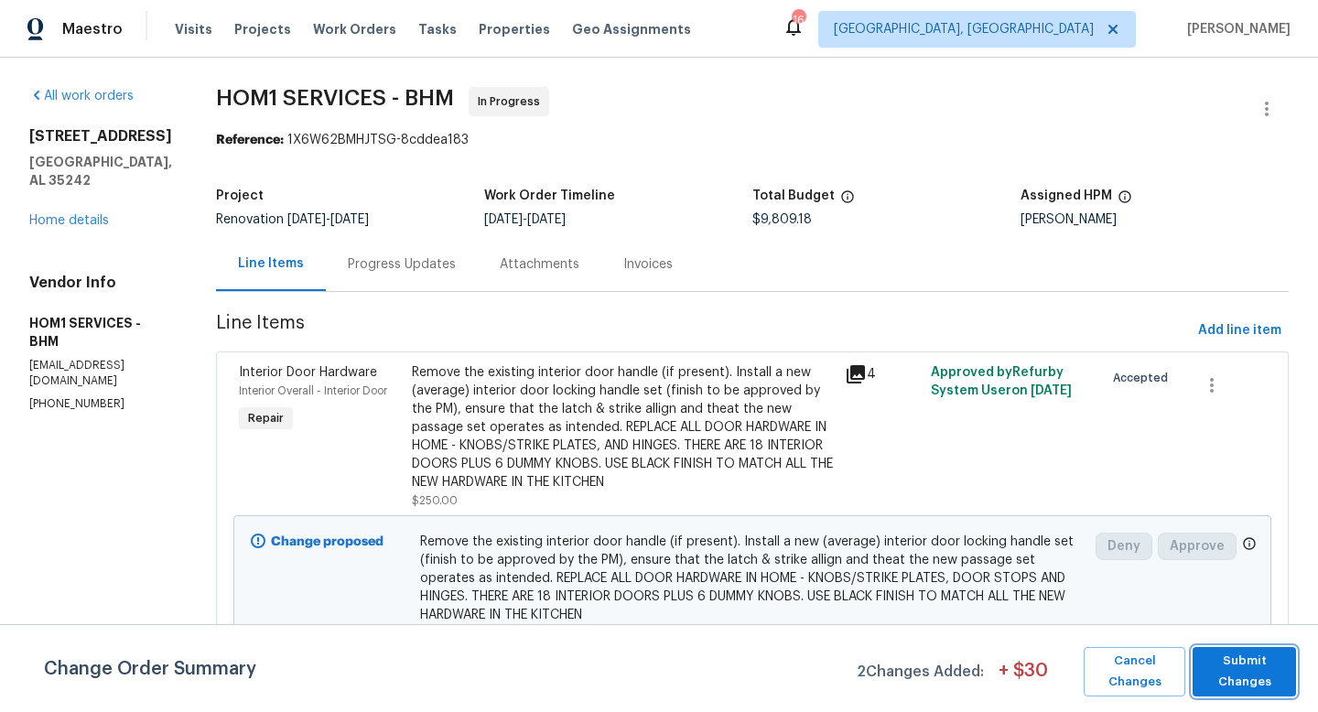
click at [1244, 673] on span "Submit Changes" at bounding box center [1244, 672] width 85 height 42
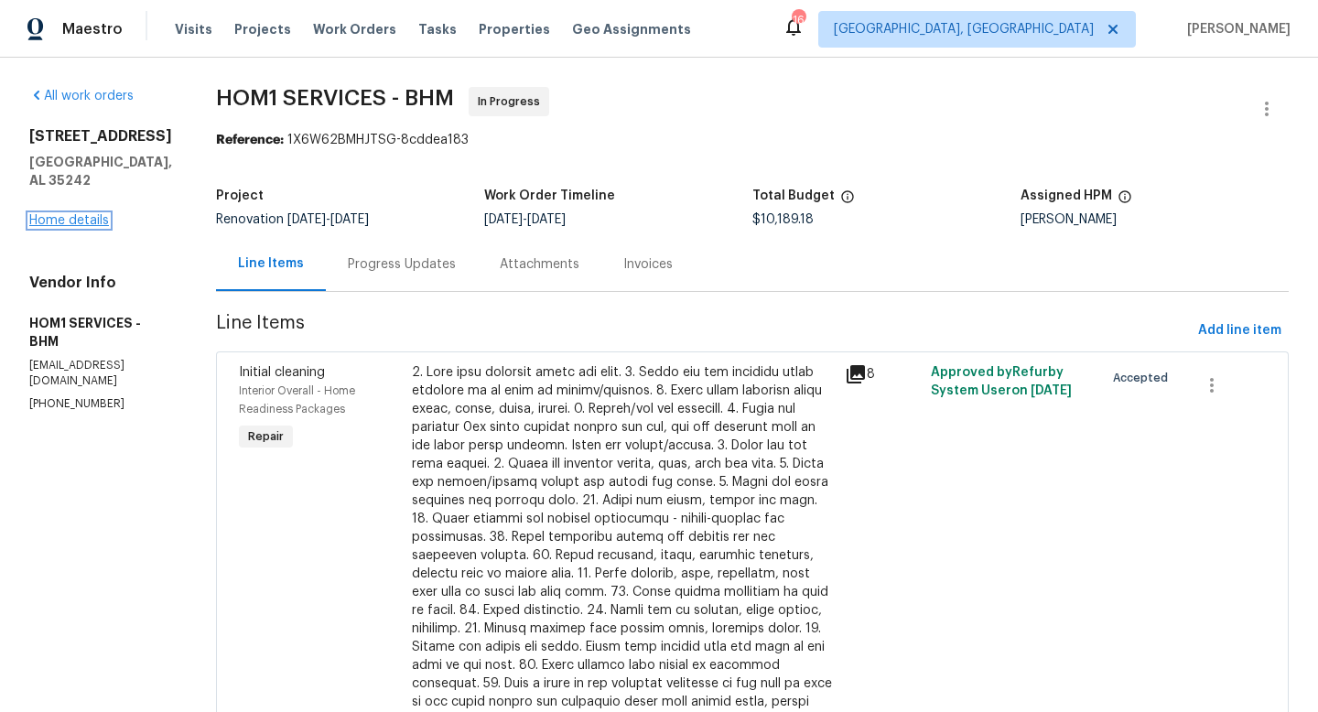
click at [56, 227] on link "Home details" at bounding box center [69, 220] width 80 height 13
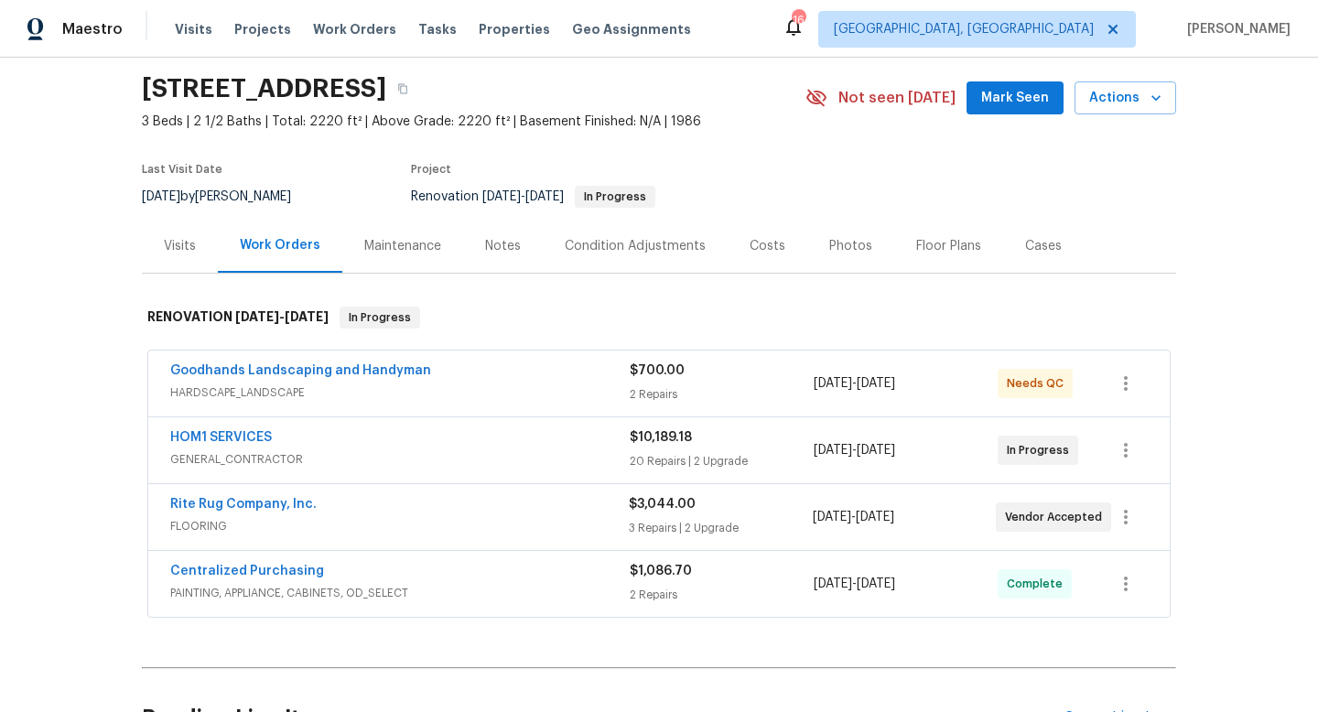
scroll to position [62, 0]
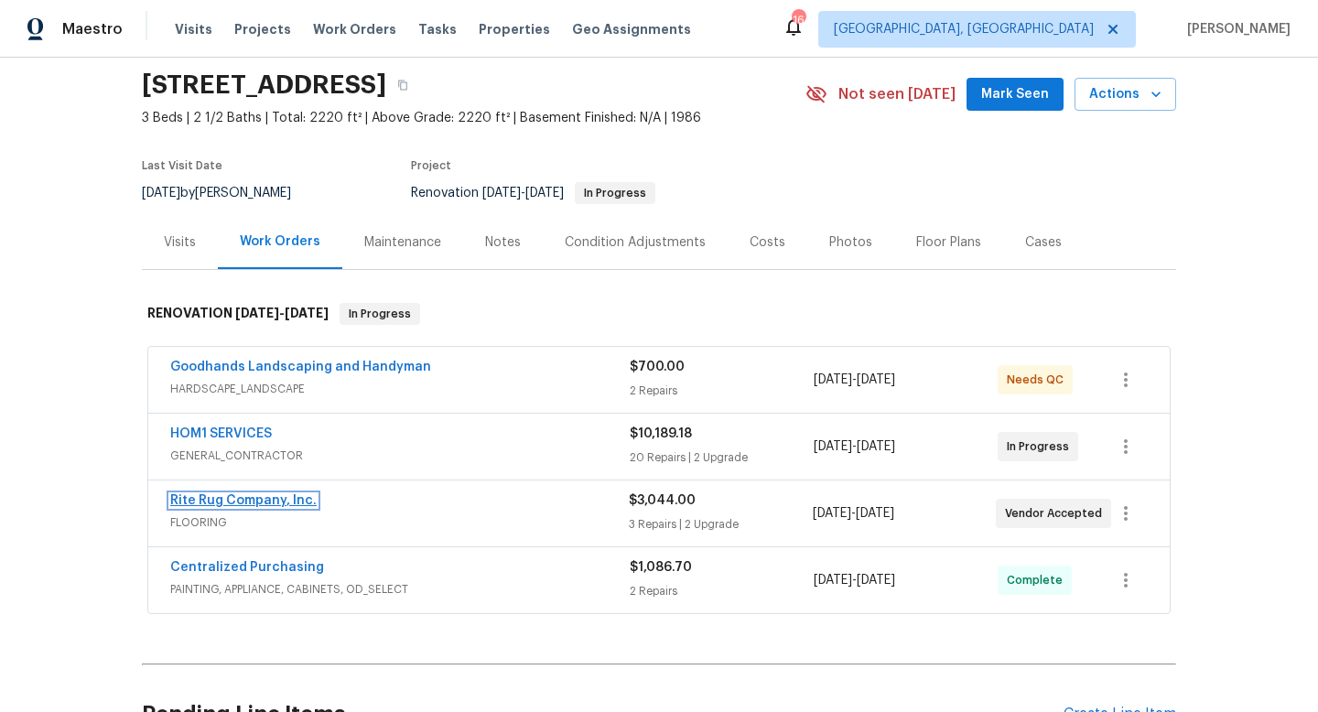
click at [205, 497] on link "Rite Rug Company, Inc." at bounding box center [243, 500] width 146 height 13
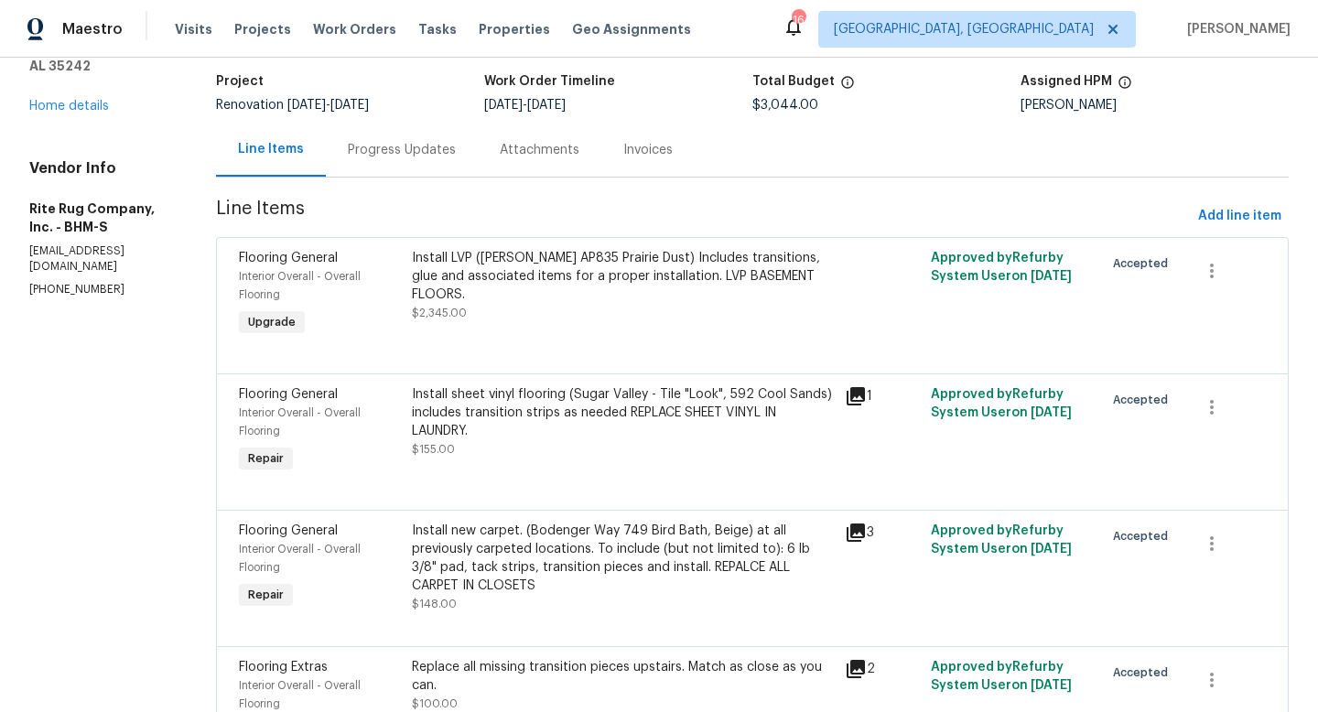
scroll to position [111, 0]
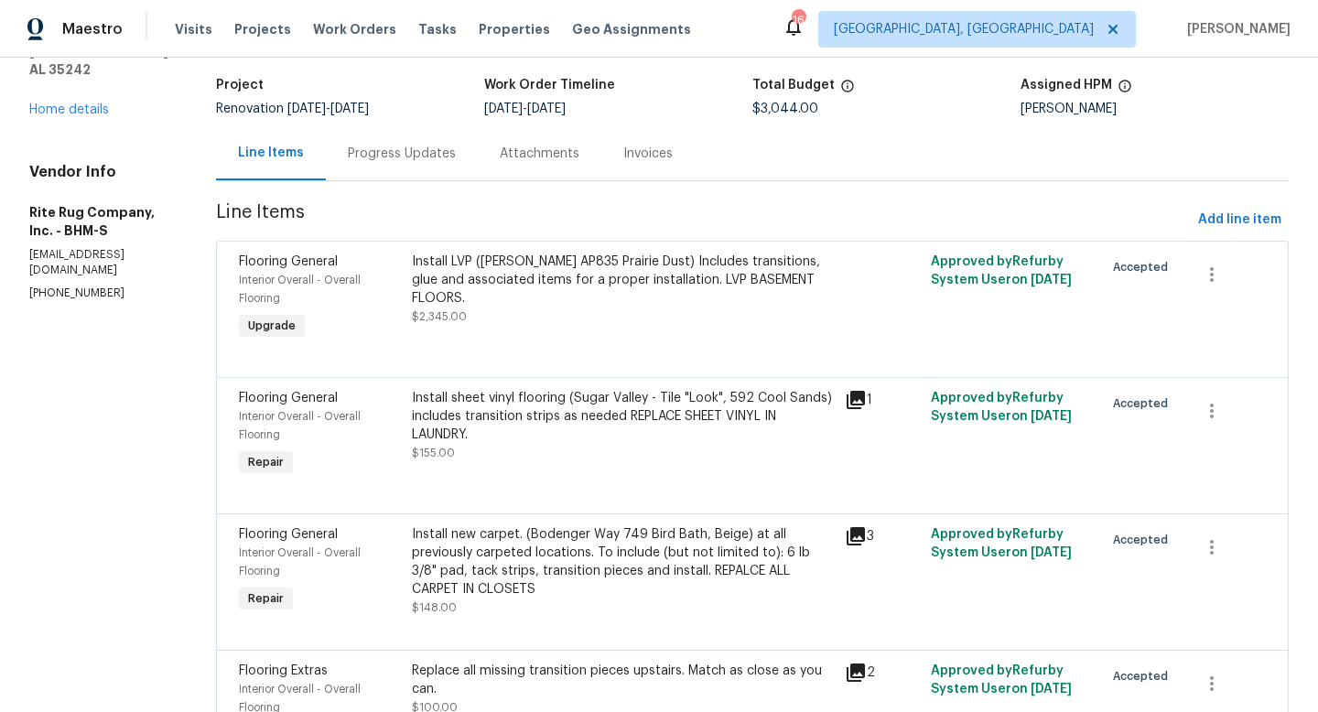
click at [632, 268] on div "Install LVP (Knighton AP835 Prairie Dust) Includes transitions, glue and associ…" at bounding box center [623, 280] width 422 height 55
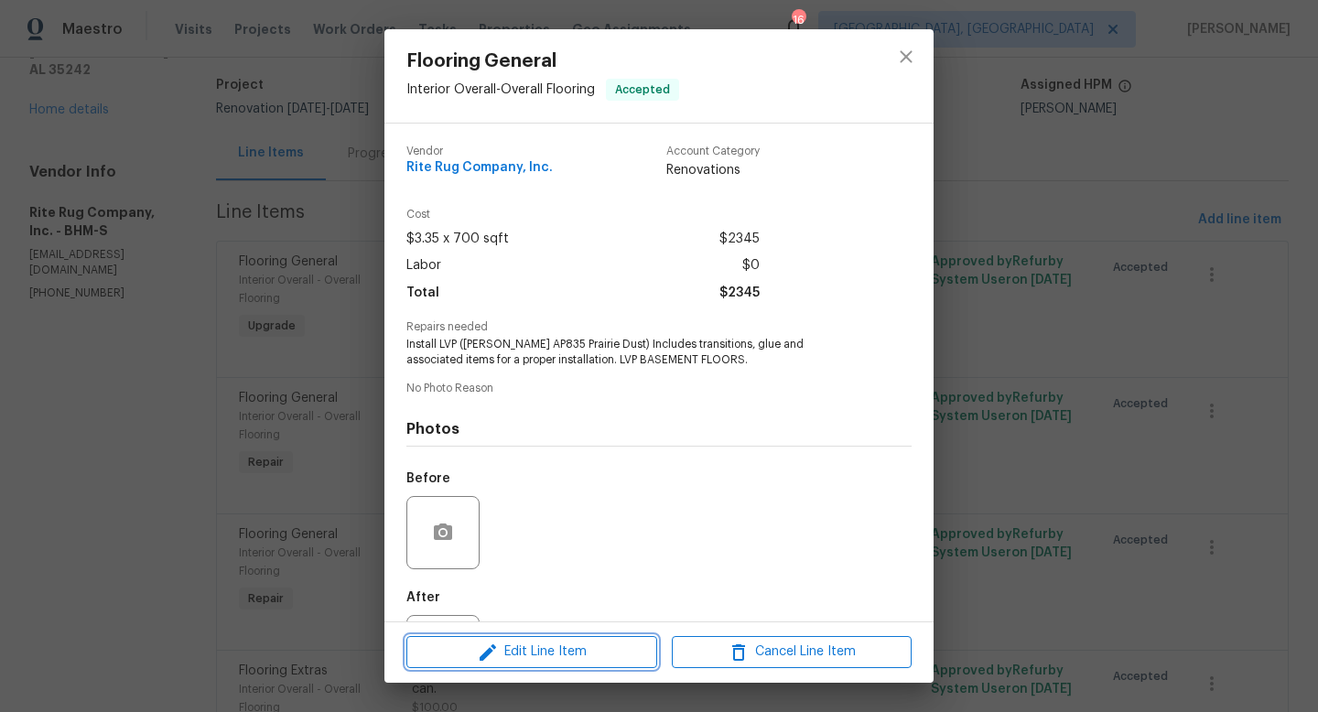
click at [525, 660] on span "Edit Line Item" at bounding box center [532, 652] width 240 height 23
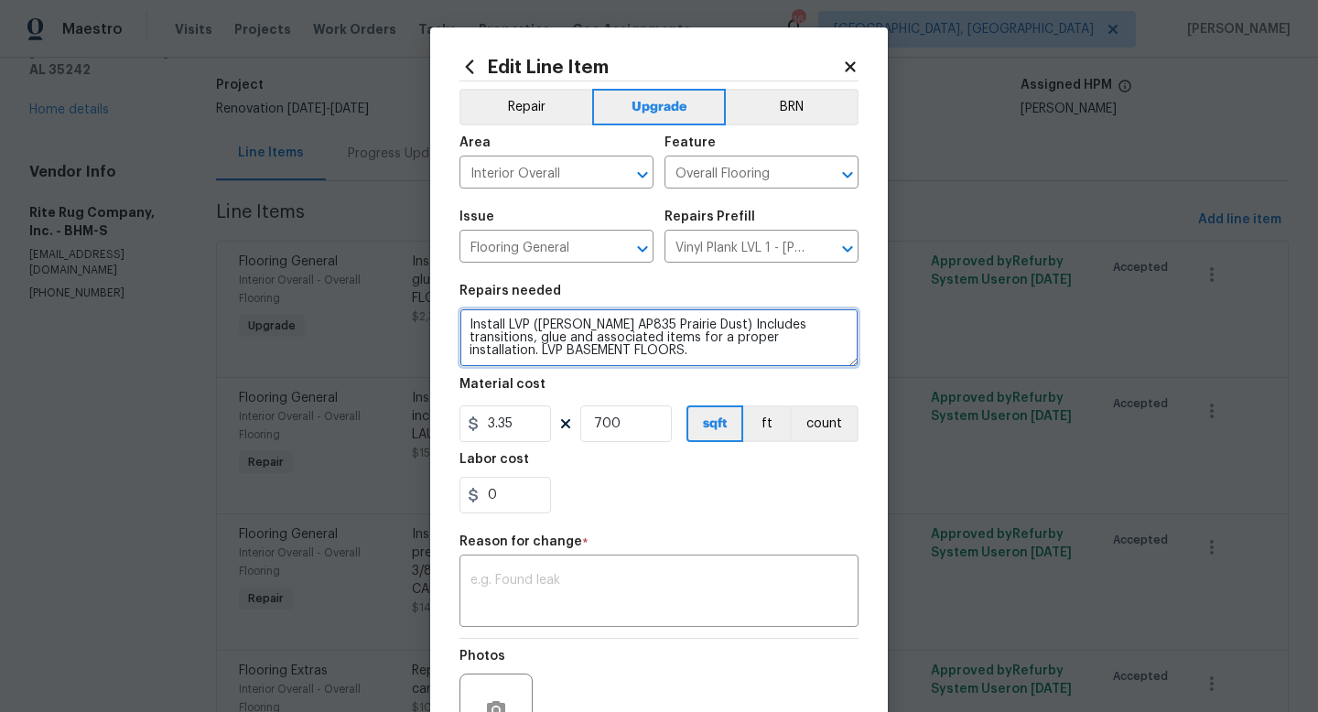
click at [613, 354] on textarea "Install LVP (Knighton AP835 Prairie Dust) Includes transitions, glue and associ…" at bounding box center [659, 338] width 399 height 59
type textarea "Install LVP (Knighton AP835 Prairie Dust) Includes transitions, glue and associ…"
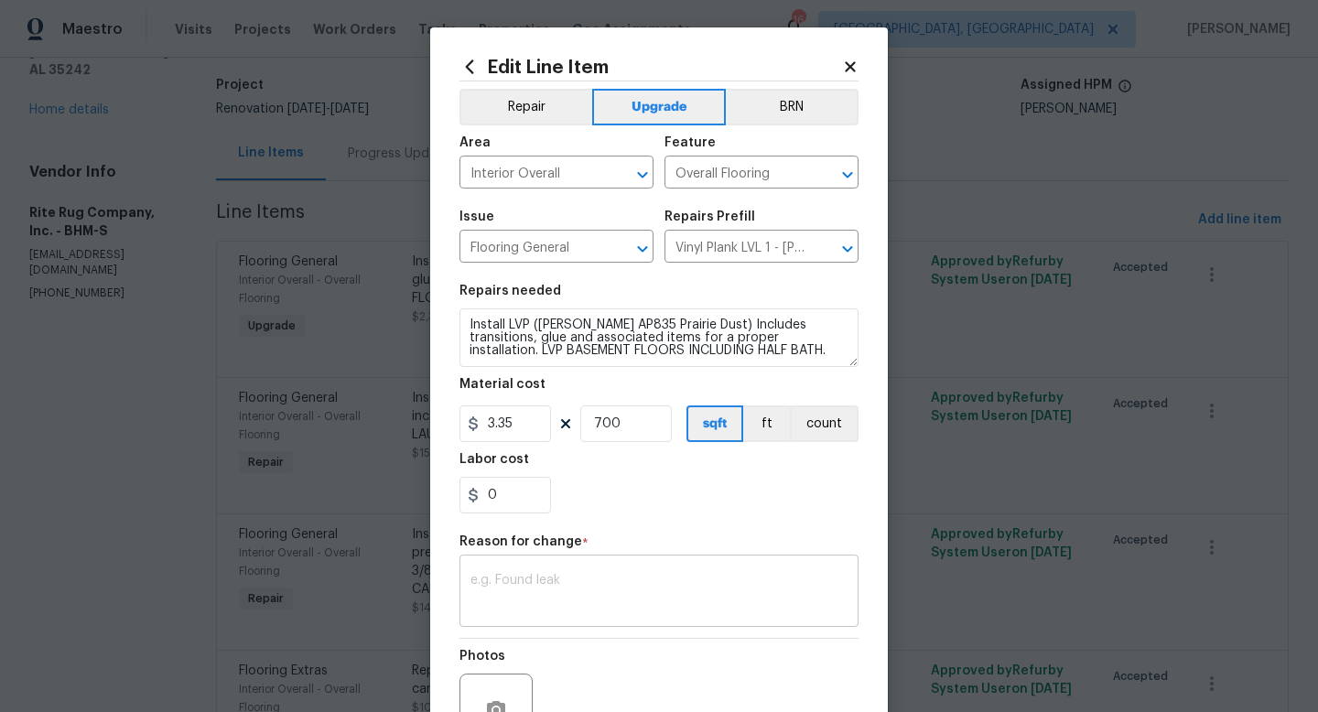
click at [574, 579] on textarea at bounding box center [659, 593] width 377 height 38
type textarea "scope"
click at [756, 486] on div "0" at bounding box center [659, 495] width 399 height 37
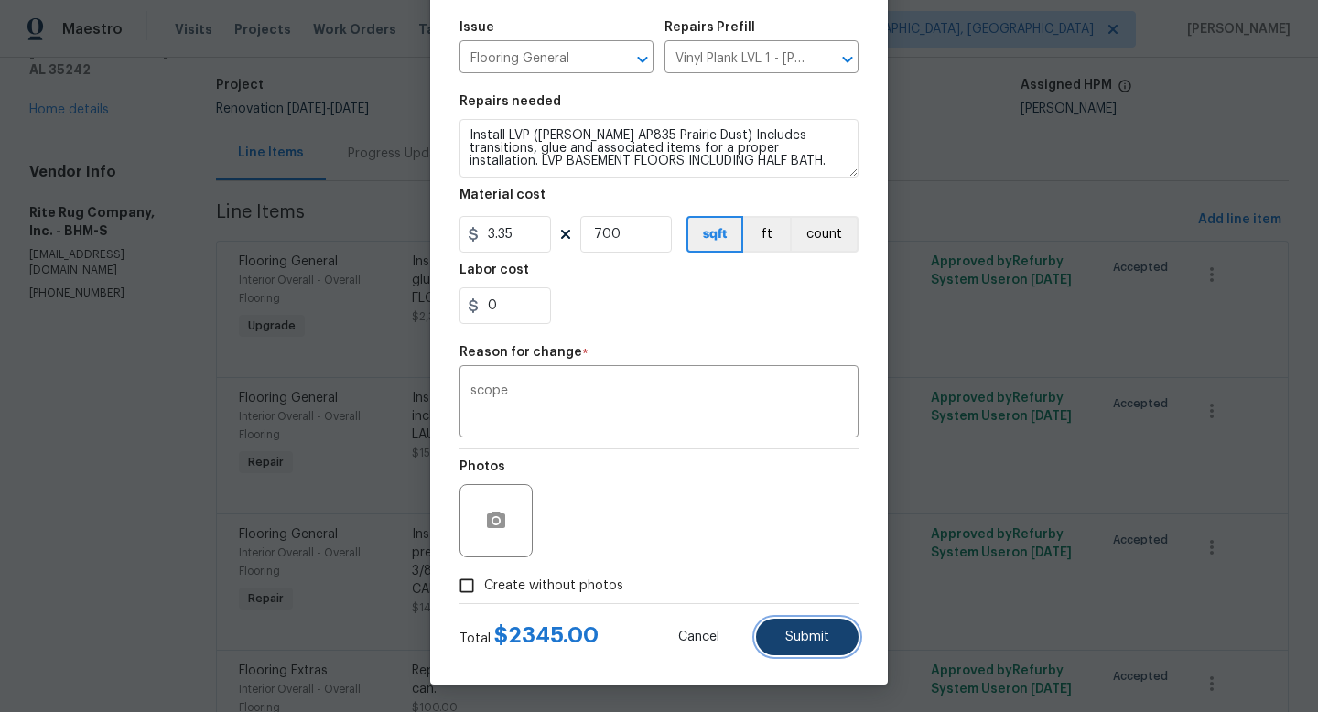
click at [819, 635] on span "Submit" at bounding box center [807, 638] width 44 height 14
type textarea "Install LVP (Knighton AP835 Prairie Dust) Includes transitions, glue and associ…"
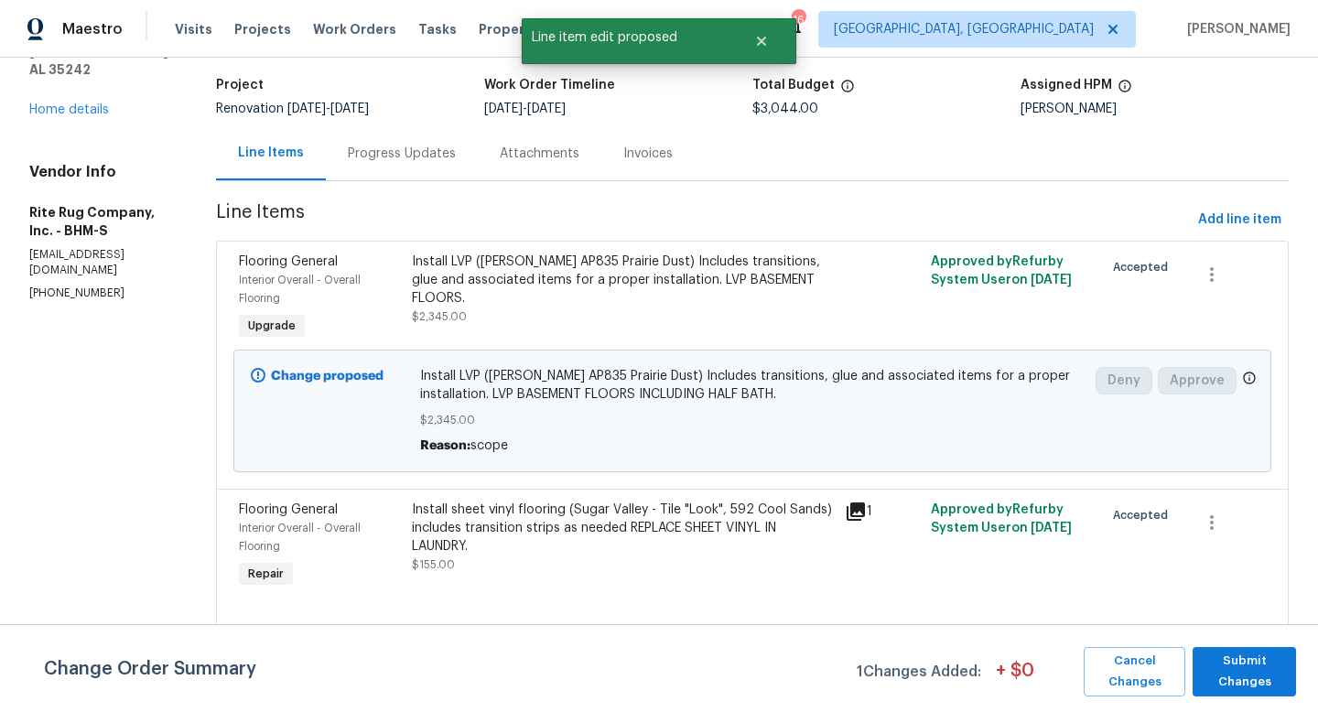
scroll to position [0, 0]
click at [1252, 666] on span "Submit Changes" at bounding box center [1244, 672] width 85 height 42
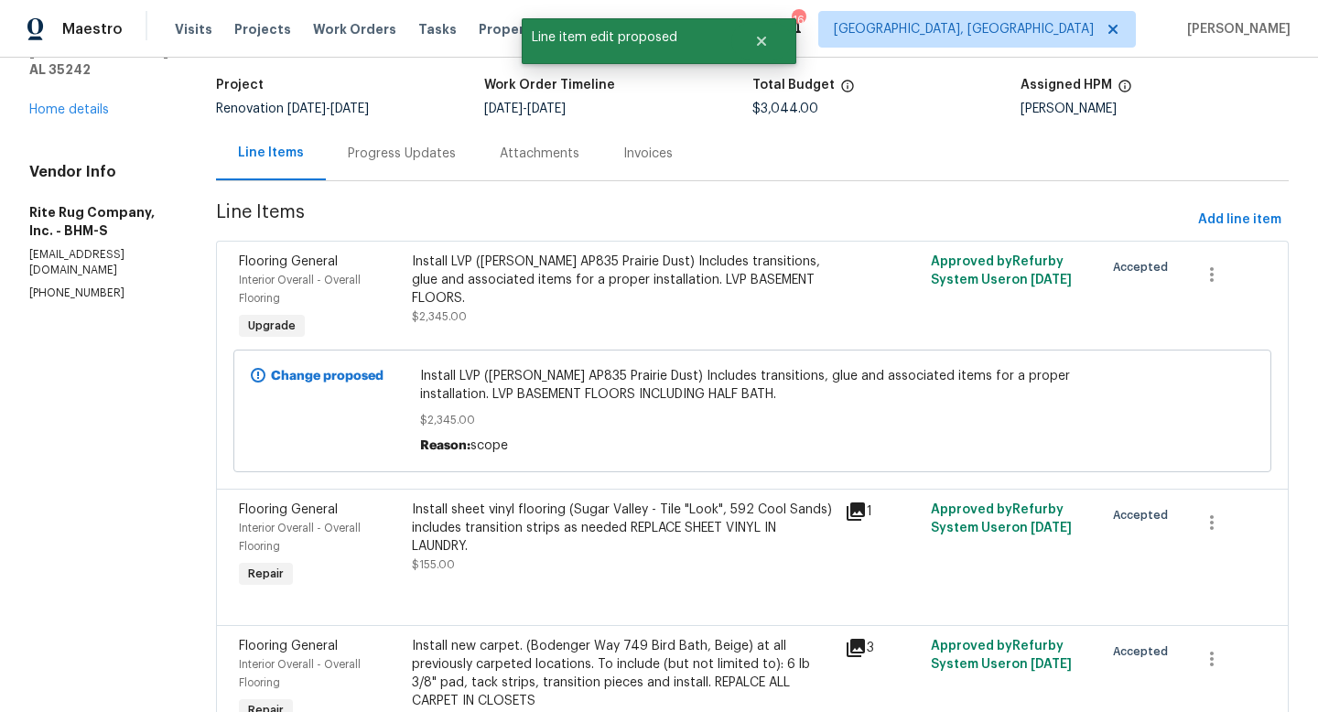
click at [454, 153] on div "Progress Updates" at bounding box center [402, 154] width 108 height 18
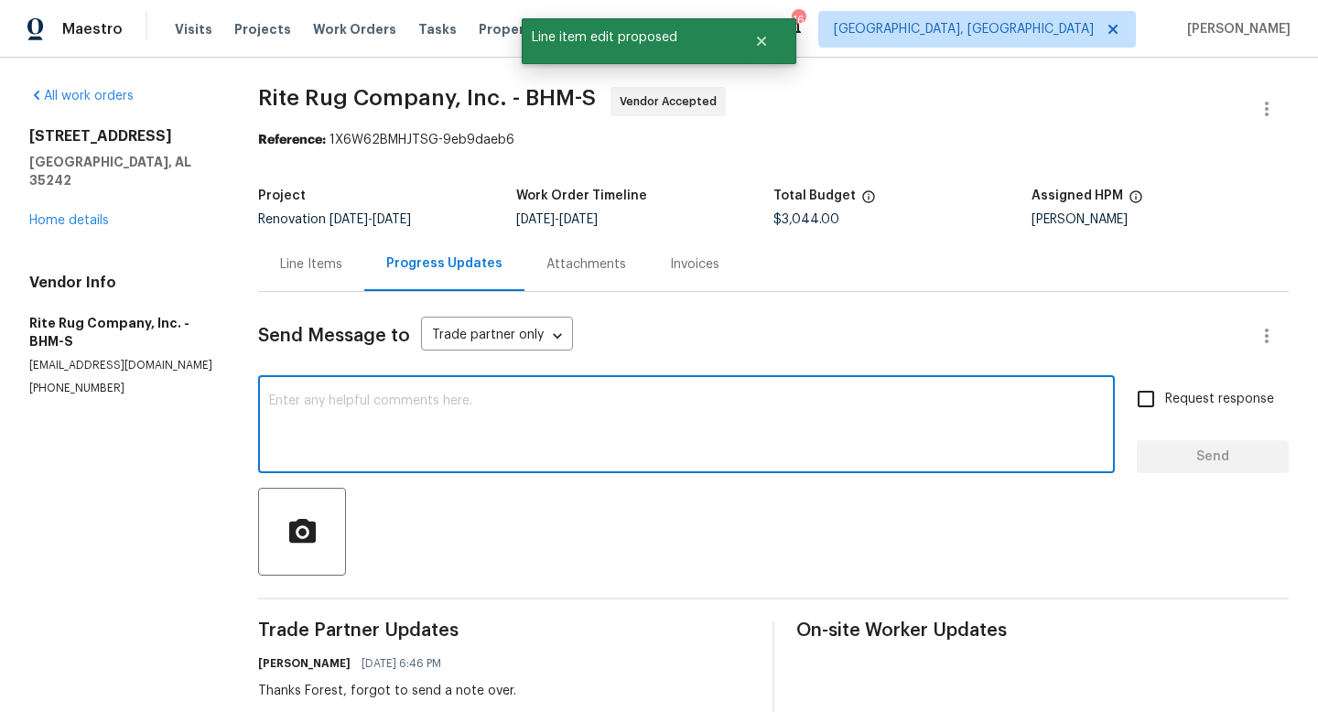
click at [470, 420] on textarea at bounding box center [686, 427] width 835 height 64
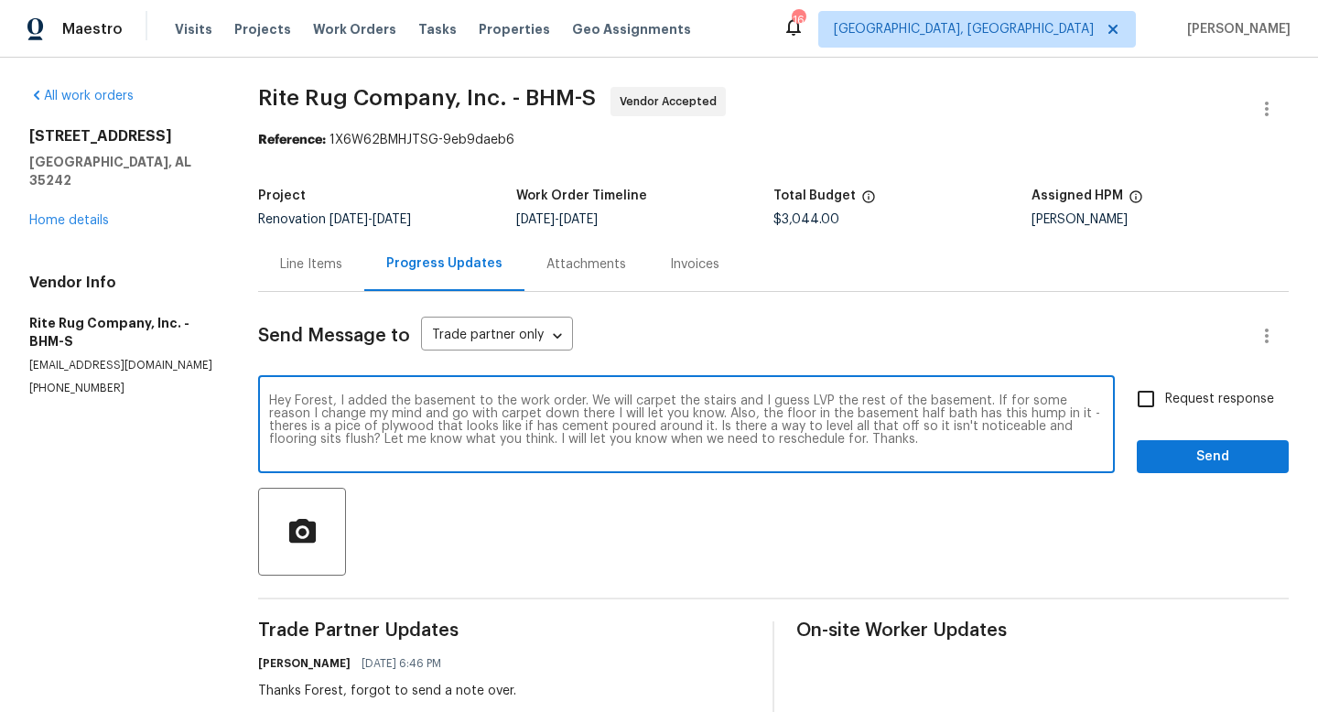
click at [1094, 417] on textarea "Hey Forest, I added the basement to the work order. We will carpet the stairs a…" at bounding box center [686, 427] width 835 height 64
type textarea "Hey Forest, I added the basement to the work order. We will carpet the stairs a…"
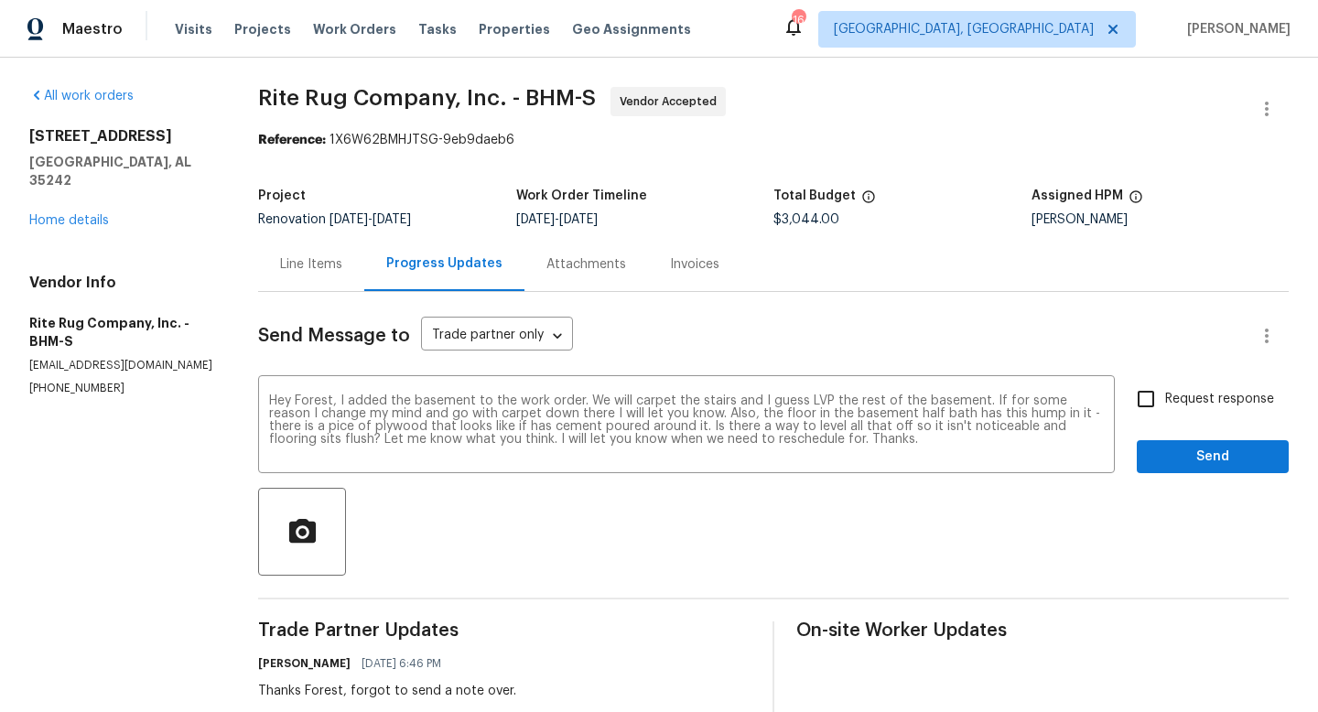
click at [1199, 403] on span "Request response" at bounding box center [1219, 399] width 109 height 19
click at [1165, 403] on input "Request response" at bounding box center [1146, 399] width 38 height 38
checkbox input "true"
click at [1202, 449] on span "Send" at bounding box center [1213, 457] width 123 height 23
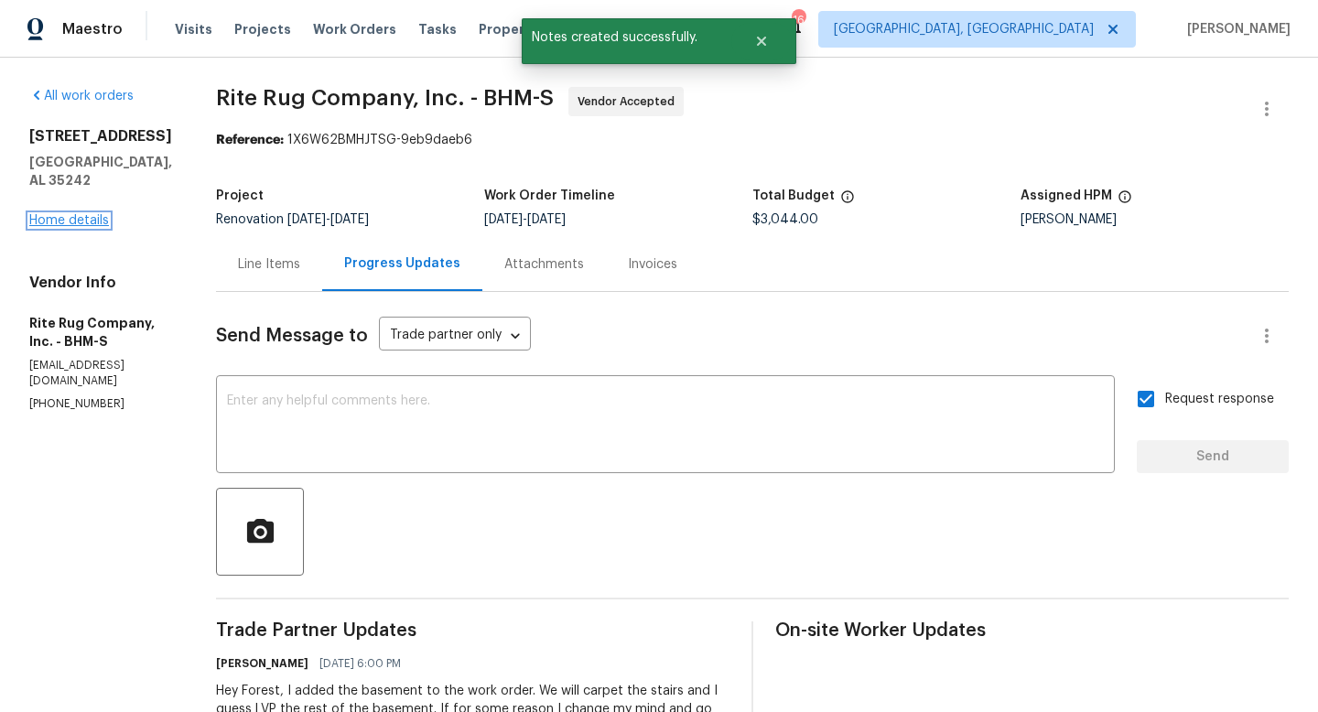
click at [71, 214] on link "Home details" at bounding box center [69, 220] width 80 height 13
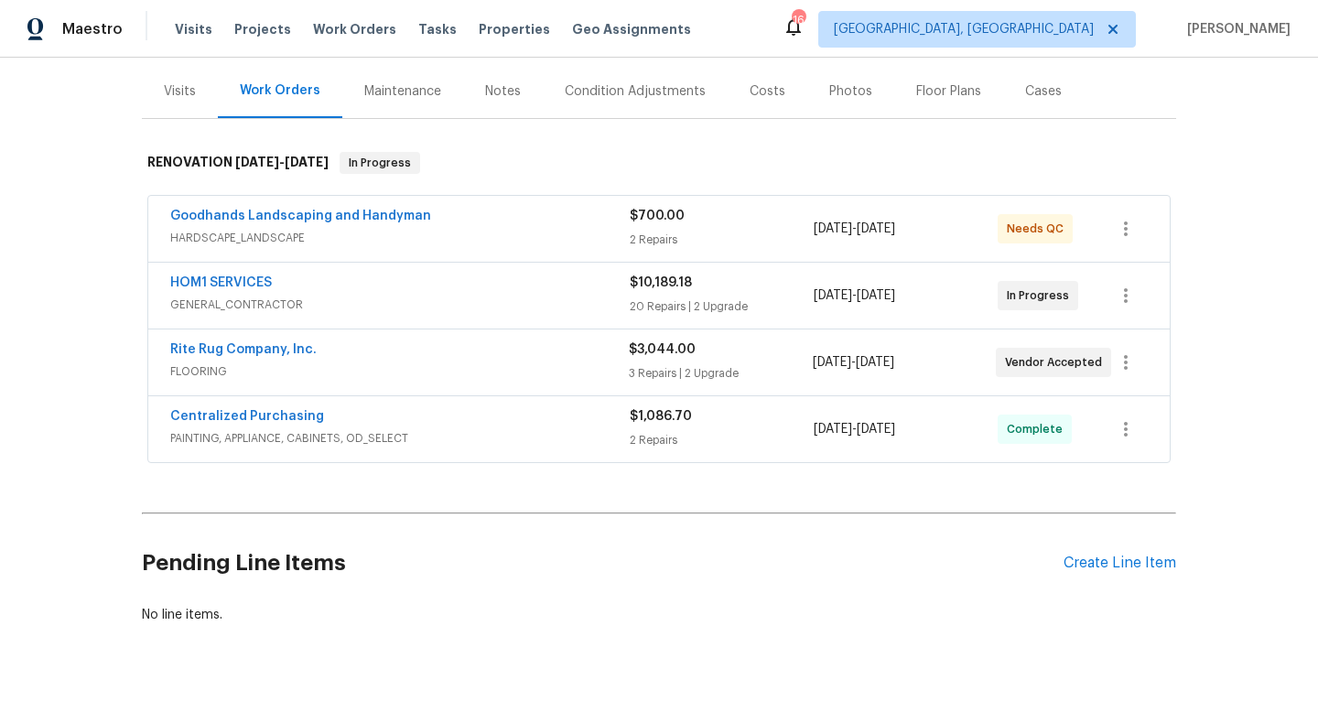
scroll to position [250, 0]
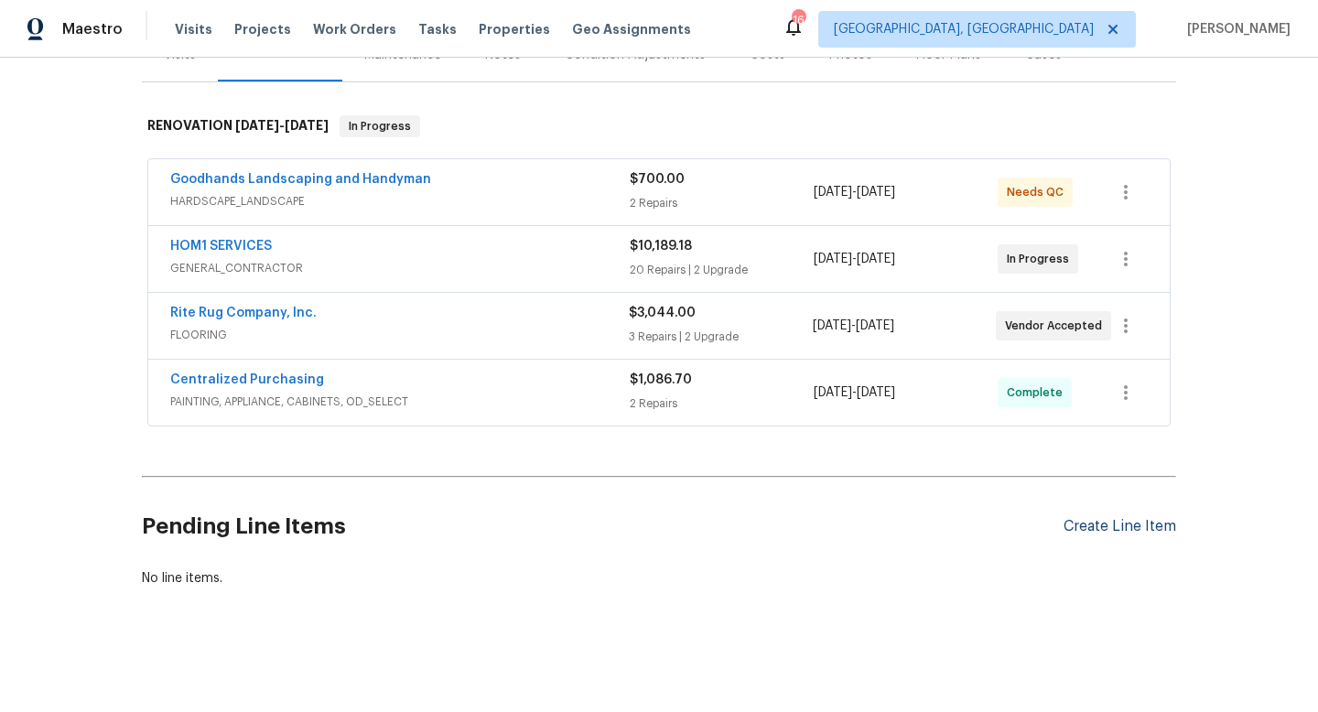
click at [1081, 524] on div "Create Line Item" at bounding box center [1120, 526] width 113 height 17
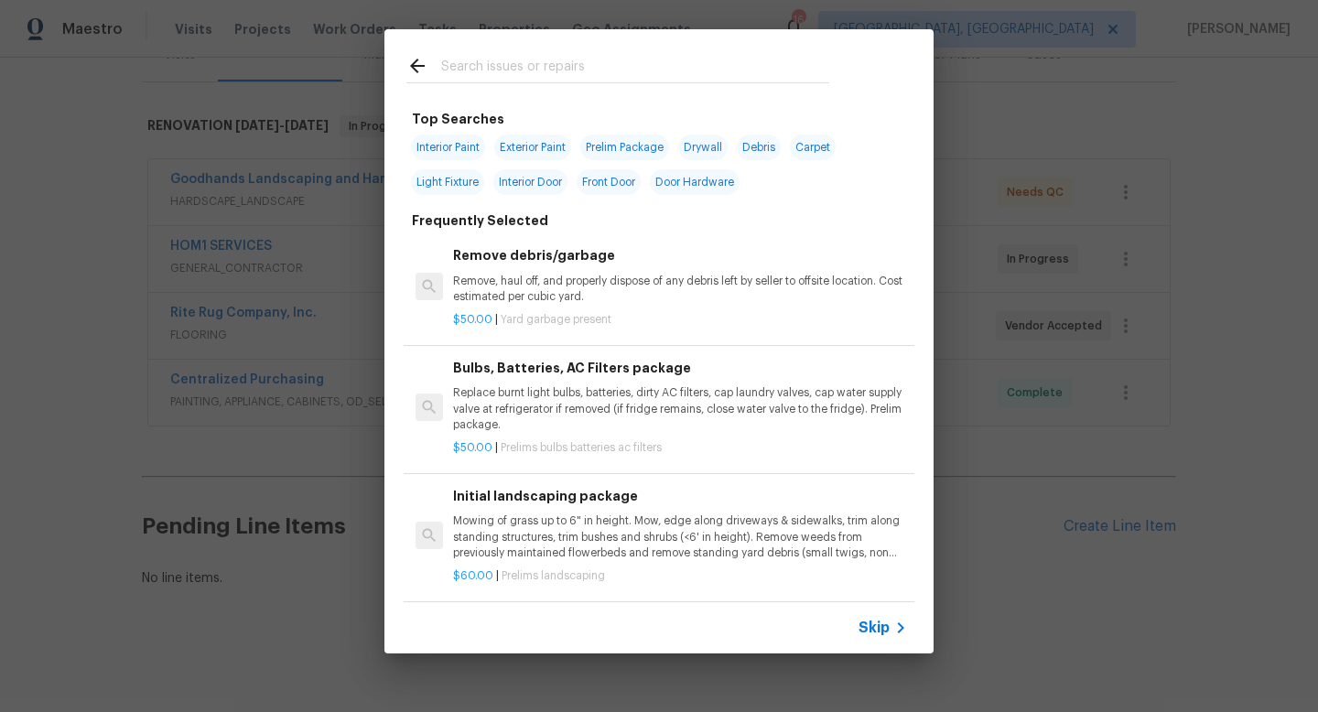
click at [475, 62] on input "text" at bounding box center [635, 68] width 388 height 27
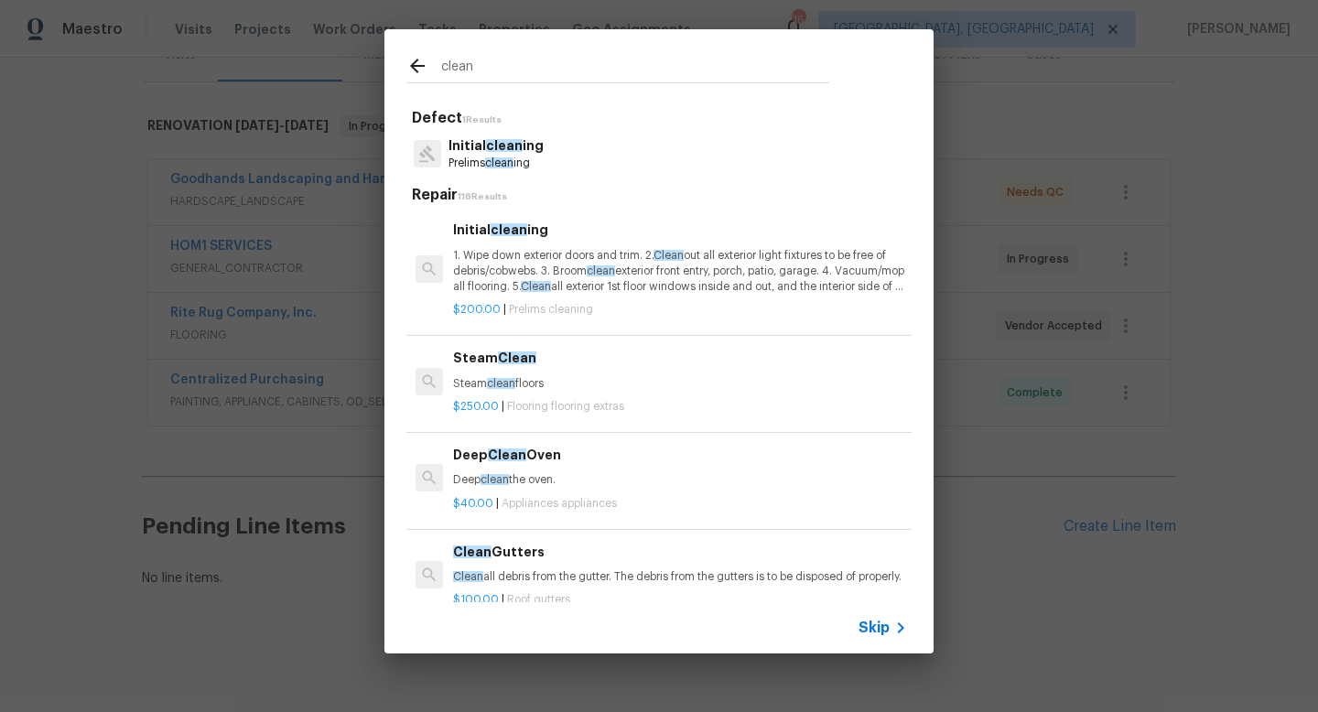
type input "clean"
click at [515, 245] on div "Initial clean ing 1. Wipe down exterior doors and trim. 2. Clean out all exteri…" at bounding box center [680, 257] width 454 height 75
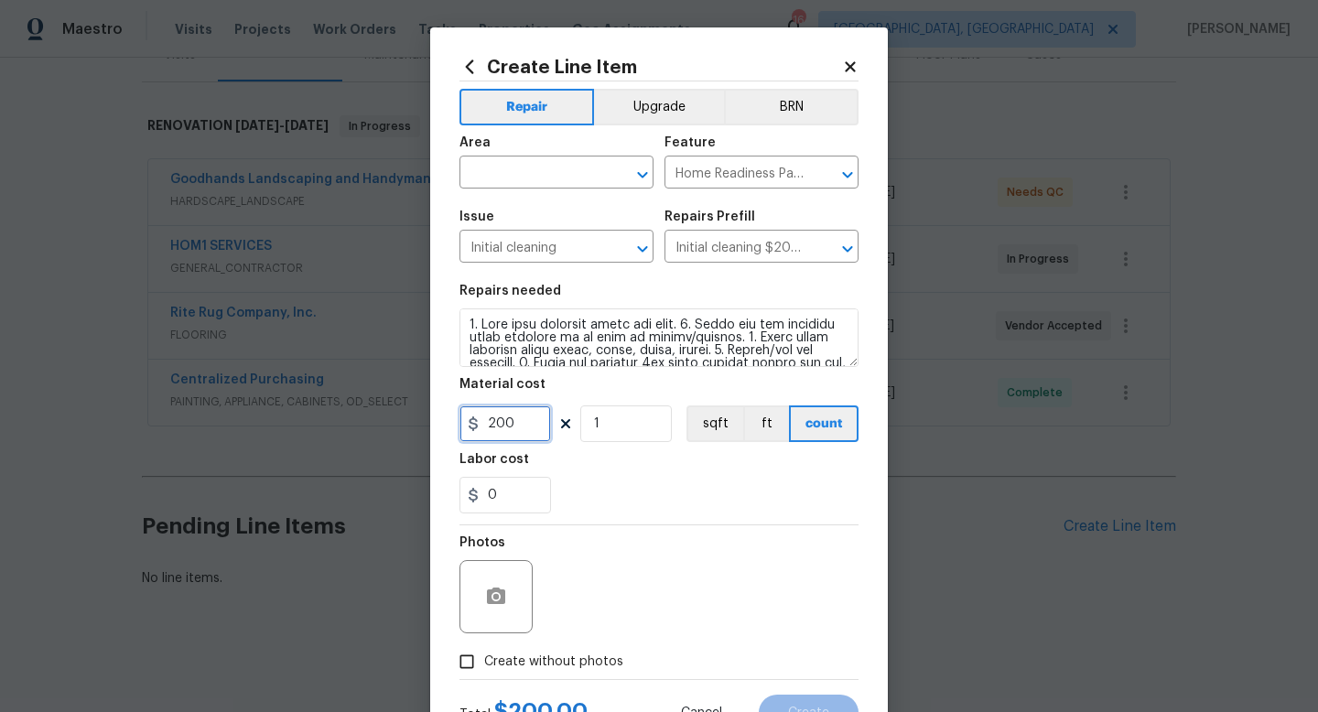
drag, startPoint x: 525, startPoint y: 419, endPoint x: 206, endPoint y: 356, distance: 324.8
click at [291, 383] on div "Create Line Item Repair Upgrade BRN Area ​ Feature Home Readiness Packages ​ Is…" at bounding box center [659, 356] width 1318 height 712
type input "350"
click at [683, 605] on div "Photos" at bounding box center [659, 584] width 399 height 119
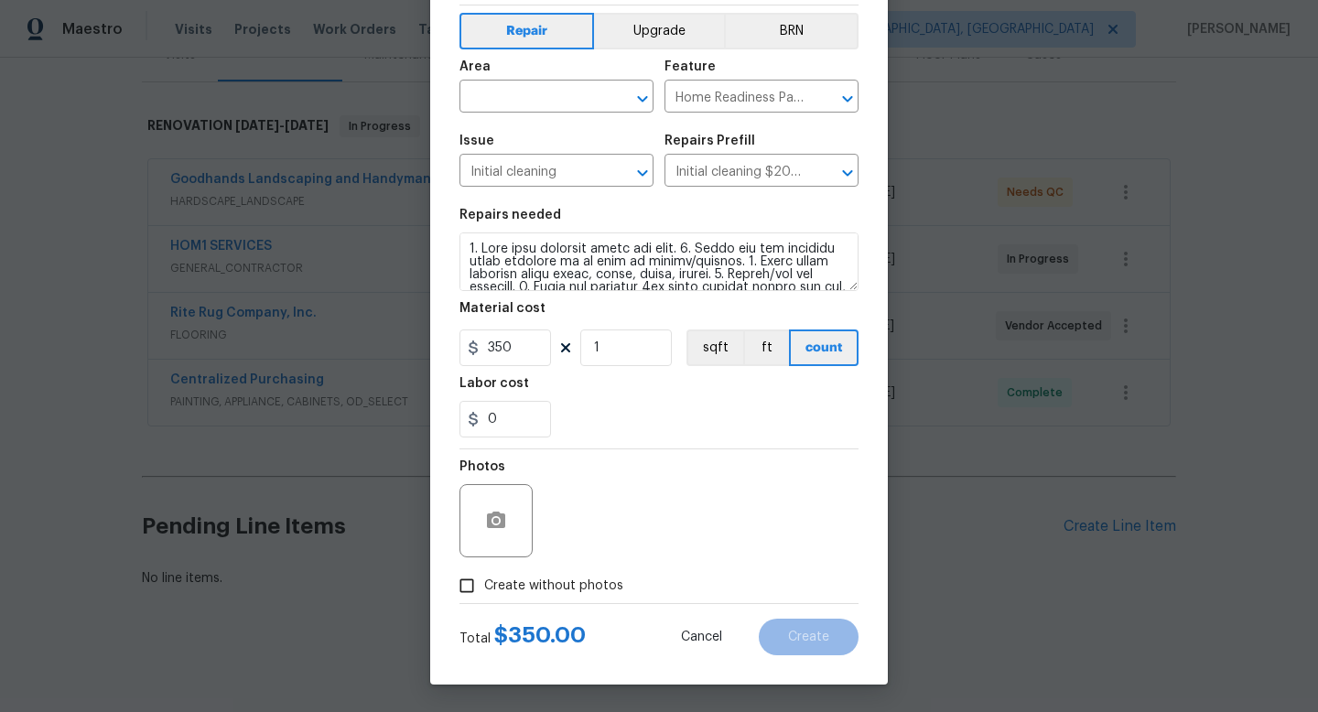
click at [555, 585] on span "Create without photos" at bounding box center [553, 586] width 139 height 19
click at [484, 585] on input "Create without photos" at bounding box center [466, 585] width 35 height 35
checkbox input "true"
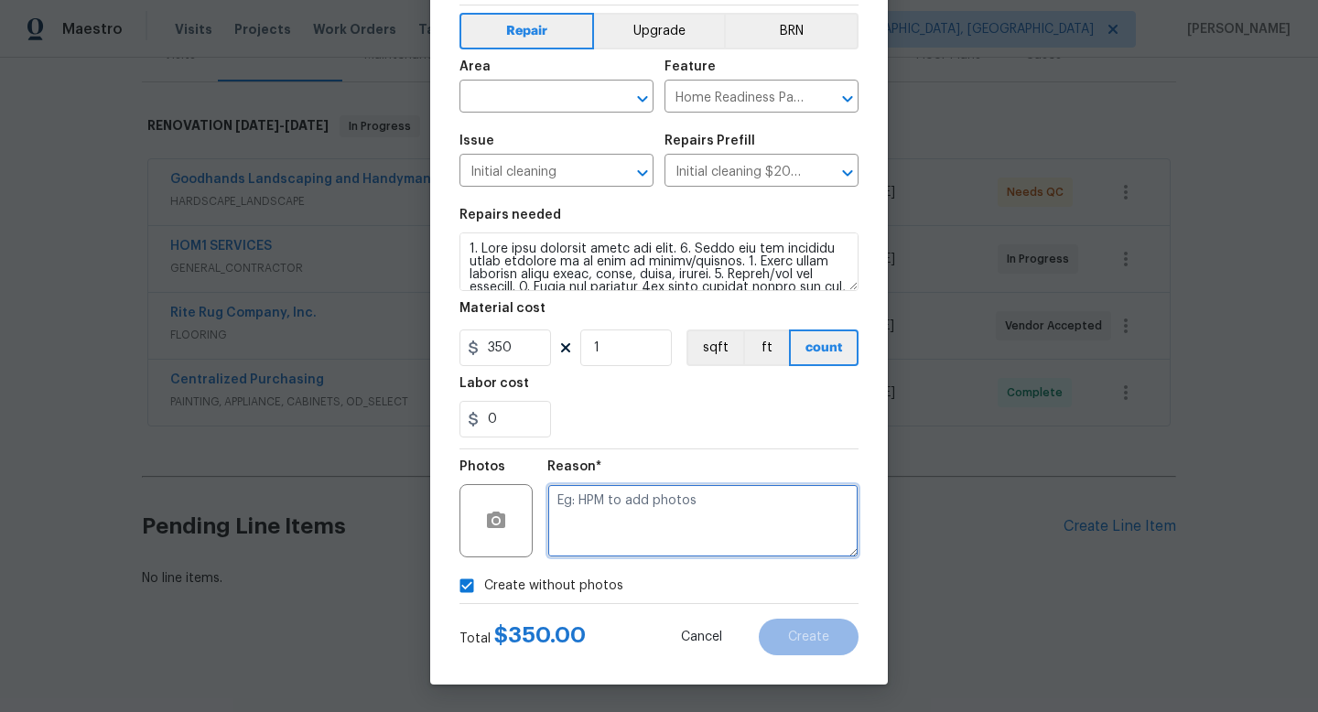
click at [675, 512] on textarea at bounding box center [702, 520] width 311 height 73
click at [515, 96] on input "text" at bounding box center [531, 98] width 143 height 28
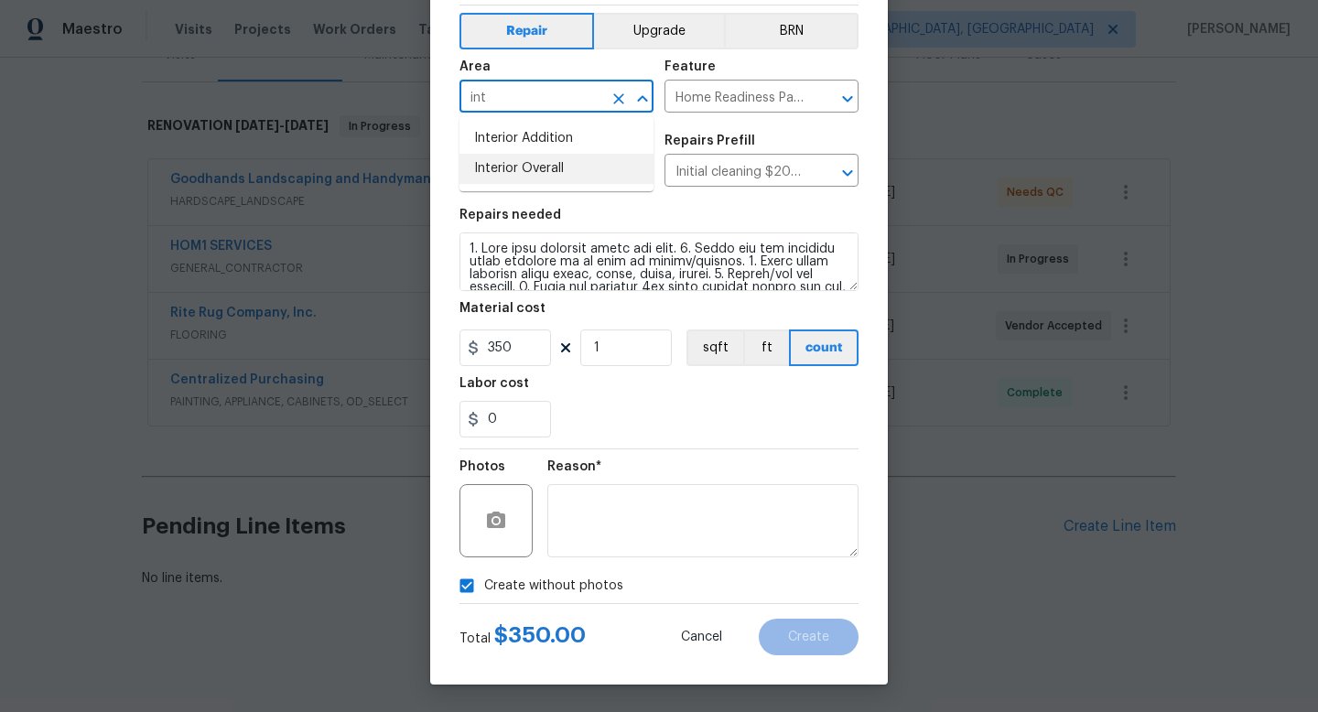
click at [541, 166] on li "Interior Overall" at bounding box center [557, 169] width 194 height 30
type input "Interior Overall"
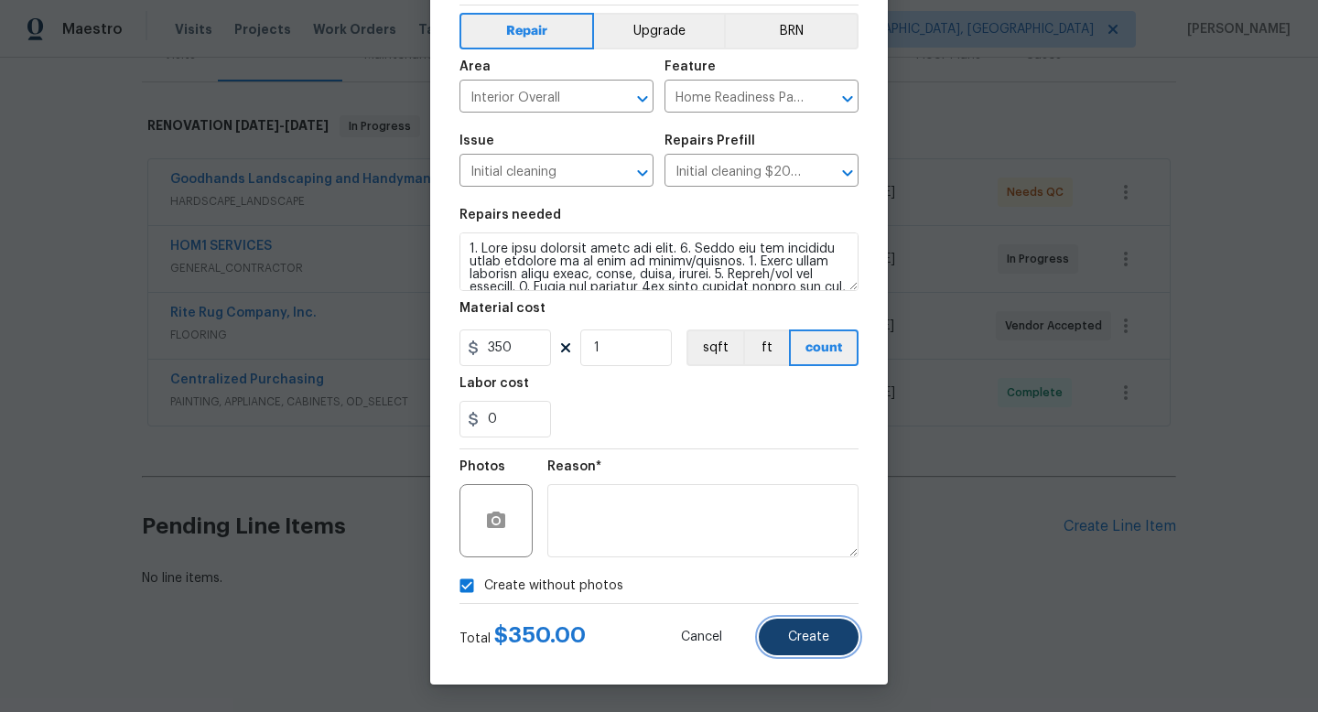
click at [798, 632] on span "Create" at bounding box center [808, 638] width 41 height 14
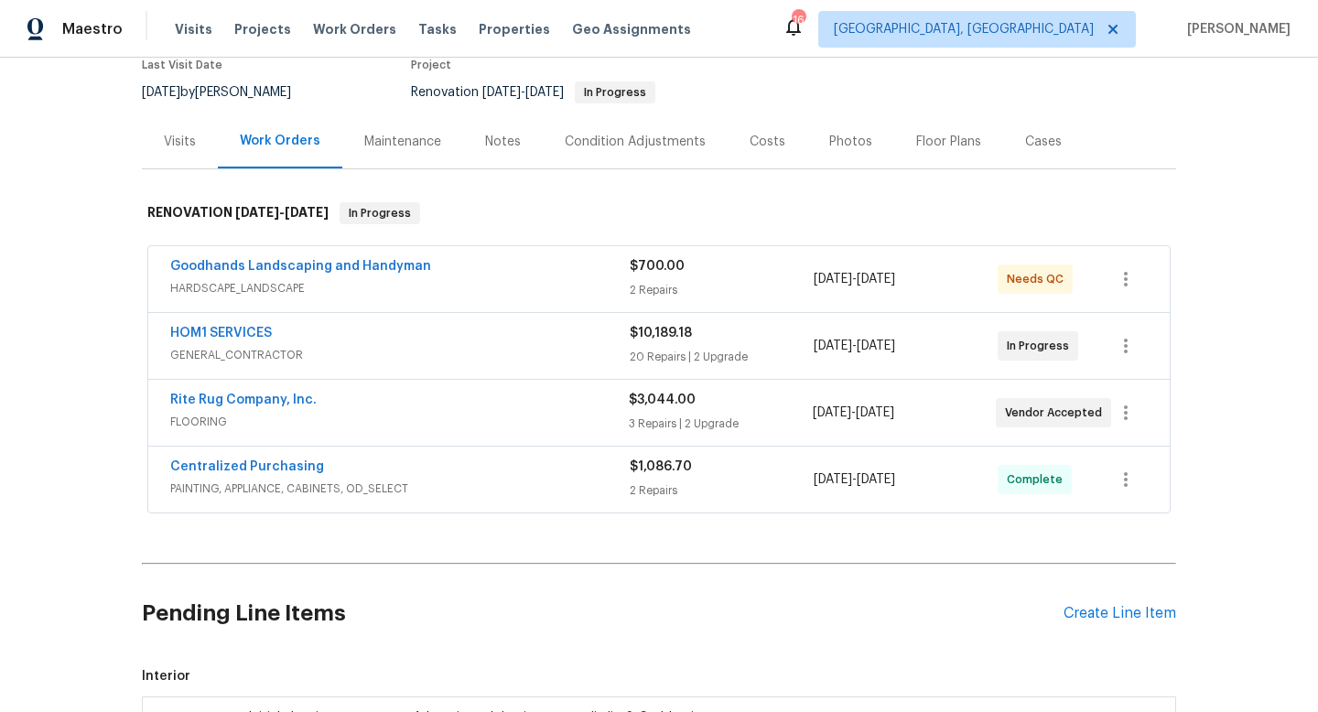
scroll to position [167, 0]
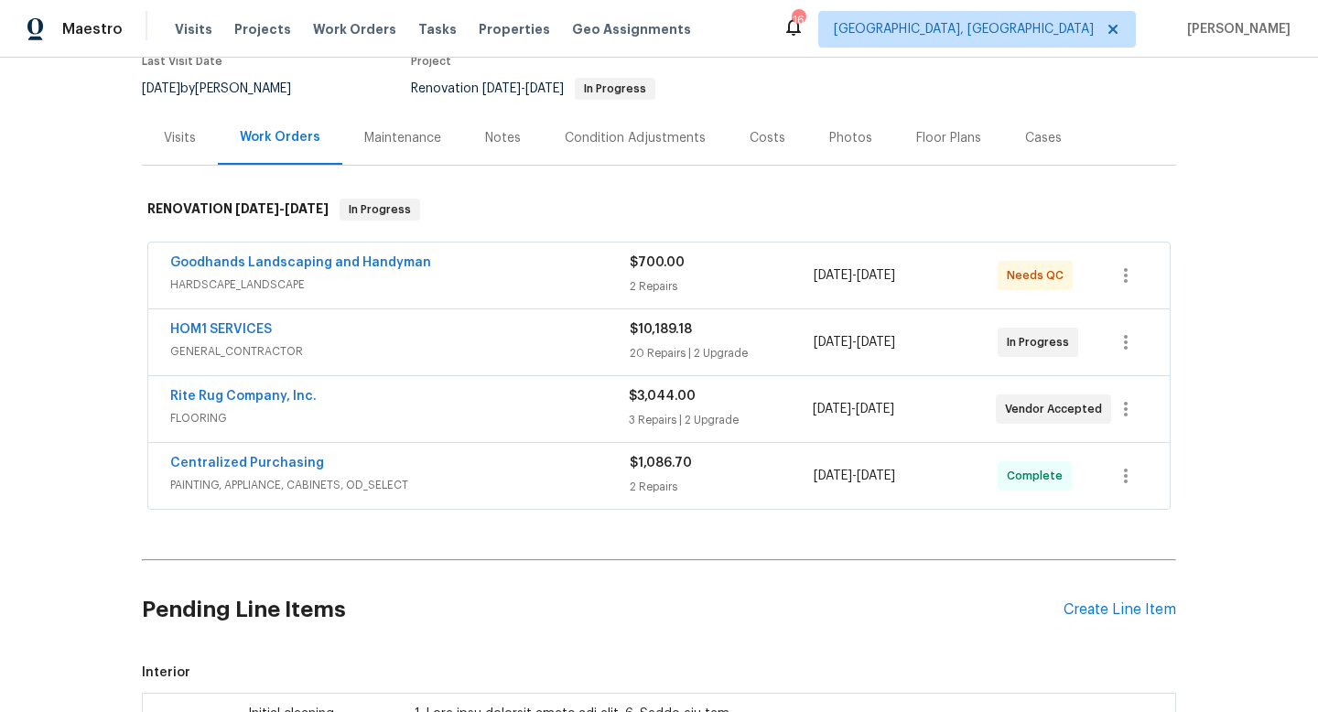
click at [768, 139] on div "Costs" at bounding box center [768, 138] width 36 height 18
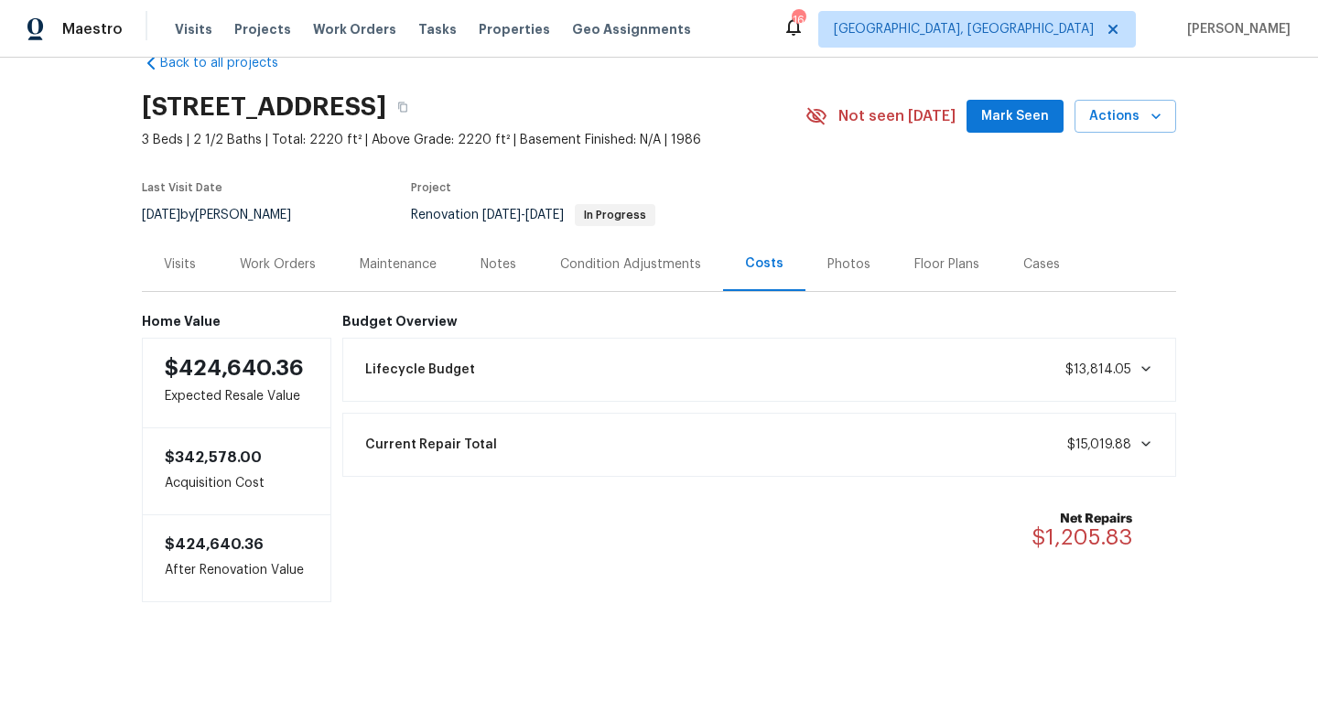
click at [279, 261] on div "Work Orders" at bounding box center [278, 264] width 76 height 18
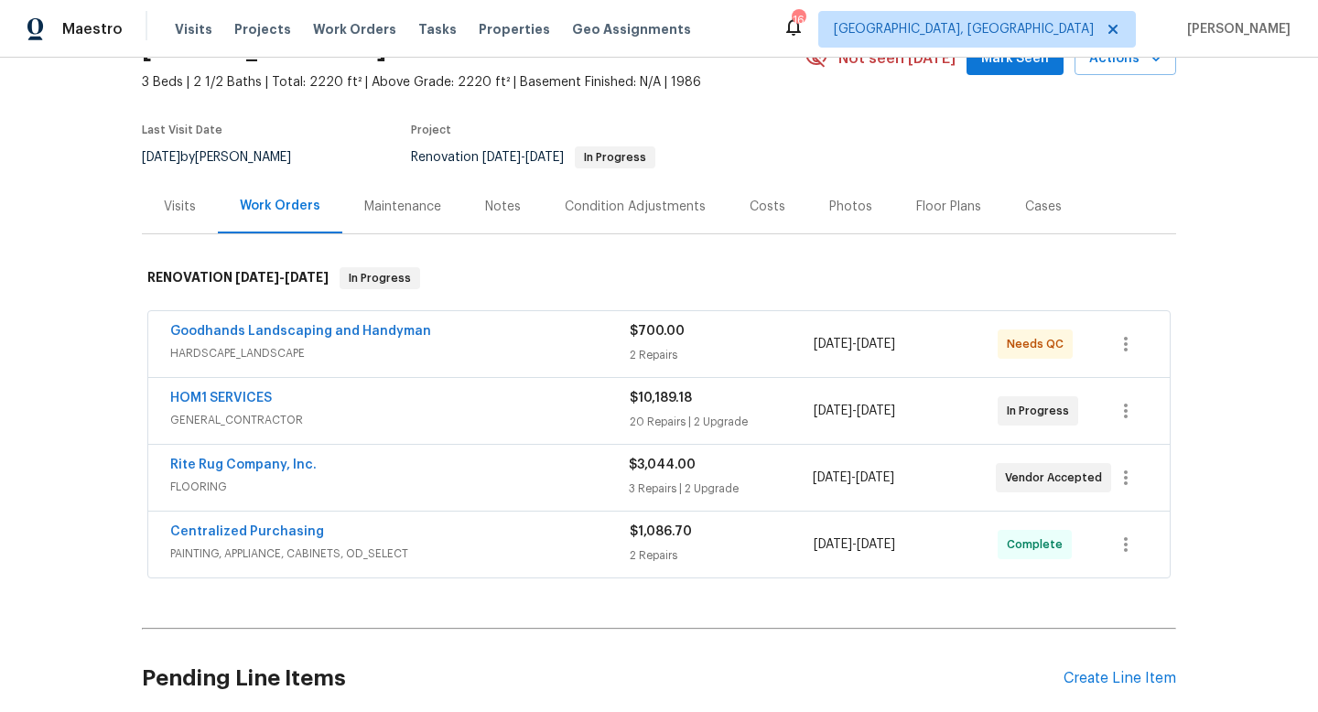
scroll to position [83, 0]
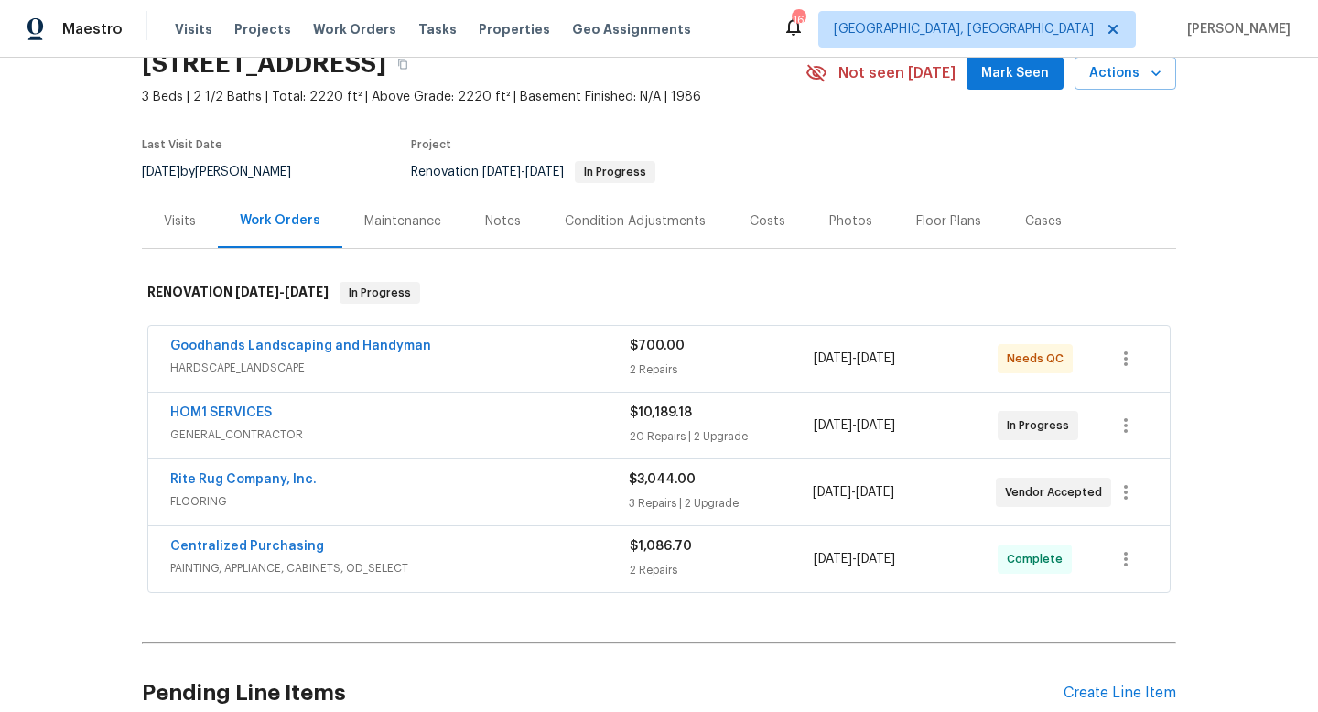
click at [573, 430] on span "GENERAL_CONTRACTOR" at bounding box center [400, 435] width 460 height 18
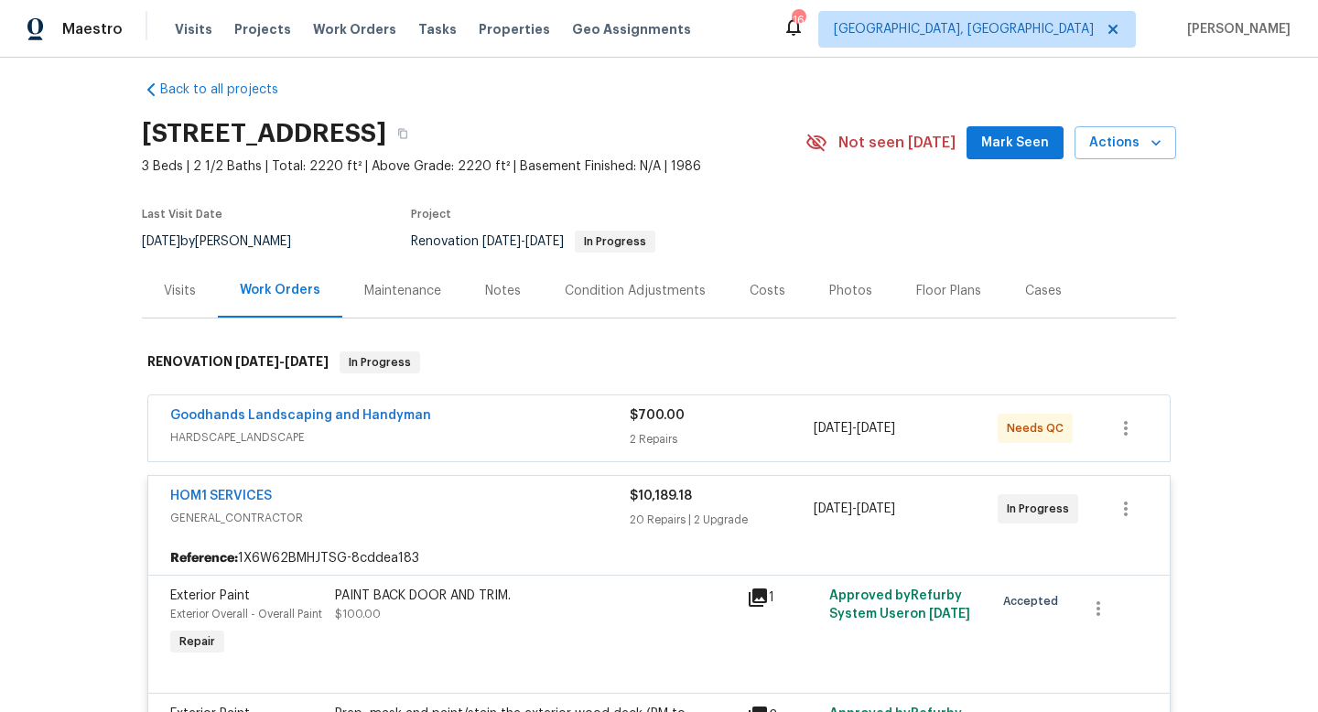
scroll to position [0, 0]
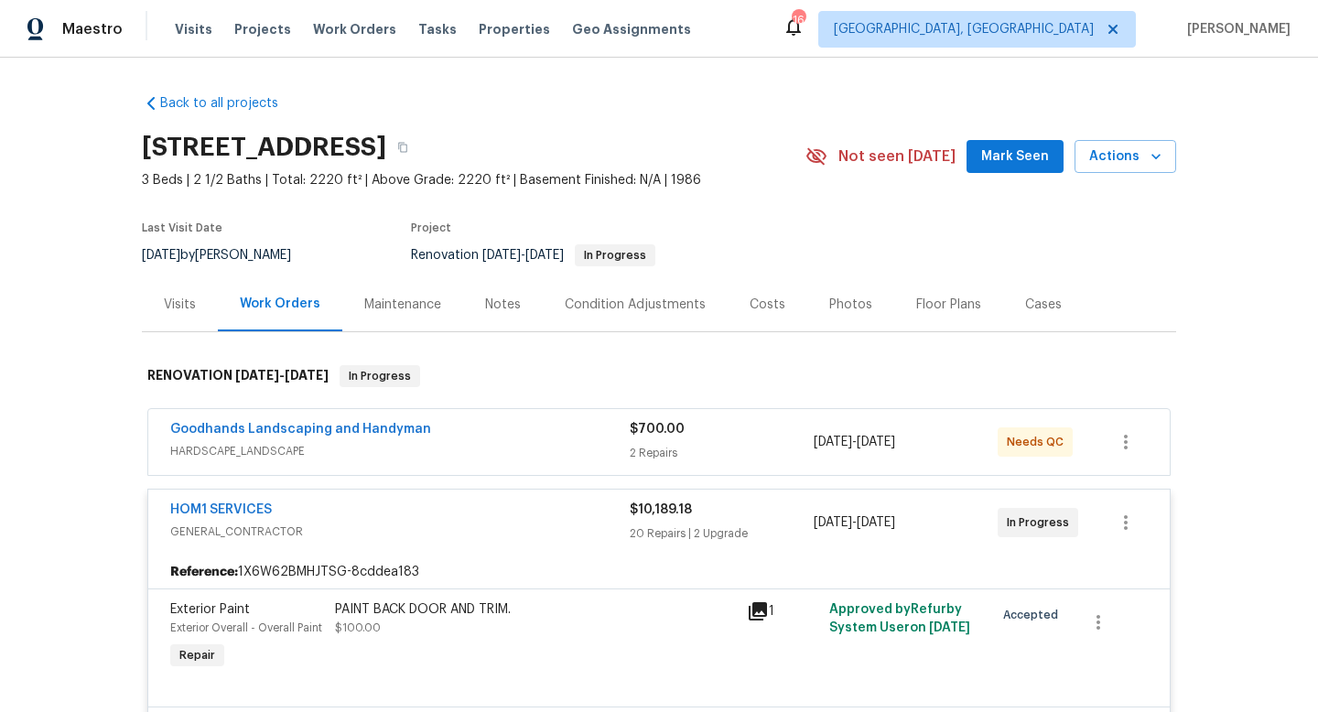
click at [424, 510] on div "HOM1 SERVICES" at bounding box center [400, 512] width 460 height 22
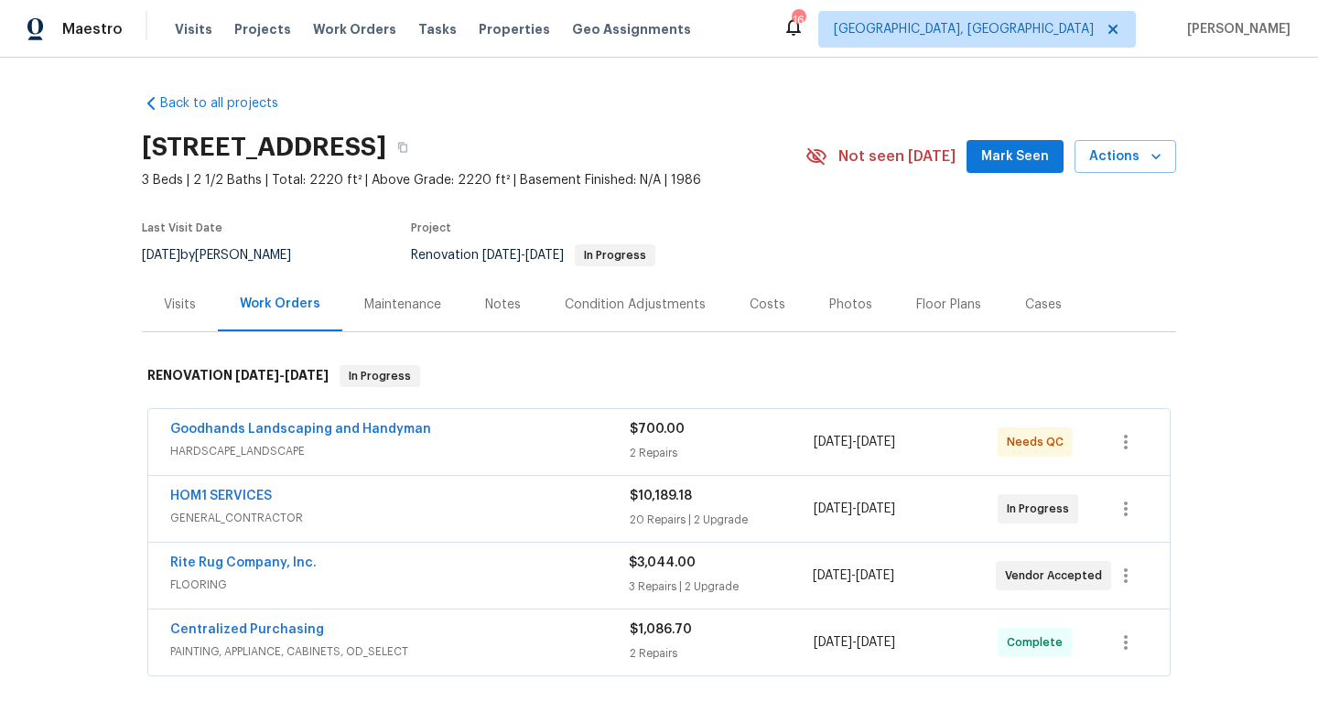
scroll to position [125, 0]
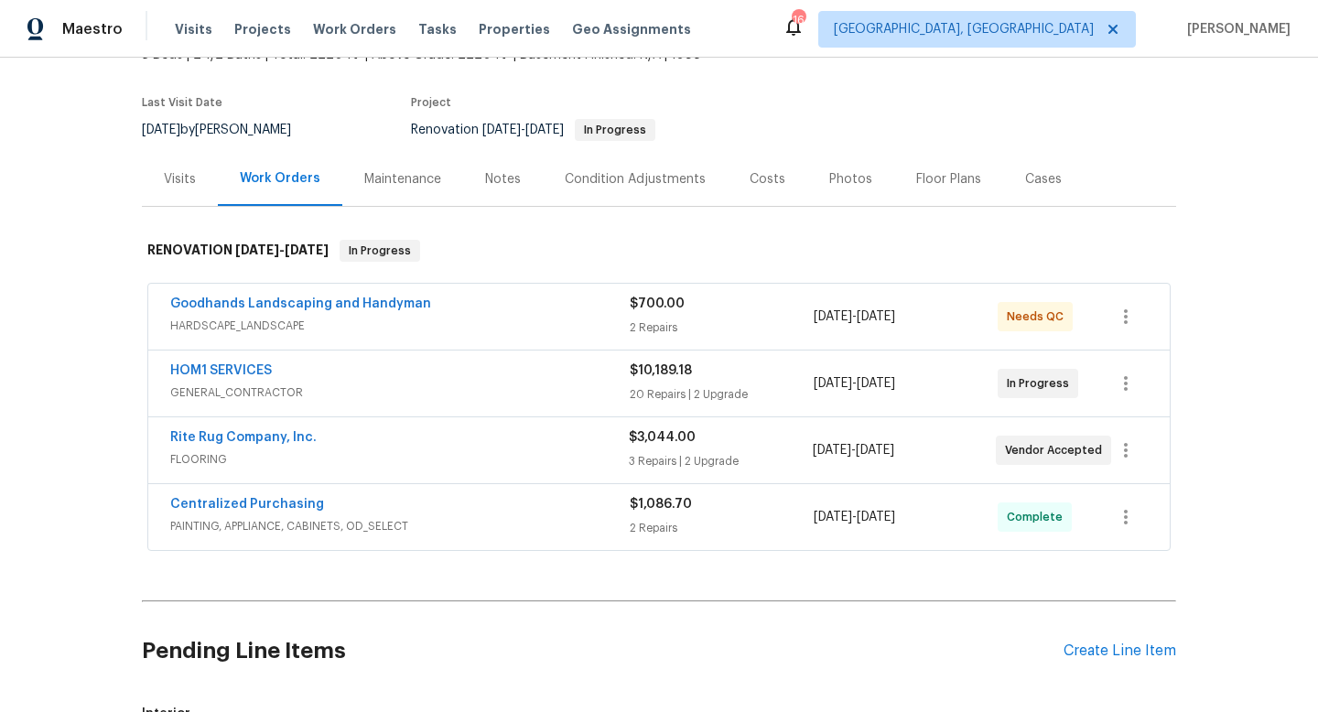
click at [462, 449] on div "Rite Rug Company, Inc." at bounding box center [399, 439] width 459 height 22
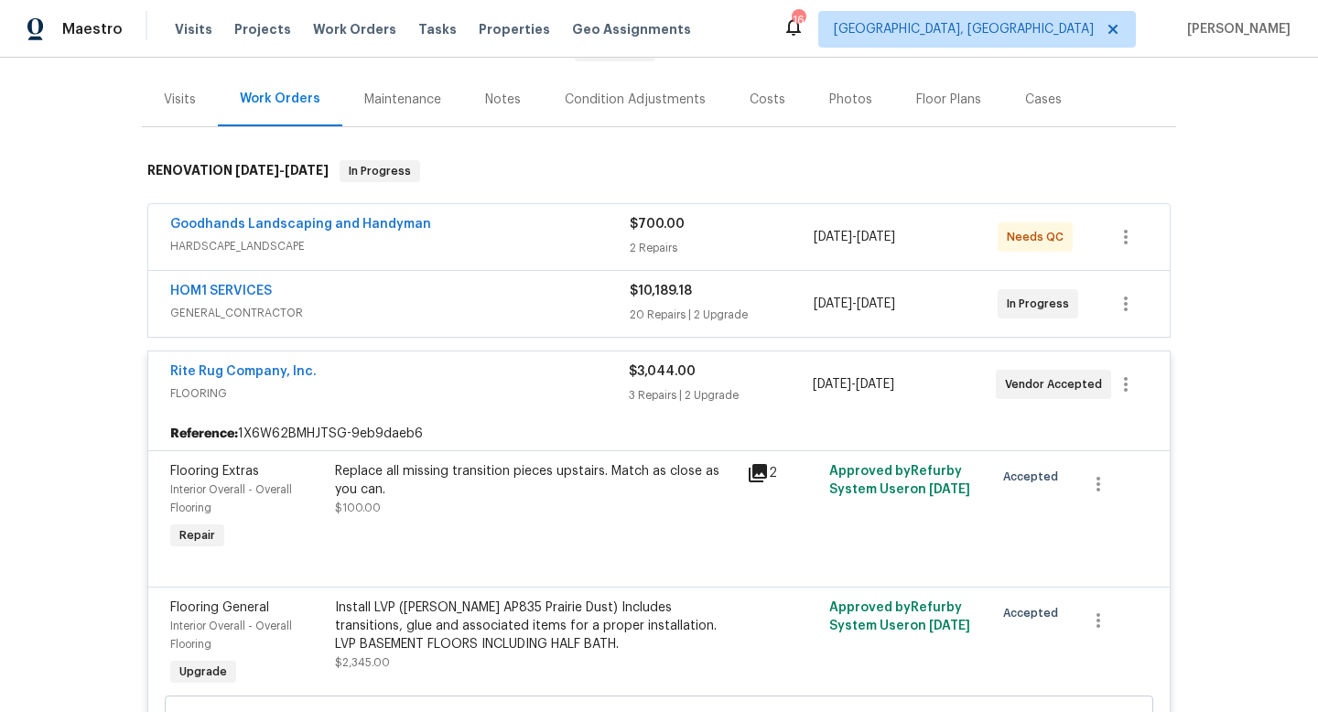
scroll to position [217, 0]
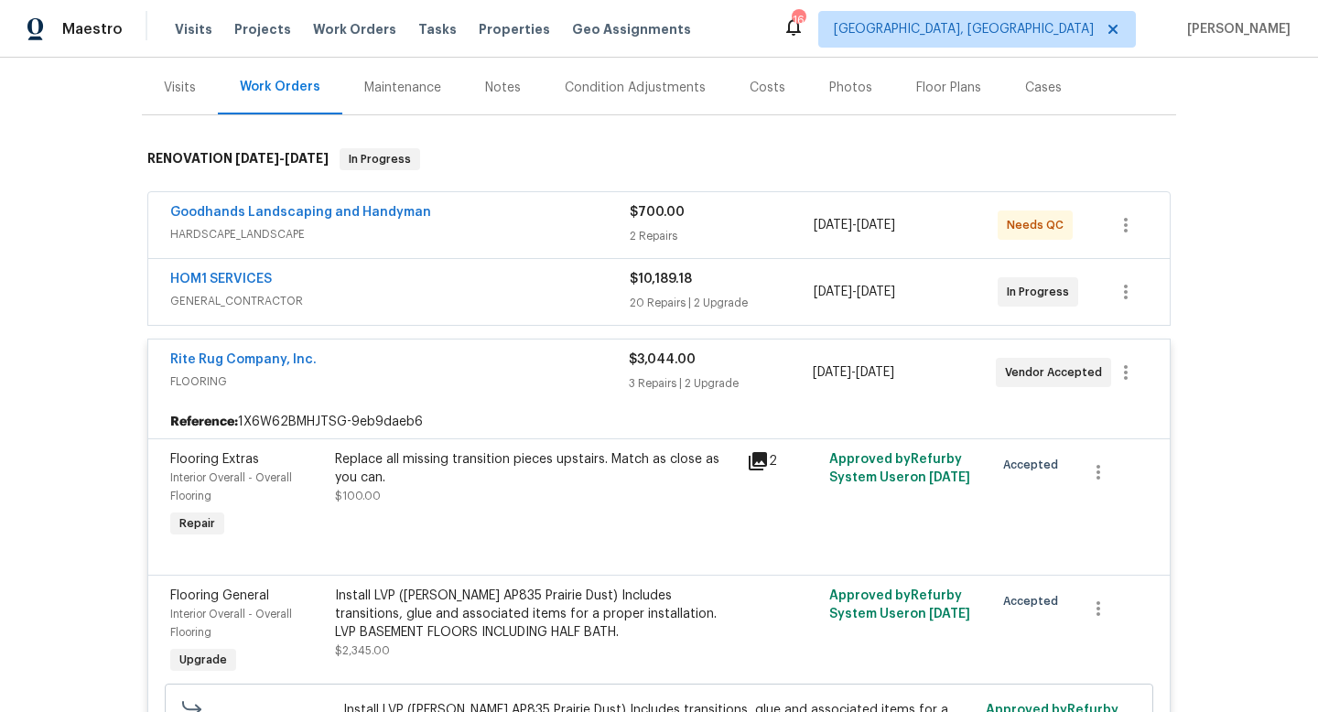
click at [527, 385] on span "FLOORING" at bounding box center [399, 382] width 459 height 18
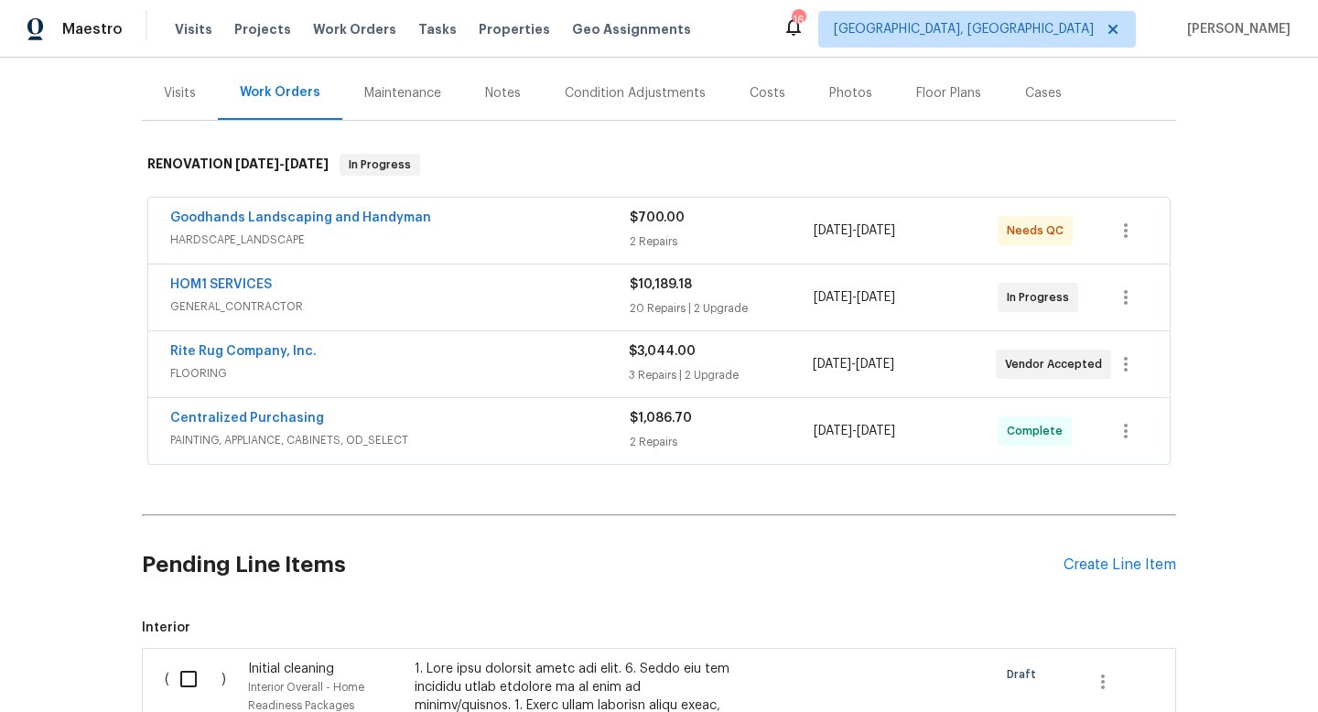
scroll to position [0, 0]
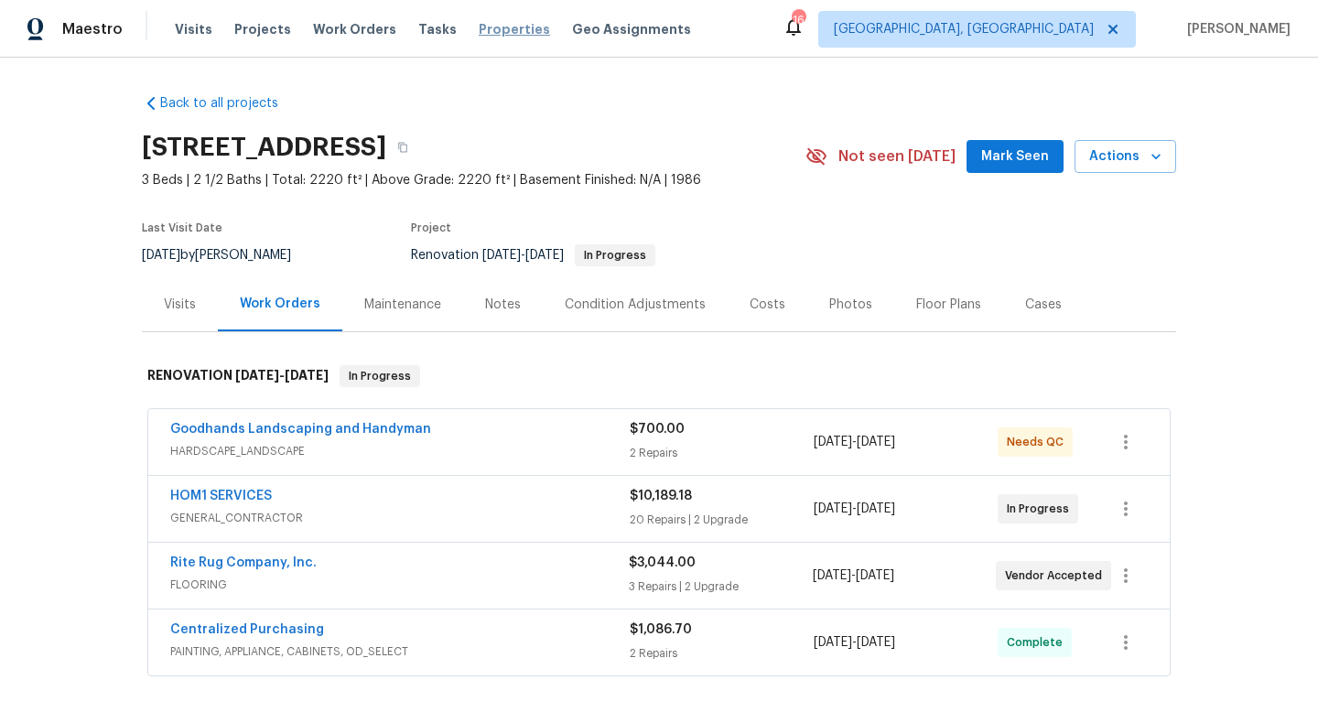
click at [479, 29] on span "Properties" at bounding box center [514, 29] width 71 height 18
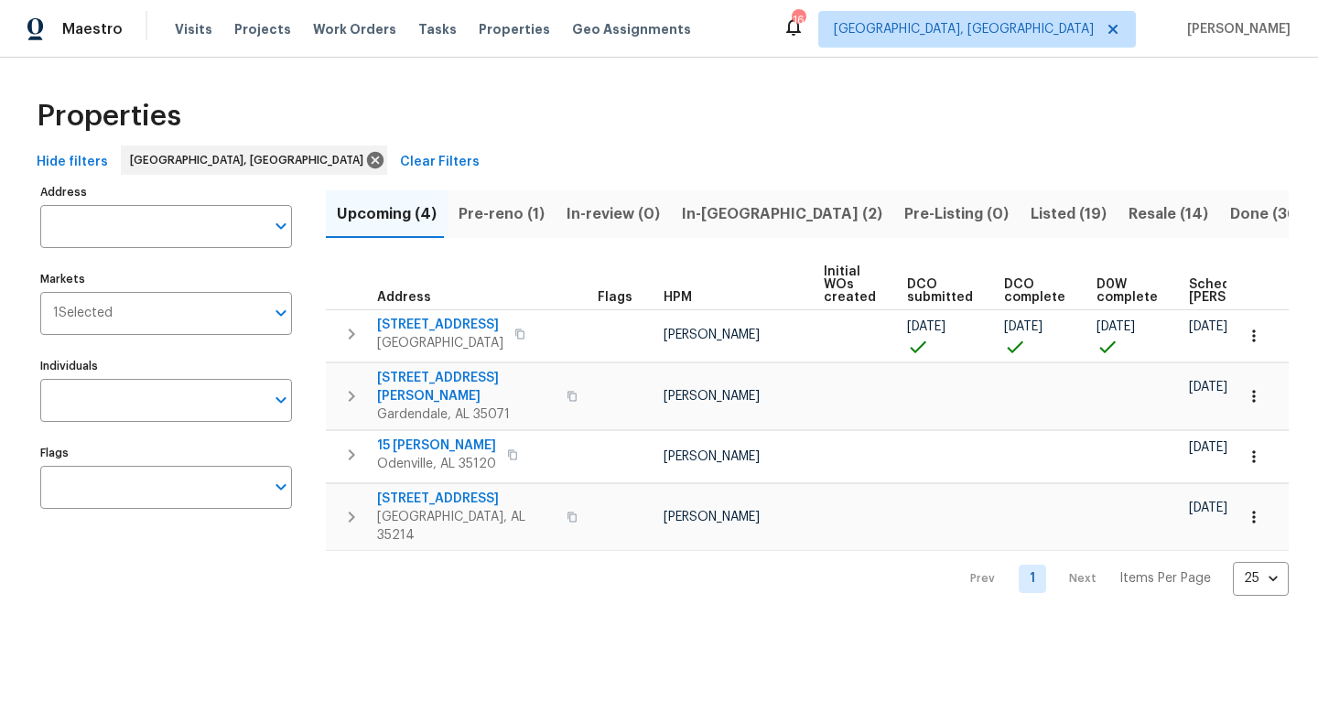
click at [696, 212] on span "In-[GEOGRAPHIC_DATA] (2)" at bounding box center [782, 214] width 200 height 26
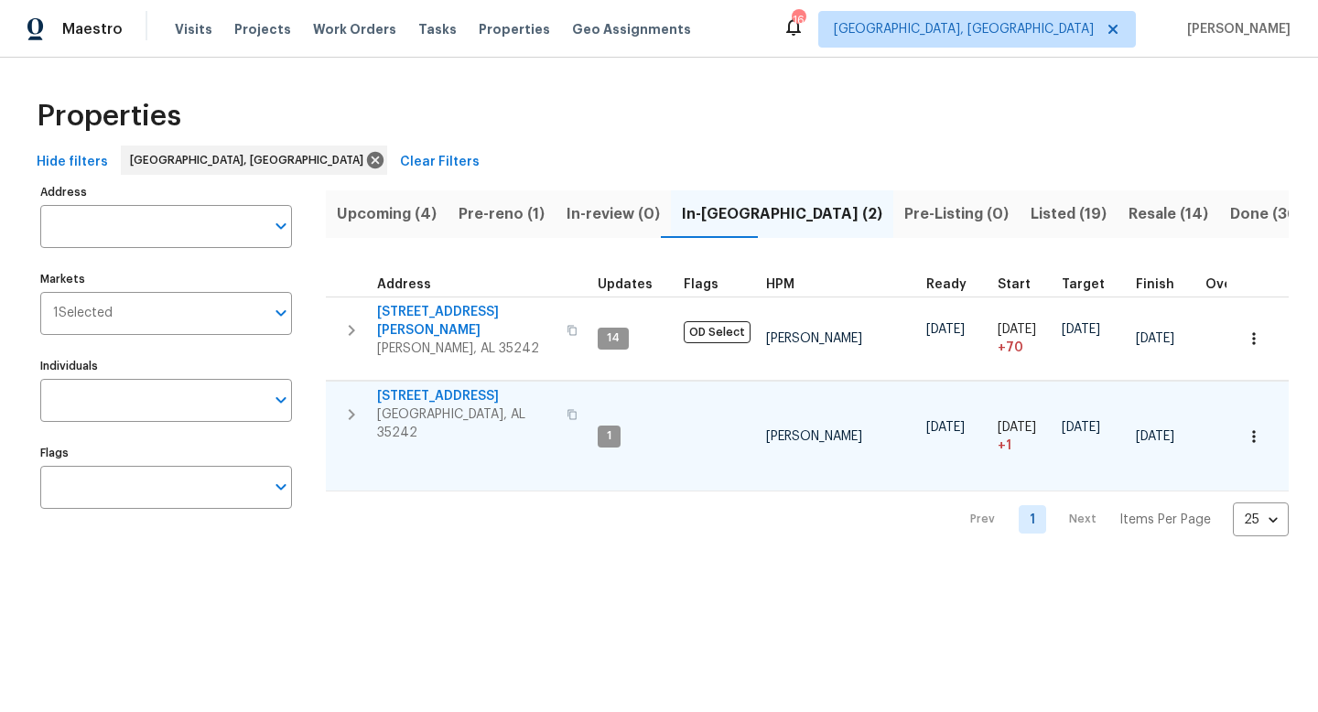
click at [429, 389] on span "5391 Harvest Ridge Ln" at bounding box center [466, 396] width 179 height 18
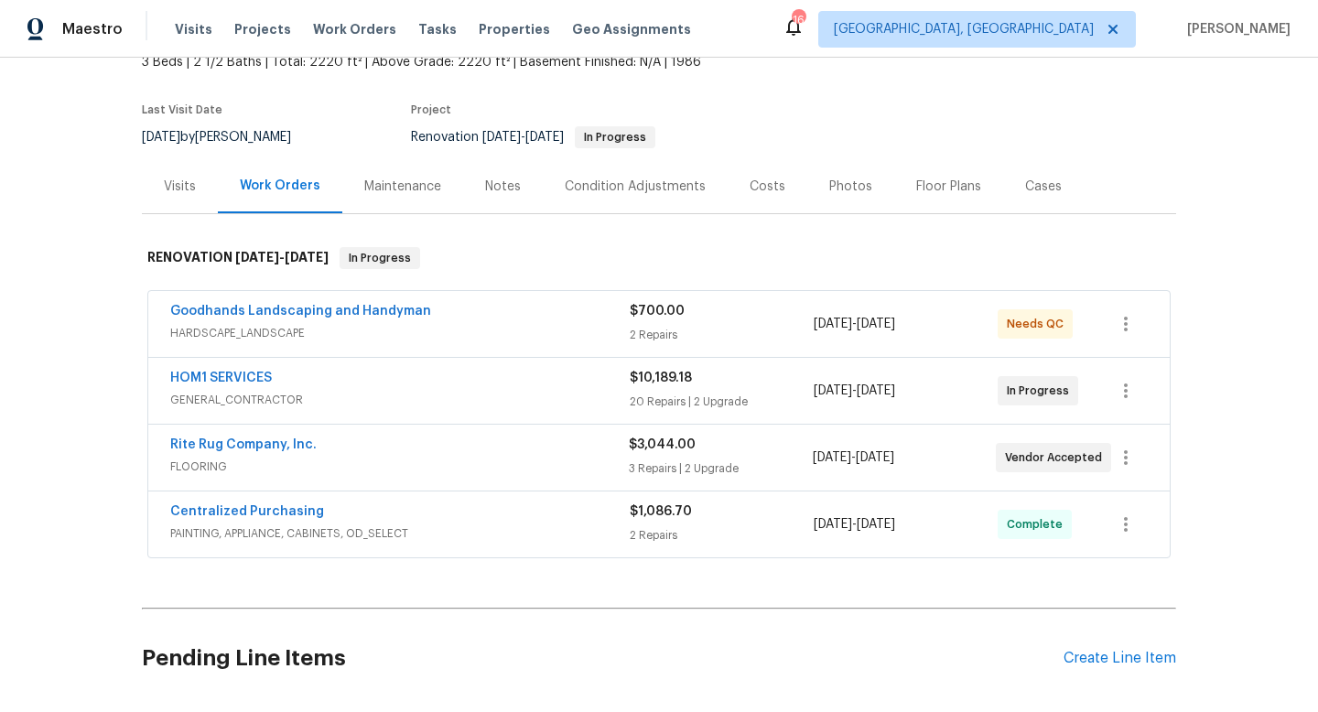
scroll to position [123, 0]
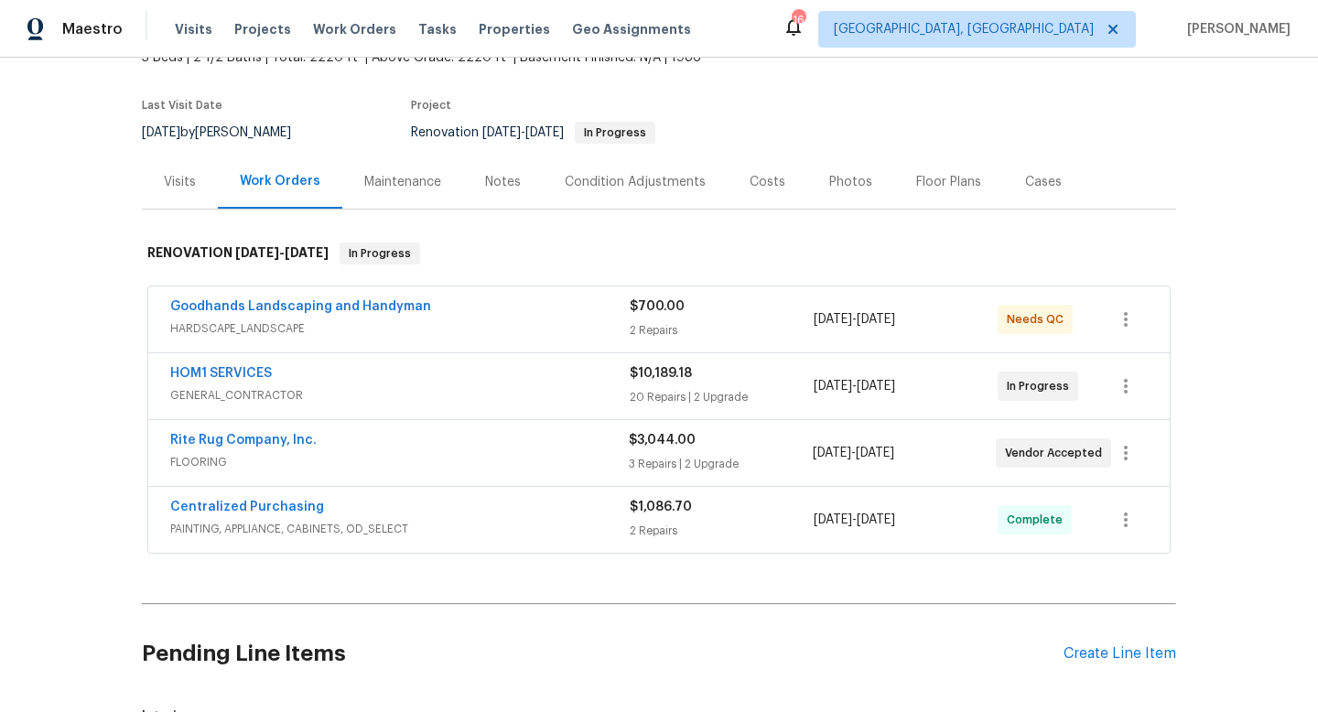
click at [521, 438] on div "Rite Rug Company, Inc." at bounding box center [399, 442] width 459 height 22
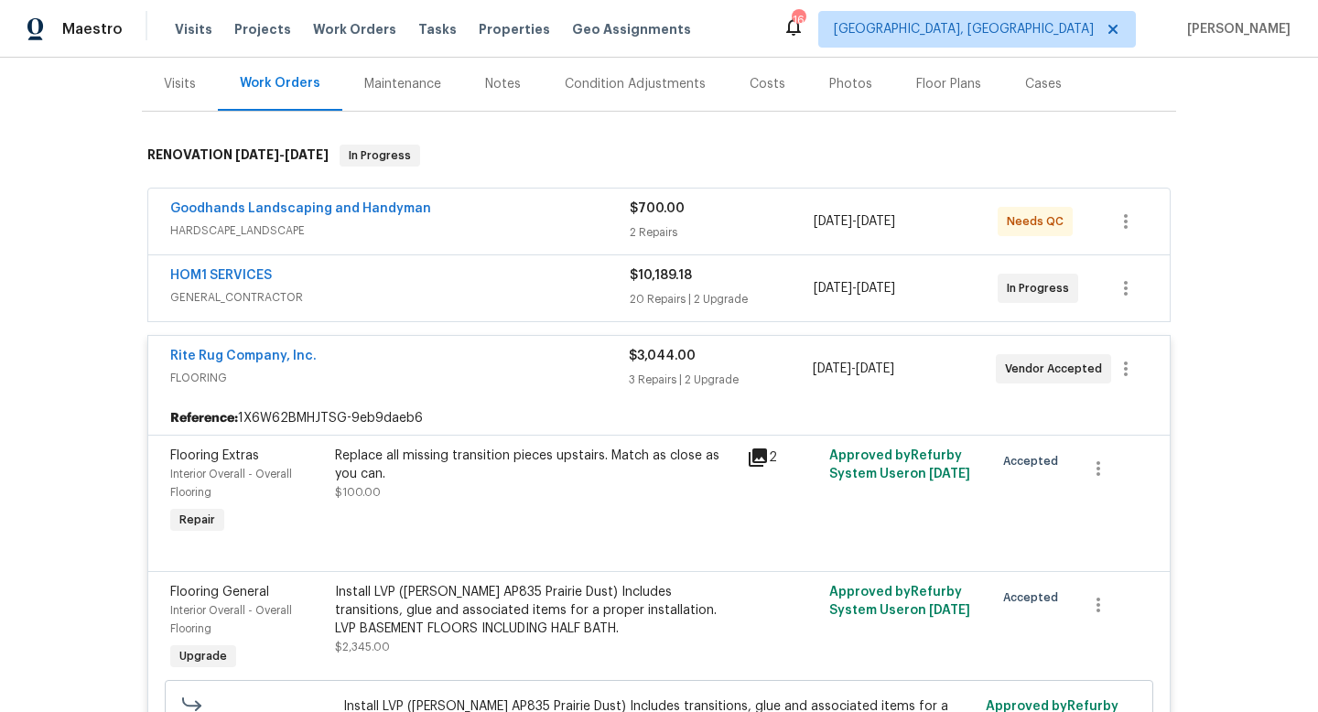
scroll to position [252, 0]
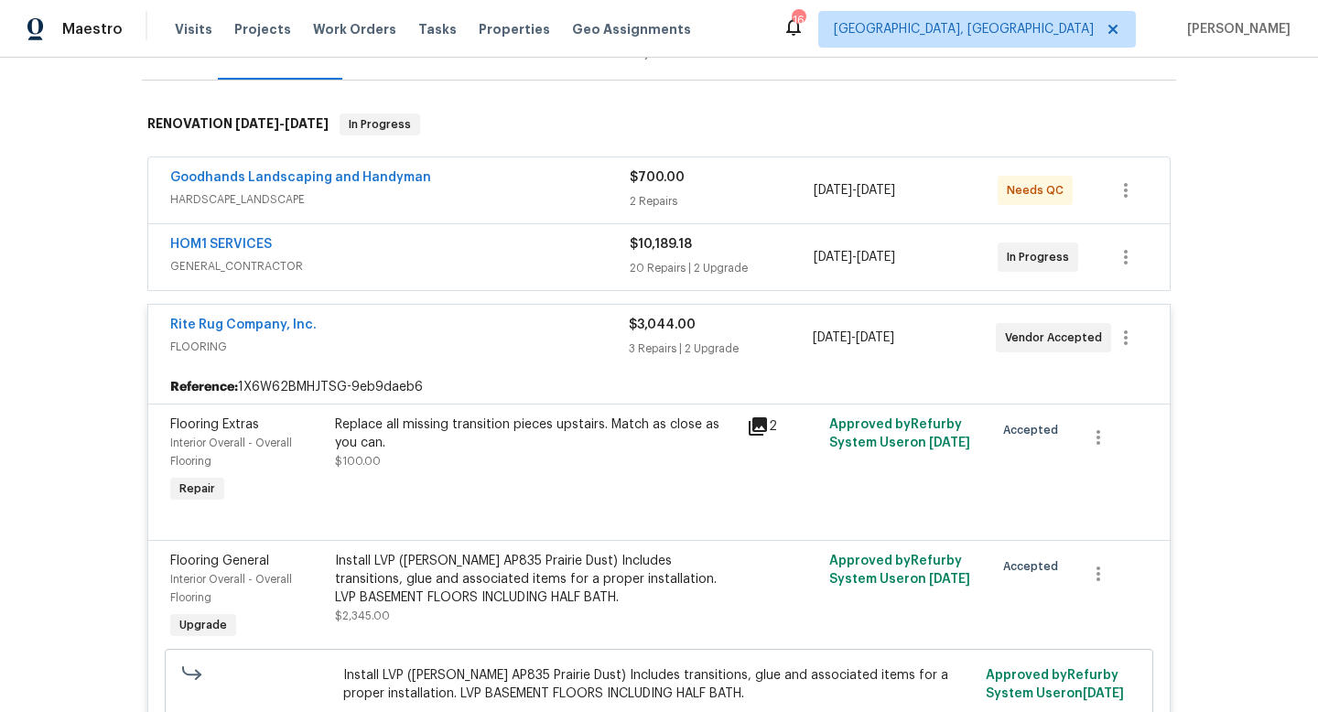
click at [500, 347] on span "FLOORING" at bounding box center [399, 347] width 459 height 18
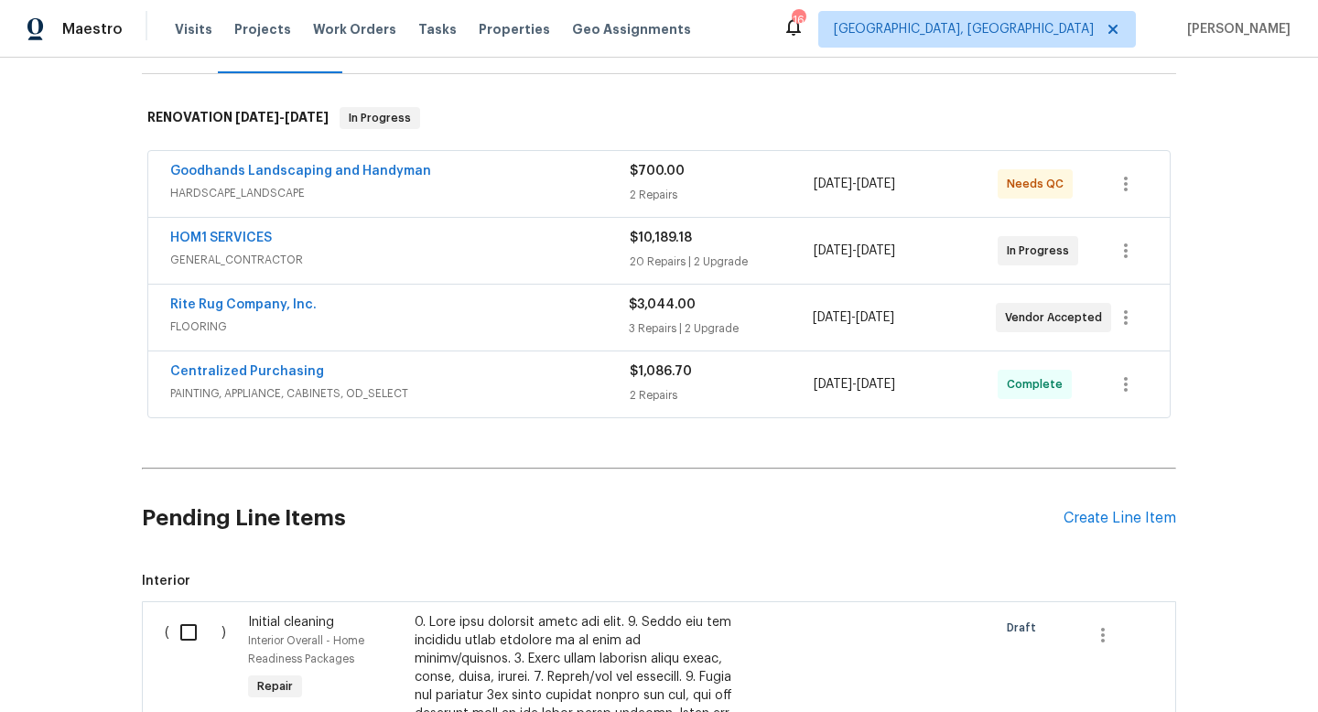
scroll to position [0, 0]
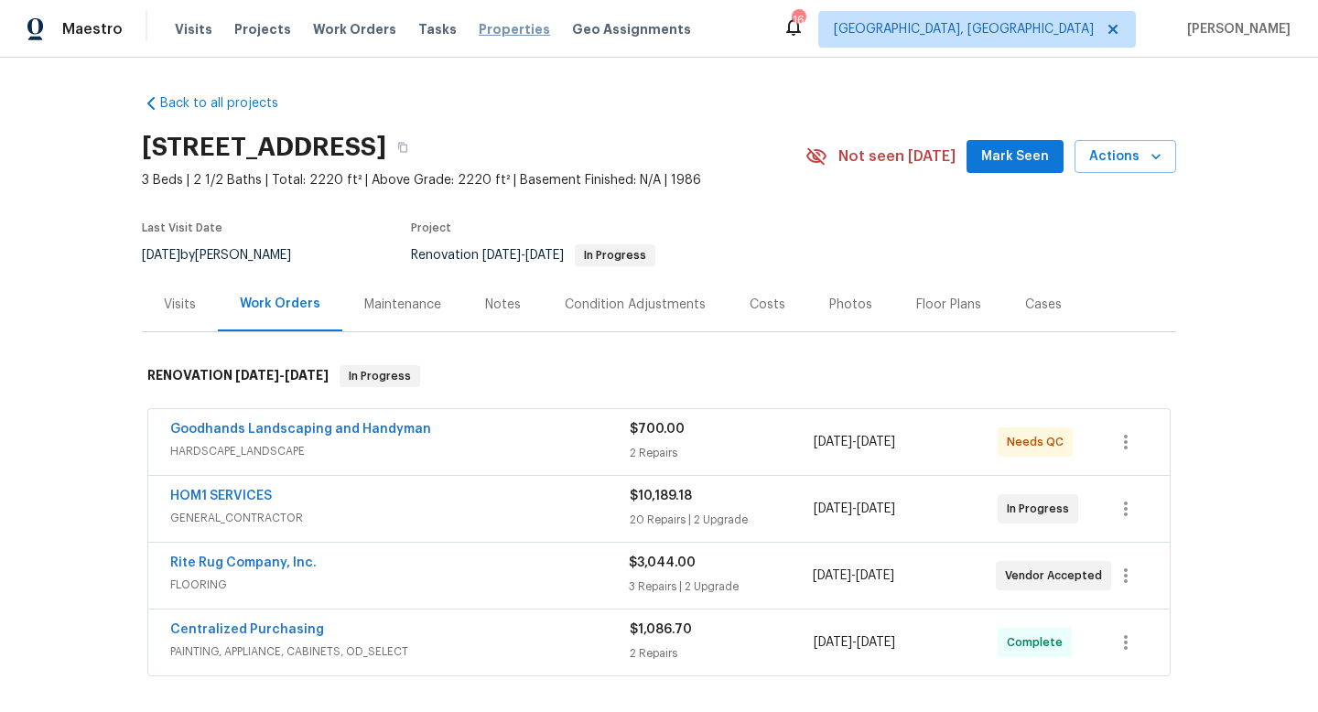
click at [493, 32] on span "Properties" at bounding box center [514, 29] width 71 height 18
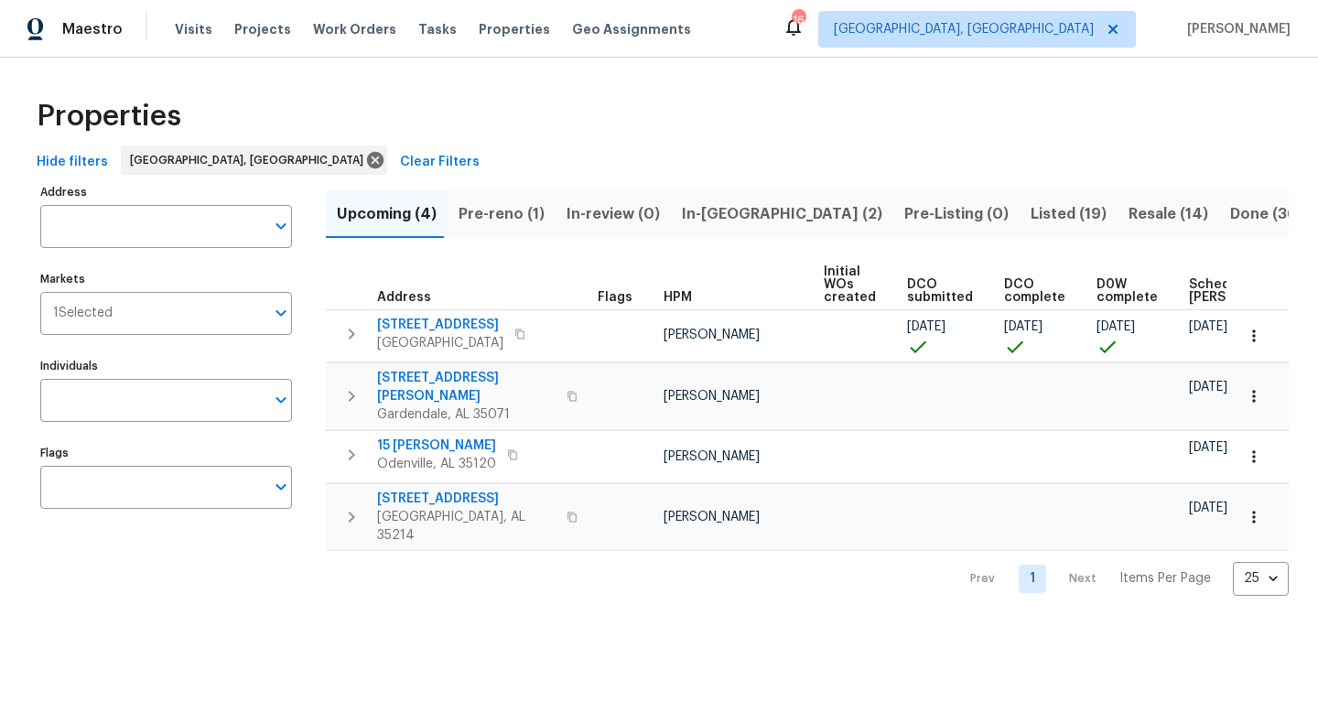
click at [495, 204] on span "Pre-reno (1)" at bounding box center [502, 214] width 86 height 26
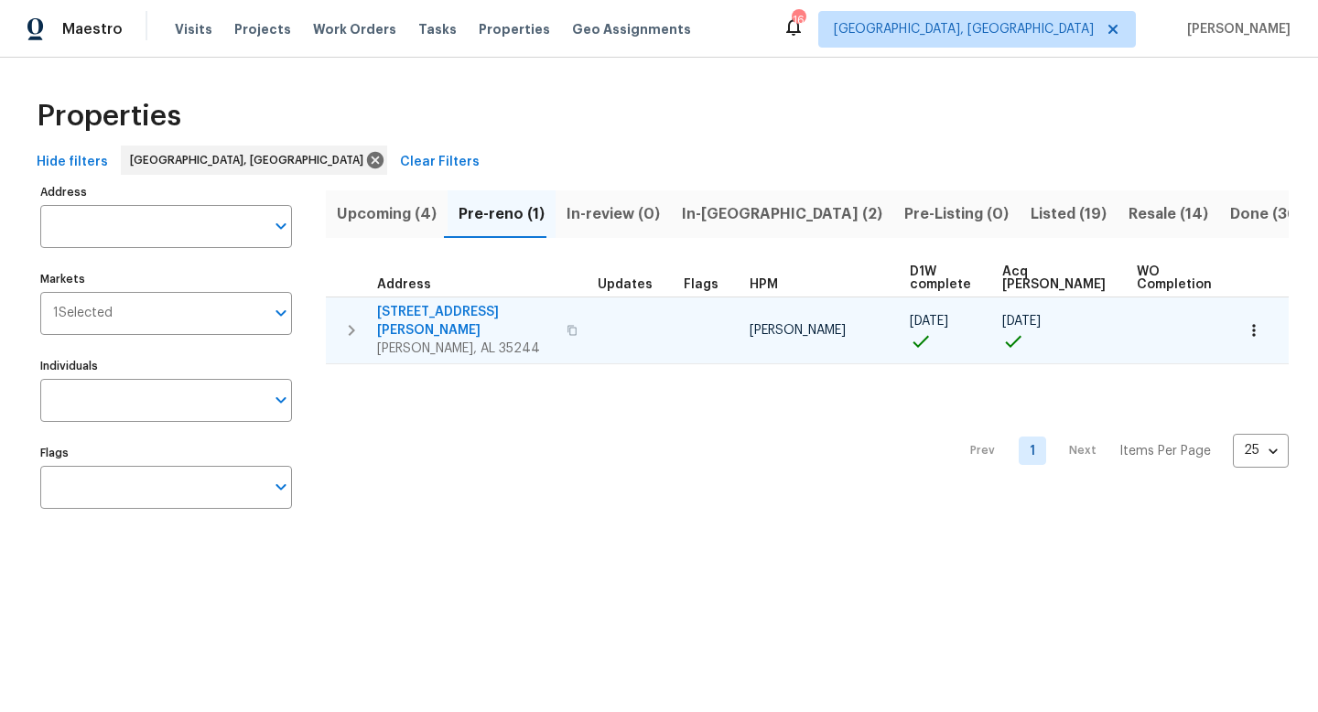
click at [458, 307] on span "413 Russet Hill Rd" at bounding box center [466, 321] width 179 height 37
